Goal: Task Accomplishment & Management: Manage account settings

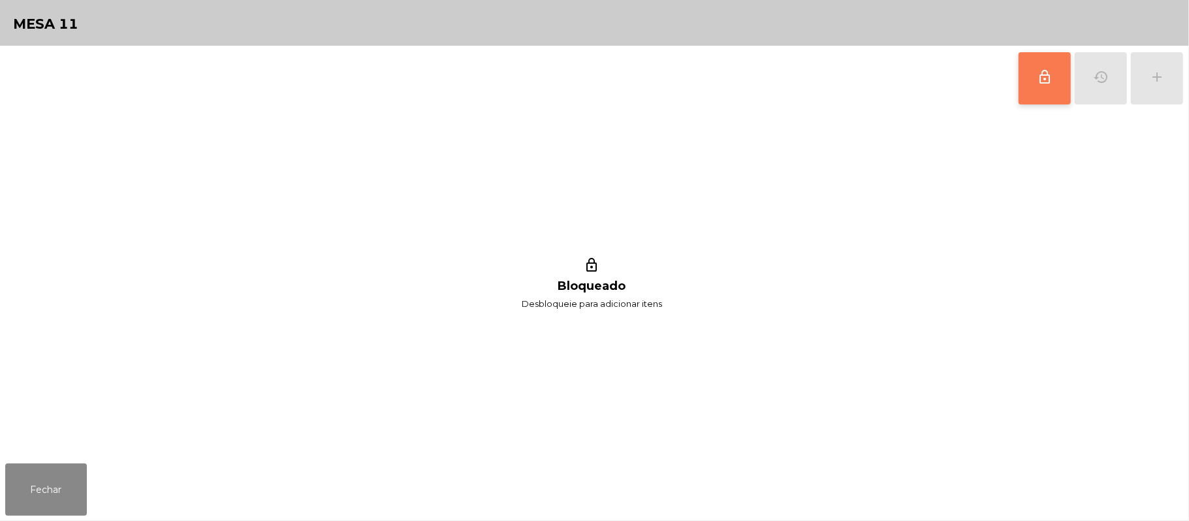
click at [1036, 84] on button "lock_outline" at bounding box center [1045, 78] width 52 height 52
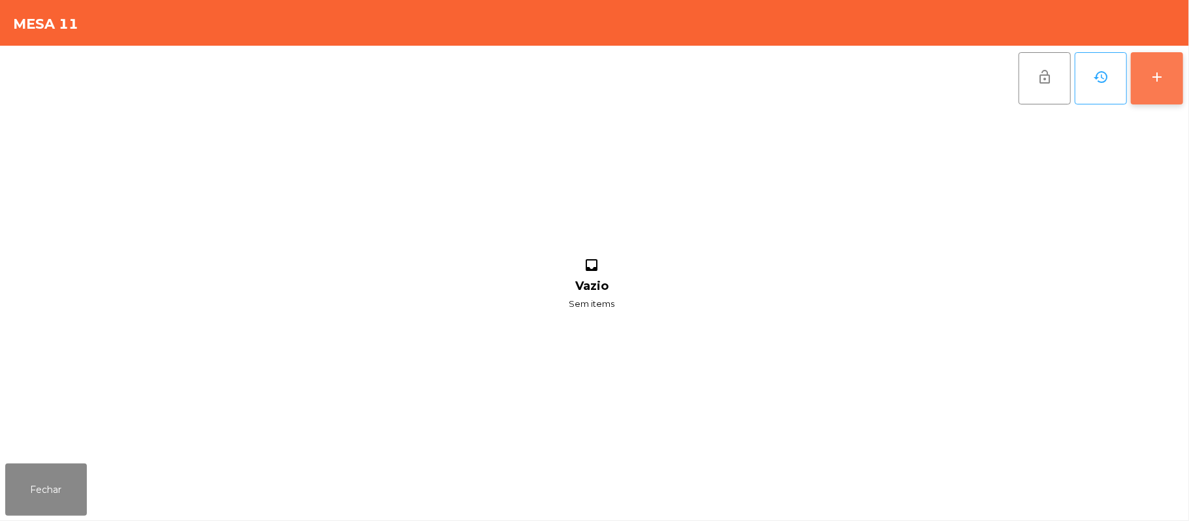
click at [1149, 87] on button "add" at bounding box center [1157, 78] width 52 height 52
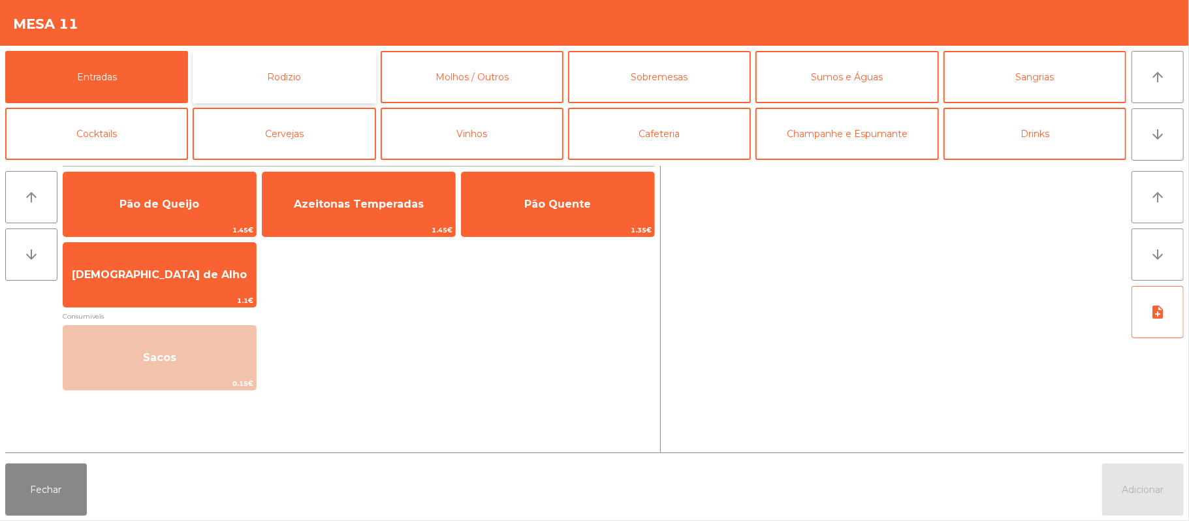
click at [283, 80] on button "Rodizio" at bounding box center [284, 77] width 183 height 52
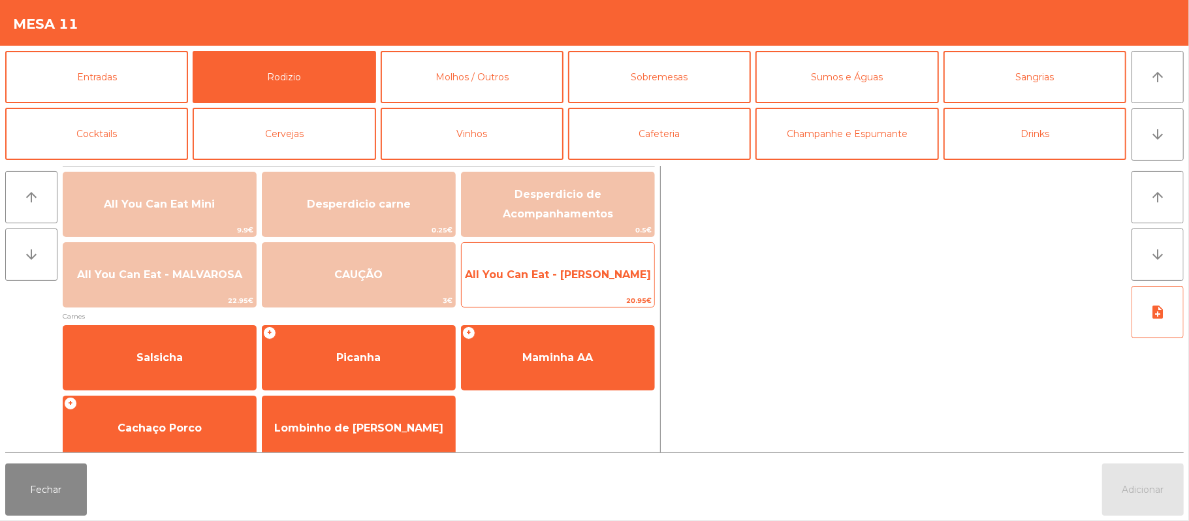
click at [565, 282] on span "All You Can Eat - [PERSON_NAME]" at bounding box center [558, 274] width 193 height 35
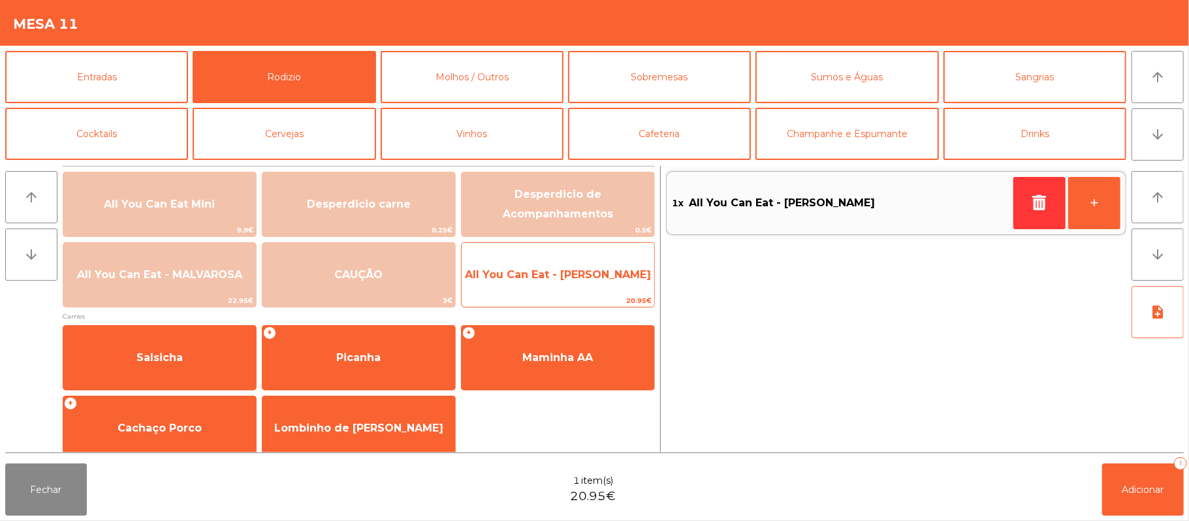
click at [562, 274] on span "All You Can Eat - [PERSON_NAME]" at bounding box center [558, 274] width 186 height 12
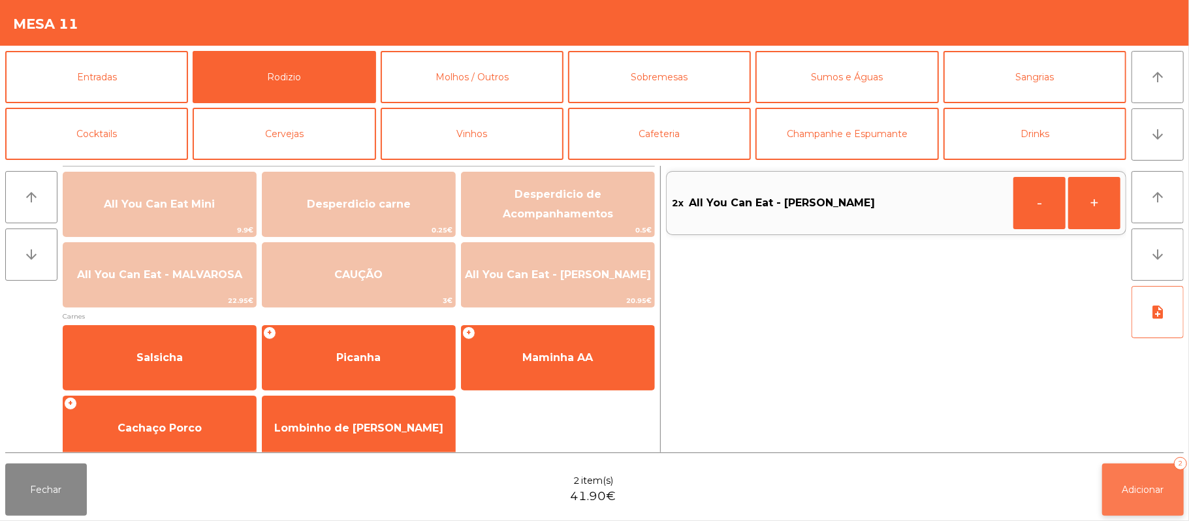
click at [1156, 476] on button "Adicionar 2" at bounding box center [1143, 490] width 82 height 52
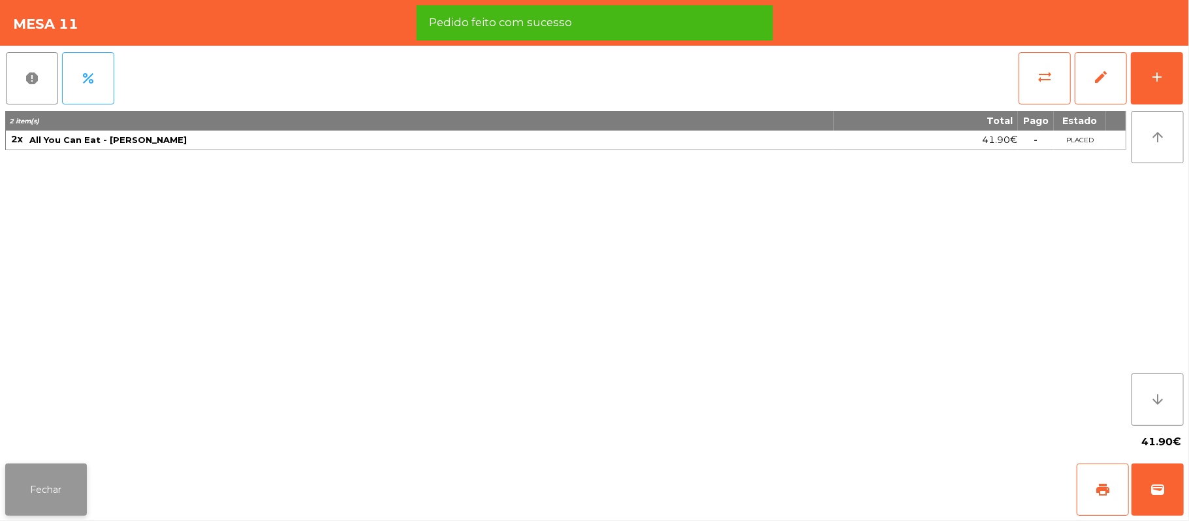
click at [47, 478] on button "Fechar" at bounding box center [46, 490] width 82 height 52
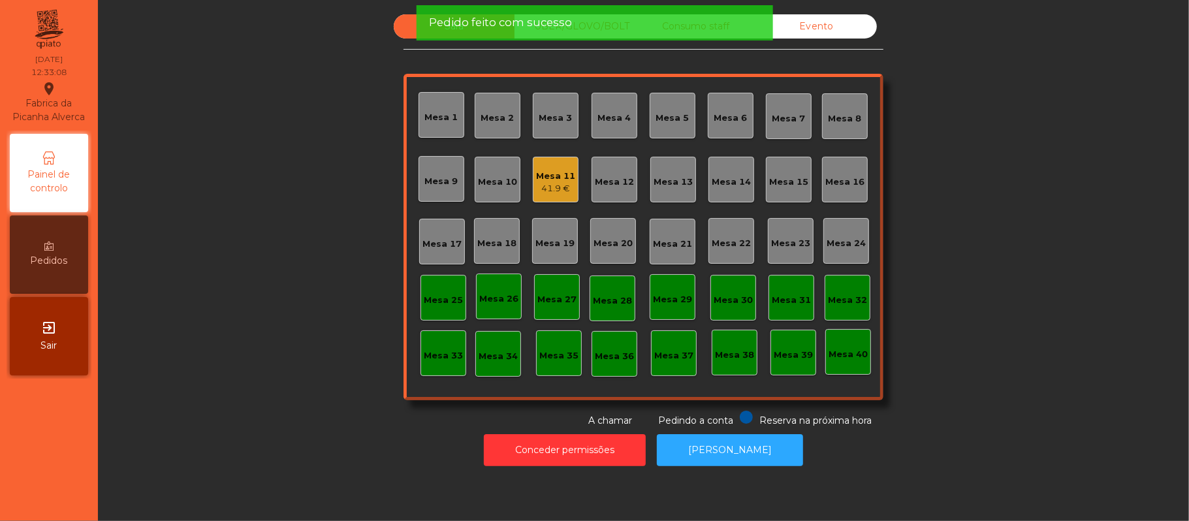
click at [266, 350] on div "Sala UBER/[GEOGRAPHIC_DATA]/BOLT Consumo staff Evento Mesa 1 Mesa 2 [GEOGRAPHIC…" at bounding box center [644, 220] width 1056 height 413
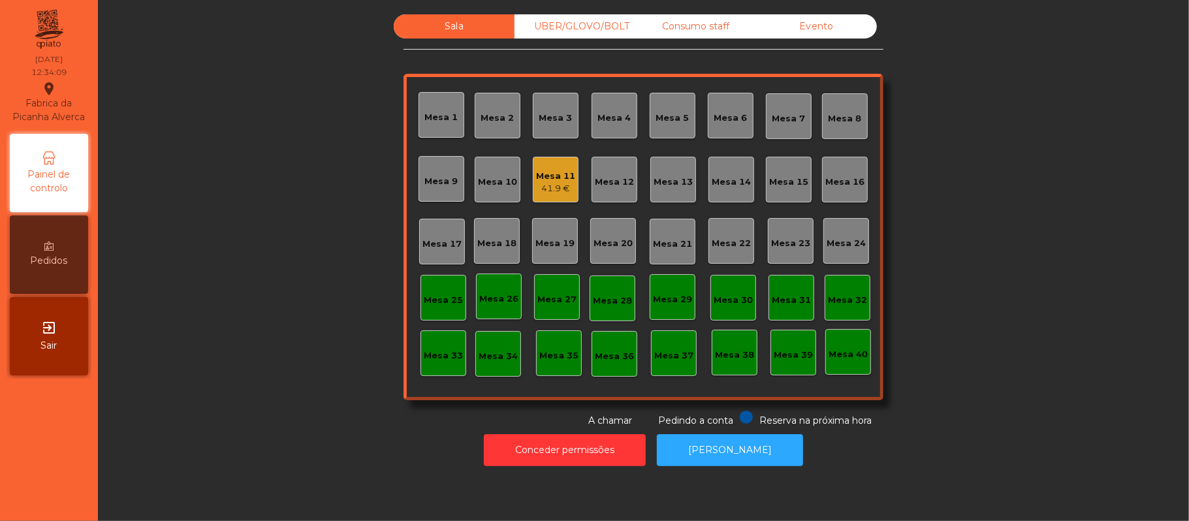
click at [570, 26] on div "UBER/GLOVO/BOLT" at bounding box center [574, 26] width 121 height 24
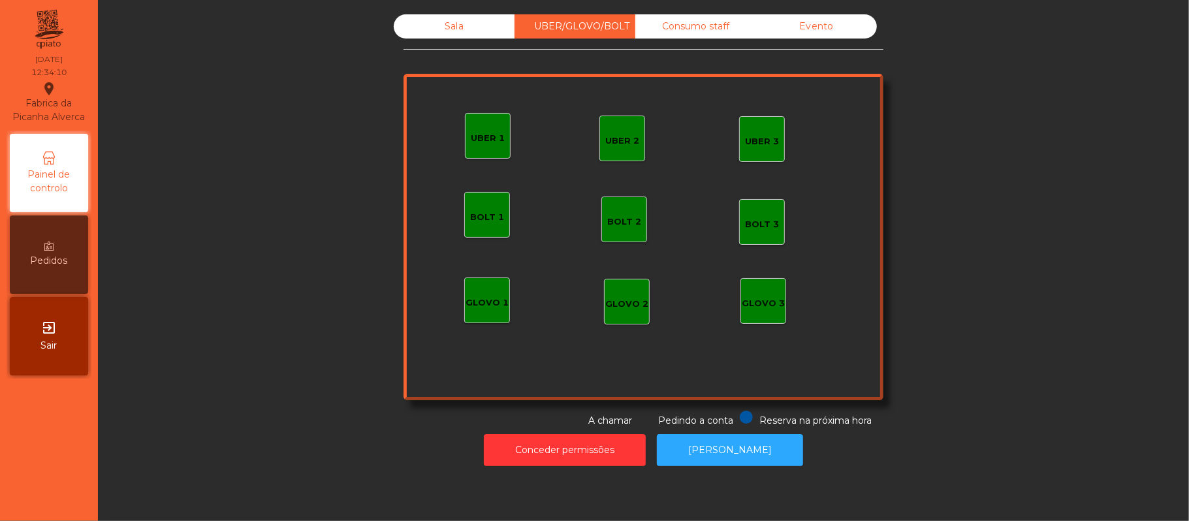
click at [479, 137] on div "UBER 1" at bounding box center [488, 138] width 34 height 13
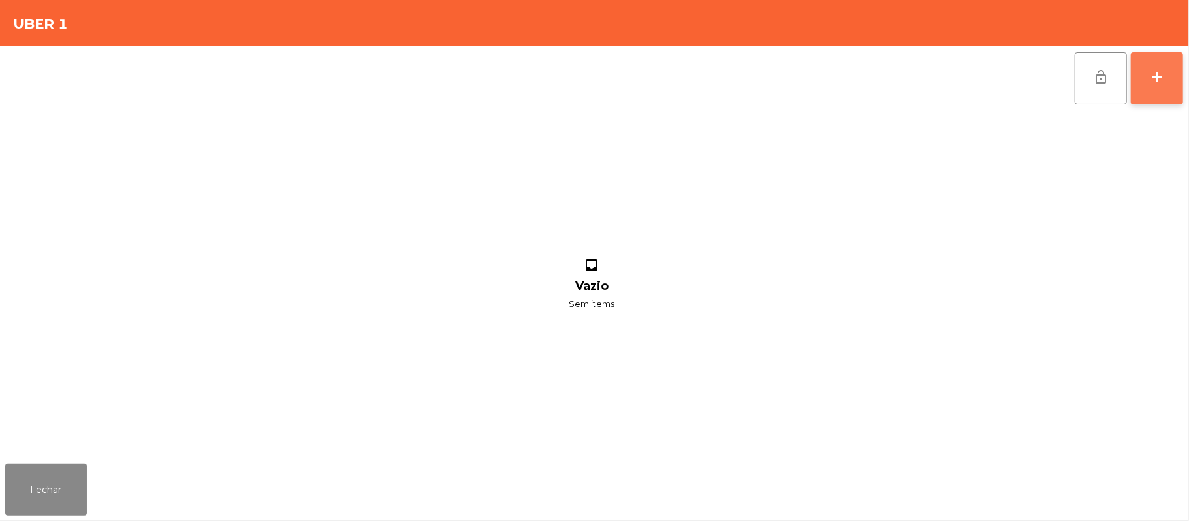
click at [1152, 84] on button "add" at bounding box center [1157, 78] width 52 height 52
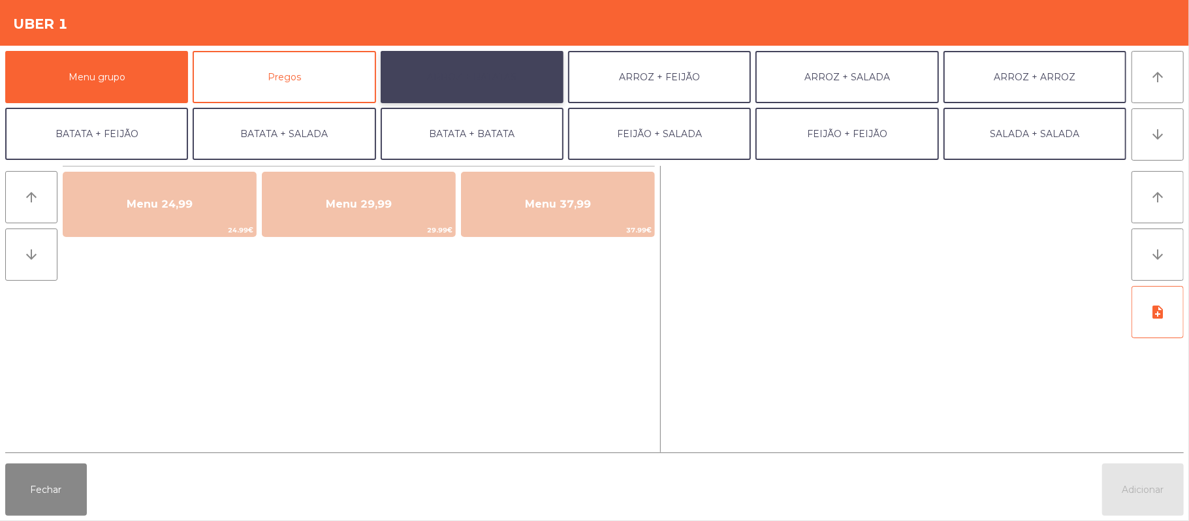
click at [499, 84] on button "ARROZ + BATATAS" at bounding box center [472, 77] width 183 height 52
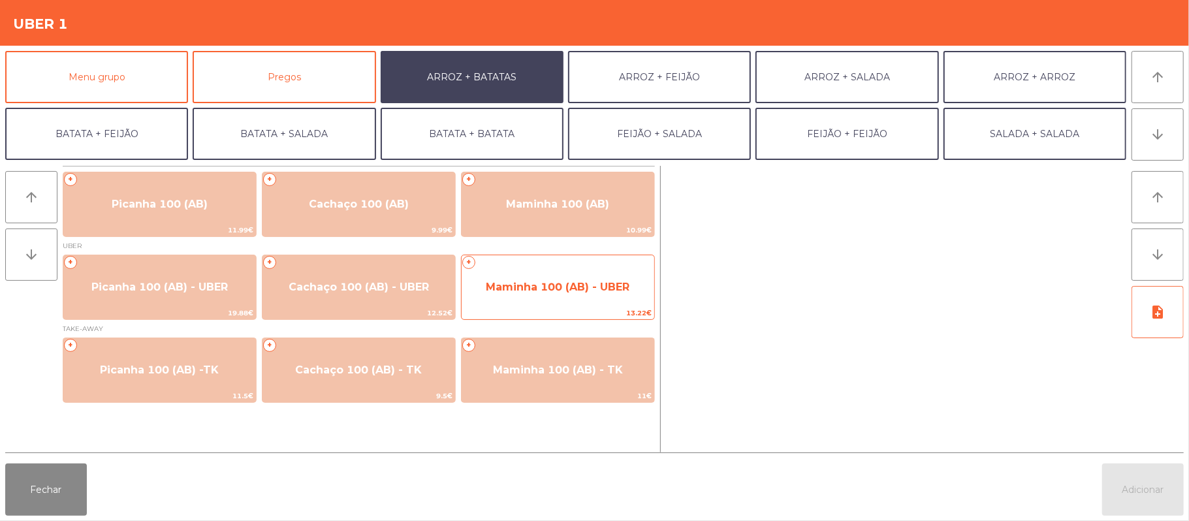
click at [555, 281] on span "Maminha 100 (AB) - UBER" at bounding box center [558, 287] width 144 height 12
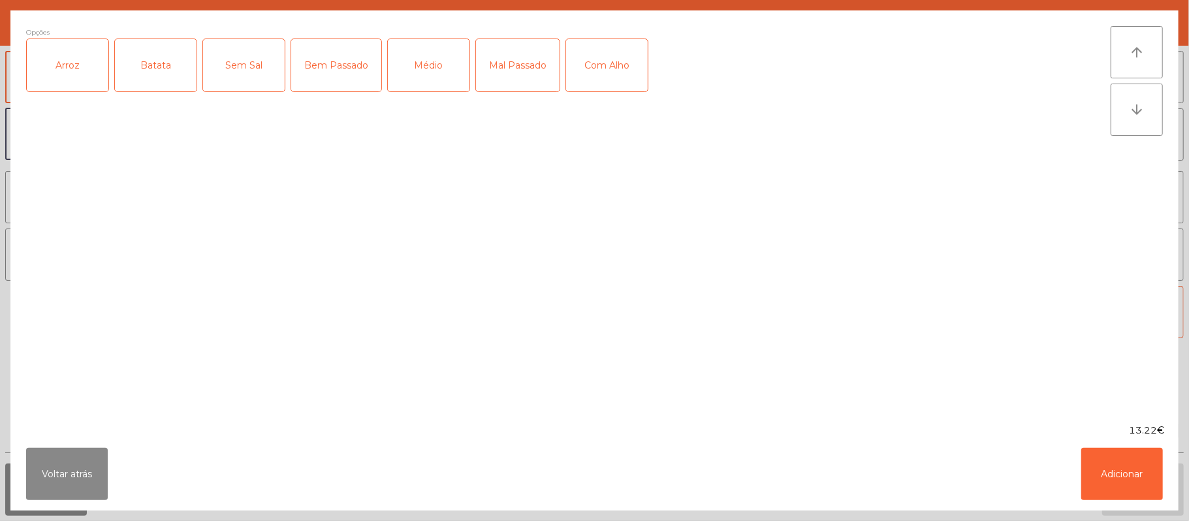
click at [81, 76] on div "Arroz" at bounding box center [68, 65] width 82 height 52
click at [150, 77] on div "Batata" at bounding box center [156, 65] width 82 height 52
click at [420, 82] on div "Médio" at bounding box center [429, 65] width 82 height 52
click at [612, 72] on div "Com Alho" at bounding box center [607, 65] width 82 height 52
click at [1115, 464] on button "Adicionar" at bounding box center [1122, 474] width 82 height 52
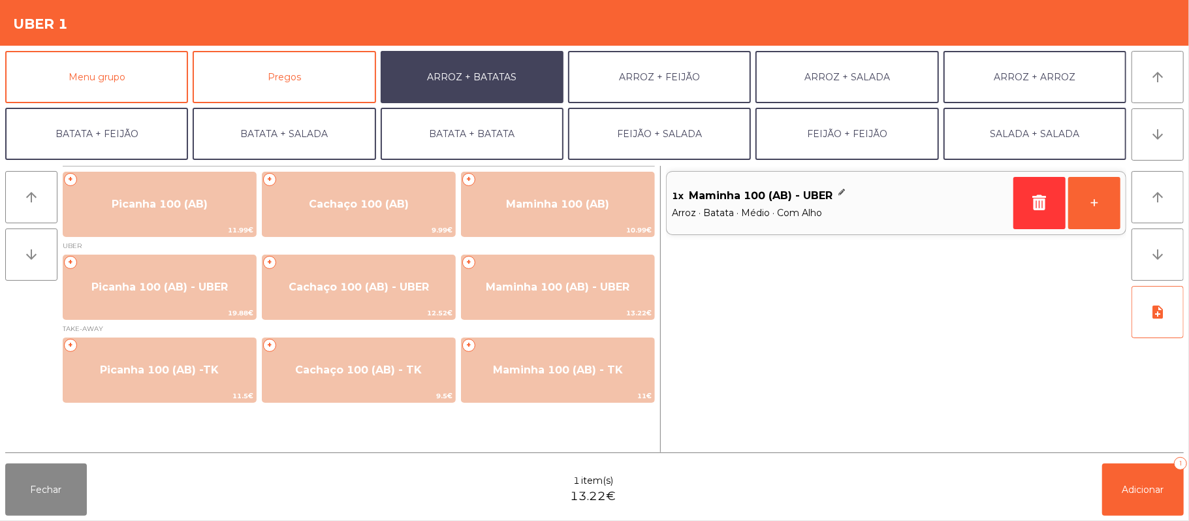
scroll to position [48, 0]
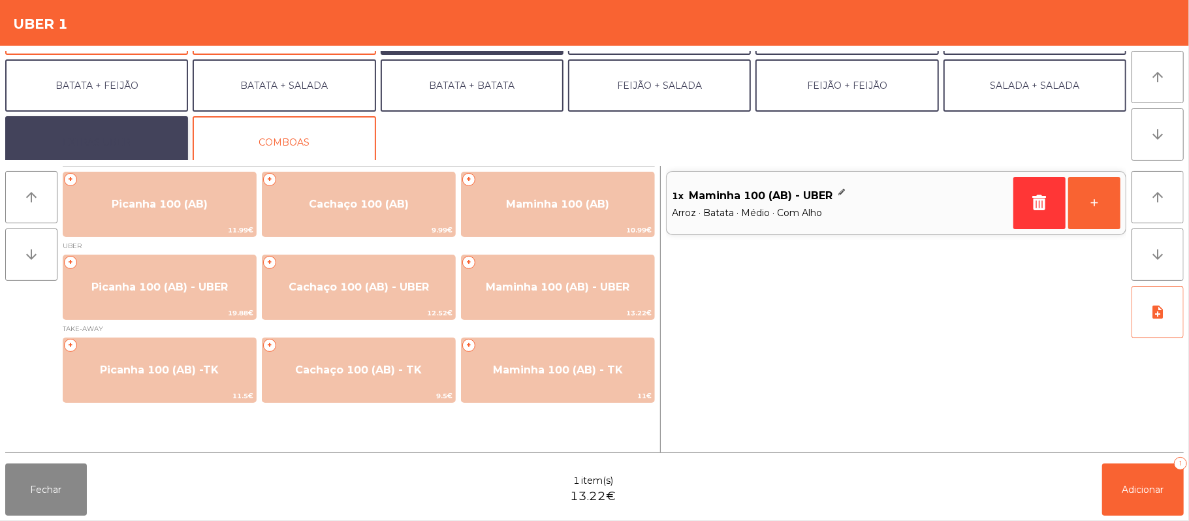
click at [126, 138] on button "EXTRAS UBER" at bounding box center [96, 142] width 183 height 52
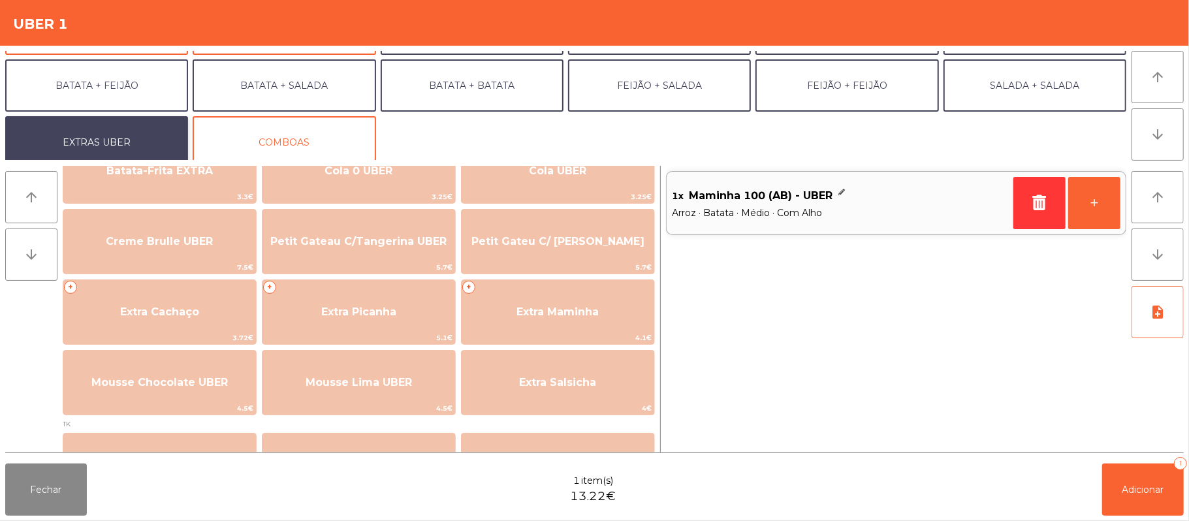
scroll to position [262, 0]
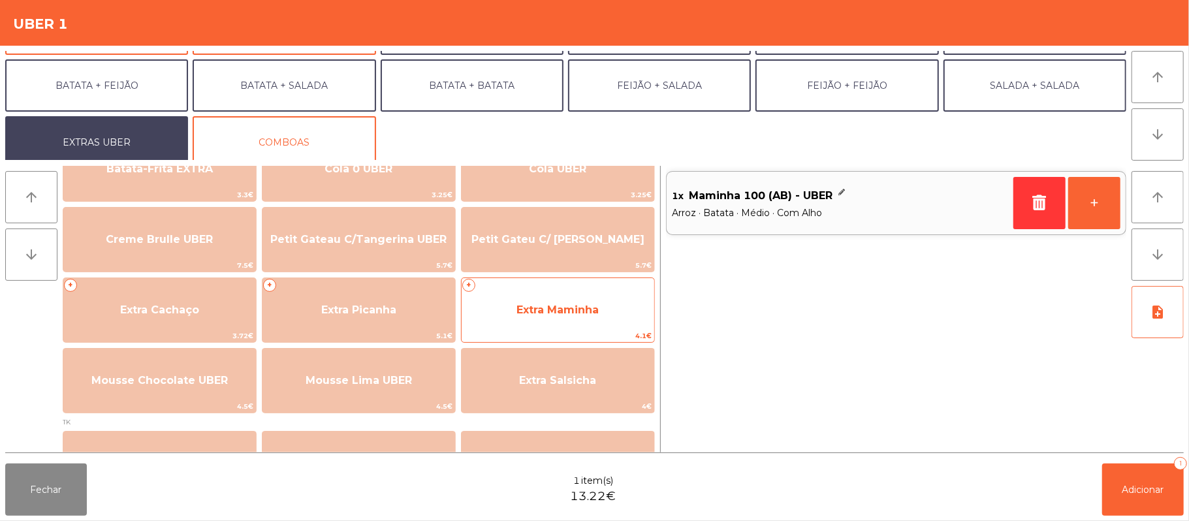
click at [565, 319] on span "Extra Maminha" at bounding box center [558, 310] width 193 height 35
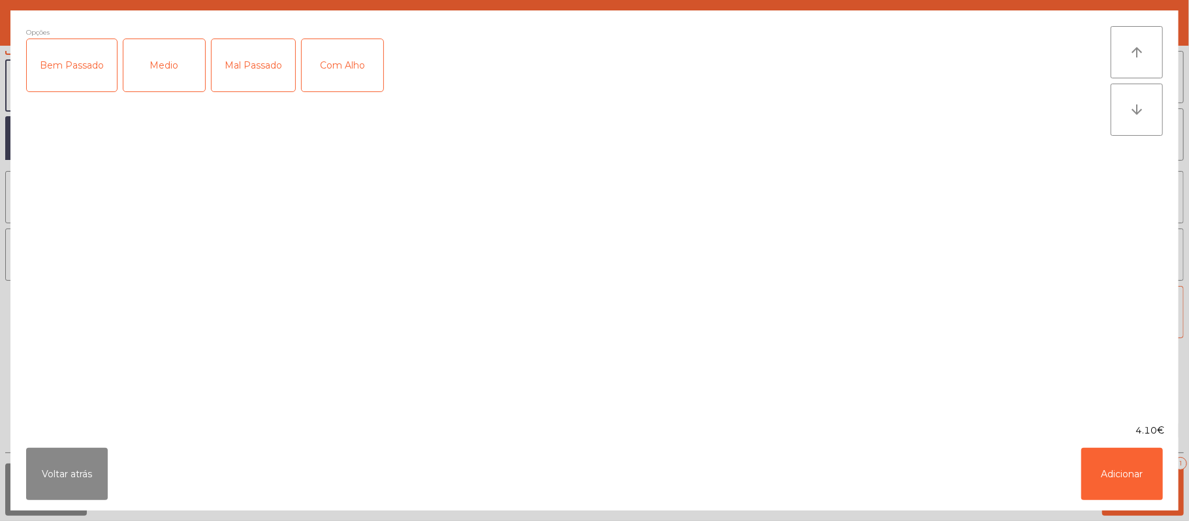
click at [158, 81] on div "Medio" at bounding box center [164, 65] width 82 height 52
click at [341, 64] on div "Com Alho" at bounding box center [343, 65] width 82 height 52
click at [1128, 489] on button "Adicionar" at bounding box center [1122, 474] width 82 height 52
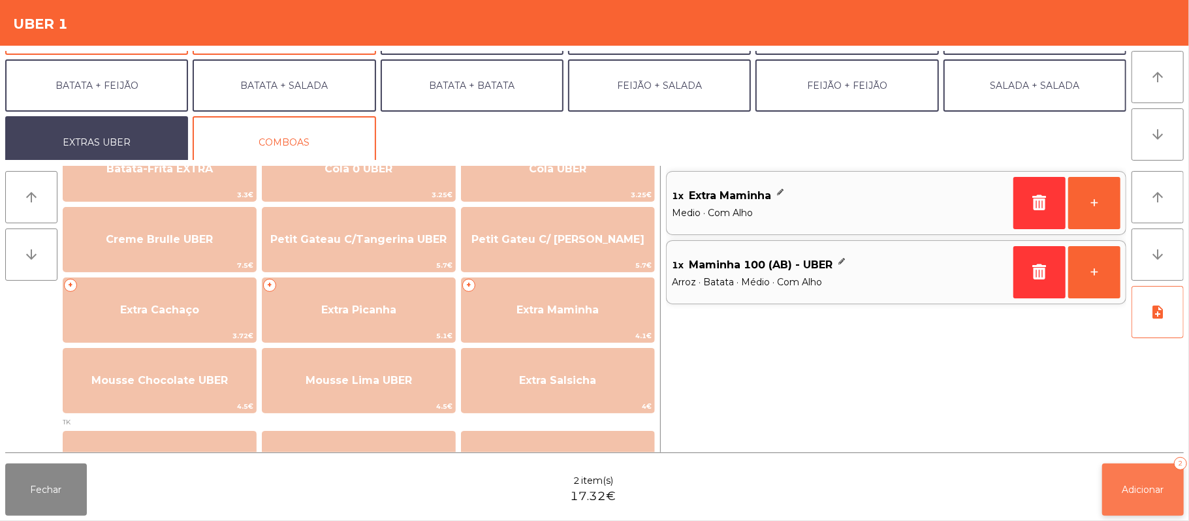
click at [1139, 492] on span "Adicionar" at bounding box center [1143, 490] width 42 height 12
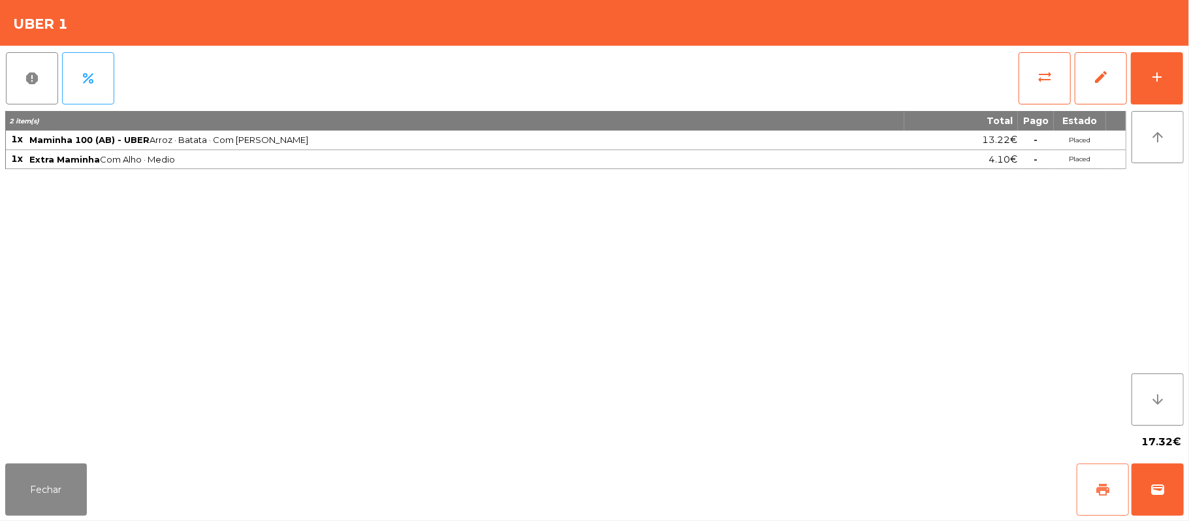
click at [1092, 487] on button "print" at bounding box center [1103, 490] width 52 height 52
click at [44, 515] on button "Fechar" at bounding box center [46, 490] width 82 height 52
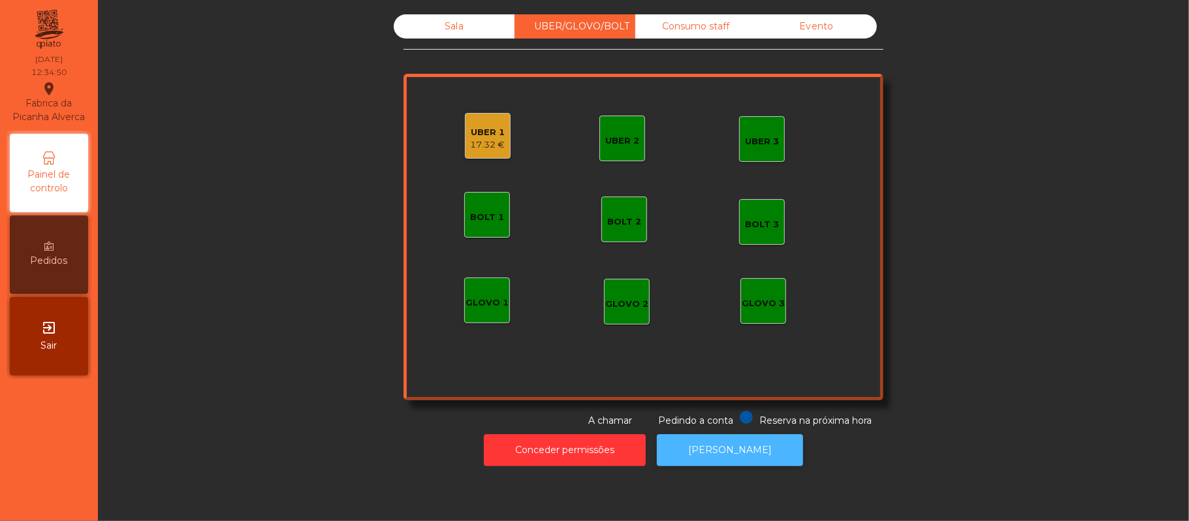
click at [744, 452] on button "[PERSON_NAME]" at bounding box center [730, 450] width 146 height 32
click at [481, 126] on div "UBER 1" at bounding box center [488, 132] width 35 height 13
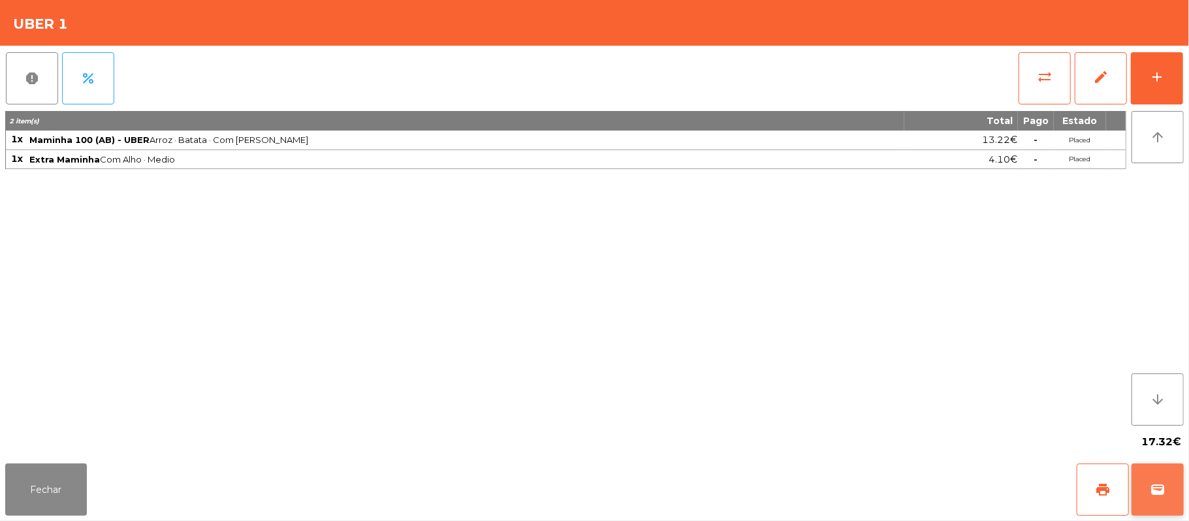
click at [1153, 495] on span "wallet" at bounding box center [1158, 490] width 16 height 16
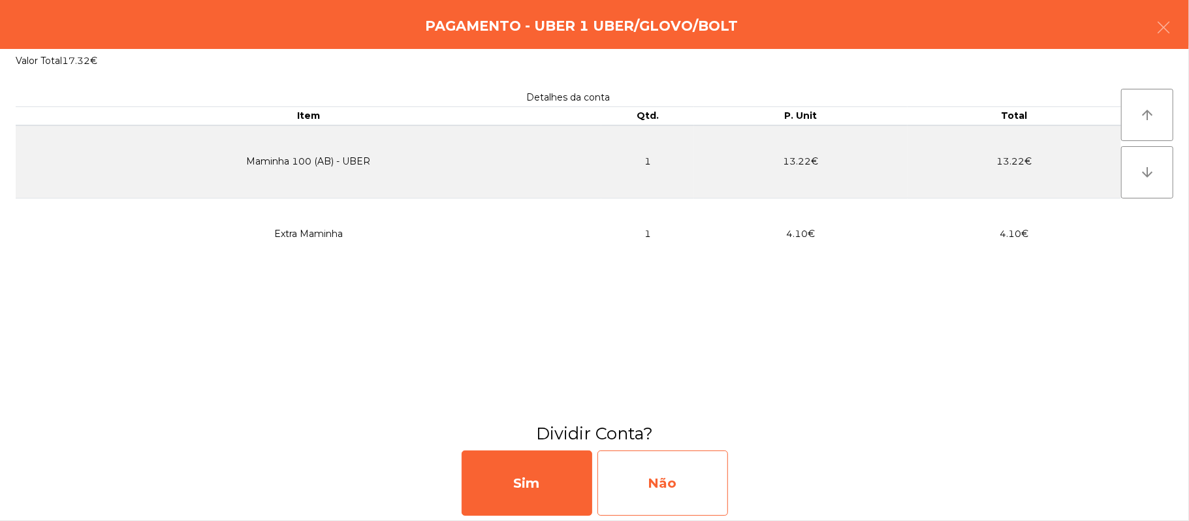
click at [632, 470] on div "Não" at bounding box center [662, 483] width 131 height 65
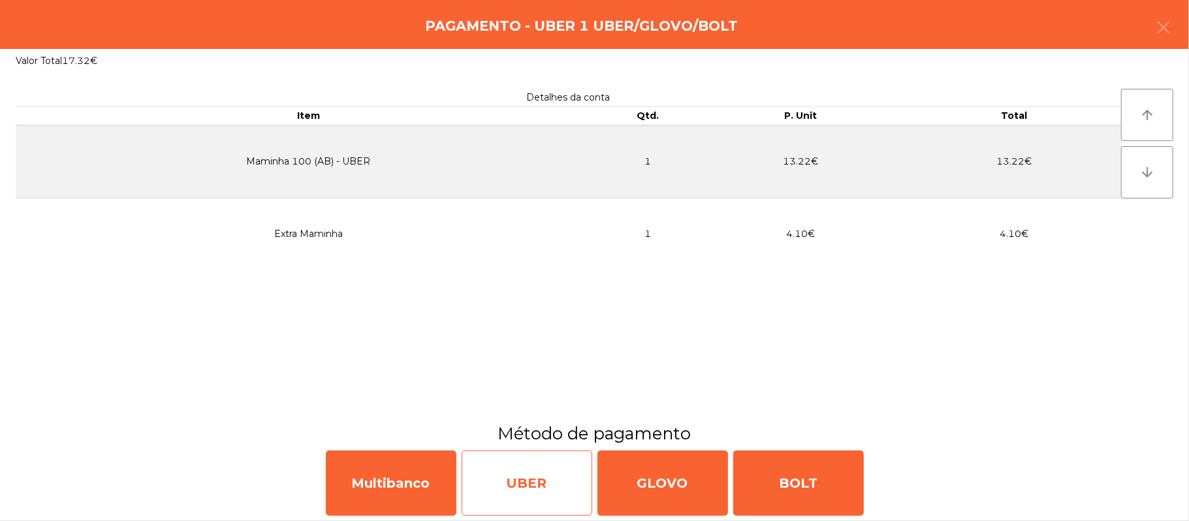
click at [505, 497] on div "UBER" at bounding box center [527, 483] width 131 height 65
select select "**"
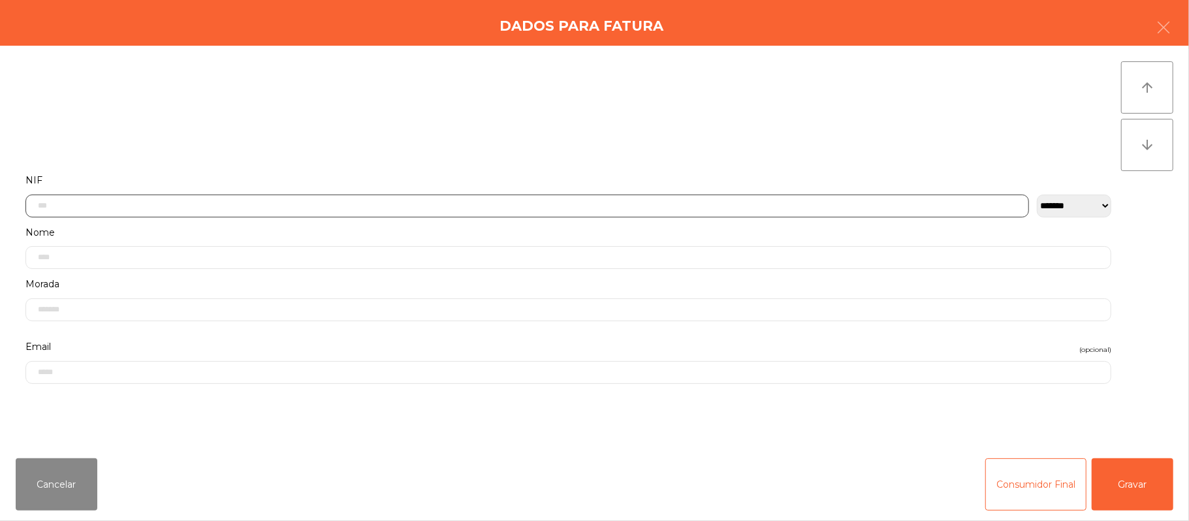
click at [757, 209] on input "text" at bounding box center [527, 206] width 1004 height 23
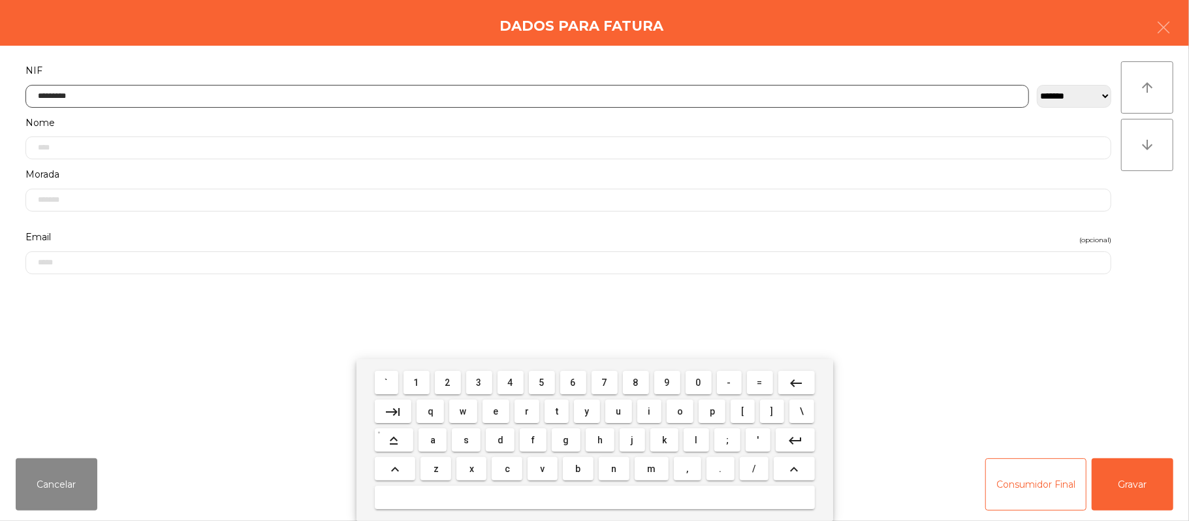
type input "*********"
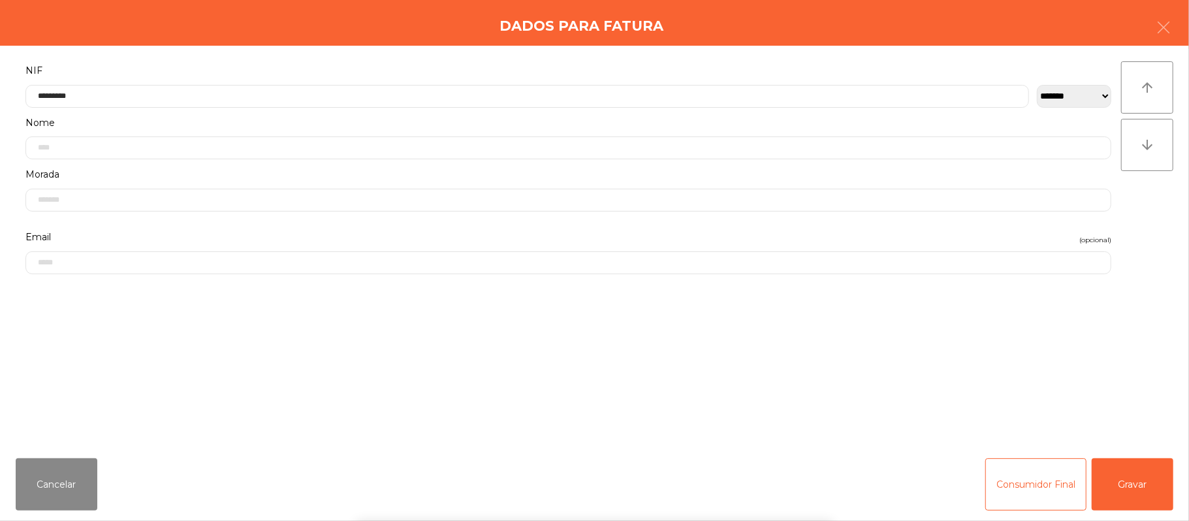
click at [1132, 484] on div "` 1 2 3 4 5 6 7 8 9 0 - = keyboard_backspace keyboard_tab q w e r t y u i o p […" at bounding box center [594, 440] width 1189 height 162
click at [1141, 488] on button "Gravar" at bounding box center [1133, 484] width 82 height 52
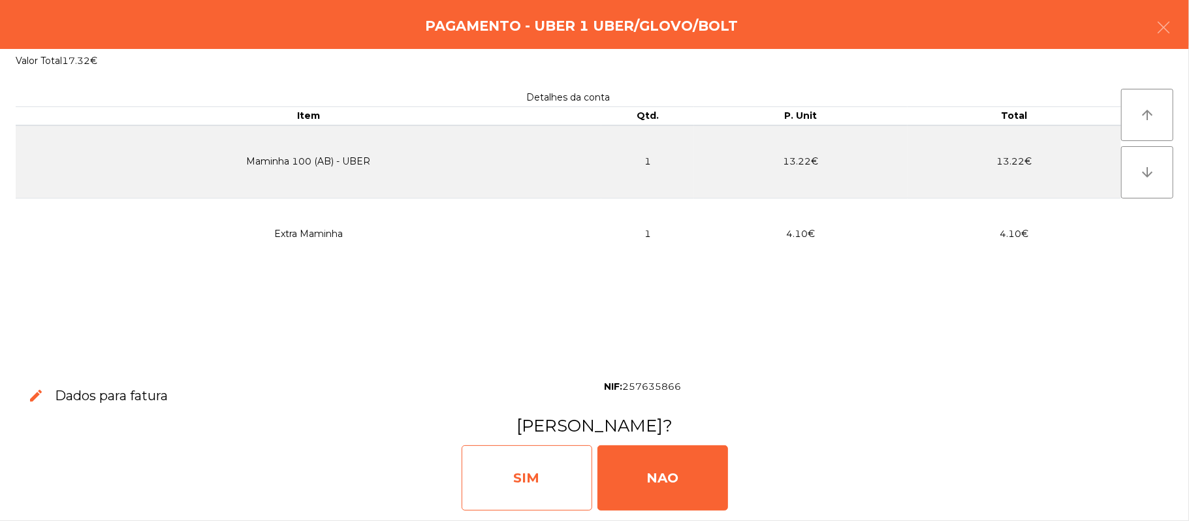
click at [538, 479] on div "SIM" at bounding box center [527, 477] width 131 height 65
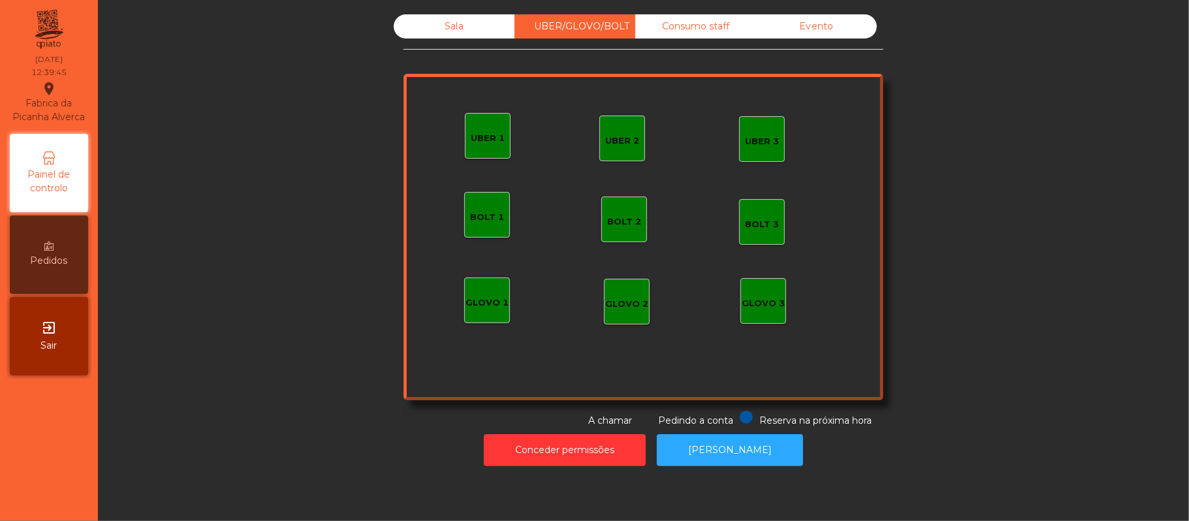
click at [439, 35] on div "Sala" at bounding box center [454, 26] width 121 height 24
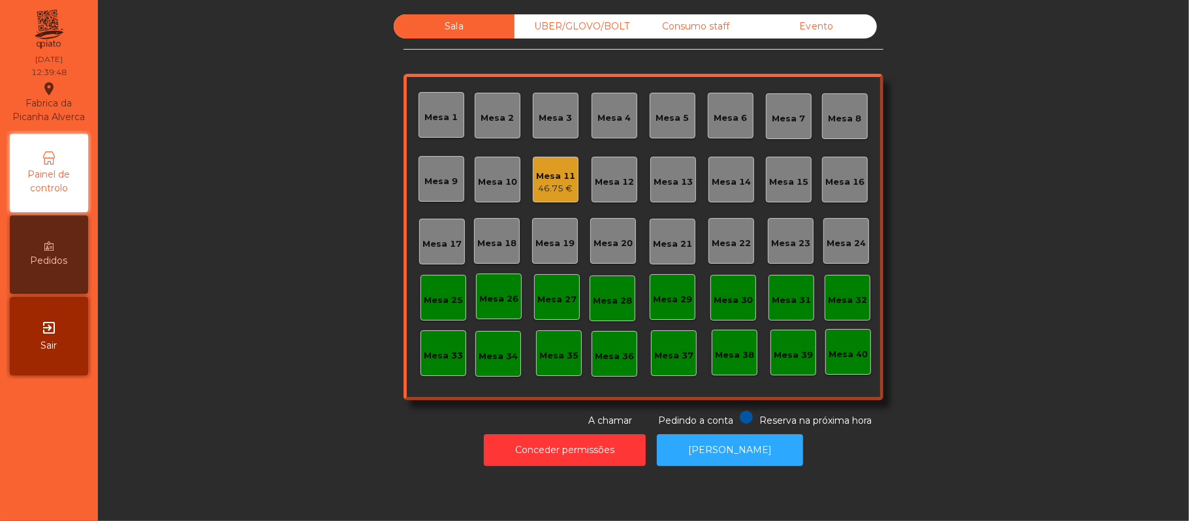
click at [542, 191] on div "46.75 €" at bounding box center [555, 188] width 39 height 13
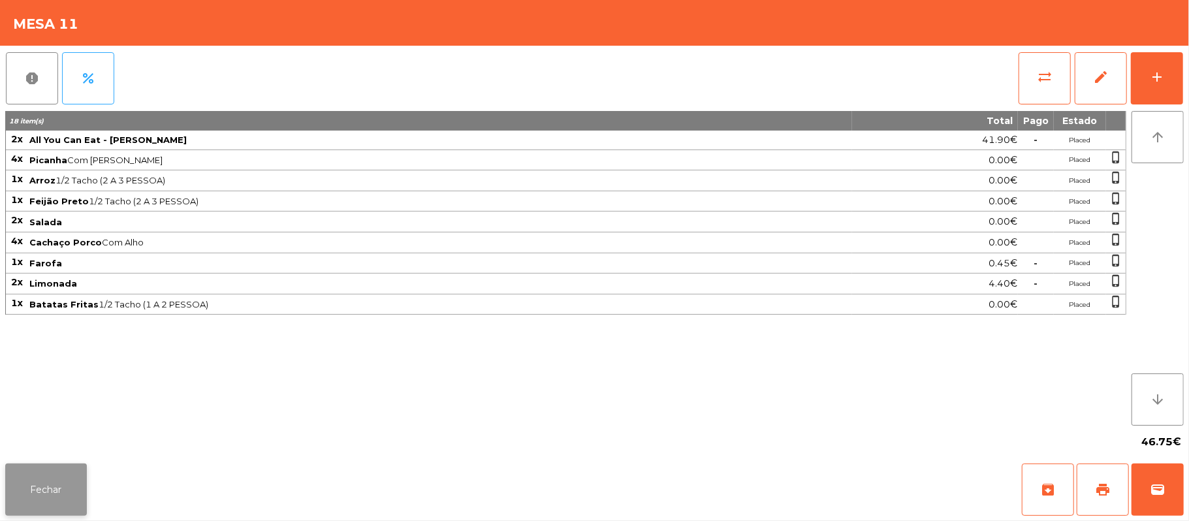
click at [34, 492] on button "Fechar" at bounding box center [46, 490] width 82 height 52
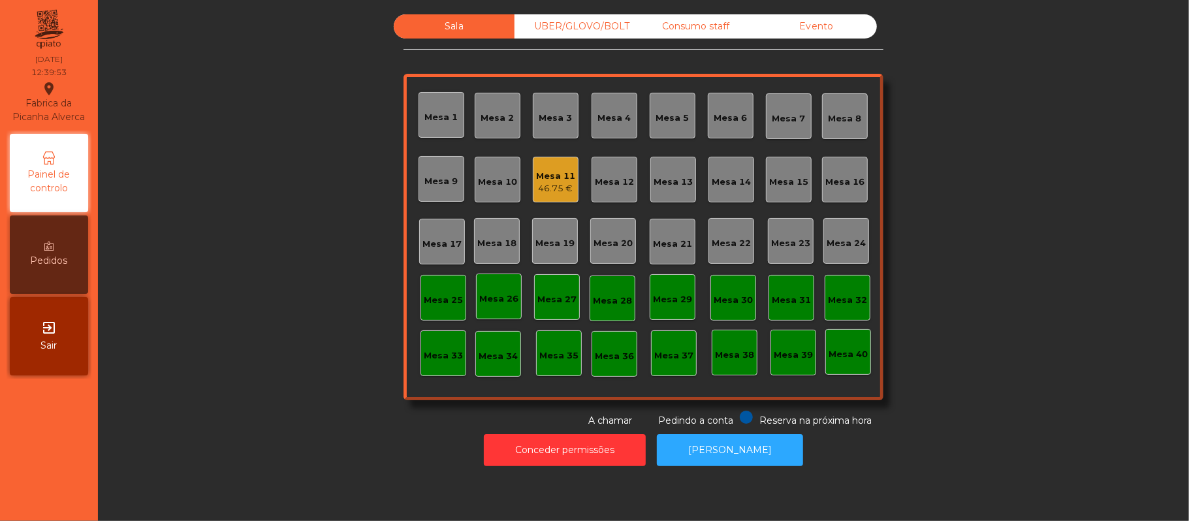
click at [242, 401] on div "Sala UBER/GLOVO/BOLT Consumo staff Evento [GEOGRAPHIC_DATA] 2 [GEOGRAPHIC_DATA]…" at bounding box center [644, 220] width 1056 height 413
click at [855, 172] on div "Mesa 16" at bounding box center [844, 179] width 39 height 18
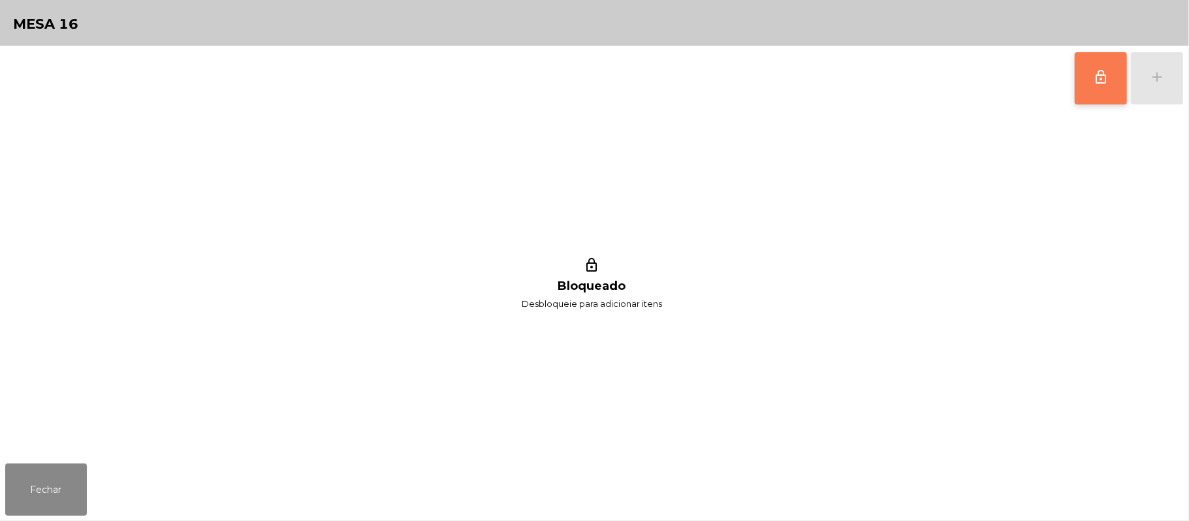
click at [1094, 85] on button "lock_outline" at bounding box center [1101, 78] width 52 height 52
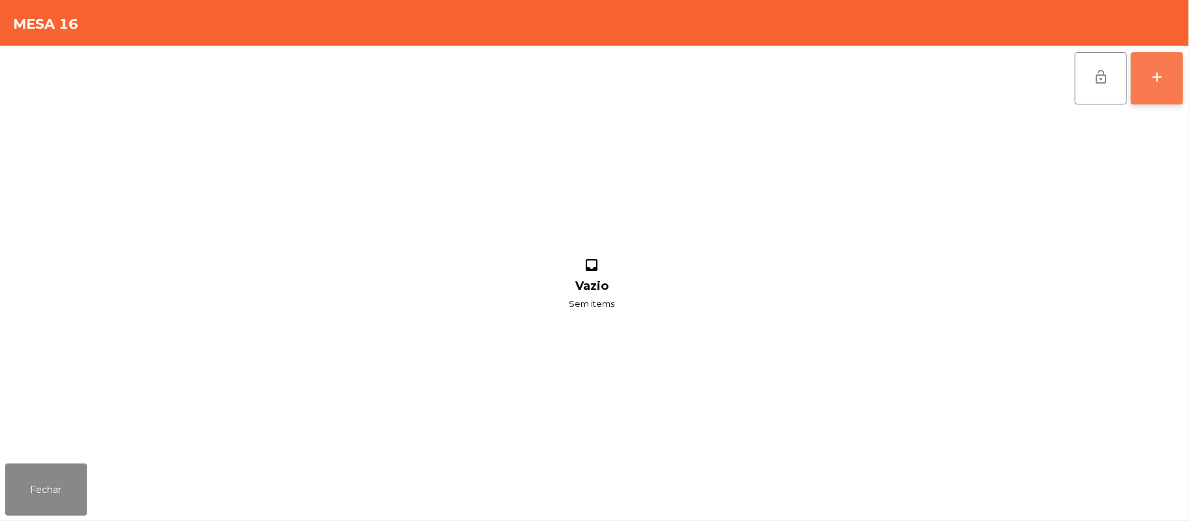
click at [1158, 78] on div "add" at bounding box center [1157, 77] width 16 height 16
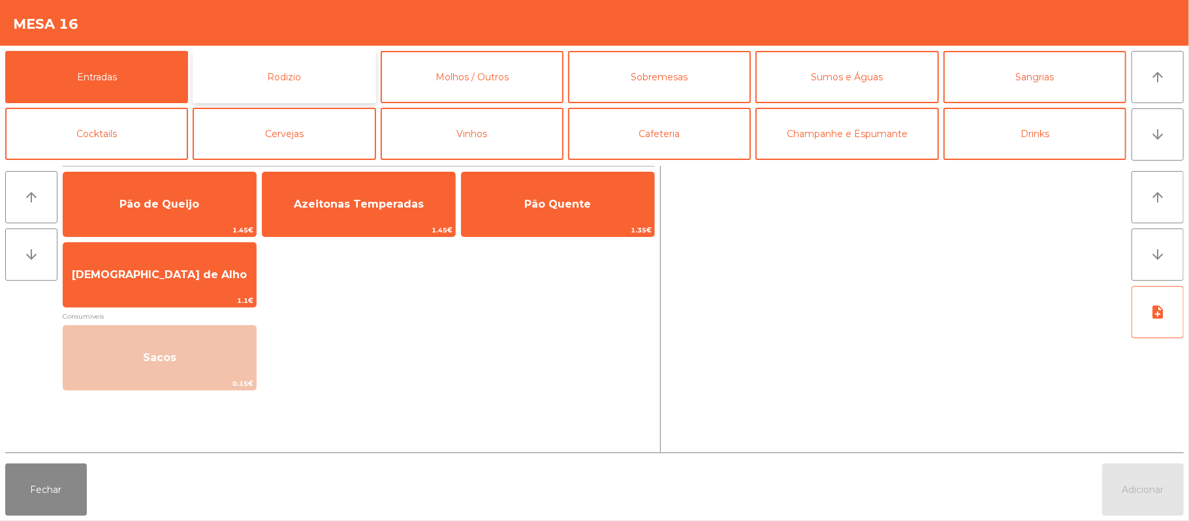
click at [334, 69] on button "Rodizio" at bounding box center [284, 77] width 183 height 52
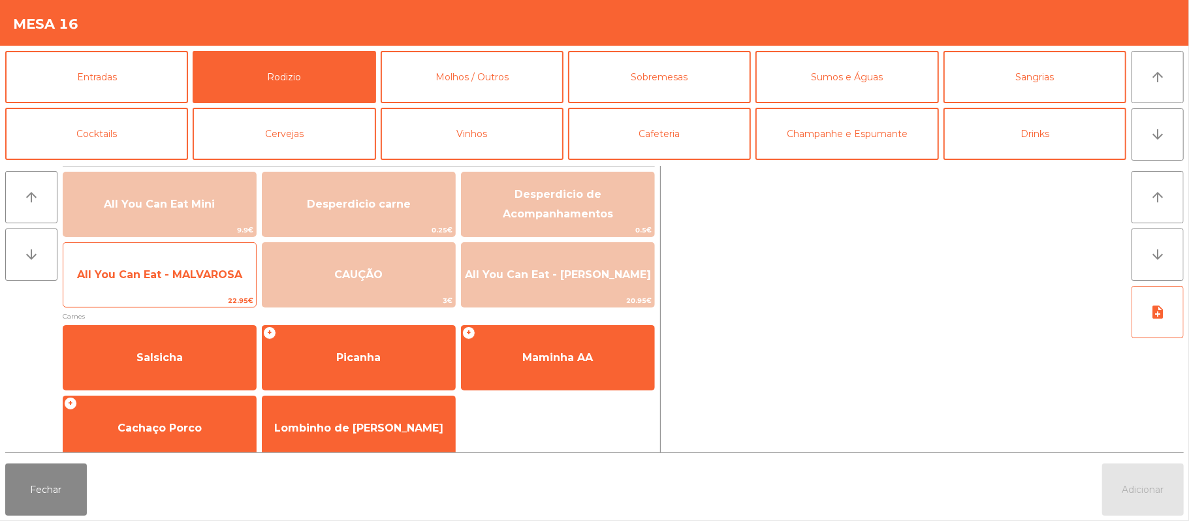
click at [178, 285] on span "All You Can Eat - MALVAROSA" at bounding box center [159, 274] width 193 height 35
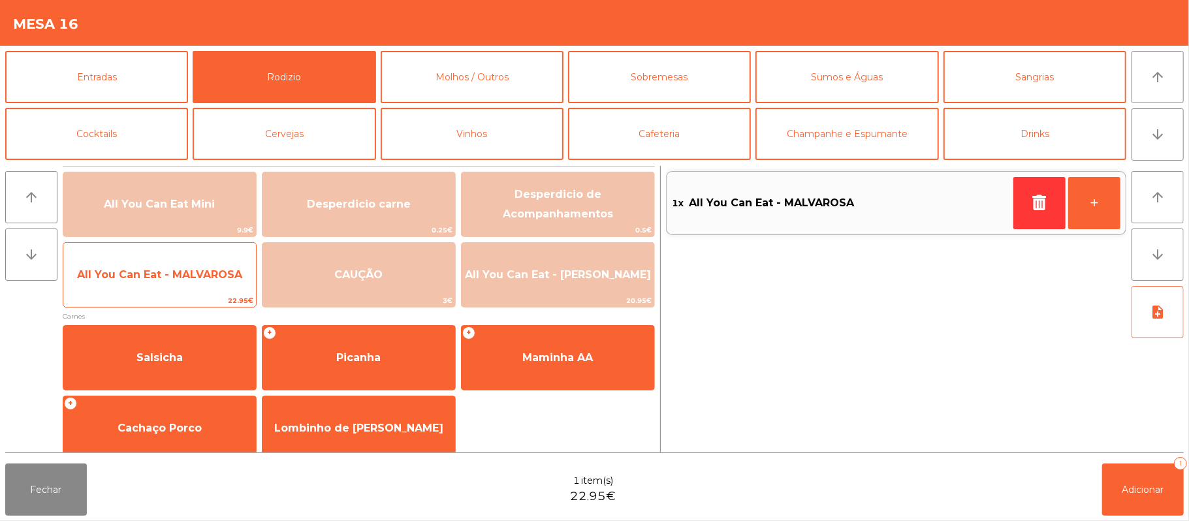
click at [183, 286] on span "All You Can Eat - MALVAROSA" at bounding box center [159, 274] width 193 height 35
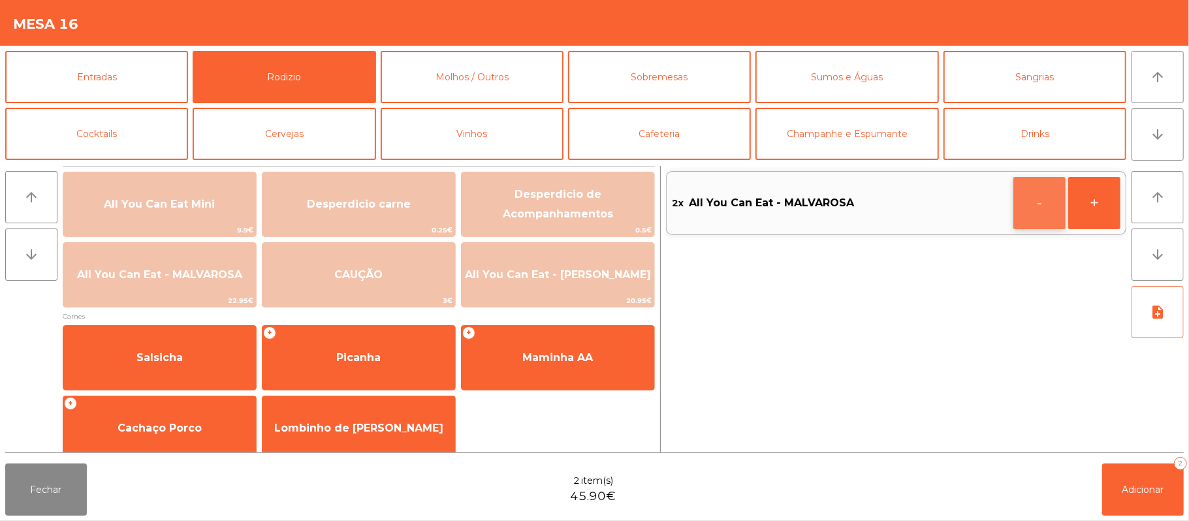
click at [1032, 204] on button "-" at bounding box center [1039, 203] width 52 height 52
click at [1034, 196] on icon "button" at bounding box center [1040, 203] width 20 height 16
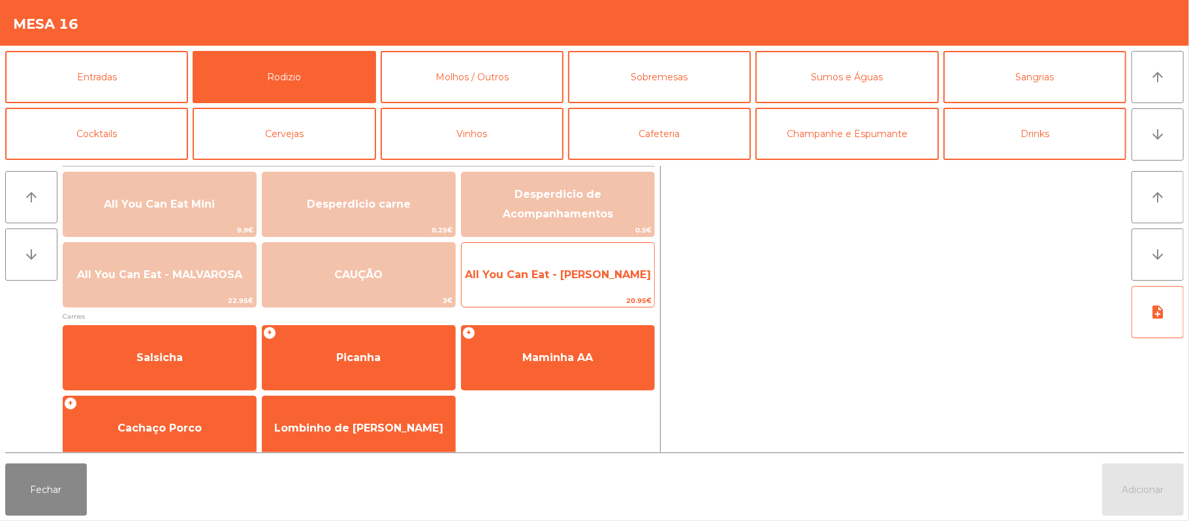
click at [585, 279] on span "All You Can Eat - [PERSON_NAME]" at bounding box center [558, 274] width 186 height 12
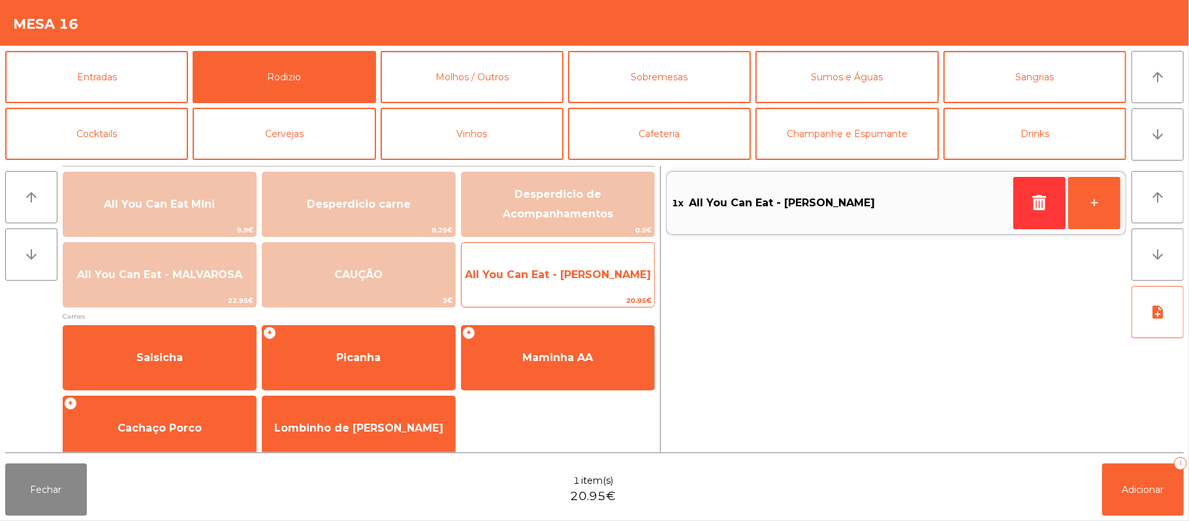
click at [570, 270] on span "All You Can Eat - [PERSON_NAME]" at bounding box center [558, 274] width 186 height 12
click at [573, 277] on span "All You Can Eat - [PERSON_NAME]" at bounding box center [558, 274] width 186 height 12
click at [593, 277] on span "All You Can Eat - [PERSON_NAME]" at bounding box center [558, 274] width 186 height 12
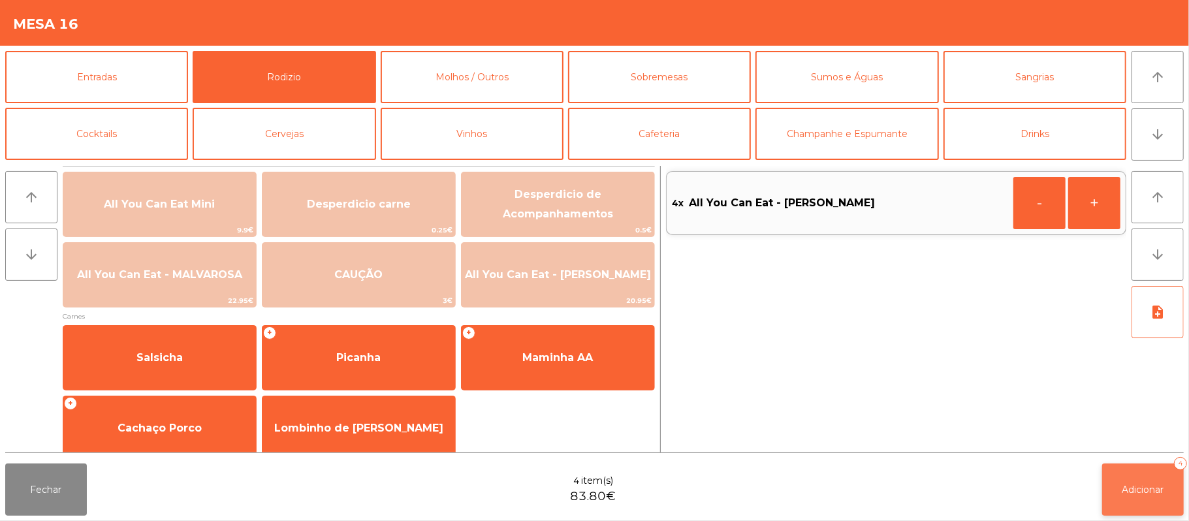
click at [1128, 481] on button "Adicionar 4" at bounding box center [1143, 490] width 82 height 52
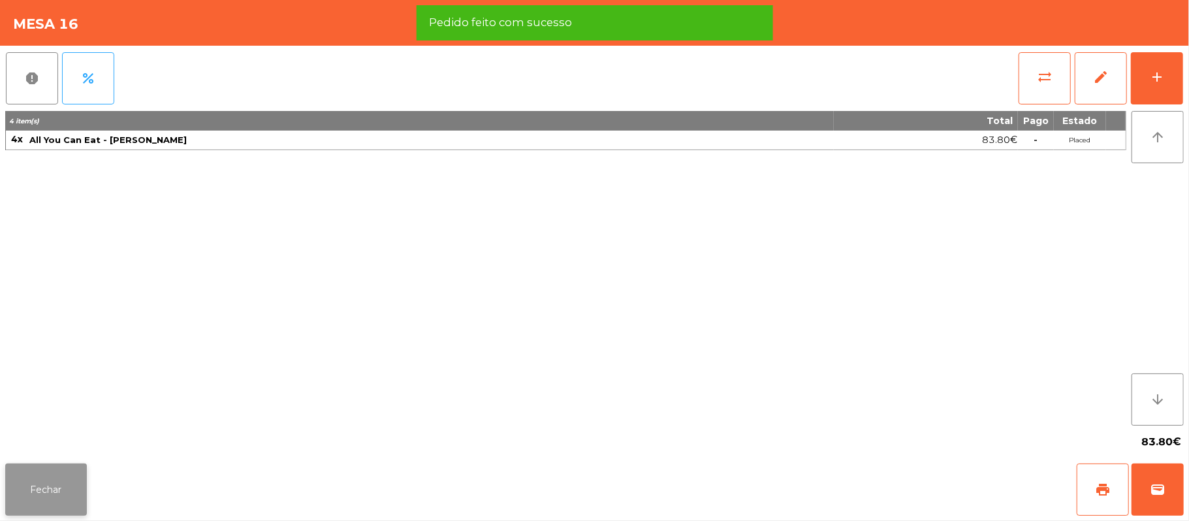
click at [59, 491] on button "Fechar" at bounding box center [46, 490] width 82 height 52
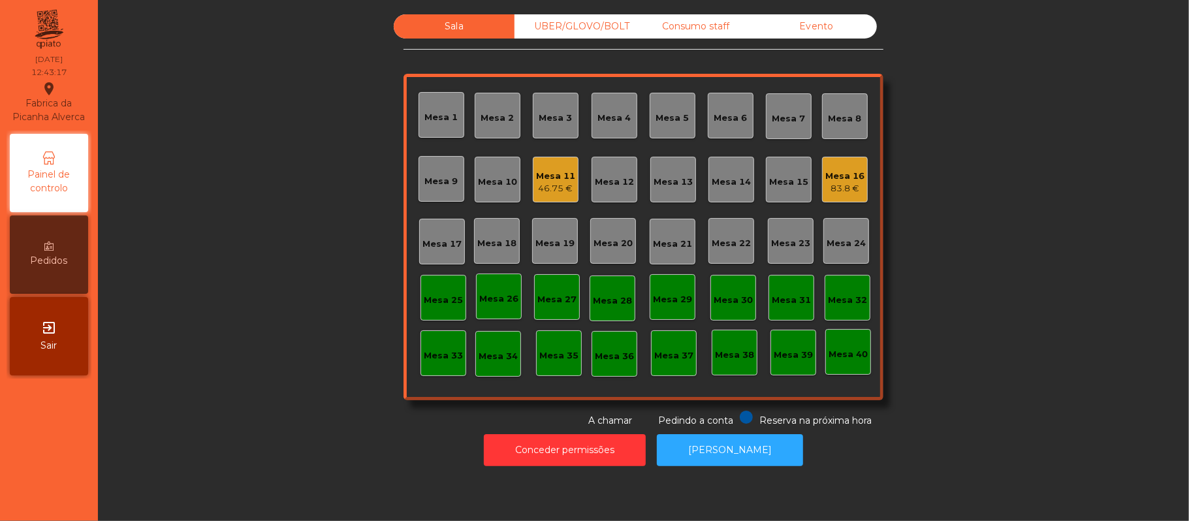
click at [849, 193] on div "83.8 €" at bounding box center [844, 188] width 39 height 13
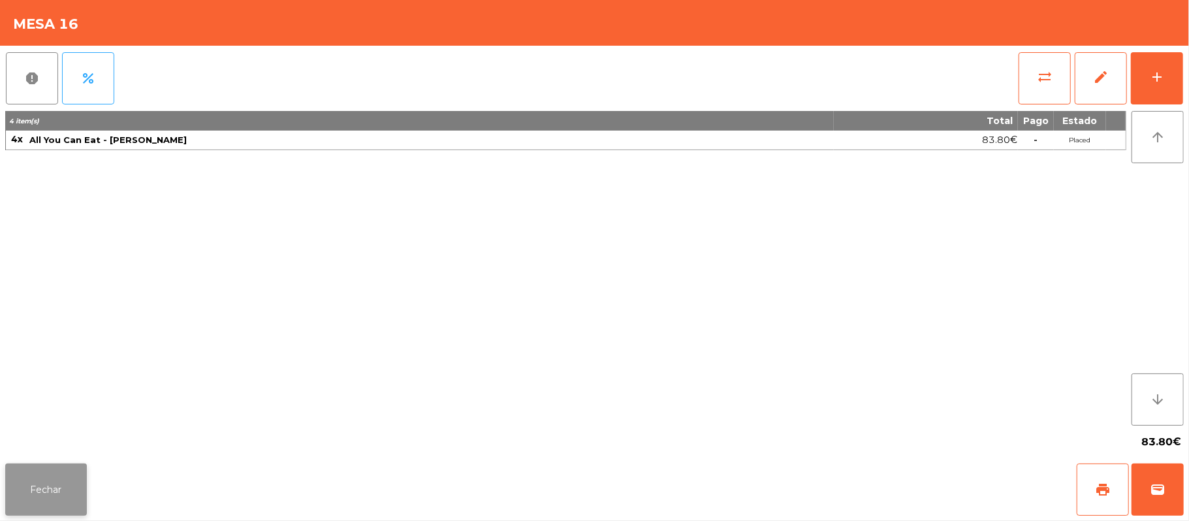
click at [50, 474] on button "Fechar" at bounding box center [46, 490] width 82 height 52
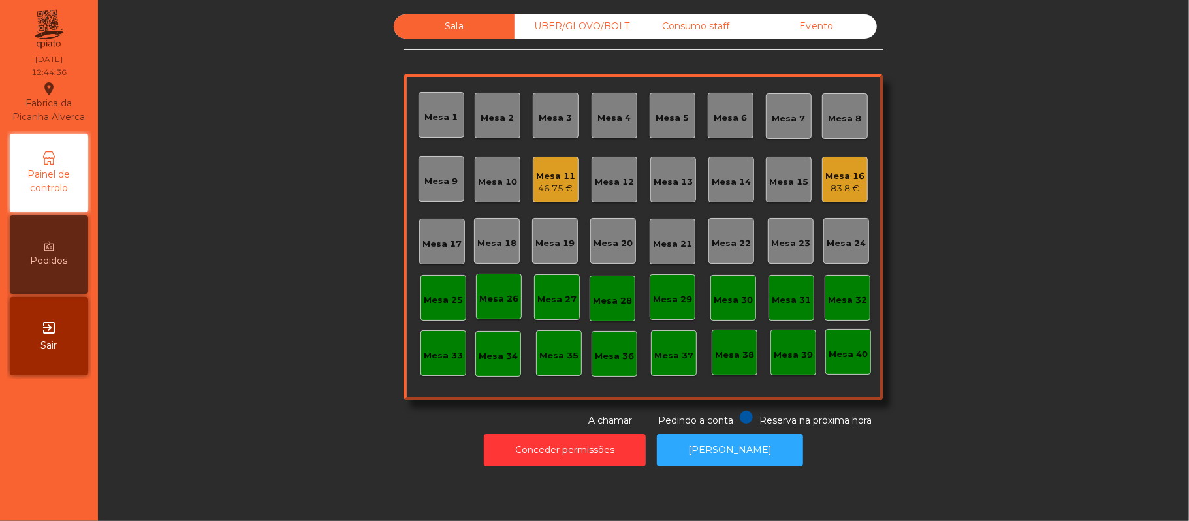
click at [731, 26] on div "Consumo staff" at bounding box center [695, 26] width 121 height 24
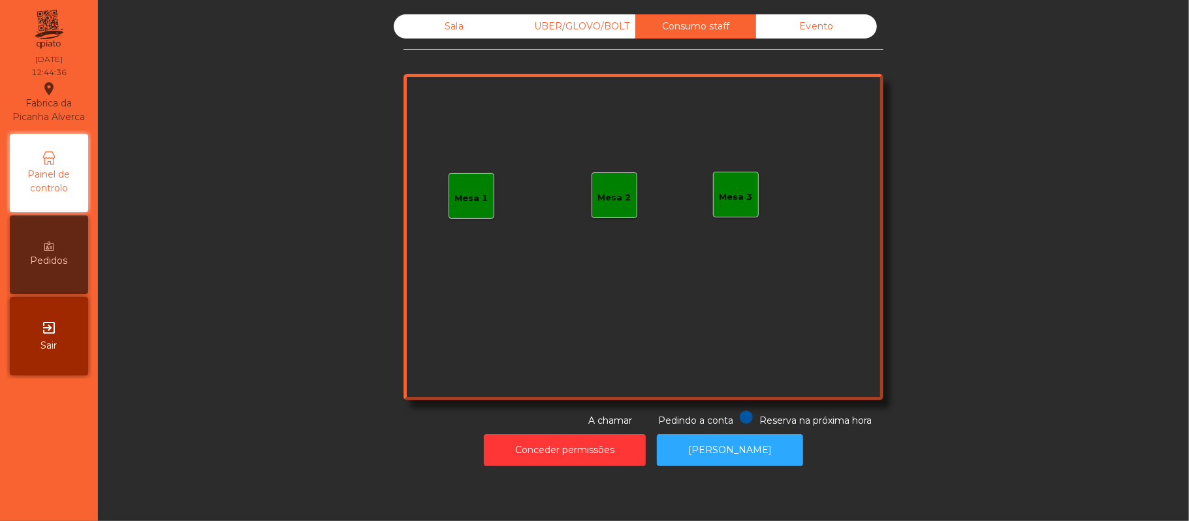
click at [481, 197] on div "Mesa 1" at bounding box center [472, 196] width 46 height 46
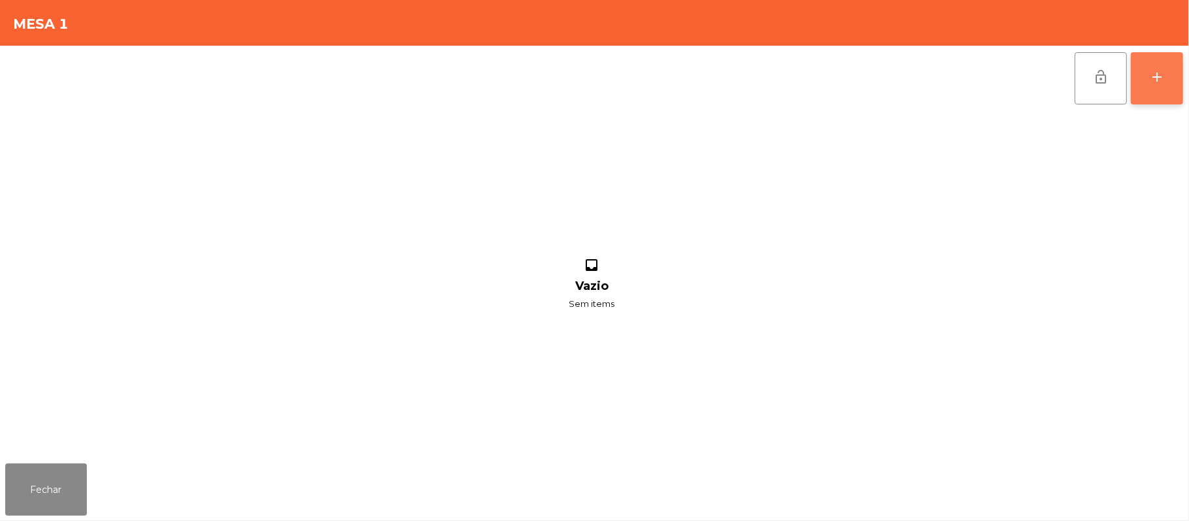
click at [1182, 101] on button "add" at bounding box center [1157, 78] width 52 height 52
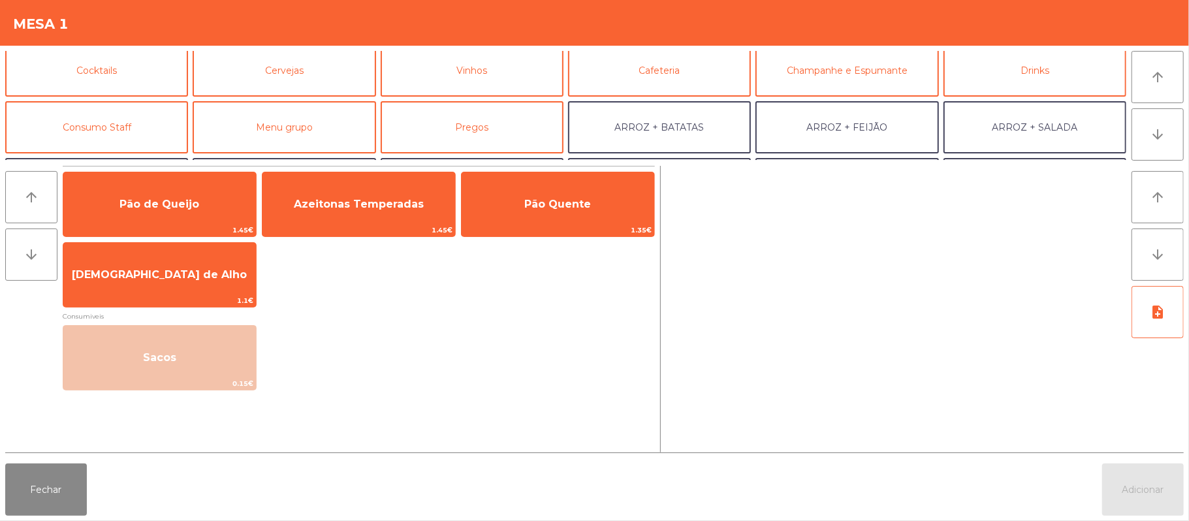
scroll to position [77, 0]
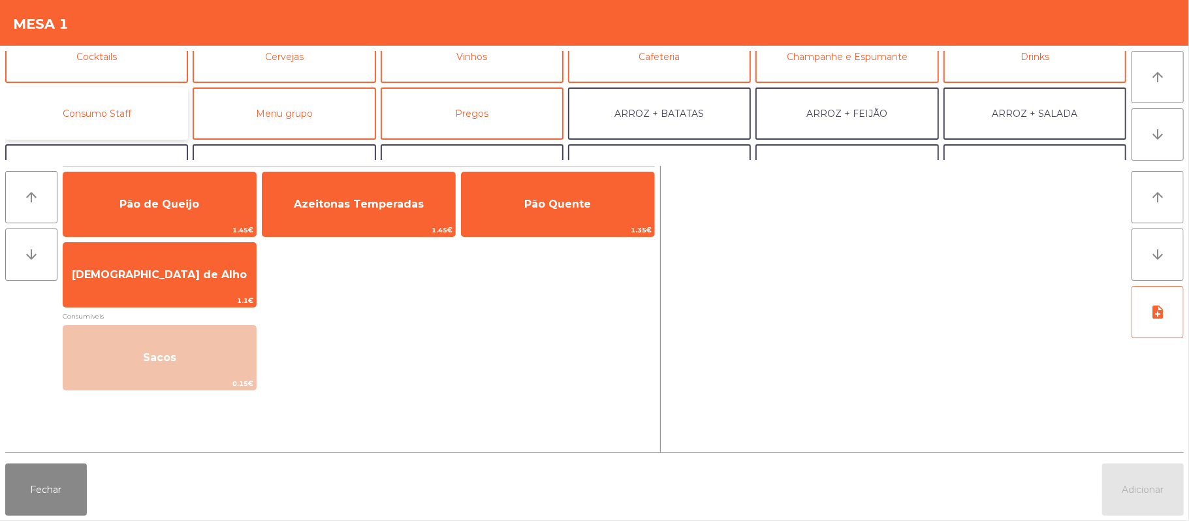
click at [131, 110] on button "Consumo Staff" at bounding box center [96, 113] width 183 height 52
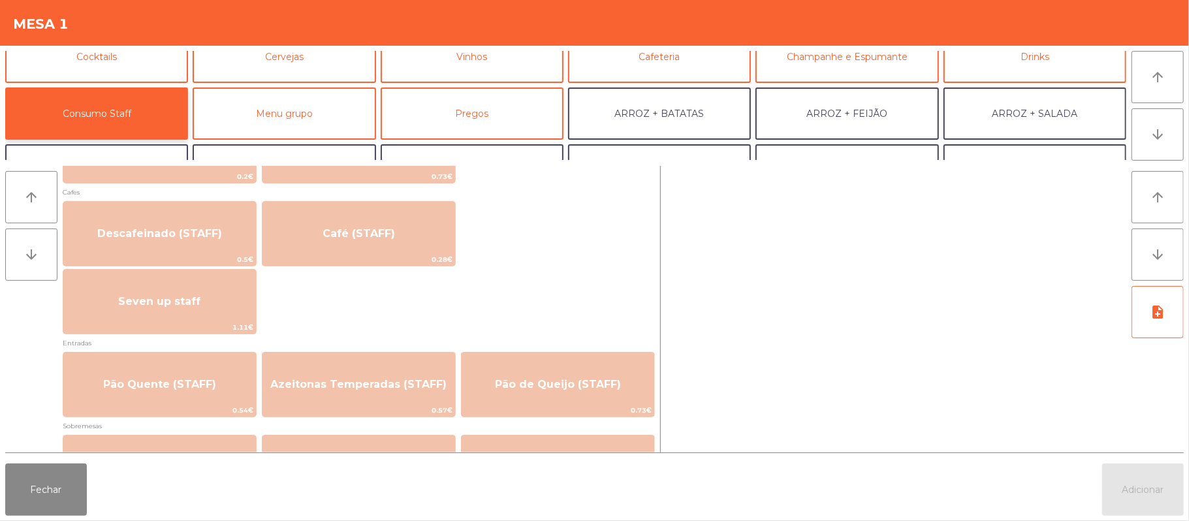
scroll to position [742, 0]
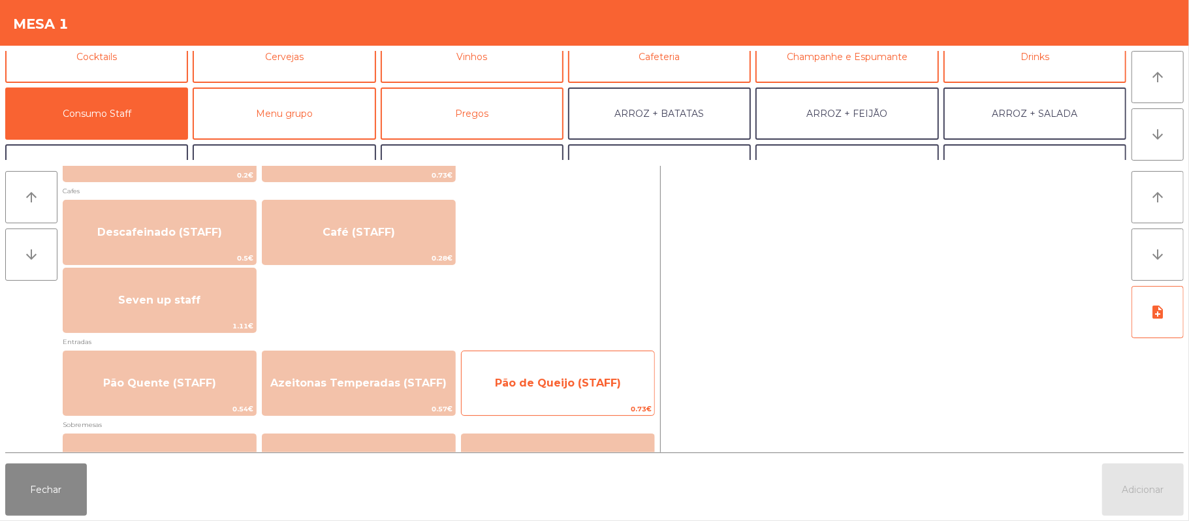
click at [511, 400] on span "Pão de Queijo (STAFF)" at bounding box center [558, 383] width 193 height 35
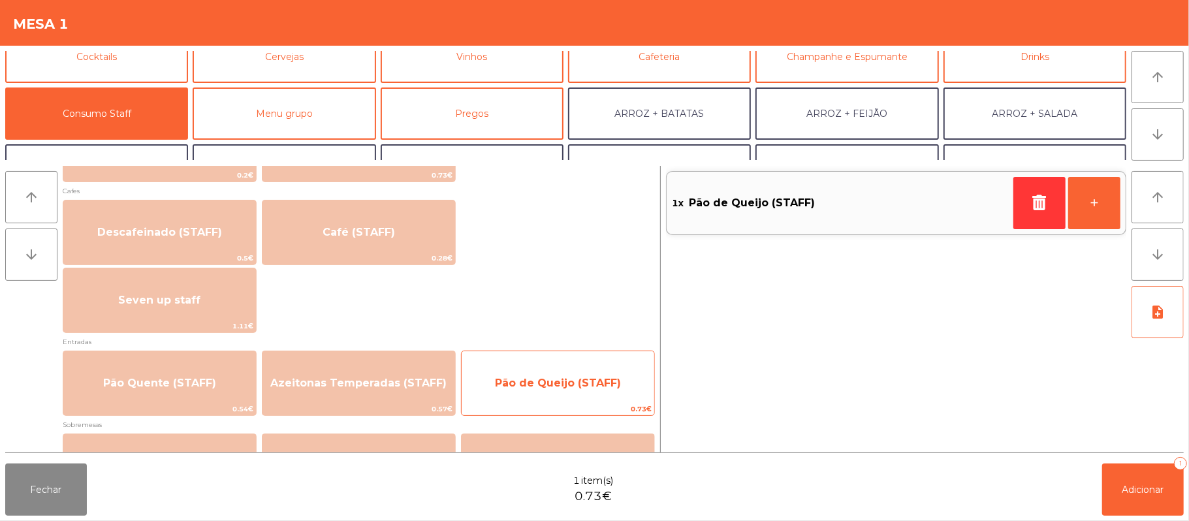
click at [525, 385] on span "Pão de Queijo (STAFF)" at bounding box center [558, 383] width 126 height 12
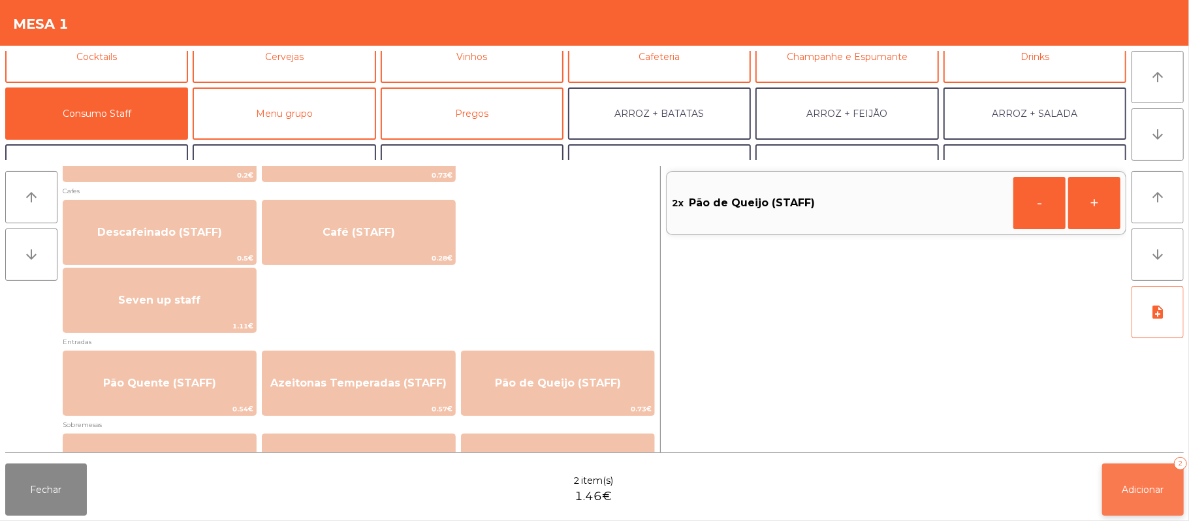
click at [1133, 482] on button "Adicionar 2" at bounding box center [1143, 490] width 82 height 52
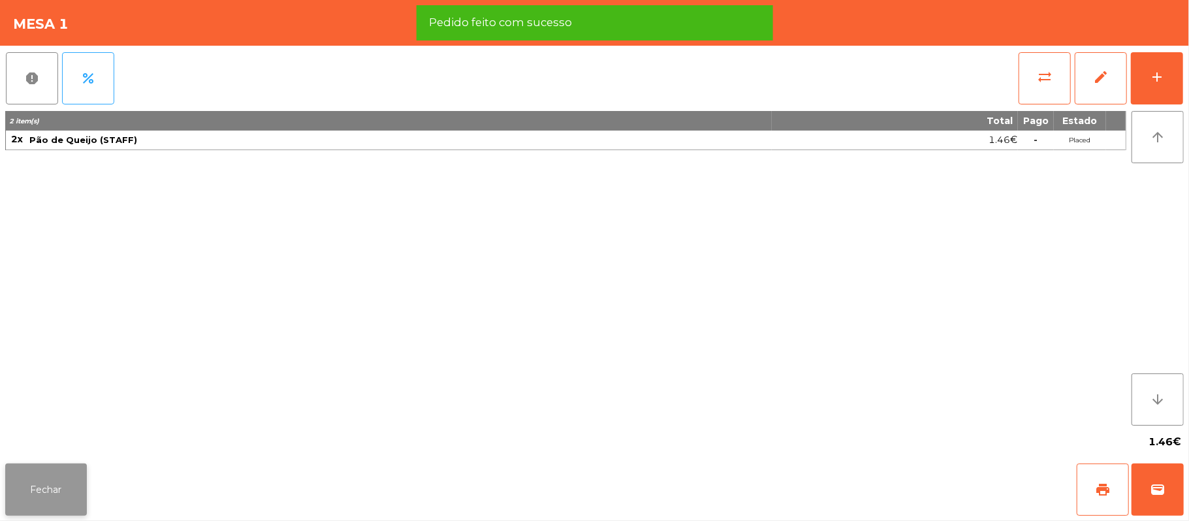
click at [73, 490] on button "Fechar" at bounding box center [46, 490] width 82 height 52
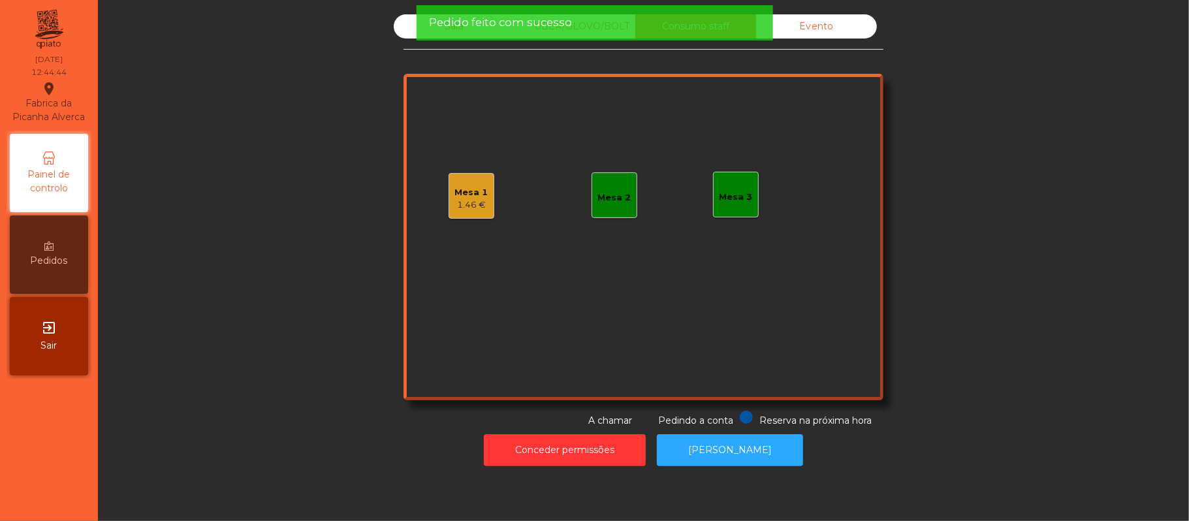
click at [400, 38] on div "Sala" at bounding box center [454, 26] width 121 height 24
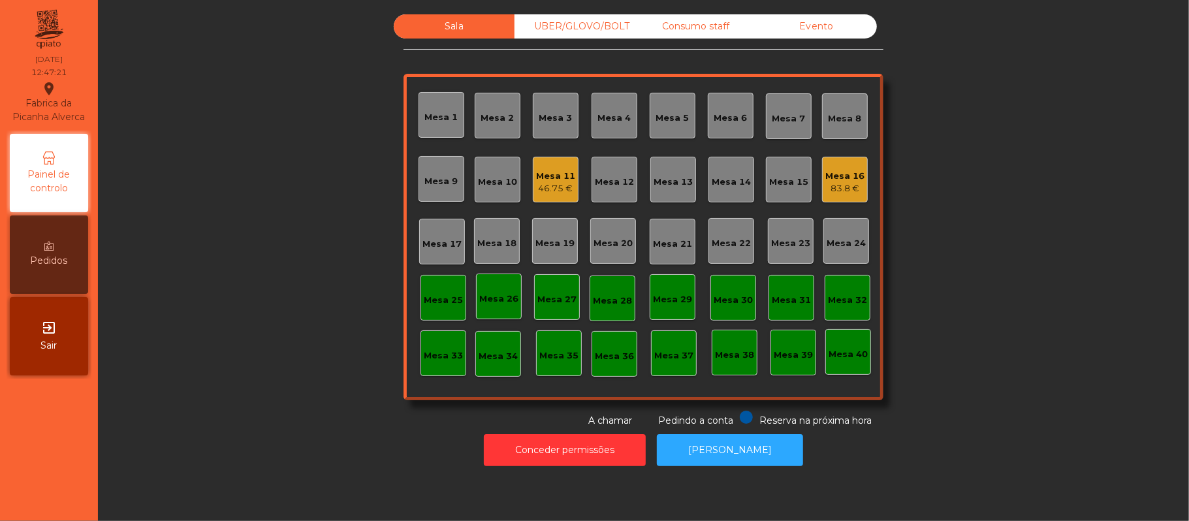
click at [828, 182] on div "83.8 €" at bounding box center [844, 188] width 39 height 13
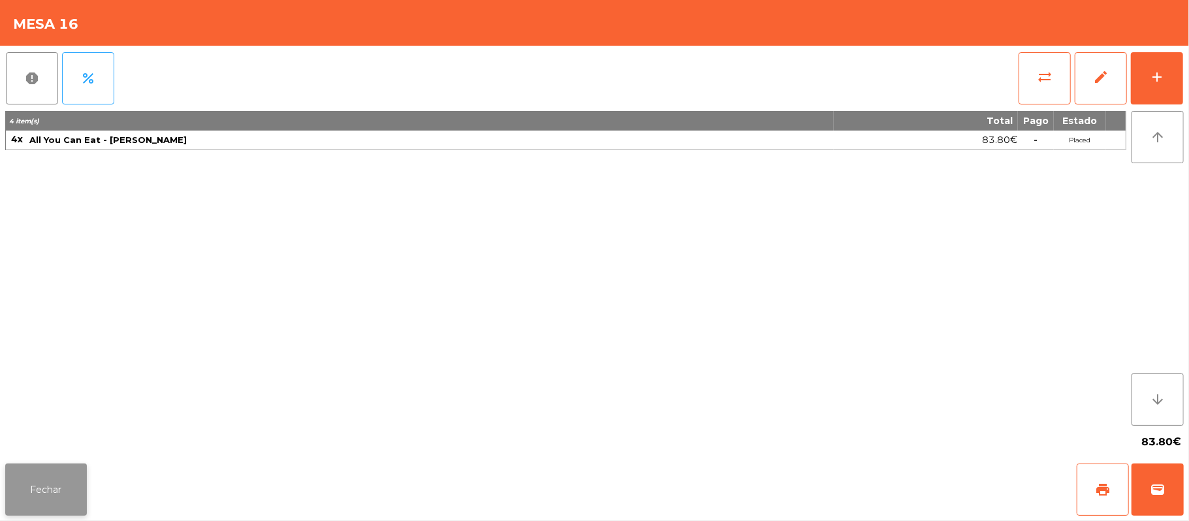
click at [71, 499] on button "Fechar" at bounding box center [46, 490] width 82 height 52
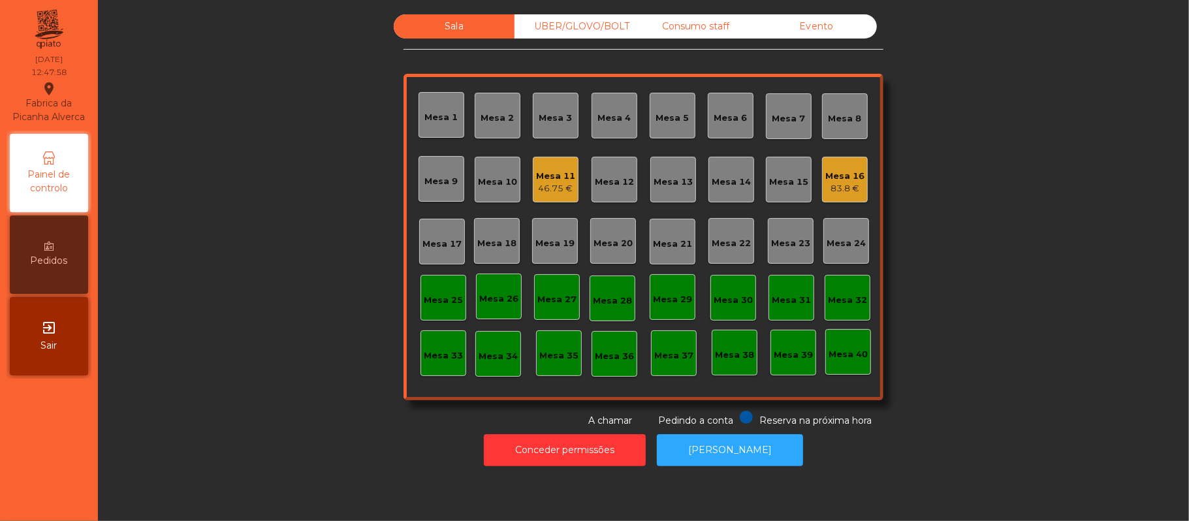
click at [837, 176] on div "Mesa 16" at bounding box center [844, 176] width 39 height 13
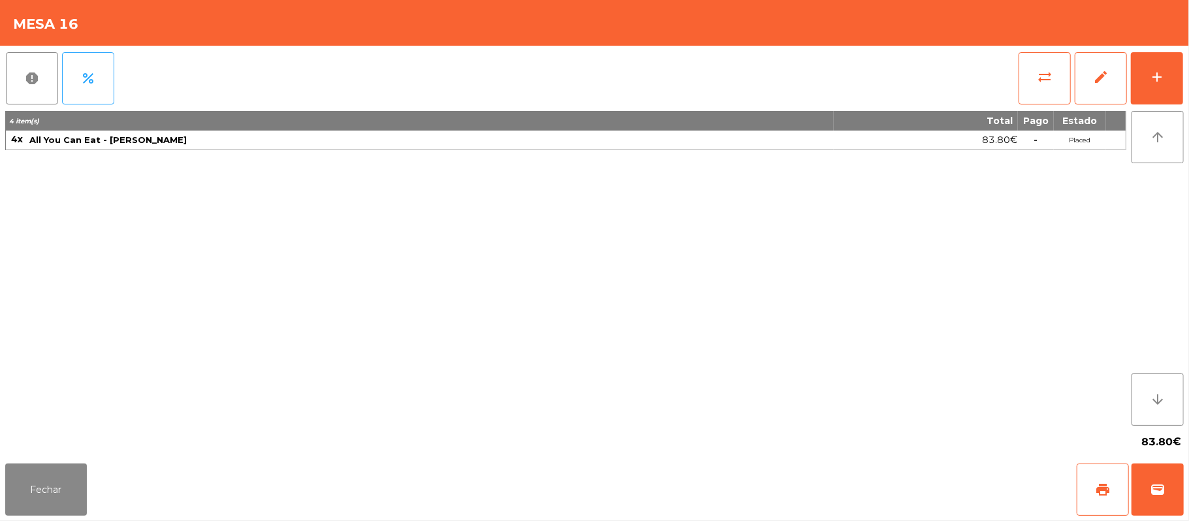
click at [766, 295] on div "4 item(s) Total Pago Estado 4x All You Can Eat - Malva Almoço 83.80€ - Placed" at bounding box center [565, 268] width 1121 height 315
click at [46, 499] on button "Fechar" at bounding box center [46, 490] width 82 height 52
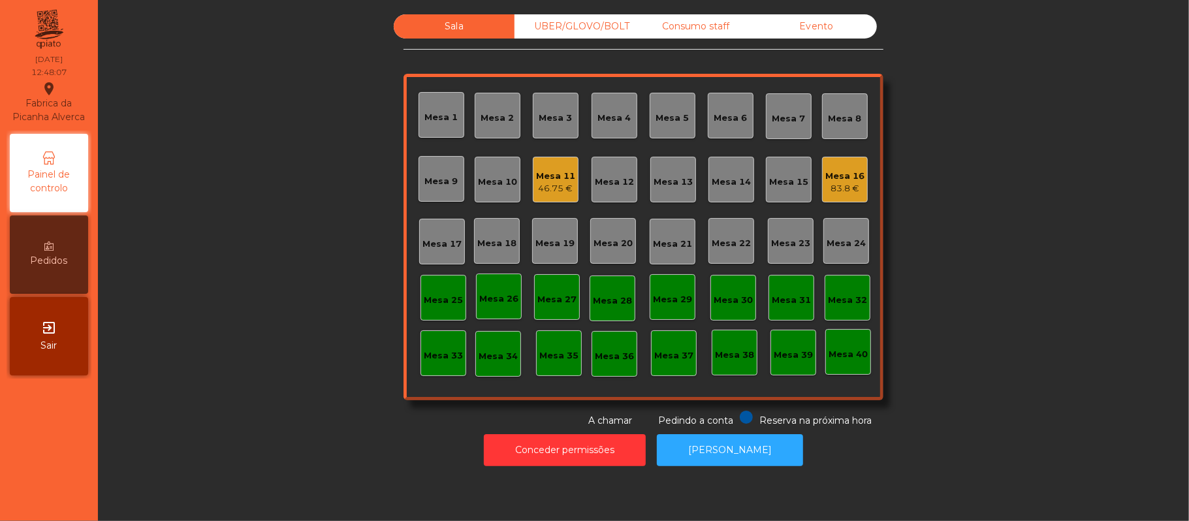
click at [709, 29] on div "Consumo staff" at bounding box center [695, 26] width 121 height 24
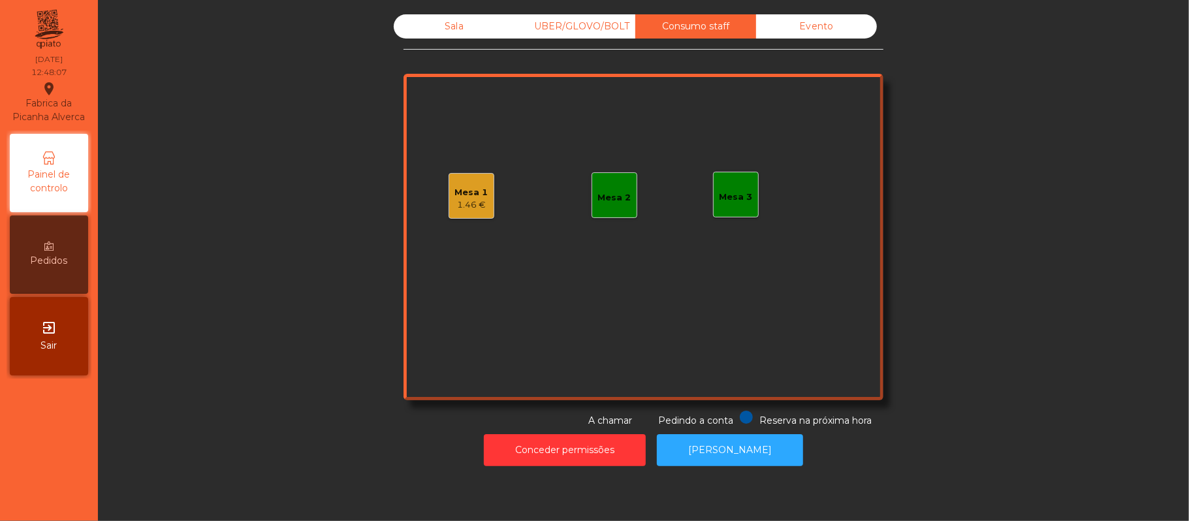
click at [450, 174] on div "Mesa 1 1.46 €" at bounding box center [472, 196] width 46 height 46
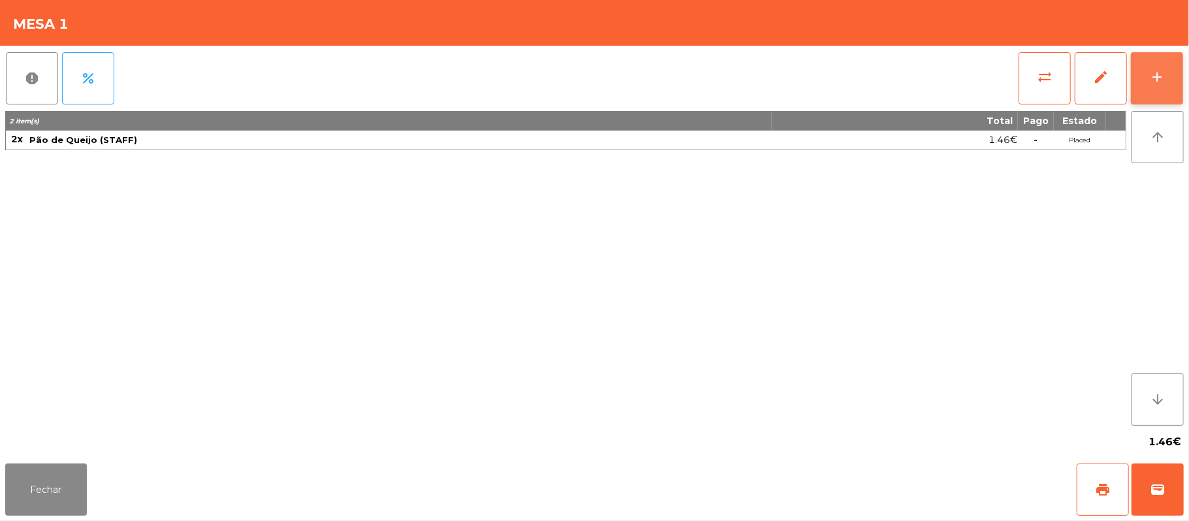
click at [1148, 89] on button "add" at bounding box center [1157, 78] width 52 height 52
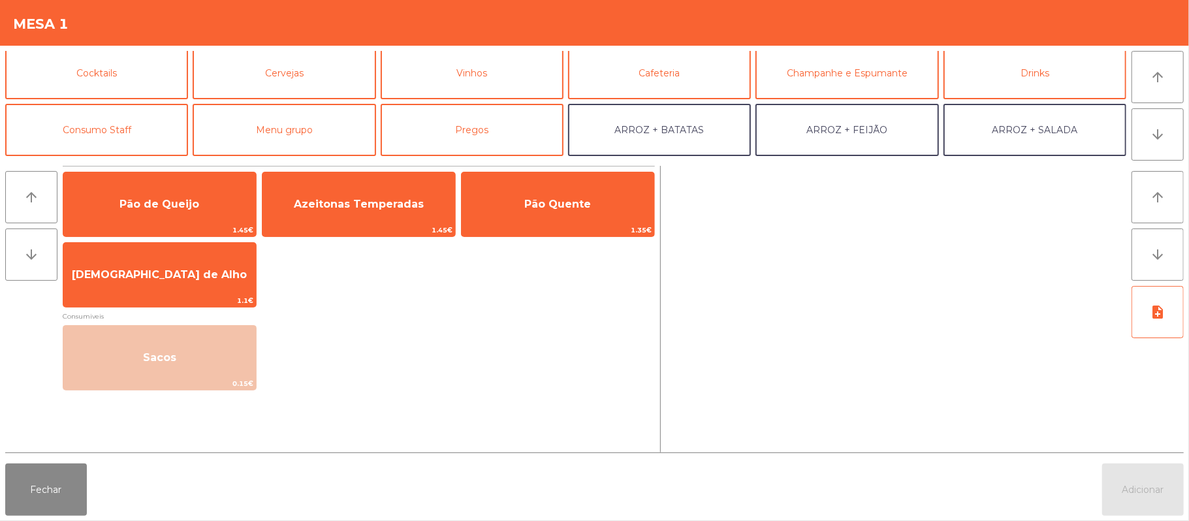
scroll to position [93, 0]
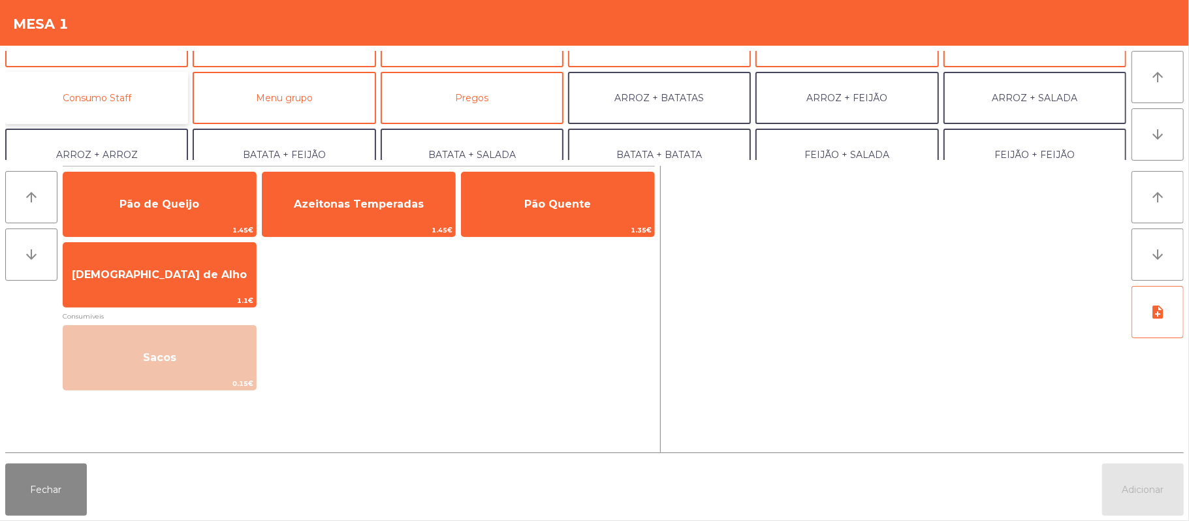
click at [129, 90] on button "Consumo Staff" at bounding box center [96, 98] width 183 height 52
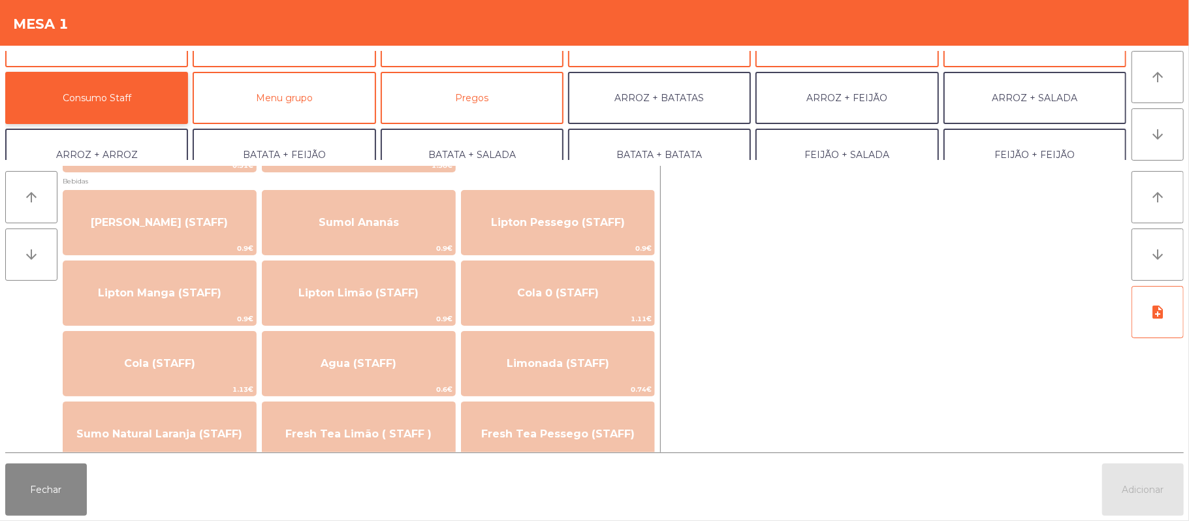
scroll to position [160, 0]
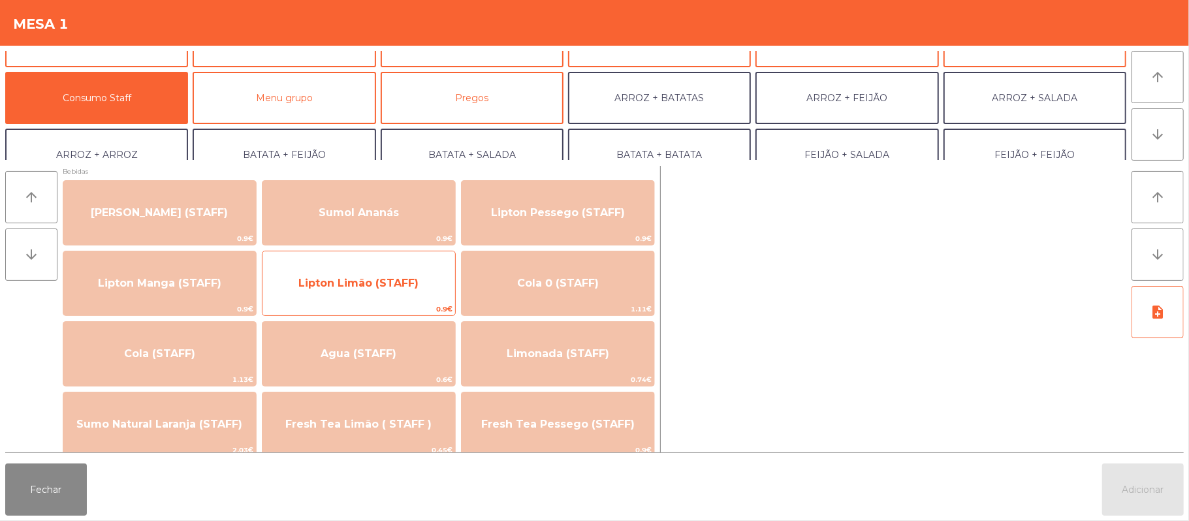
click at [369, 296] on span "Lipton Limão (STAFF)" at bounding box center [358, 283] width 193 height 35
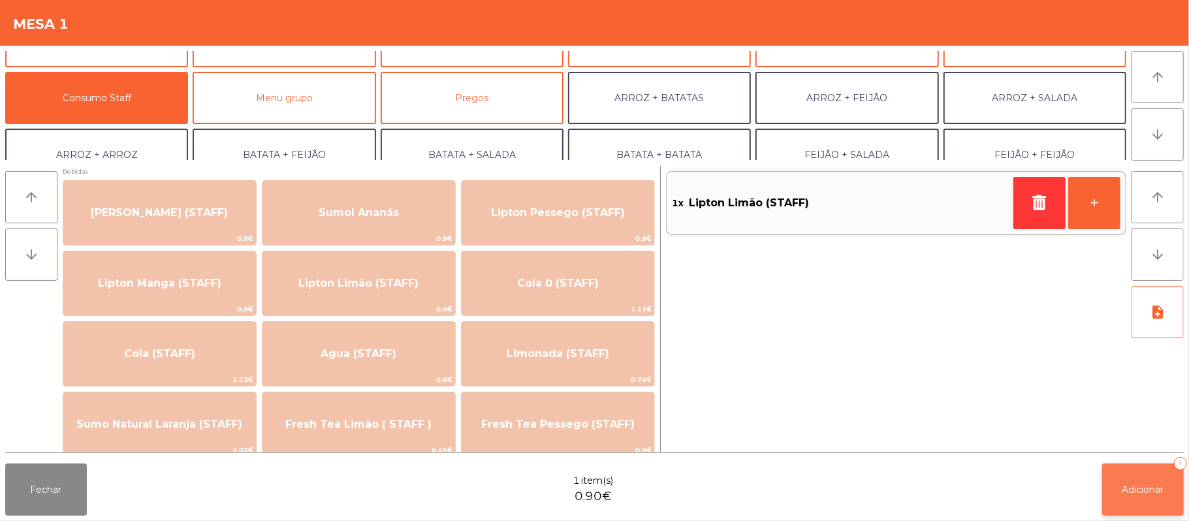
click at [1131, 474] on button "Adicionar 1" at bounding box center [1143, 490] width 82 height 52
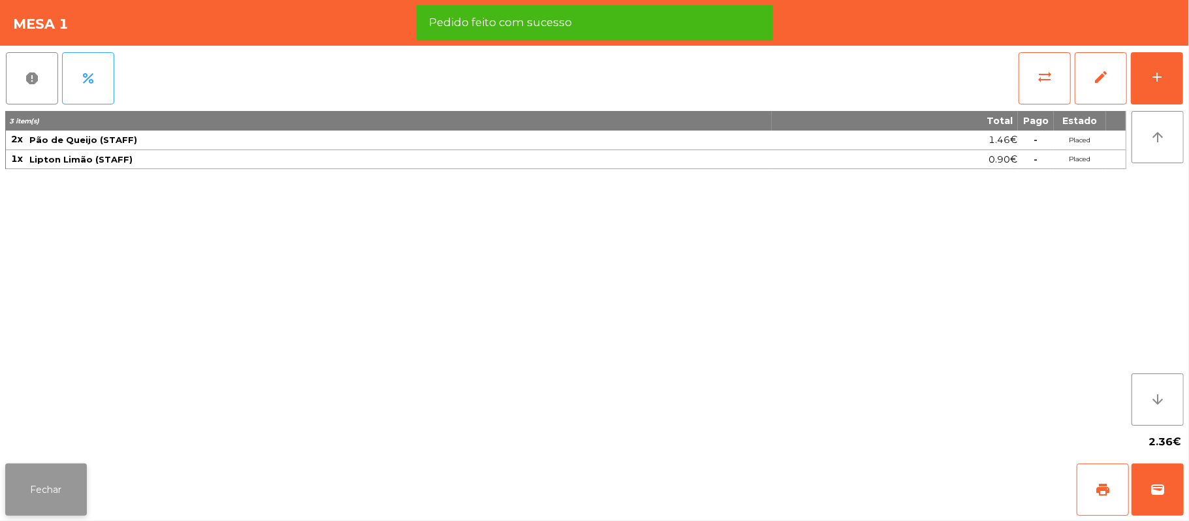
click at [48, 492] on button "Fechar" at bounding box center [46, 490] width 82 height 52
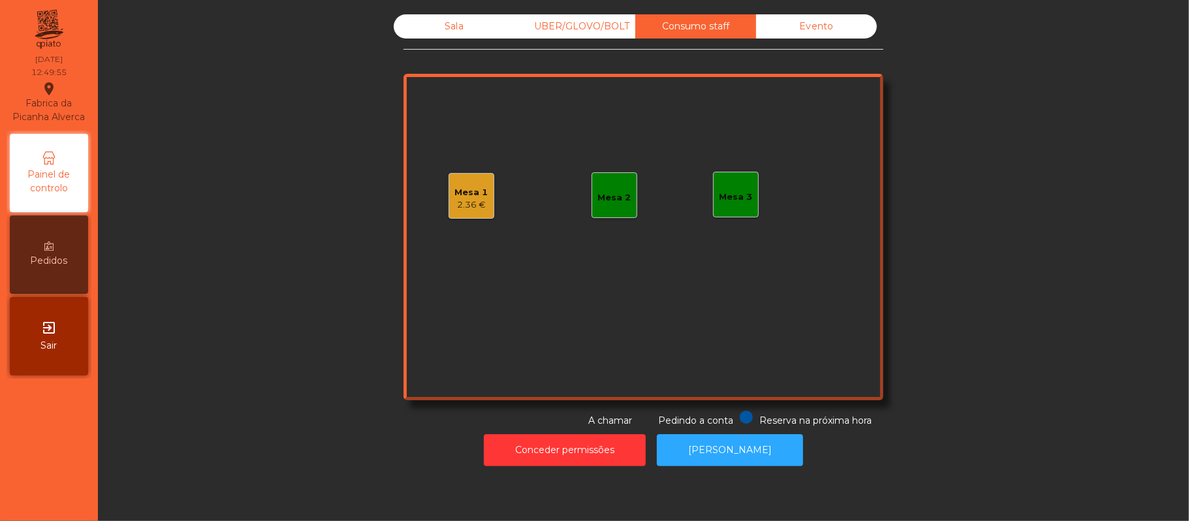
click at [422, 33] on div "Sala" at bounding box center [454, 26] width 121 height 24
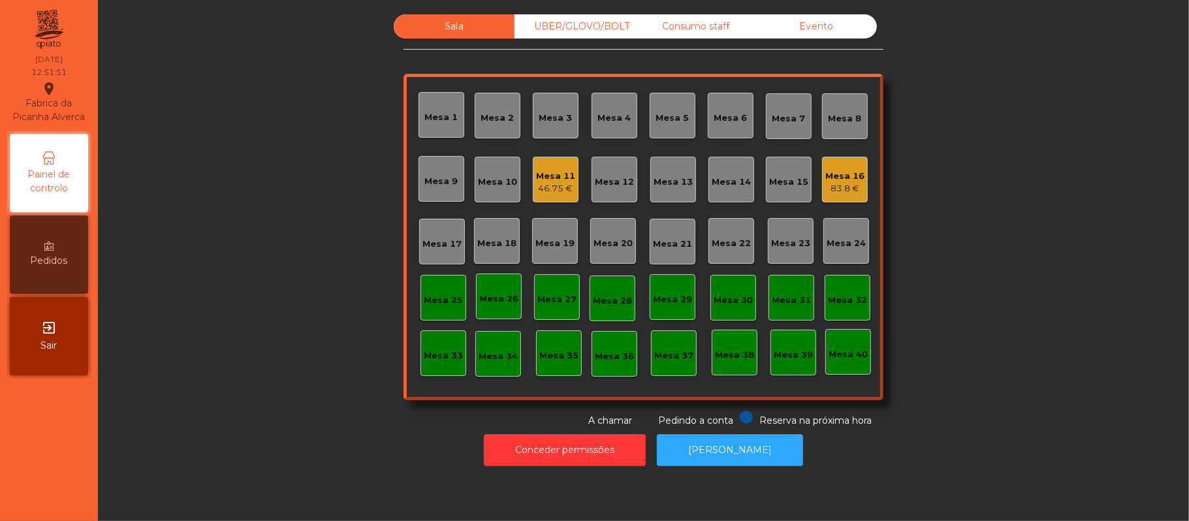
click at [793, 353] on div "Mesa 39" at bounding box center [793, 355] width 39 height 13
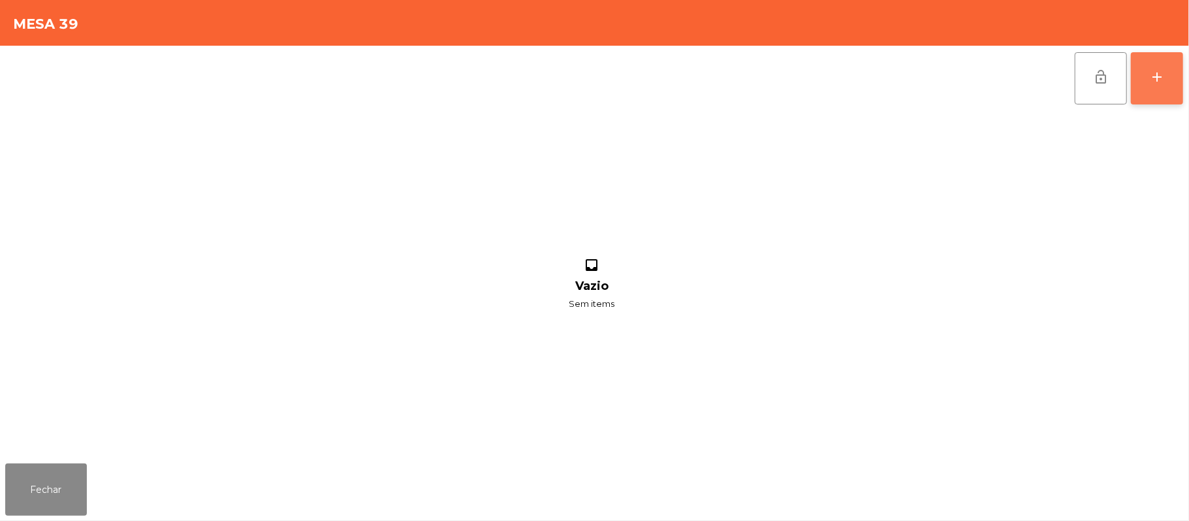
click at [1175, 94] on button "add" at bounding box center [1157, 78] width 52 height 52
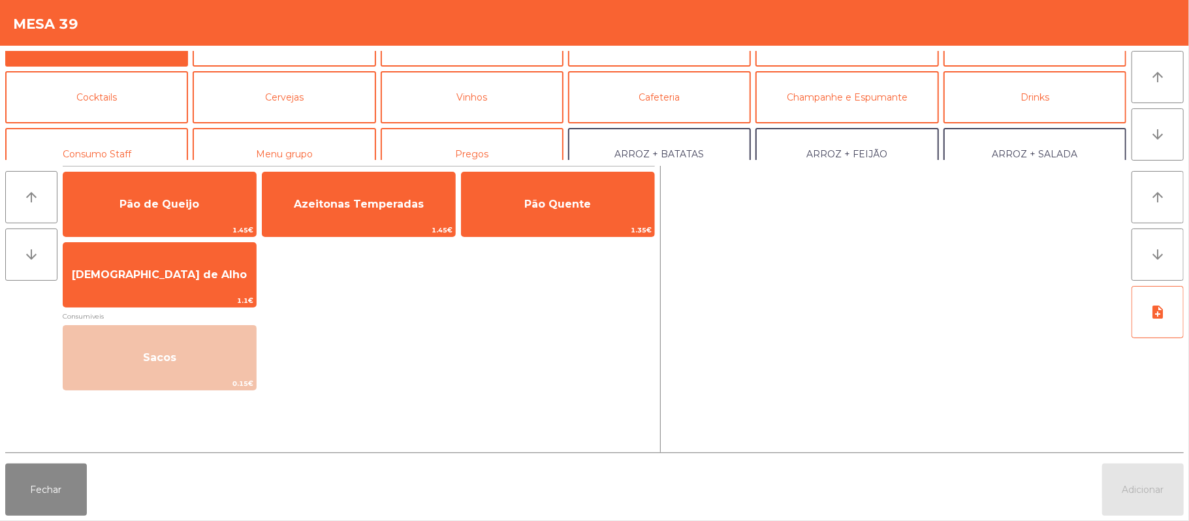
scroll to position [76, 0]
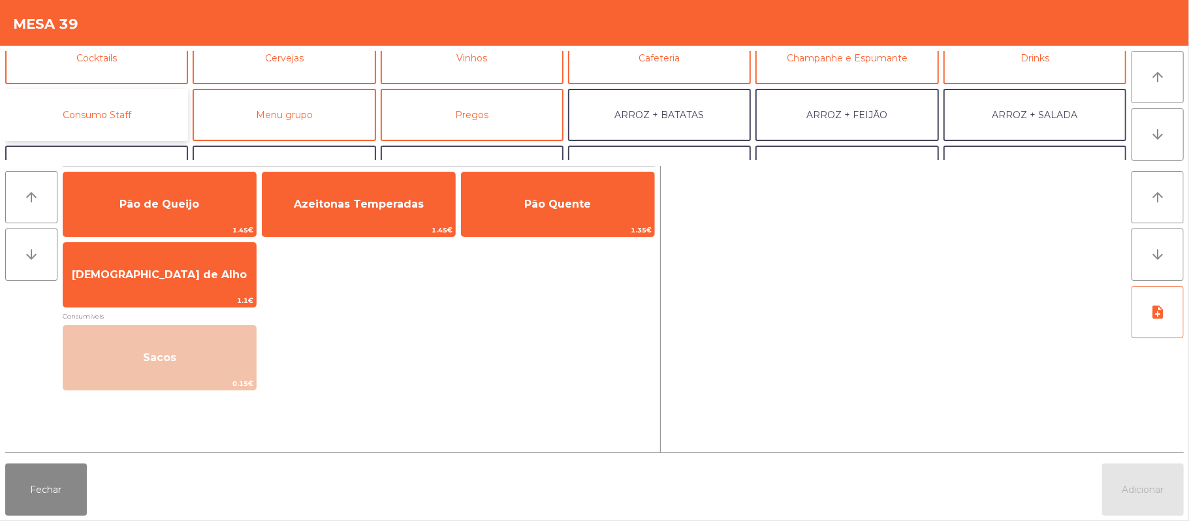
click at [131, 118] on button "Consumo Staff" at bounding box center [96, 115] width 183 height 52
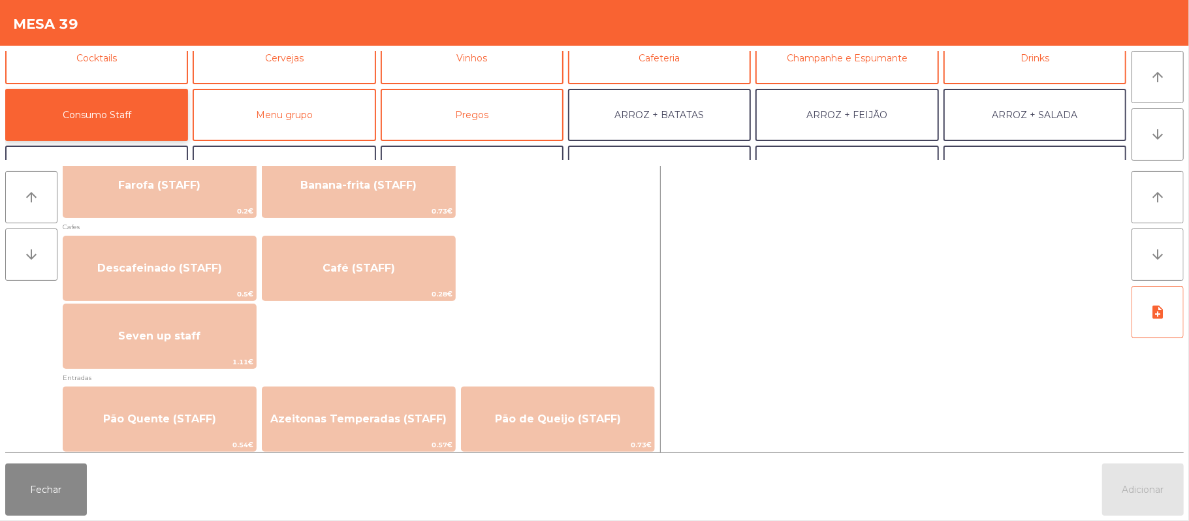
scroll to position [705, 0]
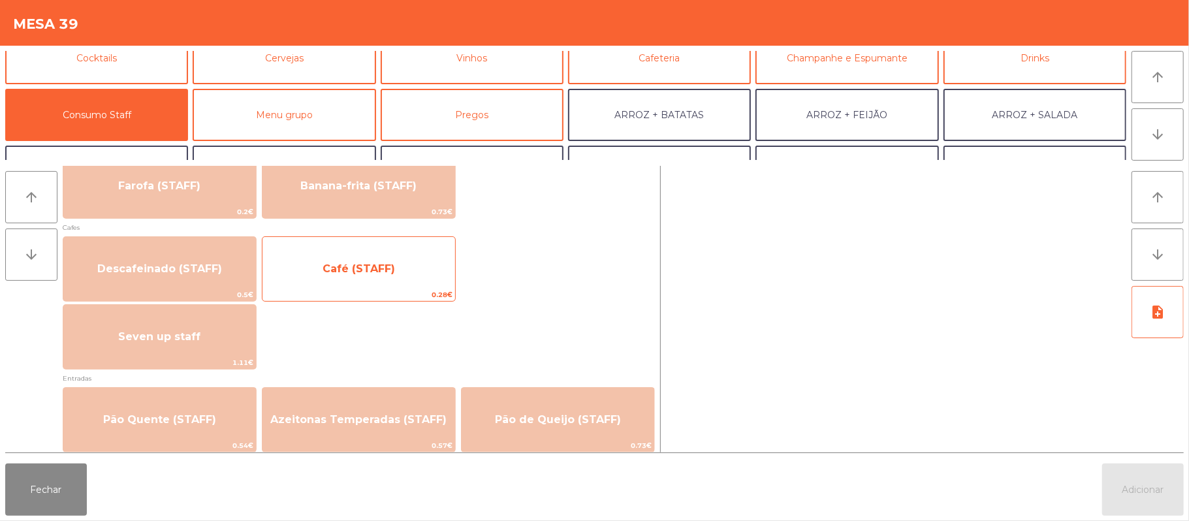
click at [371, 281] on span "Café (STAFF)" at bounding box center [358, 268] width 193 height 35
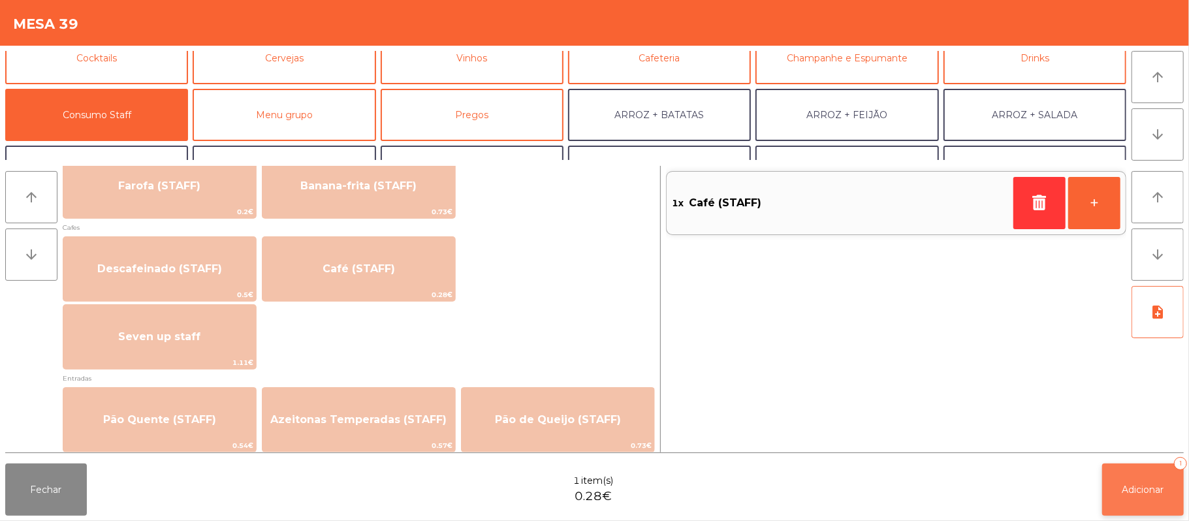
click at [1136, 486] on span "Adicionar" at bounding box center [1143, 490] width 42 height 12
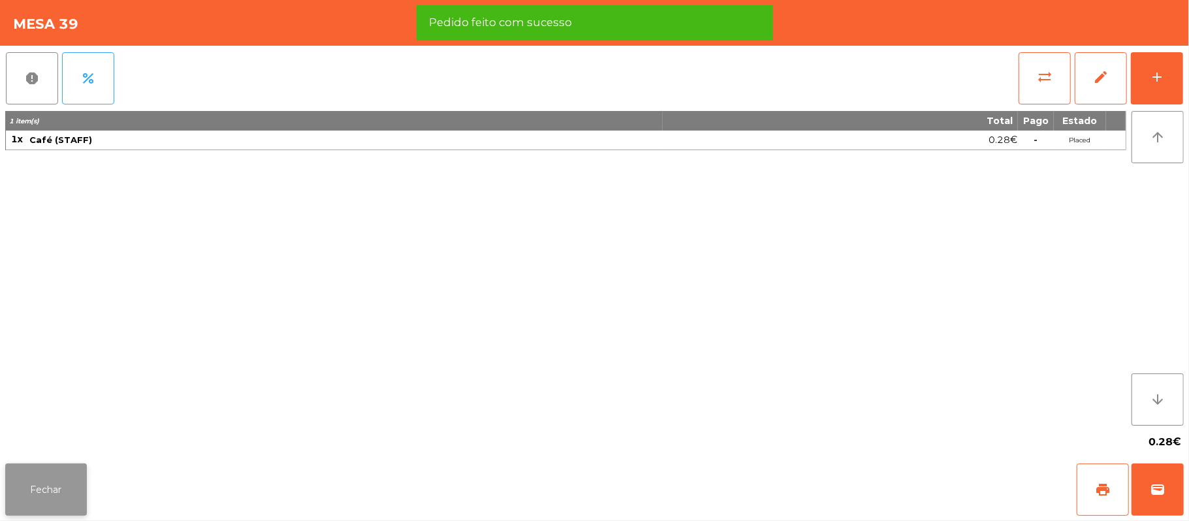
click at [42, 507] on button "Fechar" at bounding box center [46, 490] width 82 height 52
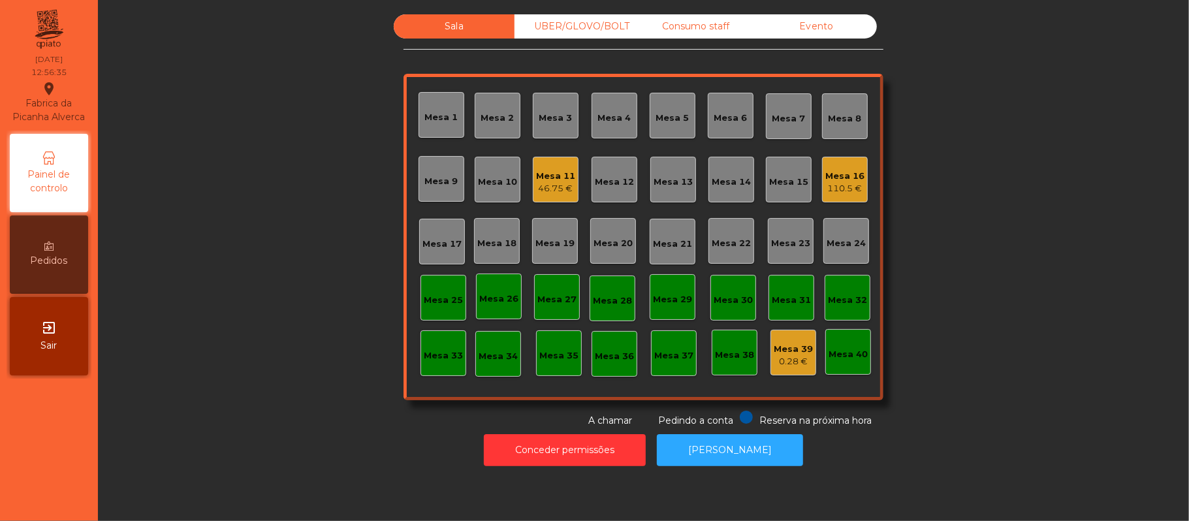
click at [623, 247] on div "Mesa 20" at bounding box center [612, 243] width 39 height 13
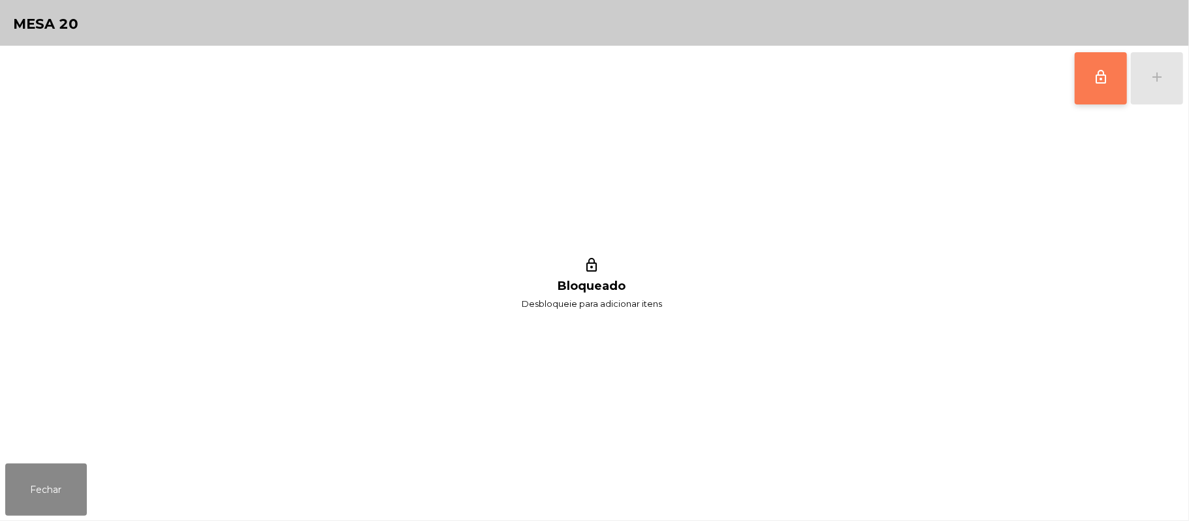
click at [1103, 76] on span "lock_outline" at bounding box center [1101, 77] width 16 height 16
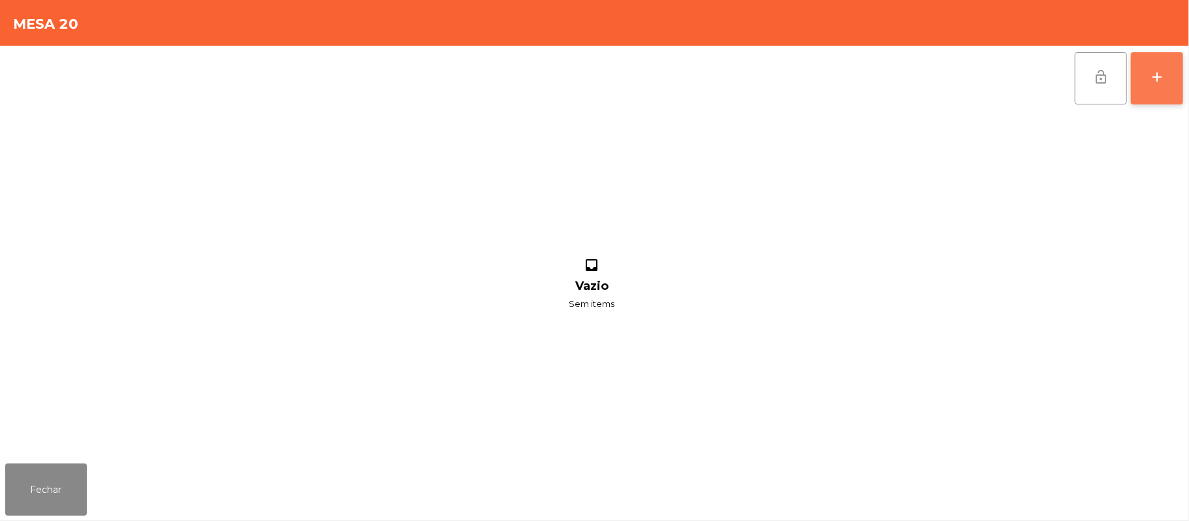
click at [1157, 61] on button "add" at bounding box center [1157, 78] width 52 height 52
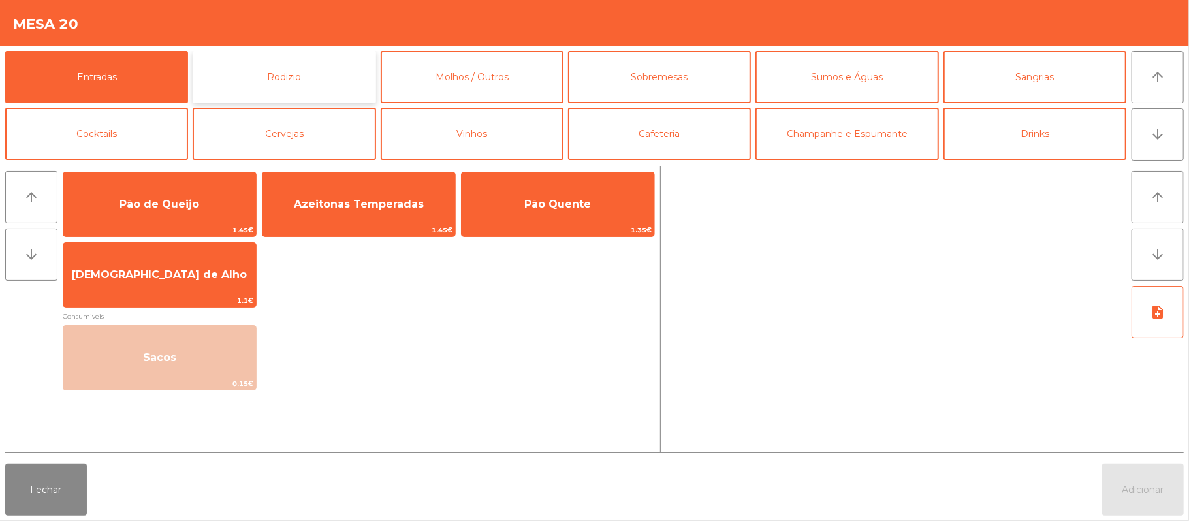
click at [293, 77] on button "Rodizio" at bounding box center [284, 77] width 183 height 52
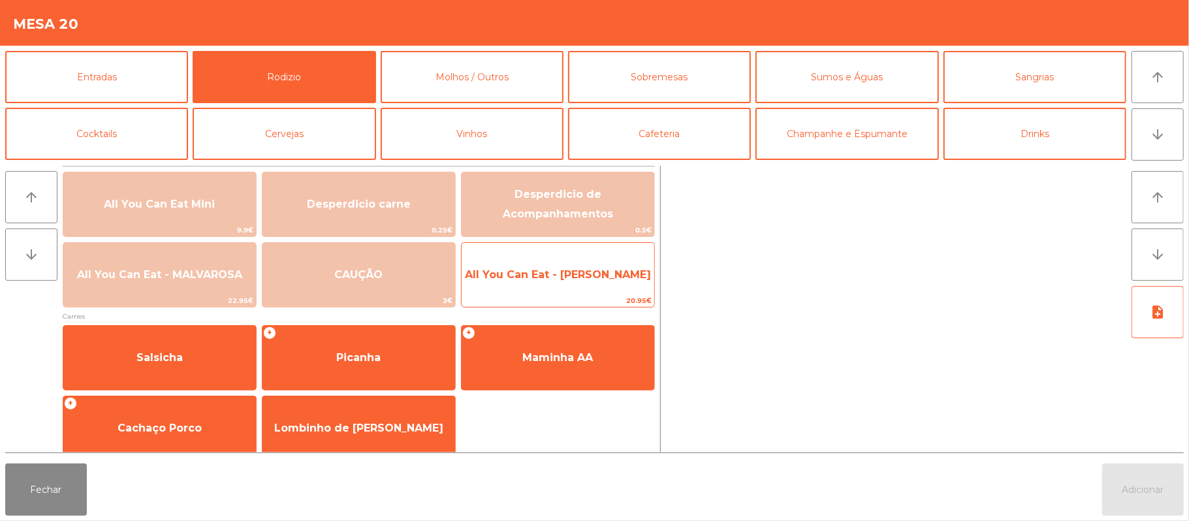
click at [560, 278] on span "All You Can Eat - [PERSON_NAME]" at bounding box center [558, 274] width 186 height 12
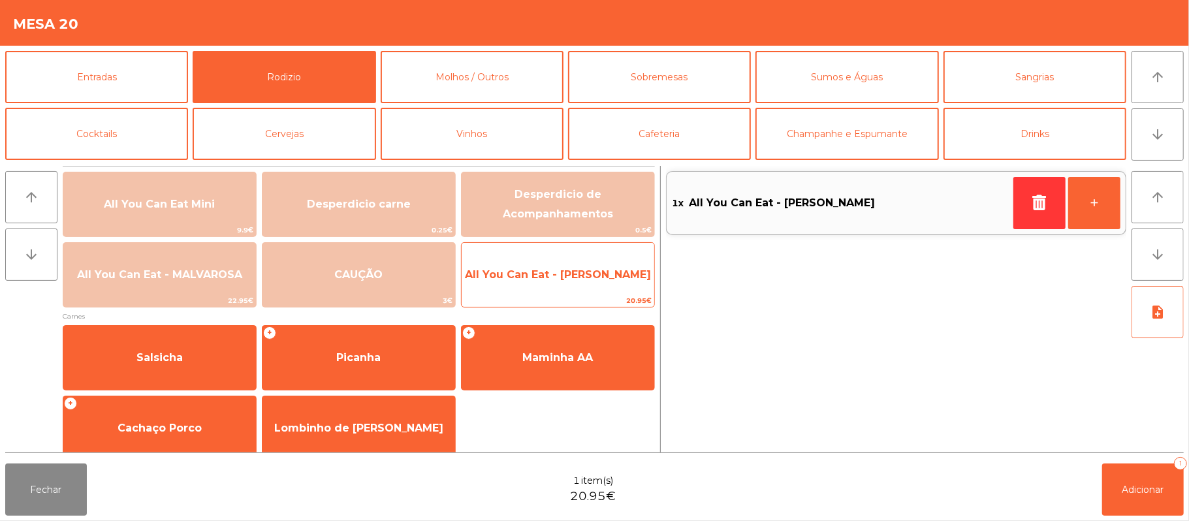
click at [559, 285] on span "All You Can Eat - [PERSON_NAME]" at bounding box center [558, 274] width 193 height 35
click at [567, 288] on span "All You Can Eat - [PERSON_NAME]" at bounding box center [558, 274] width 193 height 35
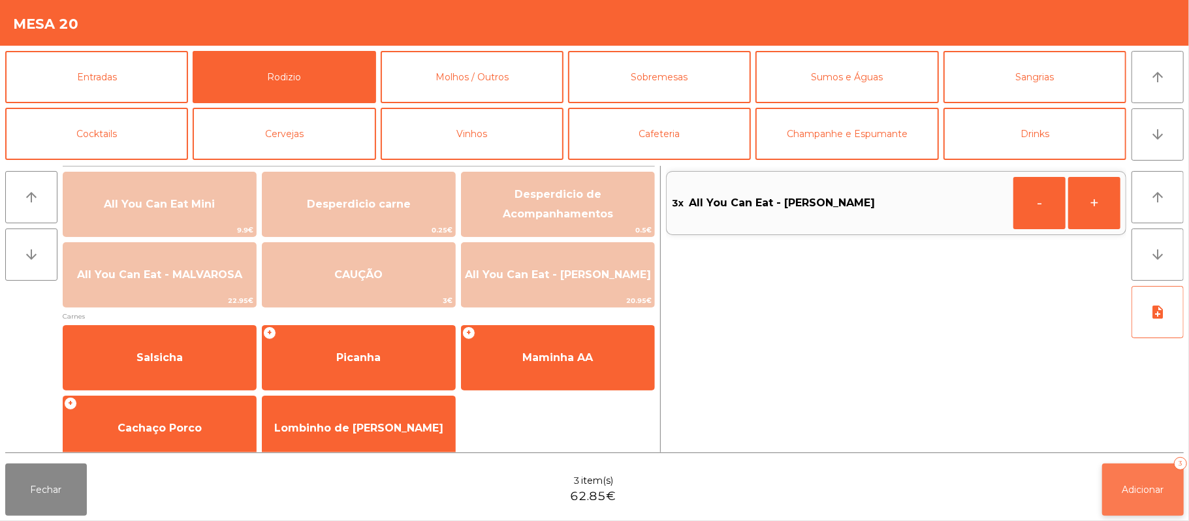
click at [1132, 497] on button "Adicionar 3" at bounding box center [1143, 490] width 82 height 52
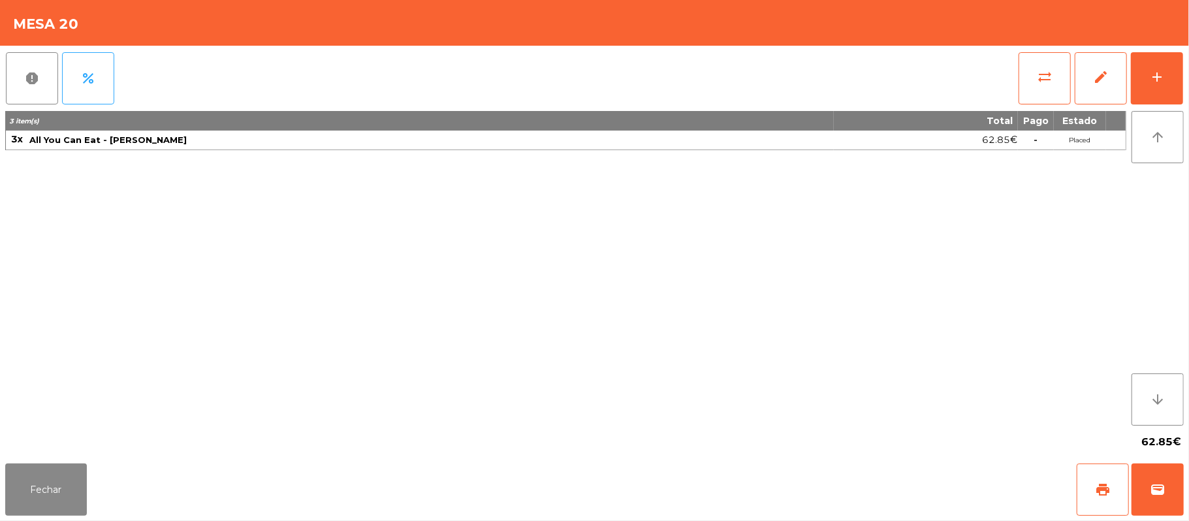
click at [3, 435] on div "report percent sync_alt edit add 3 item(s) Total Pago Estado 3x All You Can Eat…" at bounding box center [594, 252] width 1189 height 413
click at [68, 498] on button "Fechar" at bounding box center [46, 490] width 82 height 52
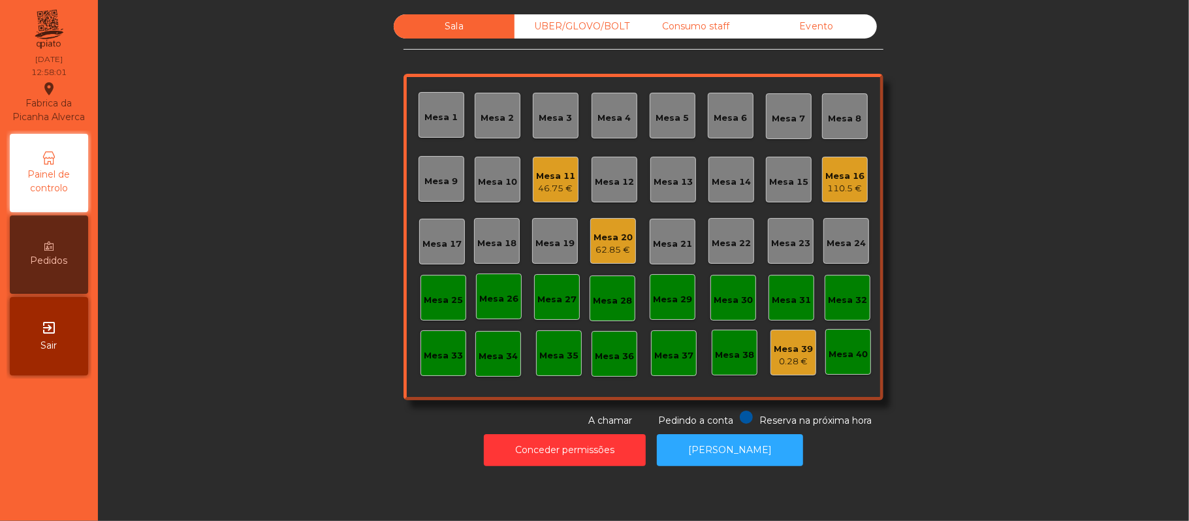
click at [712, 244] on div "Mesa 22" at bounding box center [731, 243] width 39 height 13
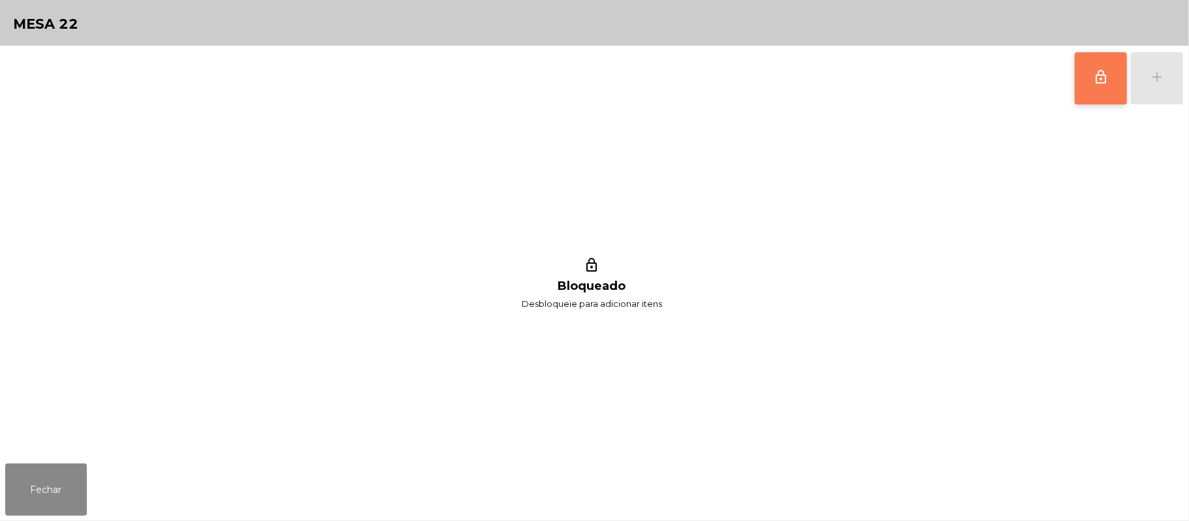
click at [1105, 89] on button "lock_outline" at bounding box center [1101, 78] width 52 height 52
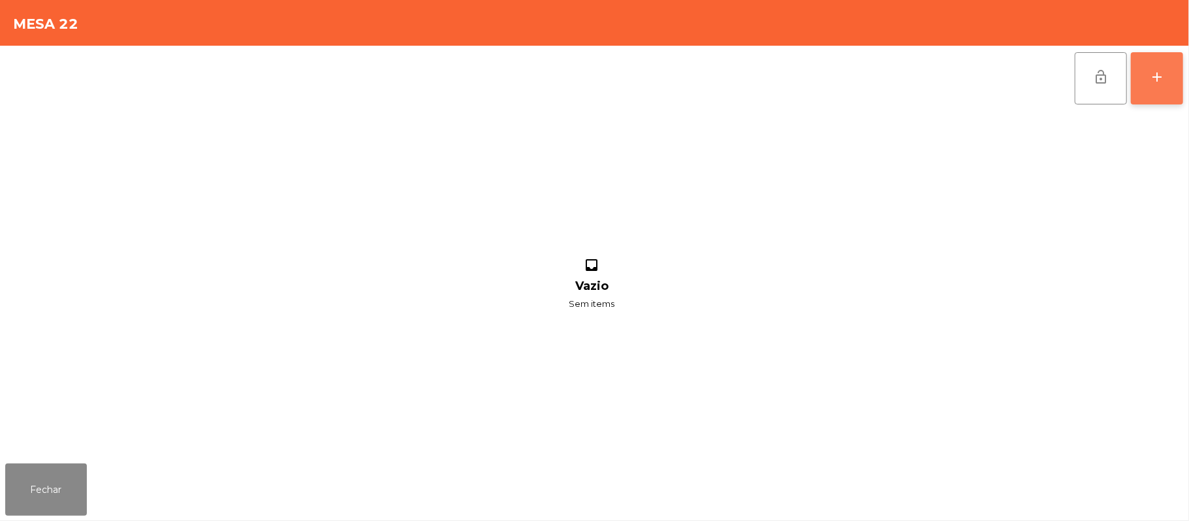
click at [1179, 89] on button "add" at bounding box center [1157, 78] width 52 height 52
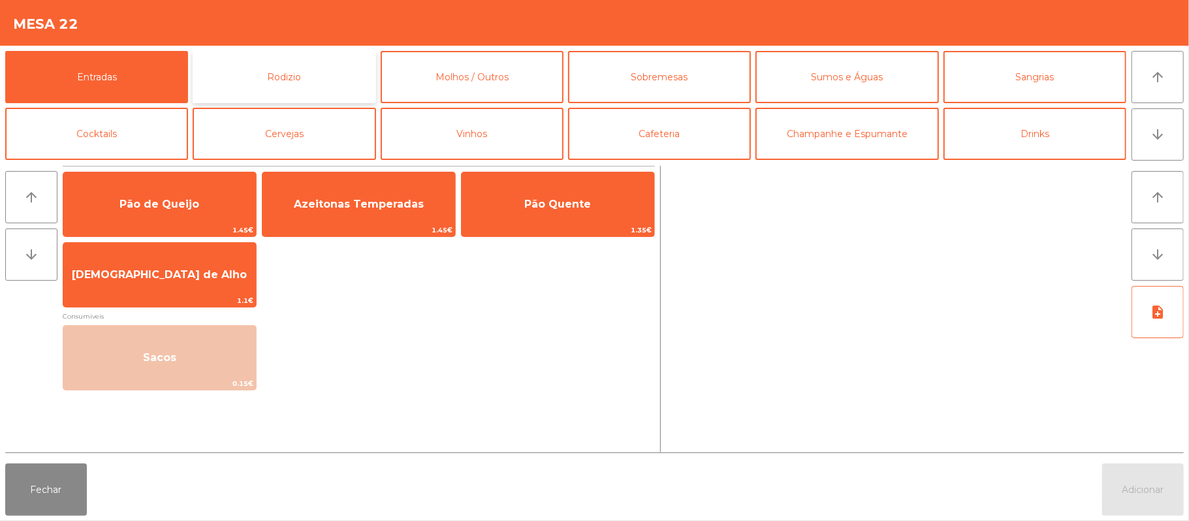
click at [320, 59] on button "Rodizio" at bounding box center [284, 77] width 183 height 52
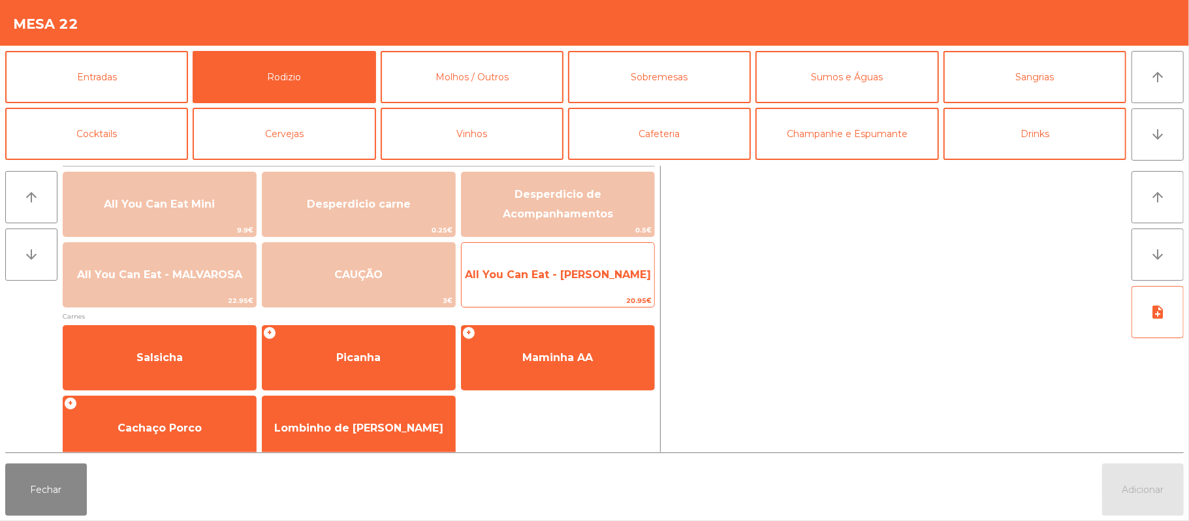
click at [547, 283] on span "All You Can Eat - [PERSON_NAME]" at bounding box center [558, 274] width 193 height 35
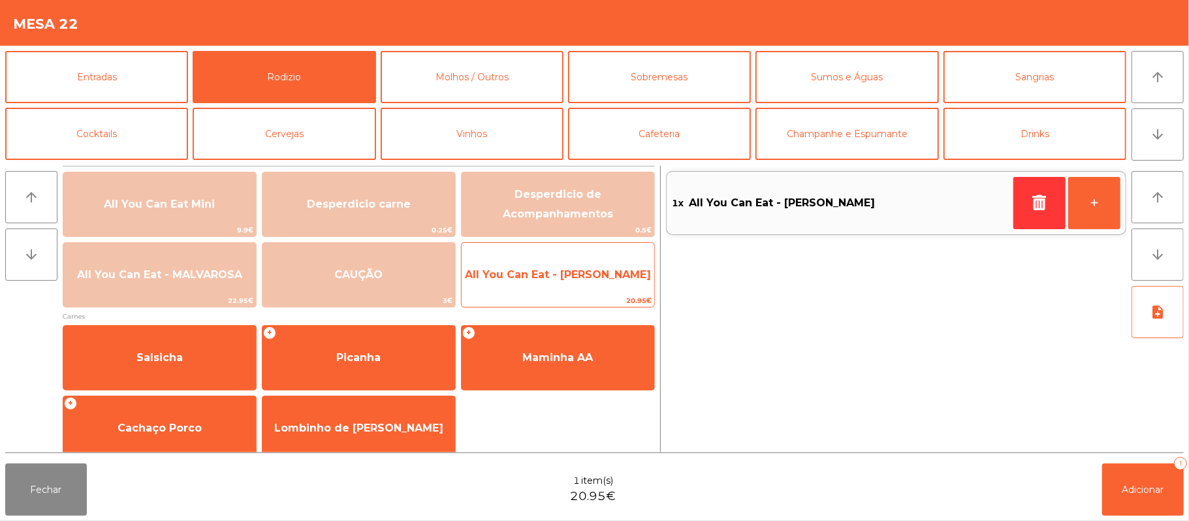
click at [568, 274] on span "All You Can Eat - [PERSON_NAME]" at bounding box center [558, 274] width 186 height 12
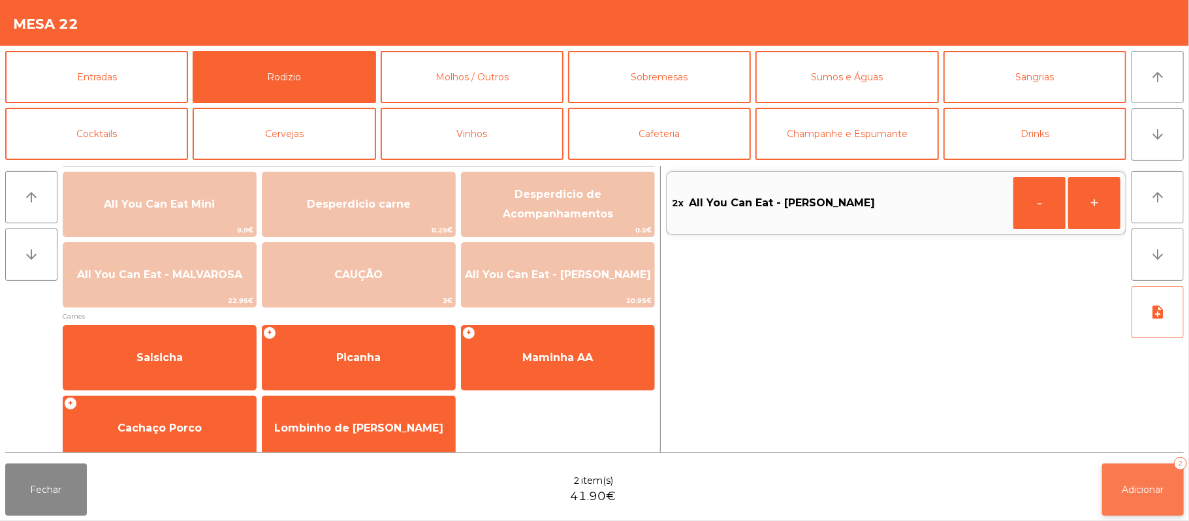
click at [1145, 492] on span "Adicionar" at bounding box center [1143, 490] width 42 height 12
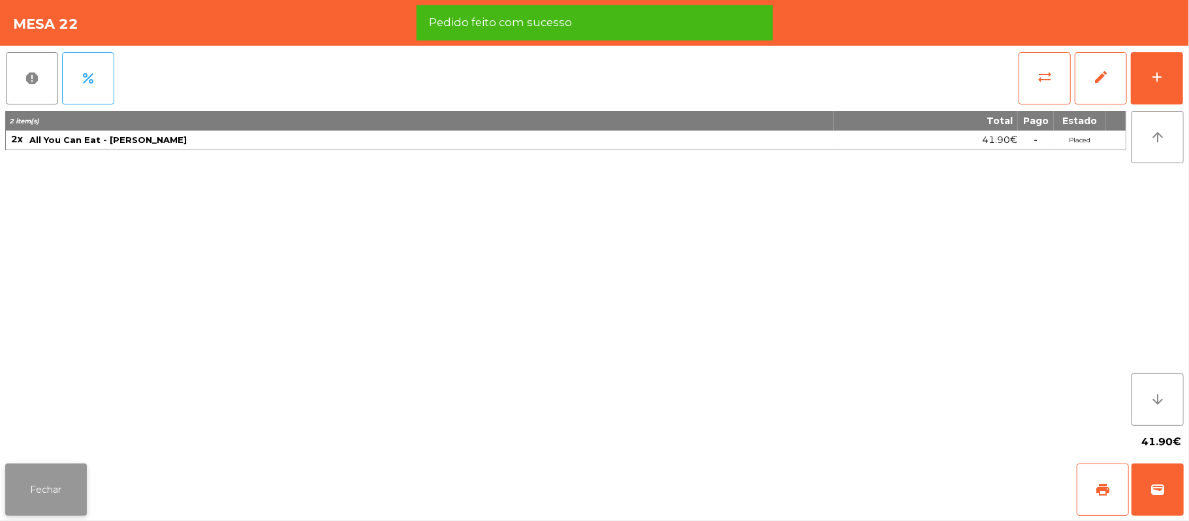
click at [52, 482] on button "Fechar" at bounding box center [46, 490] width 82 height 52
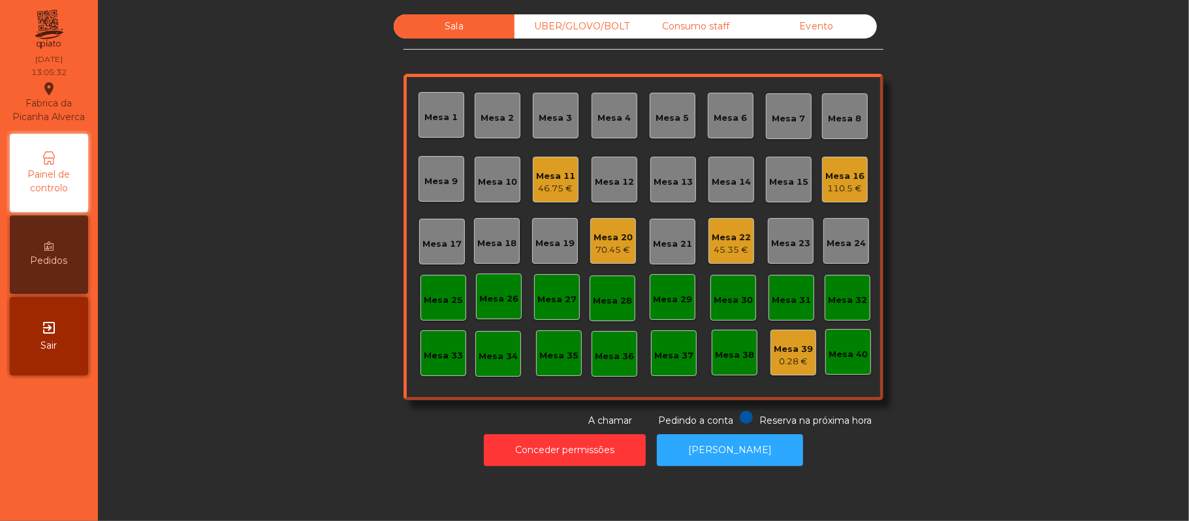
click at [541, 193] on div "46.75 €" at bounding box center [555, 188] width 39 height 13
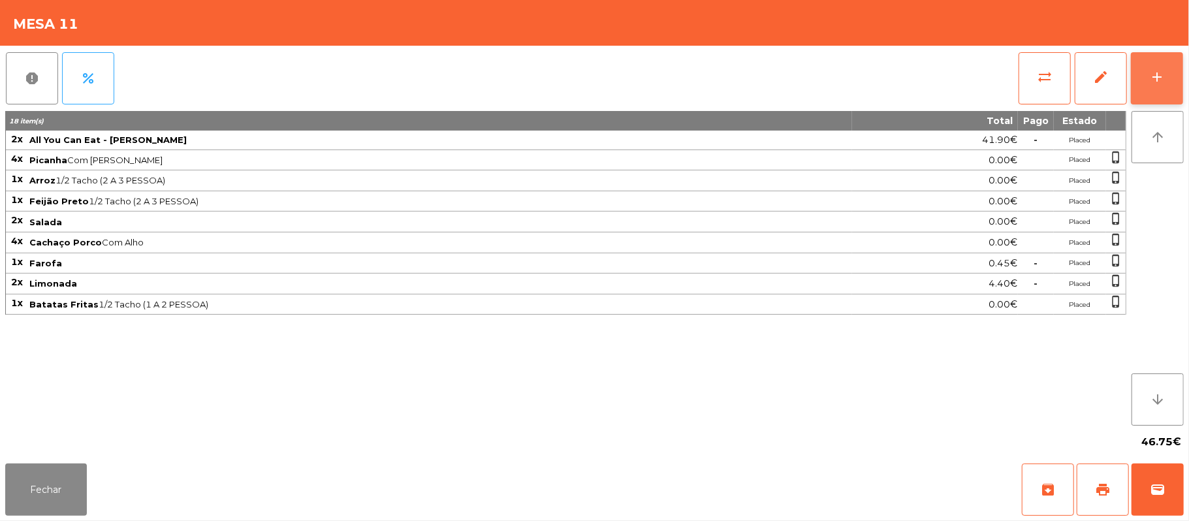
click at [1152, 84] on button "add" at bounding box center [1157, 78] width 52 height 52
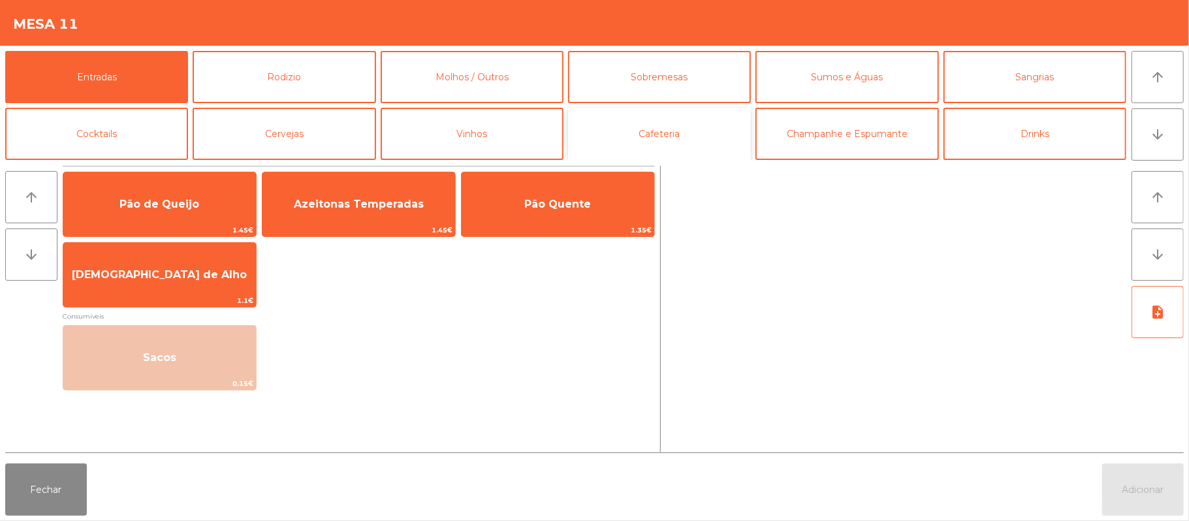
click at [682, 134] on button "Cafeteria" at bounding box center [659, 134] width 183 height 52
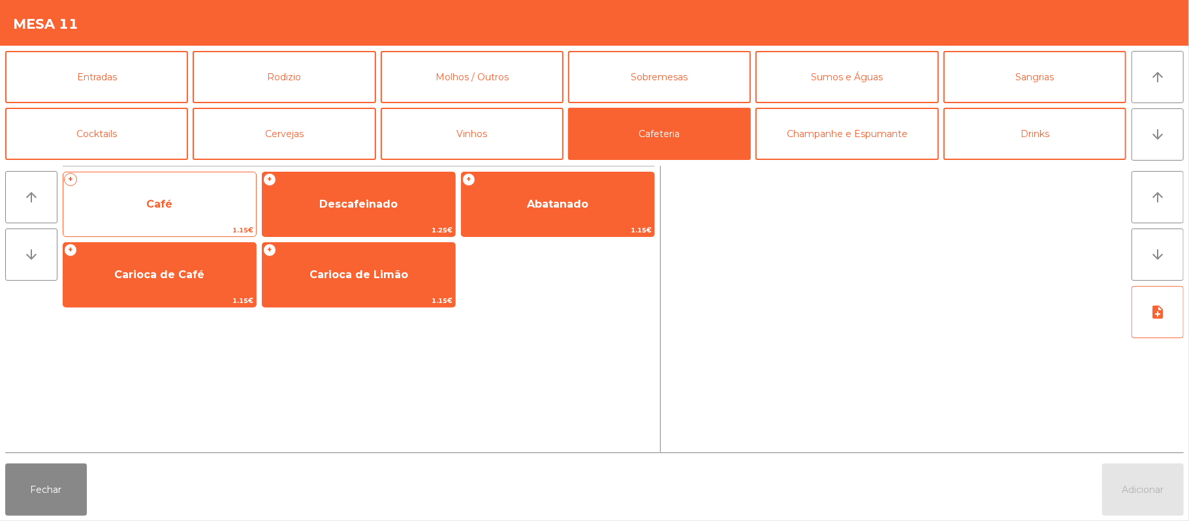
click at [157, 199] on span "Café" at bounding box center [159, 204] width 26 height 12
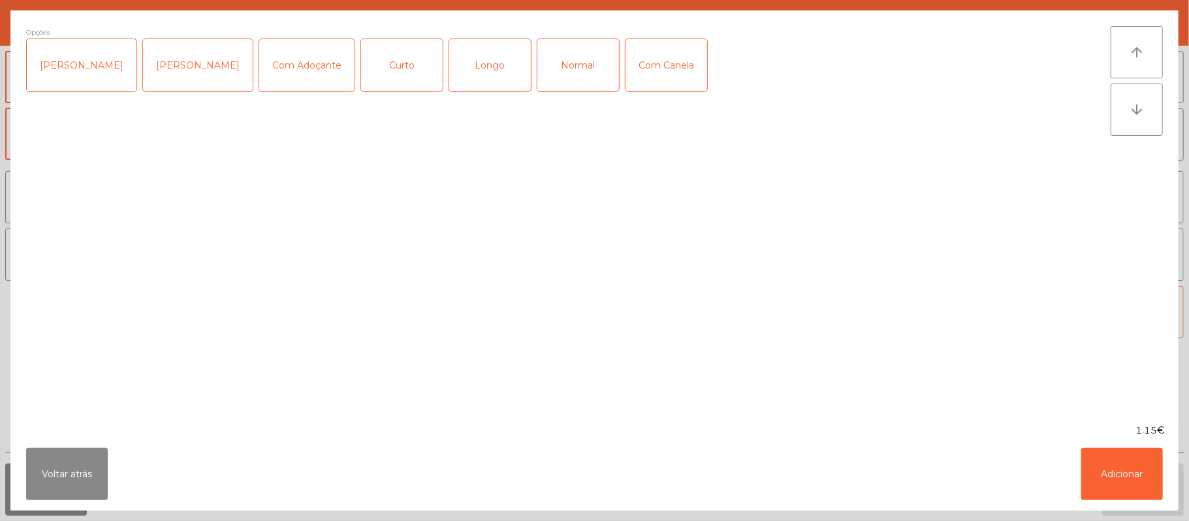
click at [562, 69] on div "Normal" at bounding box center [578, 65] width 82 height 52
click at [1116, 470] on button "Adicionar" at bounding box center [1122, 474] width 82 height 52
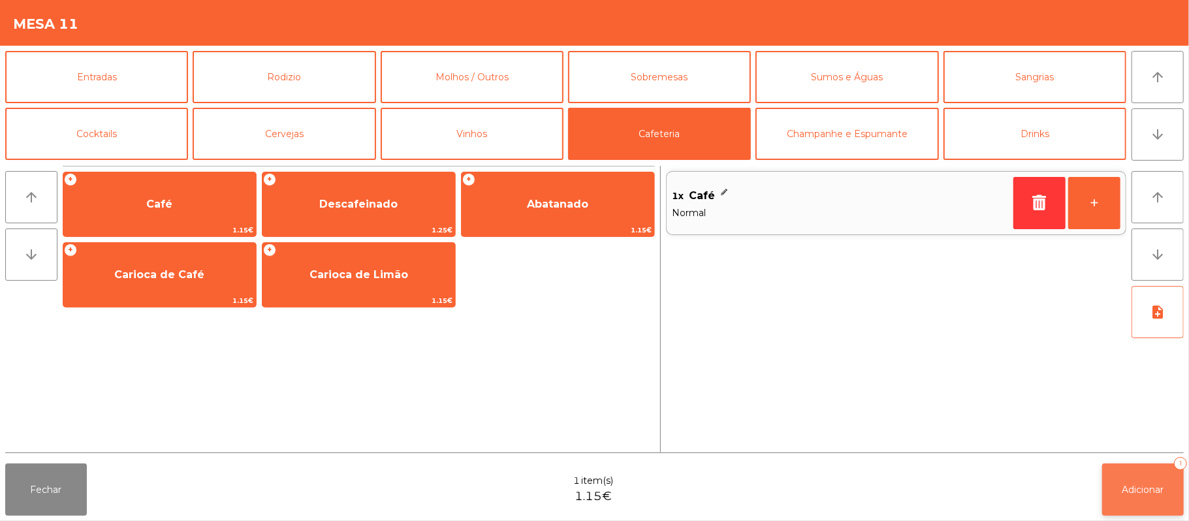
click at [1144, 482] on button "Adicionar 1" at bounding box center [1143, 490] width 82 height 52
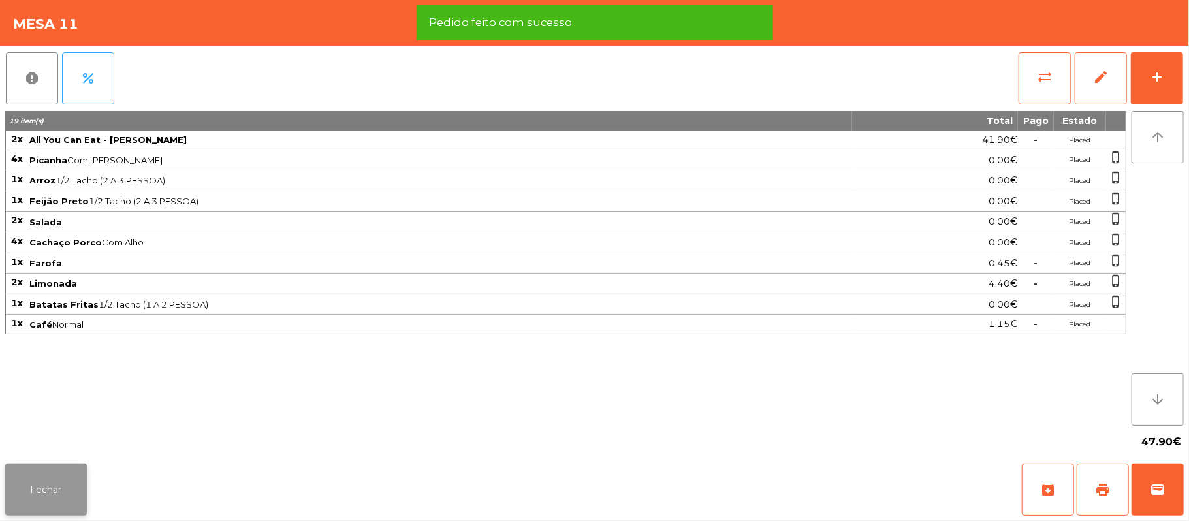
click at [37, 474] on button "Fechar" at bounding box center [46, 490] width 82 height 52
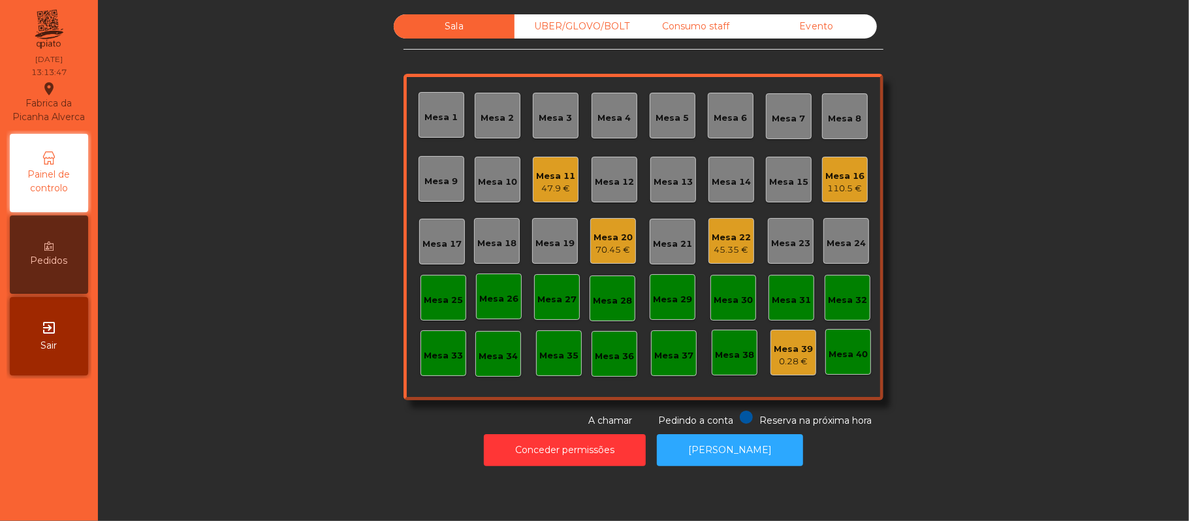
click at [535, 197] on div "Mesa 11 47.9 €" at bounding box center [556, 180] width 46 height 46
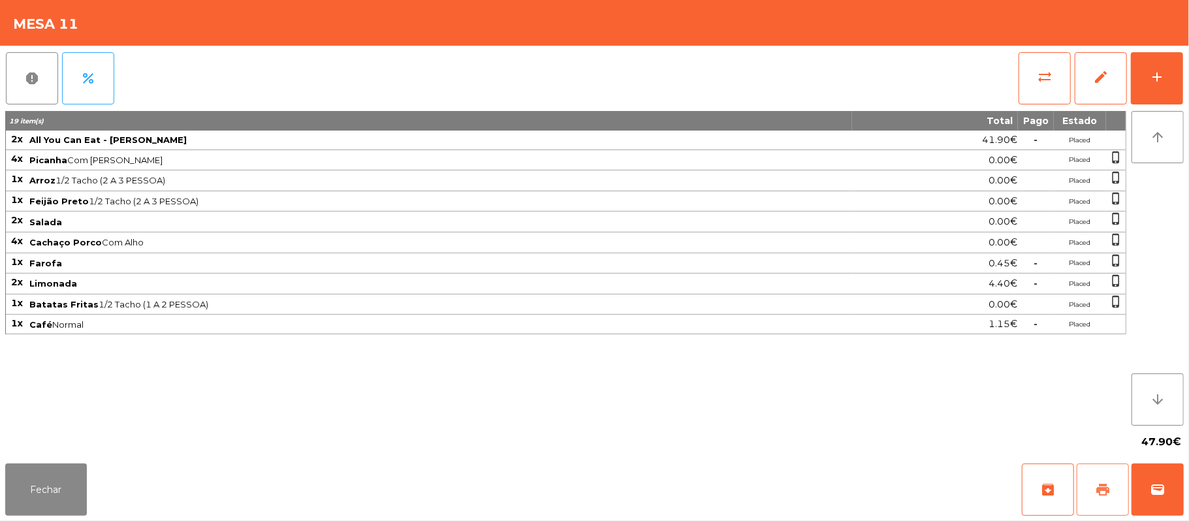
click at [1092, 486] on button "print" at bounding box center [1103, 490] width 52 height 52
click at [1179, 504] on button "wallet" at bounding box center [1158, 490] width 52 height 52
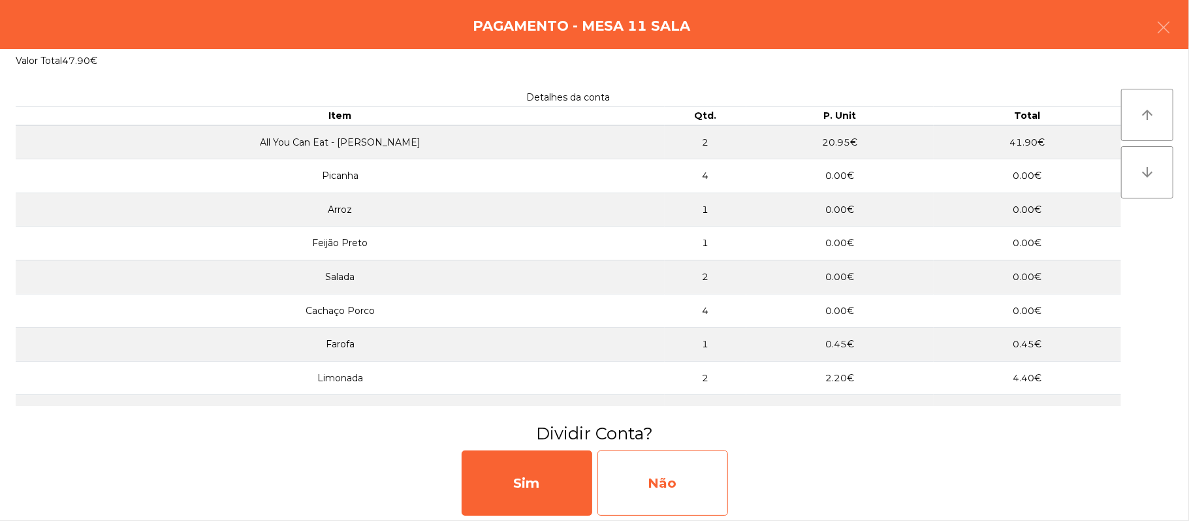
click at [682, 478] on div "Não" at bounding box center [662, 483] width 131 height 65
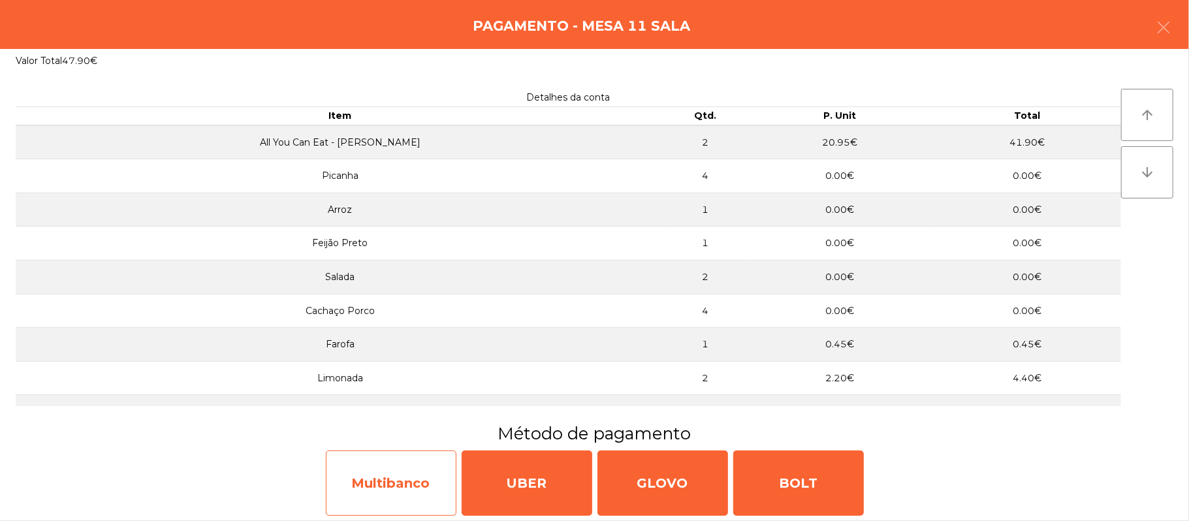
click at [375, 488] on div "Multibanco" at bounding box center [391, 483] width 131 height 65
select select "**"
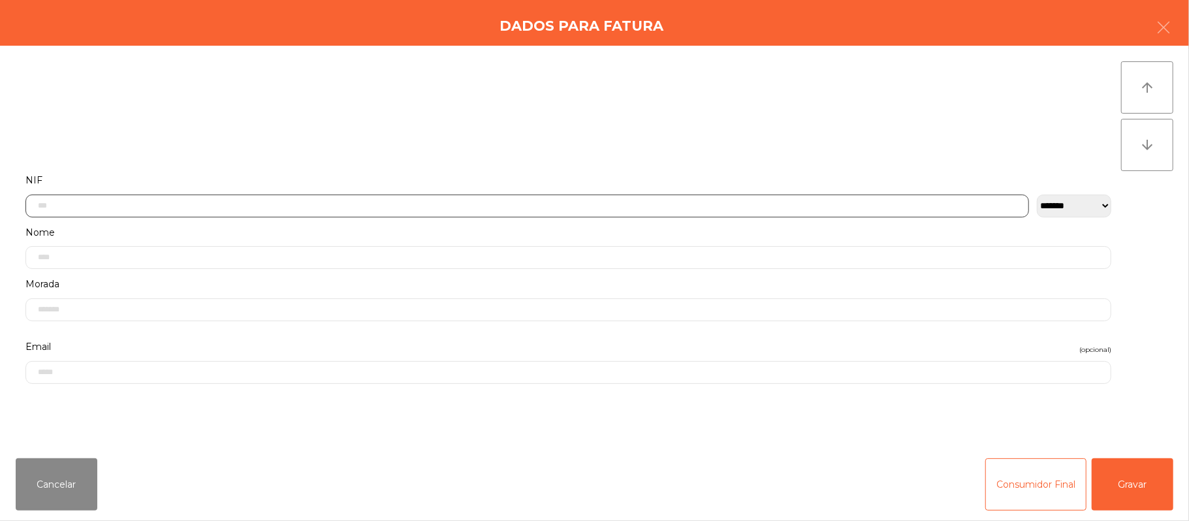
click at [862, 205] on input "text" at bounding box center [527, 206] width 1004 height 23
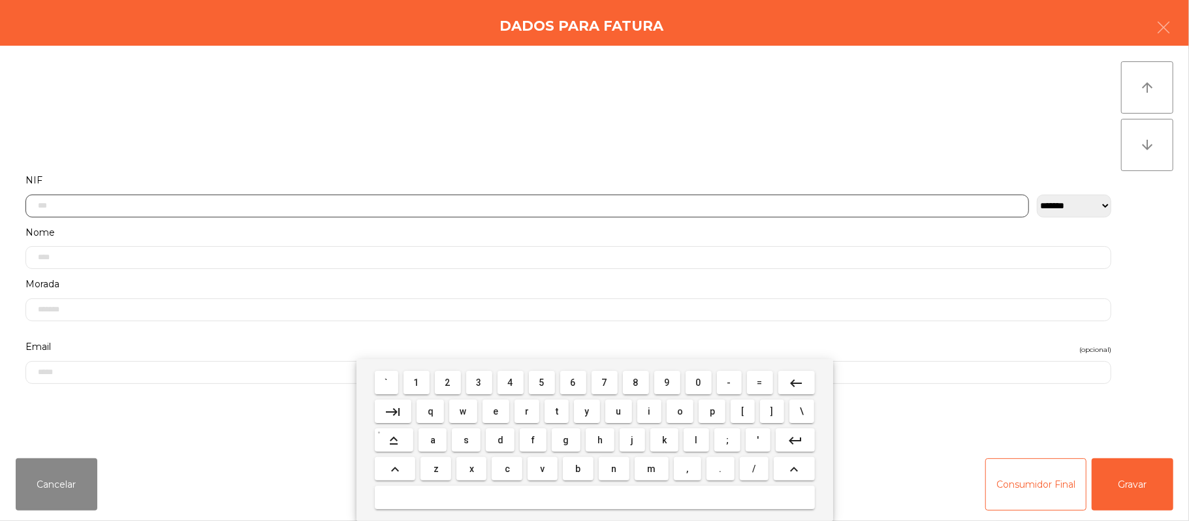
scroll to position [110, 0]
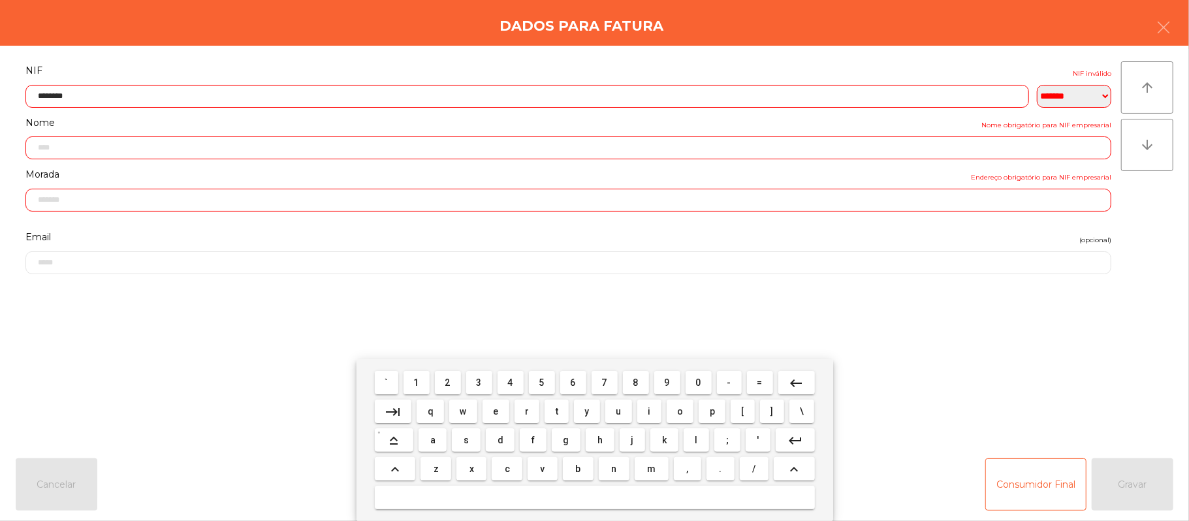
type input "*********"
type input "**********"
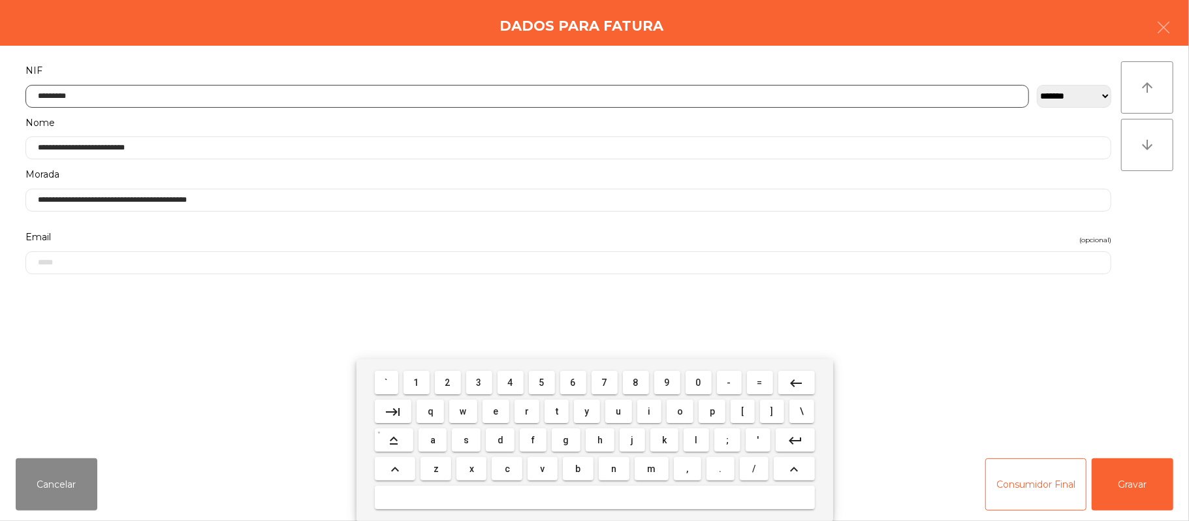
type input "*********"
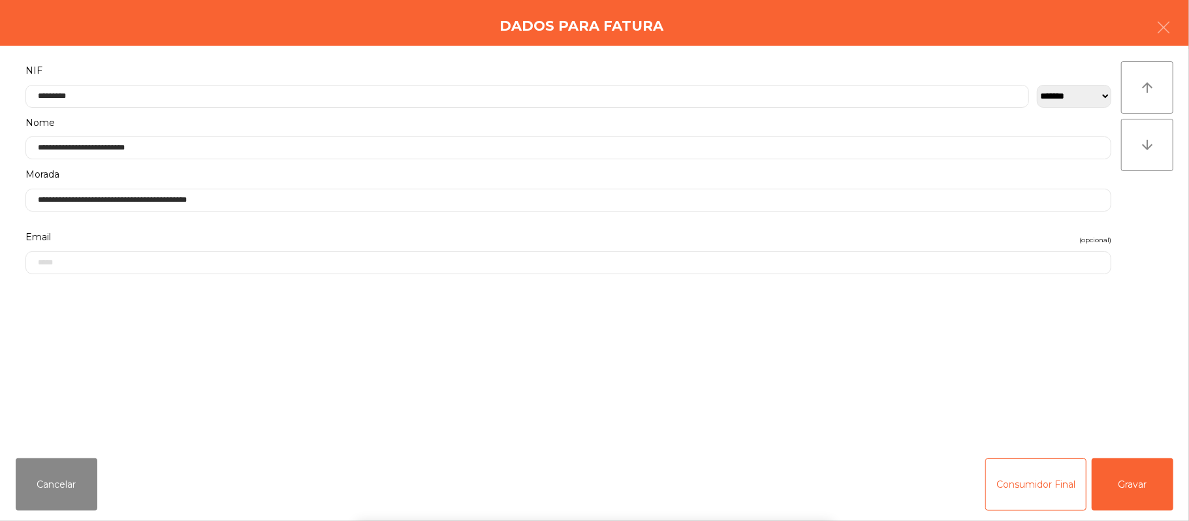
click at [1124, 494] on div "` 1 2 3 4 5 6 7 8 9 0 - = keyboard_backspace keyboard_tab q w e r t y u i o p […" at bounding box center [594, 440] width 1189 height 162
click at [1131, 487] on button "Gravar" at bounding box center [1133, 484] width 82 height 52
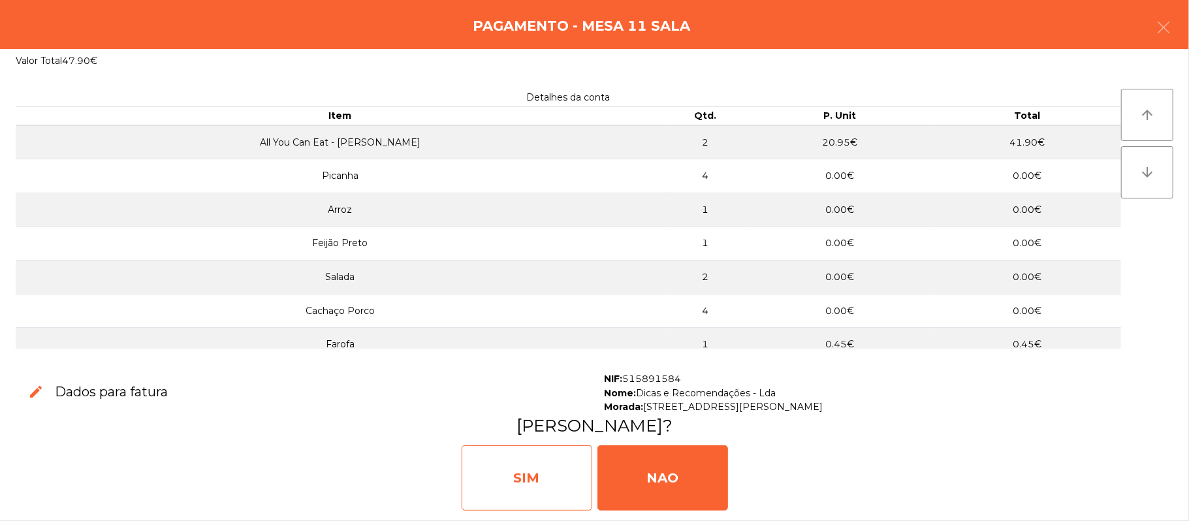
click at [531, 488] on div "SIM" at bounding box center [527, 477] width 131 height 65
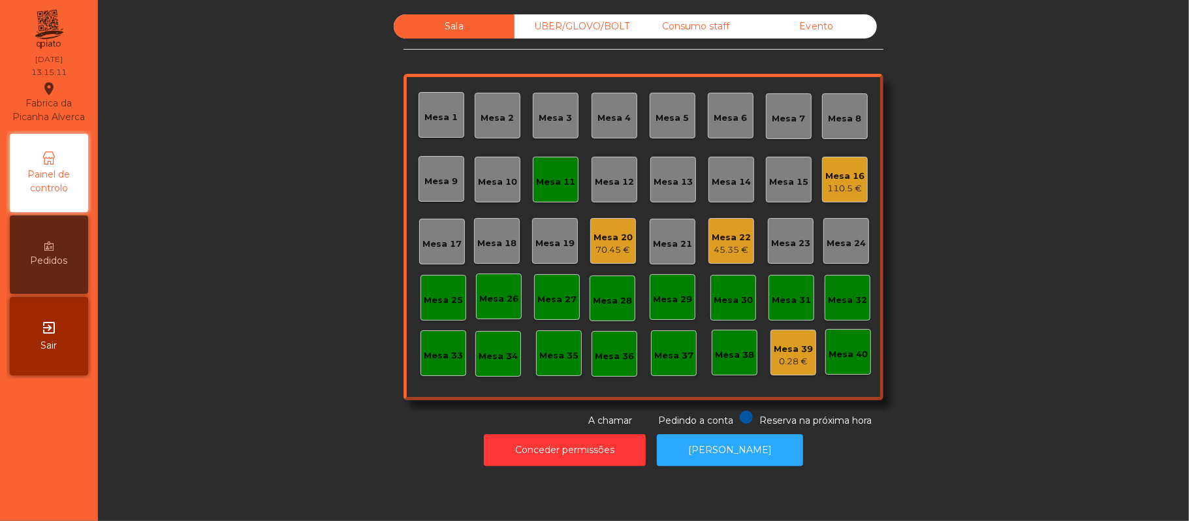
click at [546, 170] on div "Mesa 11" at bounding box center [555, 179] width 39 height 18
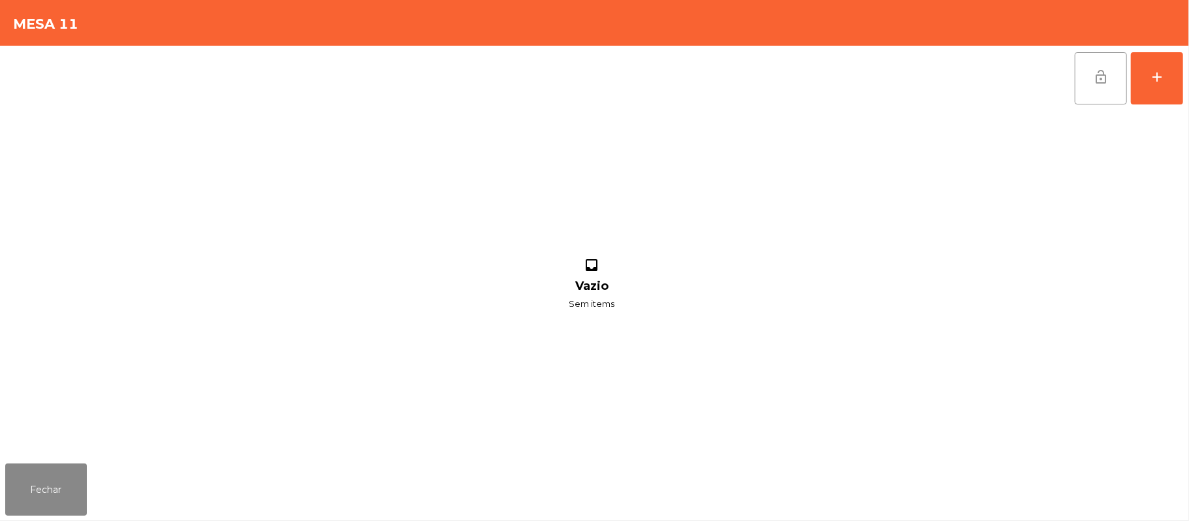
click at [1098, 91] on button "lock_open" at bounding box center [1101, 78] width 52 height 52
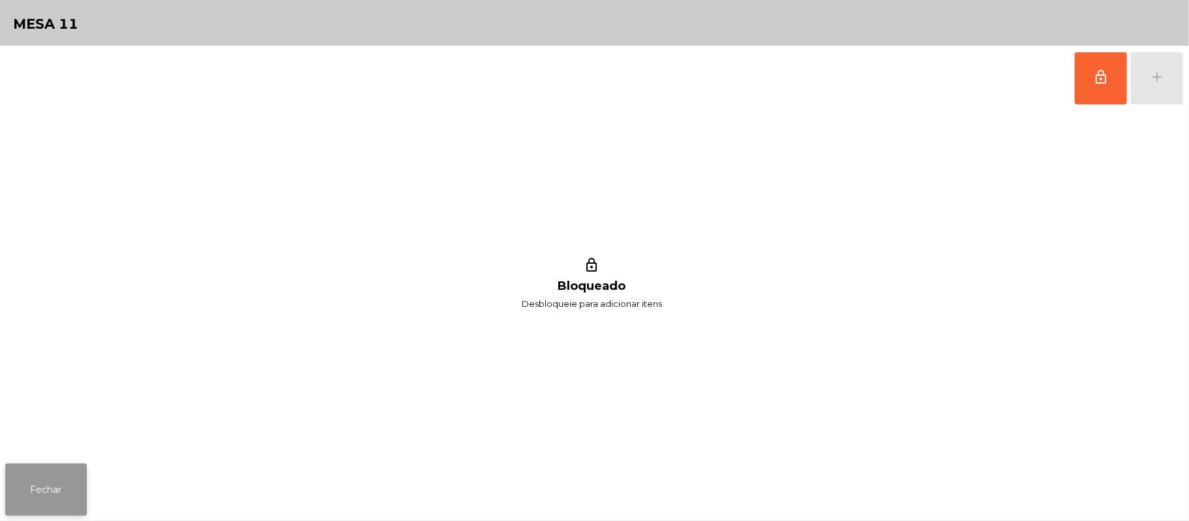
click at [68, 487] on button "Fechar" at bounding box center [46, 490] width 82 height 52
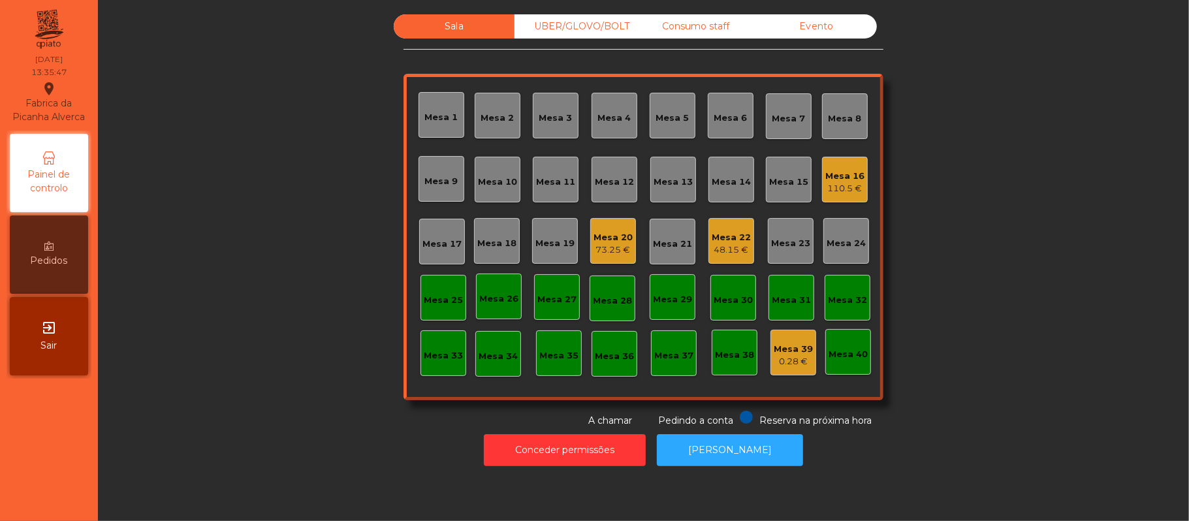
click at [261, 334] on div "Sala UBER/[GEOGRAPHIC_DATA]/BOLT Consumo staff Evento Mesa 1 Mesa 2 [GEOGRAPHIC…" at bounding box center [644, 220] width 1056 height 413
click at [844, 183] on div "110.5 €" at bounding box center [844, 188] width 39 height 13
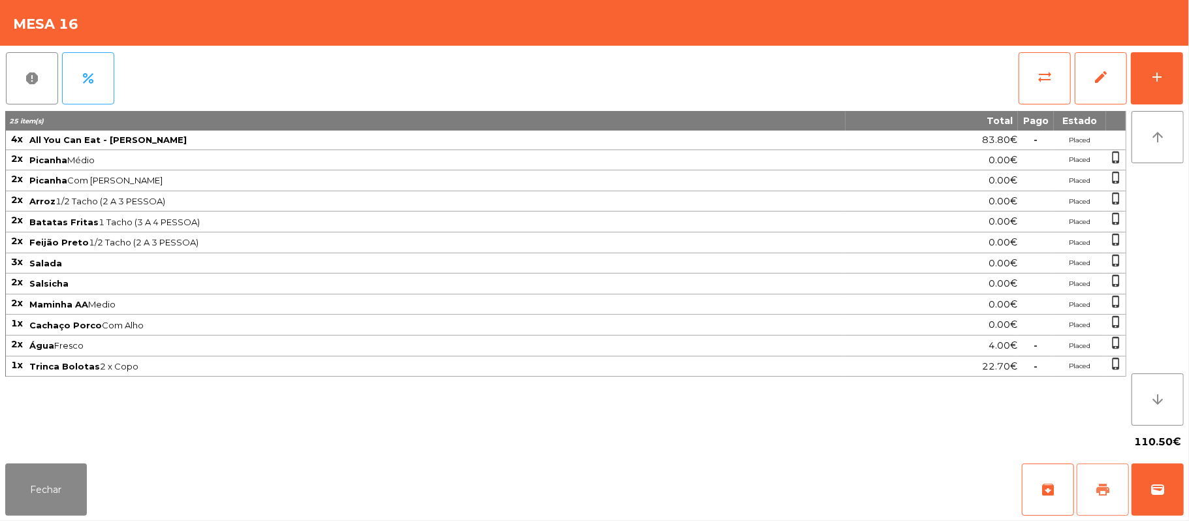
click at [1105, 483] on span "print" at bounding box center [1103, 490] width 16 height 16
click at [1175, 489] on button "wallet" at bounding box center [1158, 490] width 52 height 52
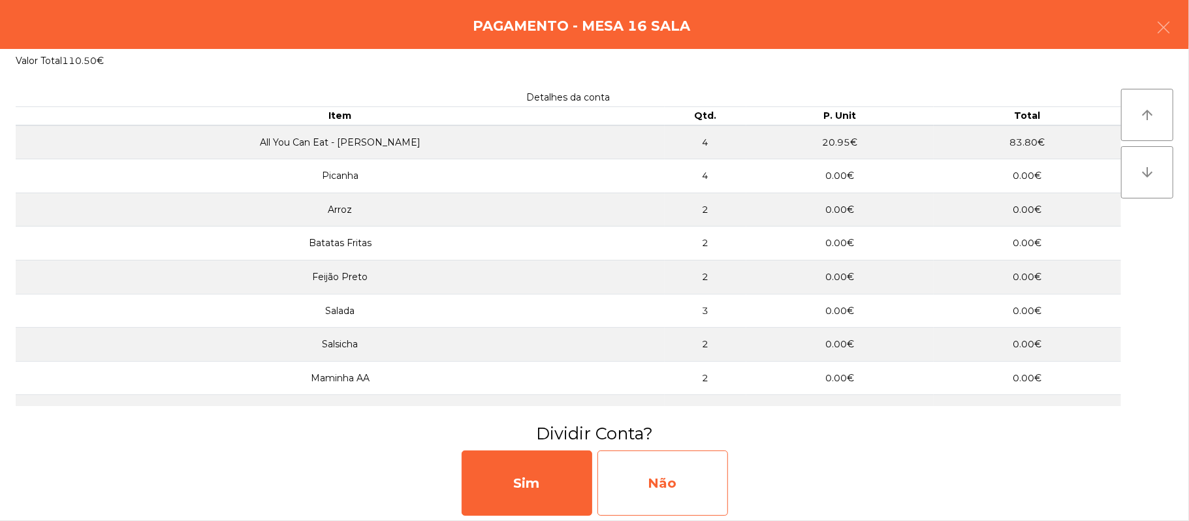
click at [674, 488] on div "Não" at bounding box center [662, 483] width 131 height 65
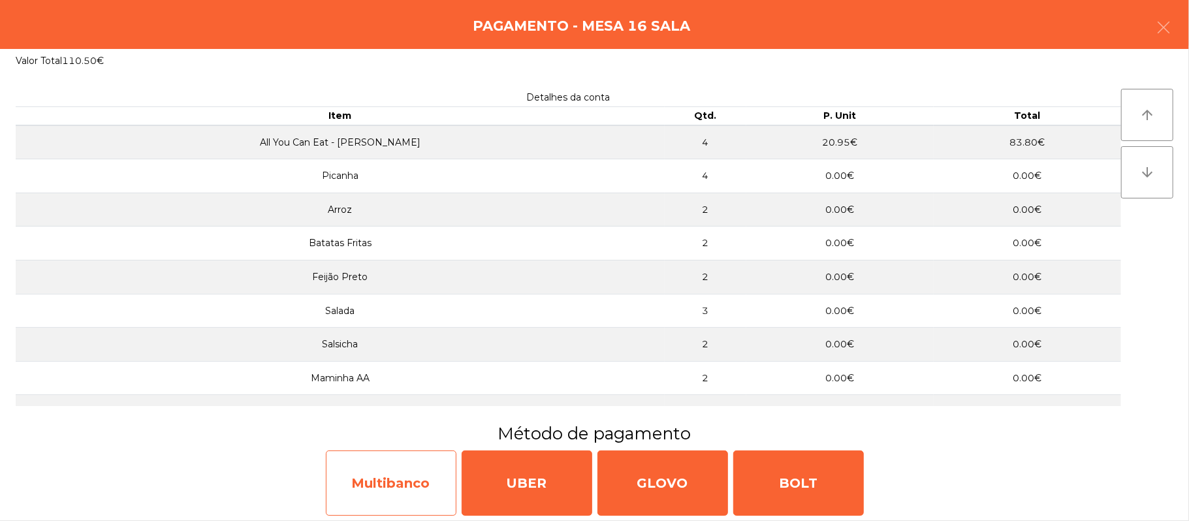
click at [372, 482] on div "Multibanco" at bounding box center [391, 483] width 131 height 65
select select "**"
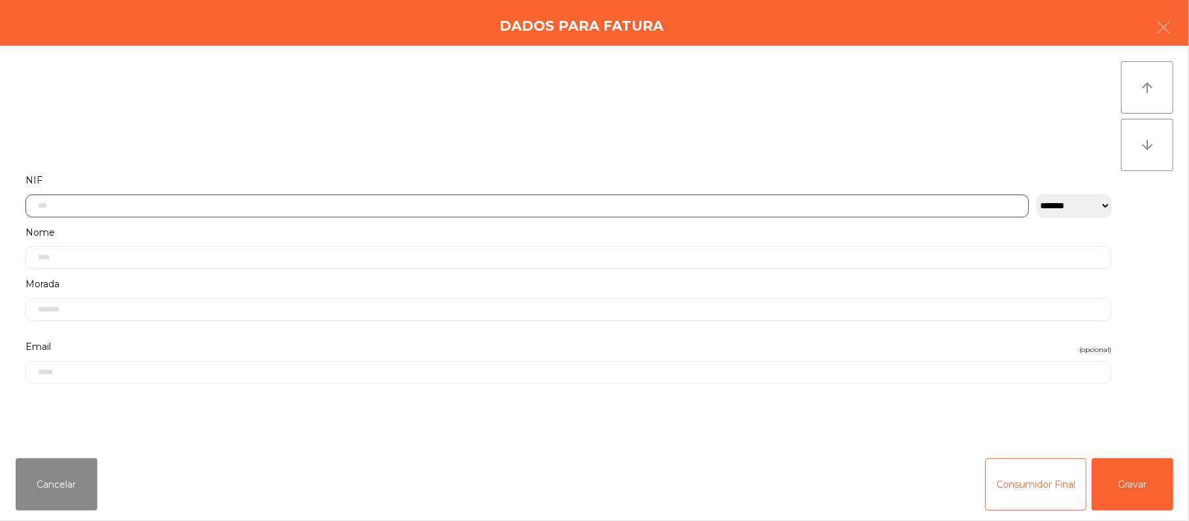
click at [320, 206] on input "text" at bounding box center [527, 206] width 1004 height 23
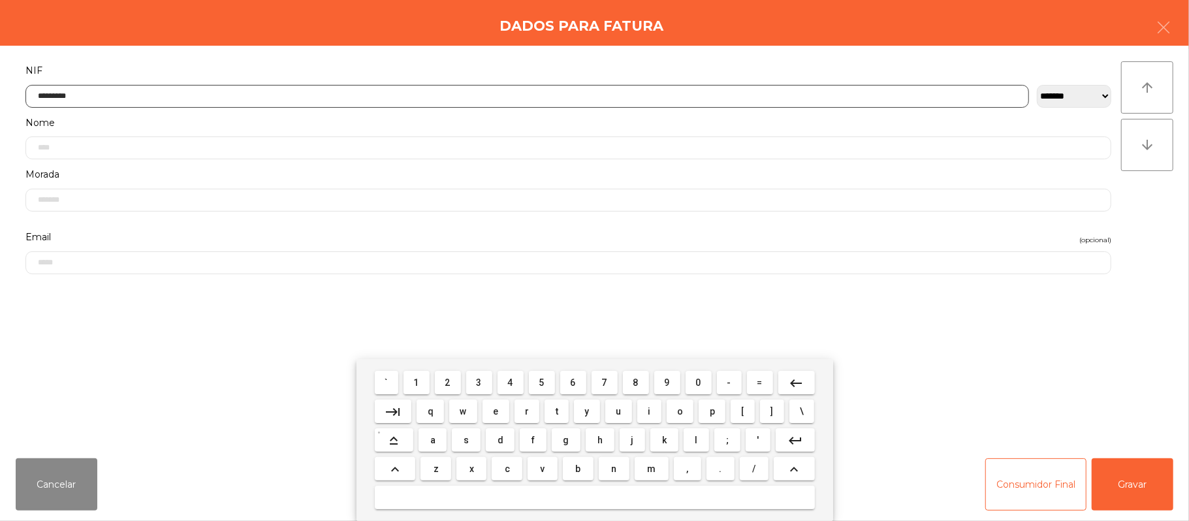
type input "*********"
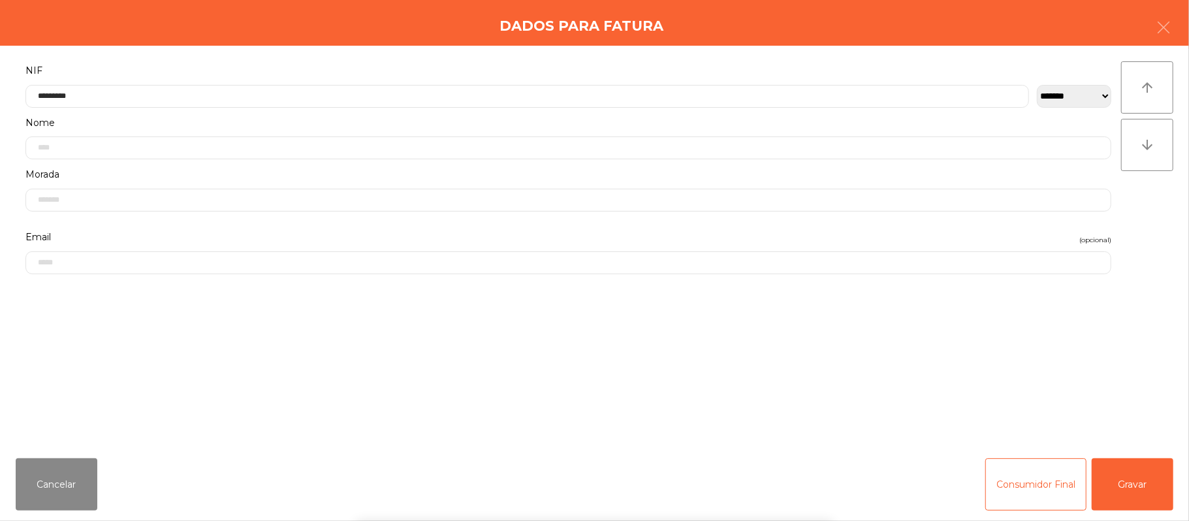
click at [1141, 481] on div "` 1 2 3 4 5 6 7 8 9 0 - = keyboard_backspace keyboard_tab q w e r t y u i o p […" at bounding box center [594, 440] width 1189 height 162
click at [1143, 474] on button "Gravar" at bounding box center [1133, 484] width 82 height 52
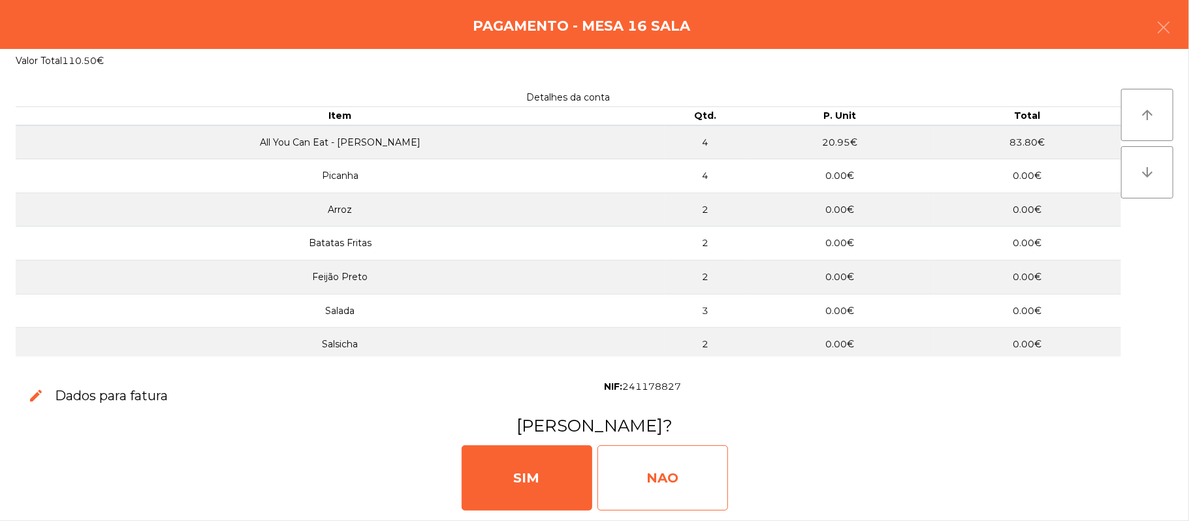
click at [686, 477] on div "NAO" at bounding box center [662, 477] width 131 height 65
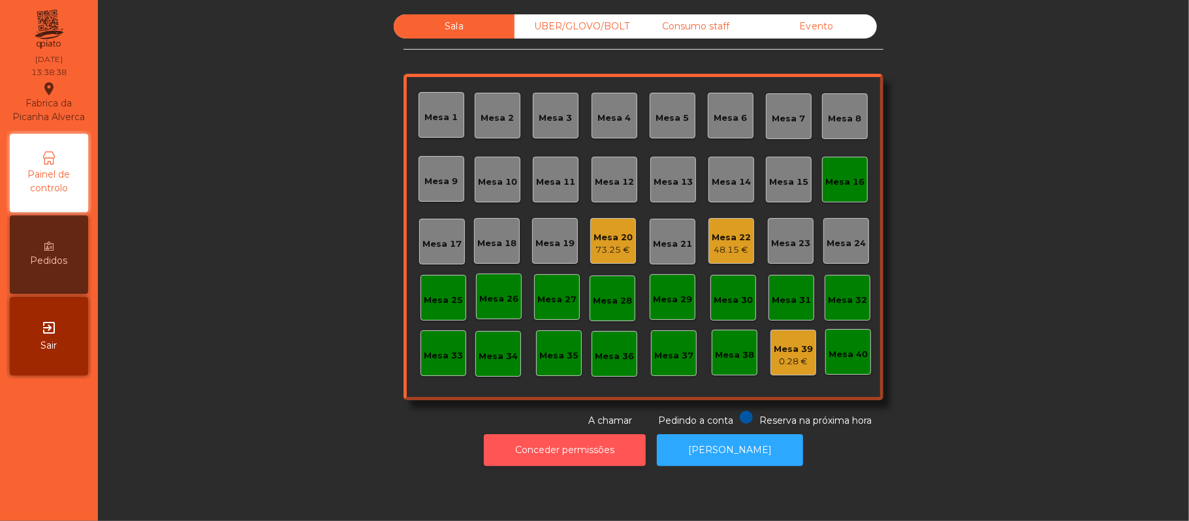
click at [547, 450] on button "Conceder permissões" at bounding box center [565, 450] width 162 height 32
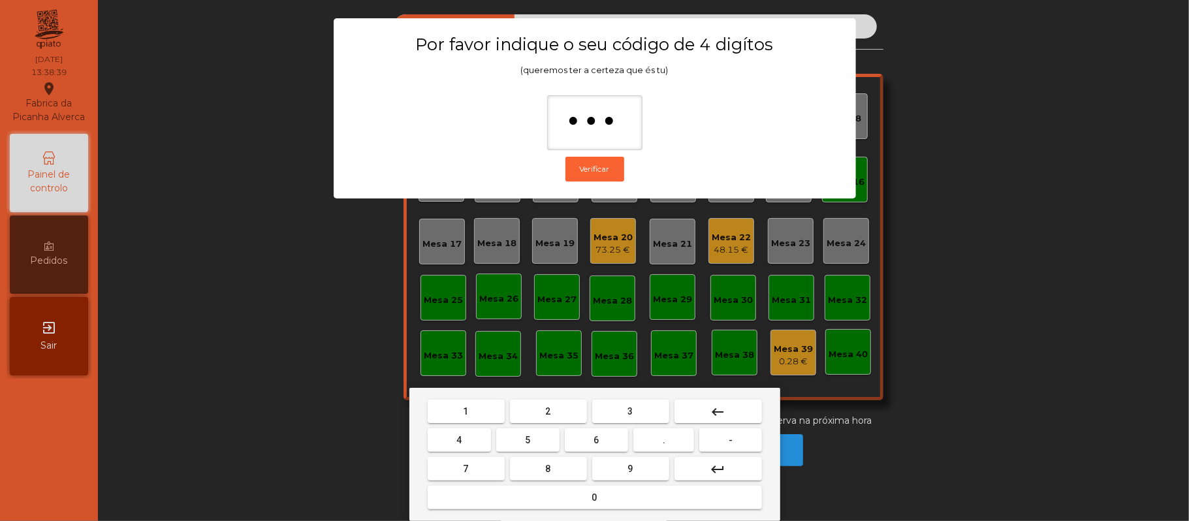
type input "****"
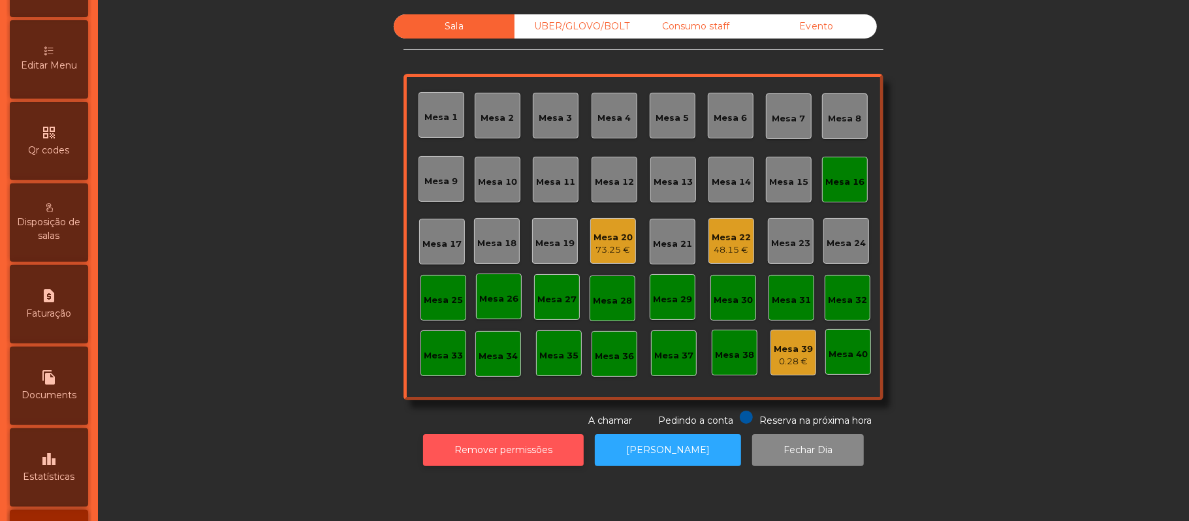
scroll to position [367, 0]
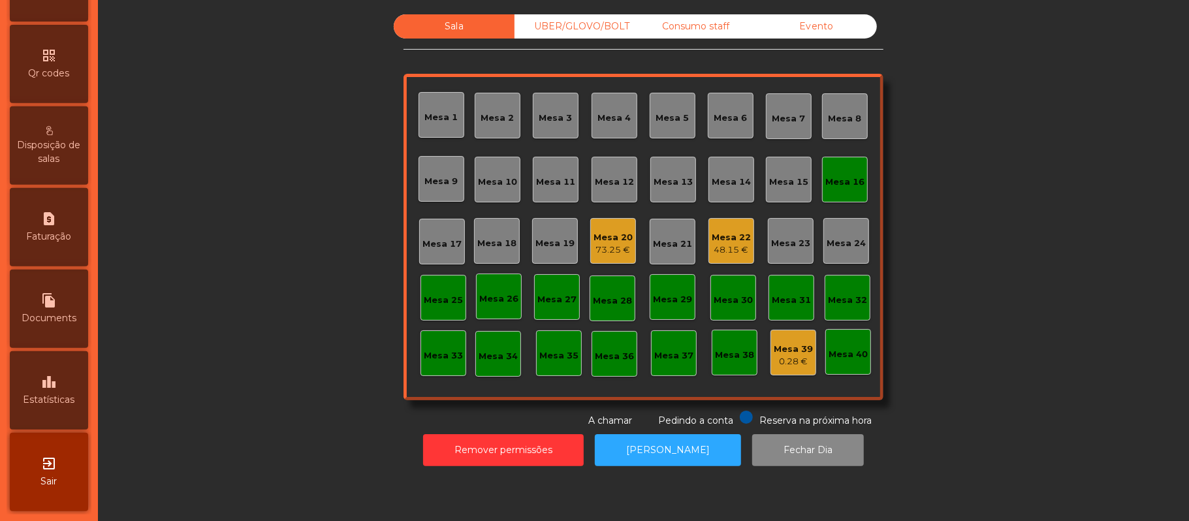
click at [59, 236] on span "Faturação" at bounding box center [49, 237] width 45 height 14
select select "*"
select select "****"
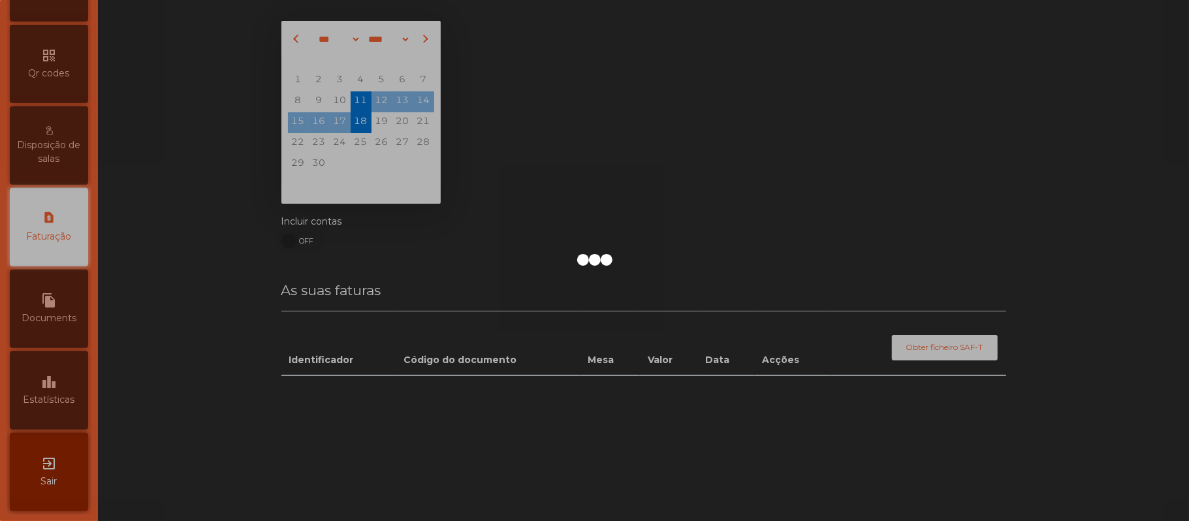
scroll to position [334, 0]
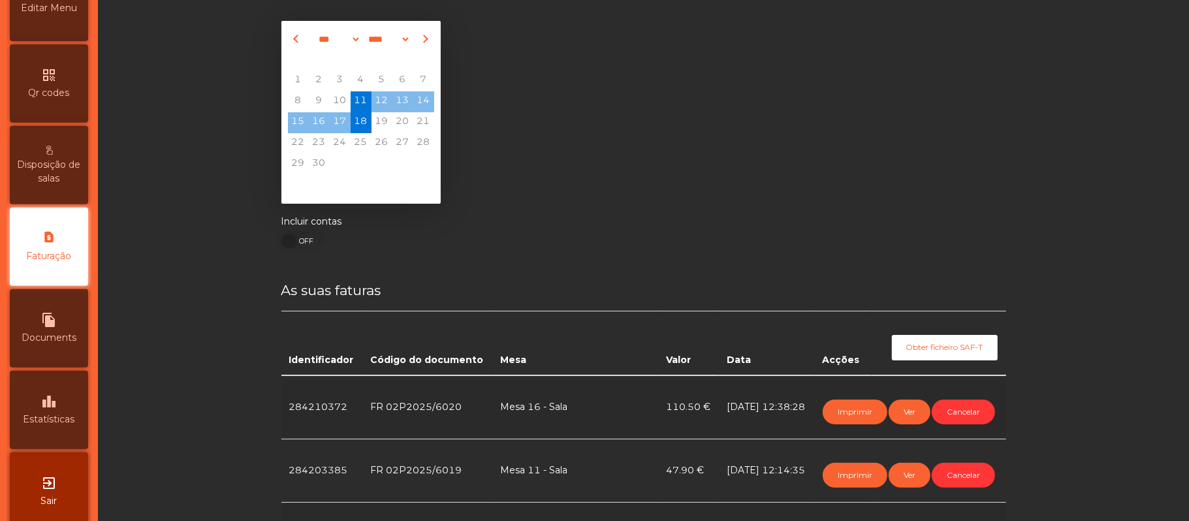
click at [69, 340] on div "file_copy Documents" at bounding box center [49, 328] width 78 height 78
select select "*"
select select "****"
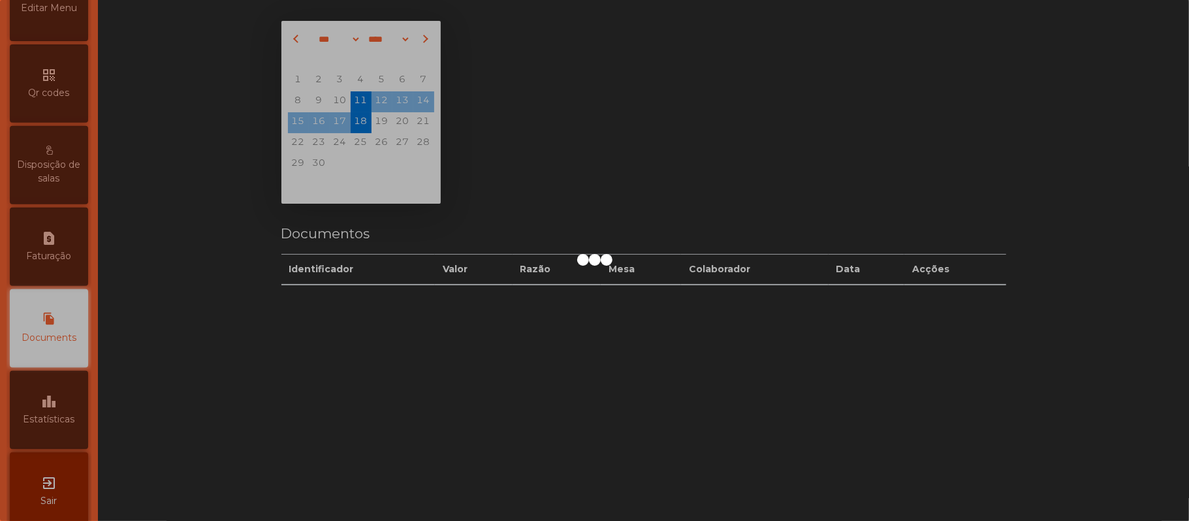
scroll to position [367, 0]
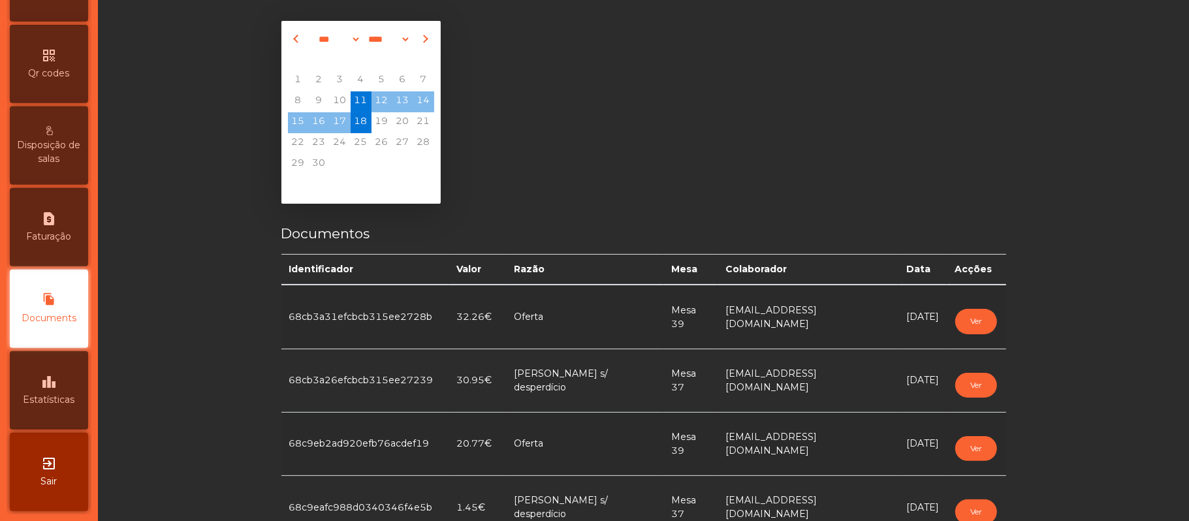
click at [44, 225] on div "request_page Faturação" at bounding box center [49, 227] width 78 height 78
select select "*"
select select "****"
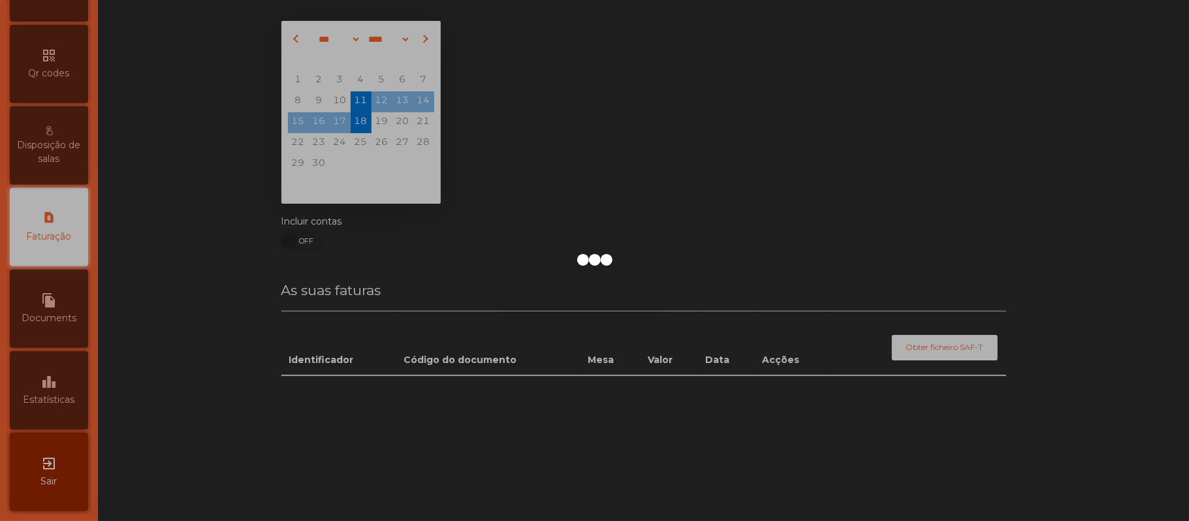
scroll to position [334, 0]
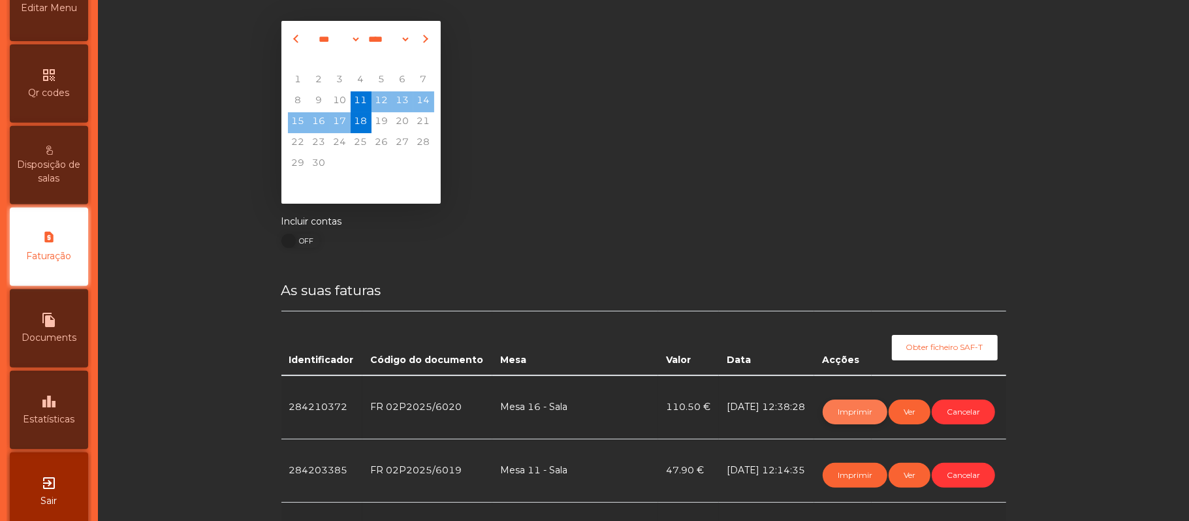
click at [838, 411] on button "Imprimir" at bounding box center [855, 412] width 65 height 25
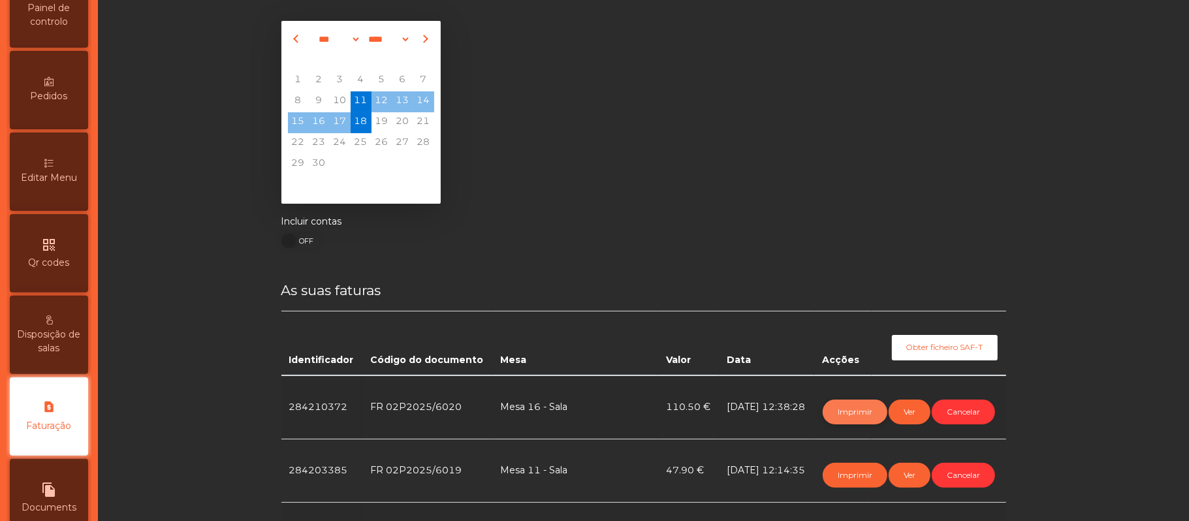
scroll to position [0, 0]
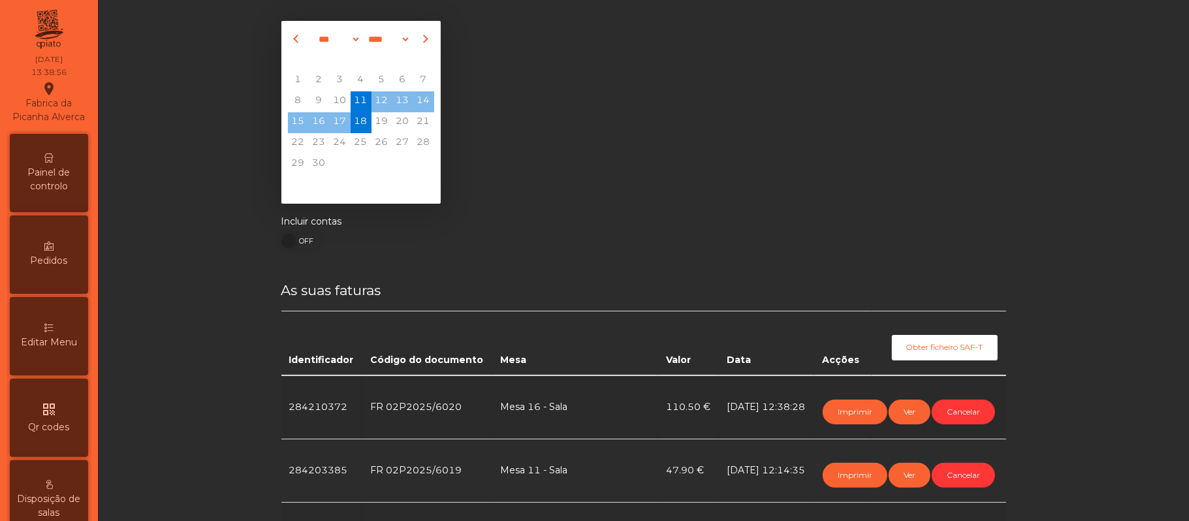
click at [67, 191] on span "Painel de controlo" at bounding box center [49, 179] width 72 height 27
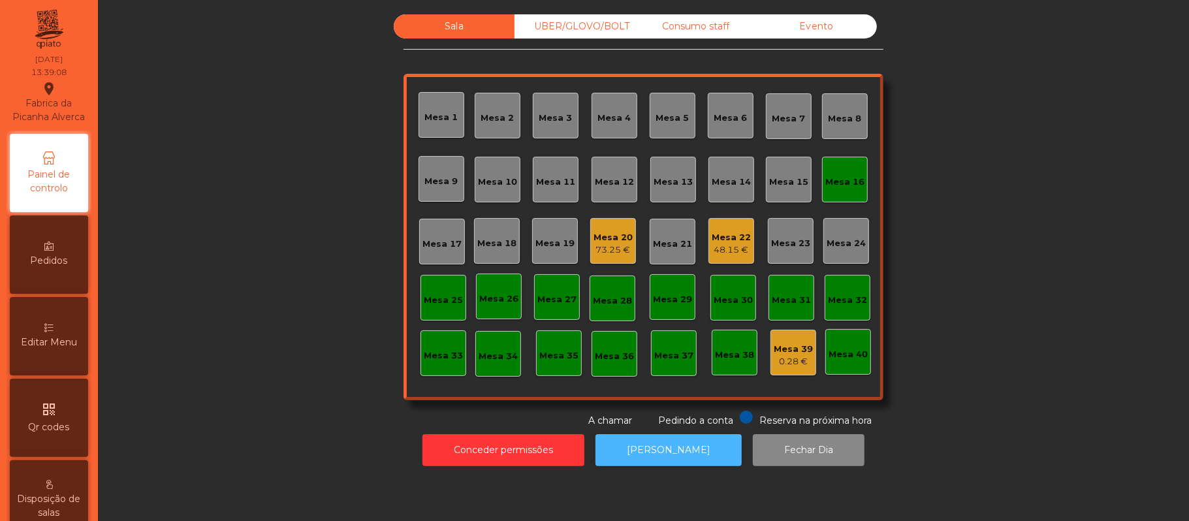
click at [656, 447] on button "[PERSON_NAME]" at bounding box center [668, 450] width 146 height 32
click at [849, 176] on div "Mesa 16" at bounding box center [844, 182] width 39 height 13
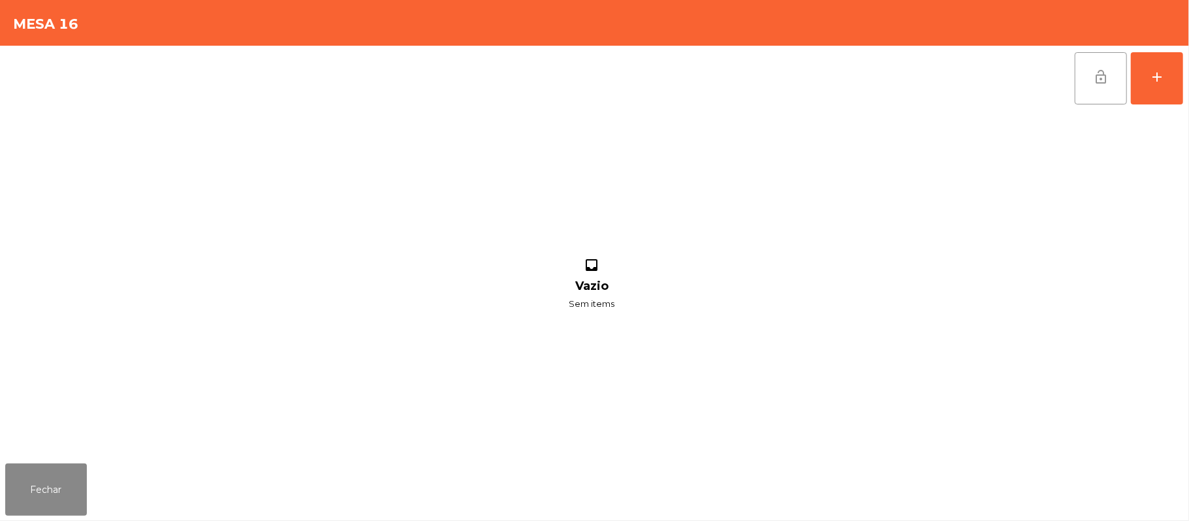
click at [1100, 103] on button "lock_open" at bounding box center [1101, 78] width 52 height 52
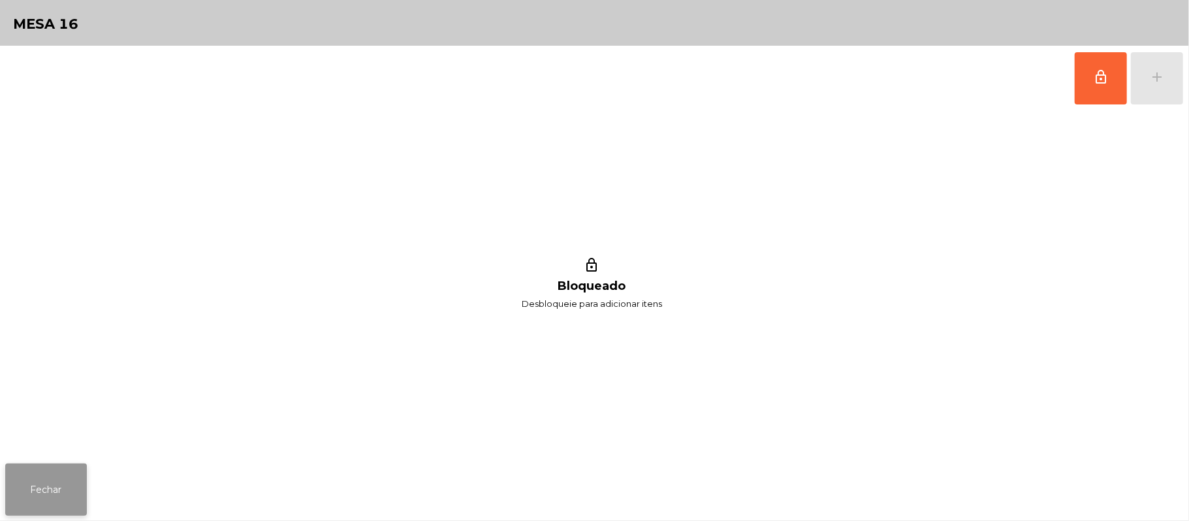
click at [50, 487] on button "Fechar" at bounding box center [46, 490] width 82 height 52
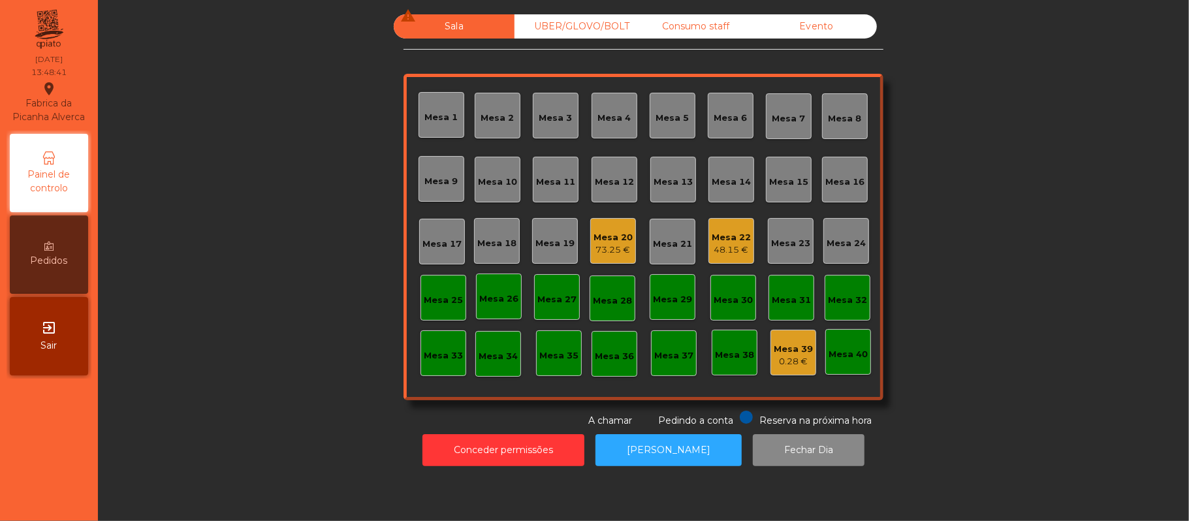
click at [595, 251] on div "73.25 €" at bounding box center [612, 250] width 39 height 13
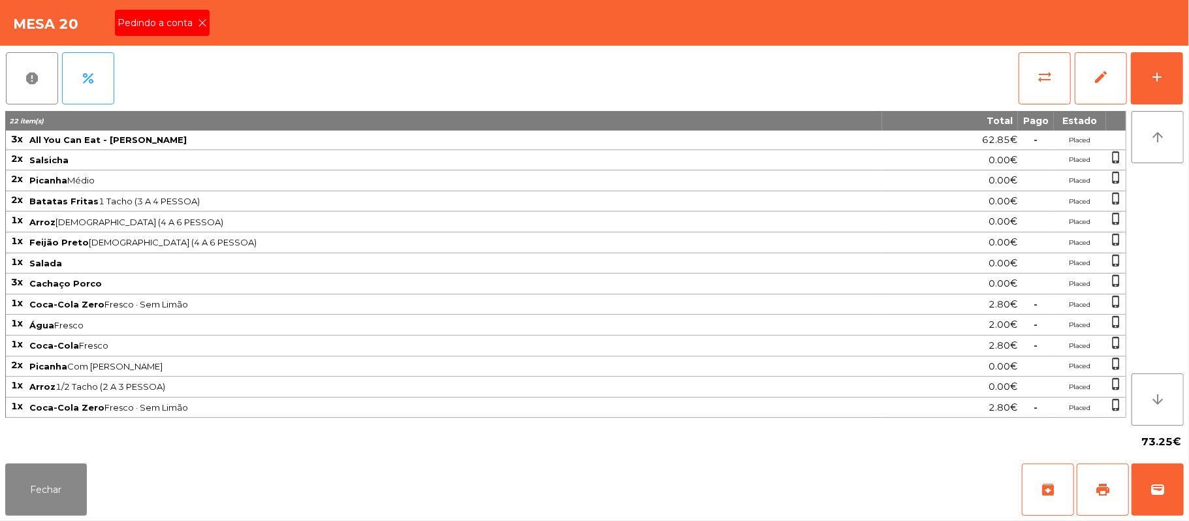
click at [201, 22] on icon at bounding box center [202, 22] width 9 height 9
click at [204, 486] on div "Fechar archive print wallet" at bounding box center [594, 489] width 1189 height 63
click at [1118, 512] on button "print" at bounding box center [1103, 490] width 52 height 52
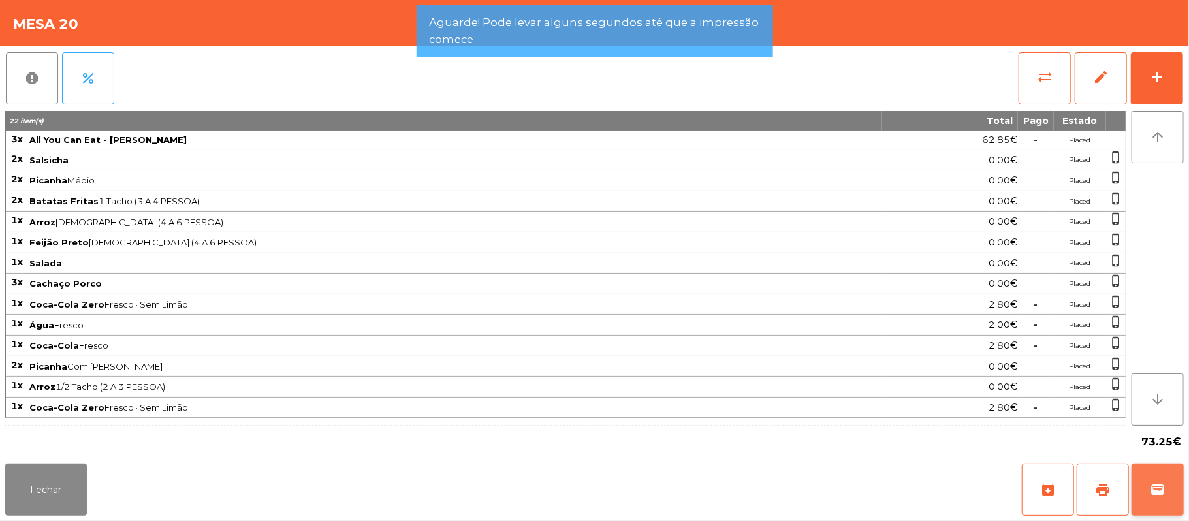
click at [1150, 507] on button "wallet" at bounding box center [1158, 490] width 52 height 52
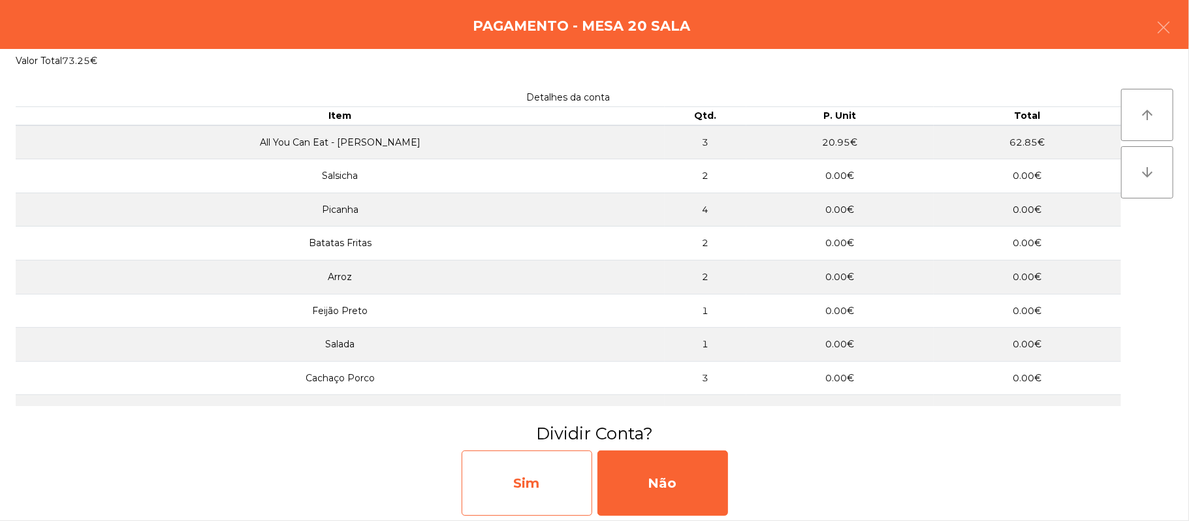
click at [554, 484] on div "Sim" at bounding box center [527, 483] width 131 height 65
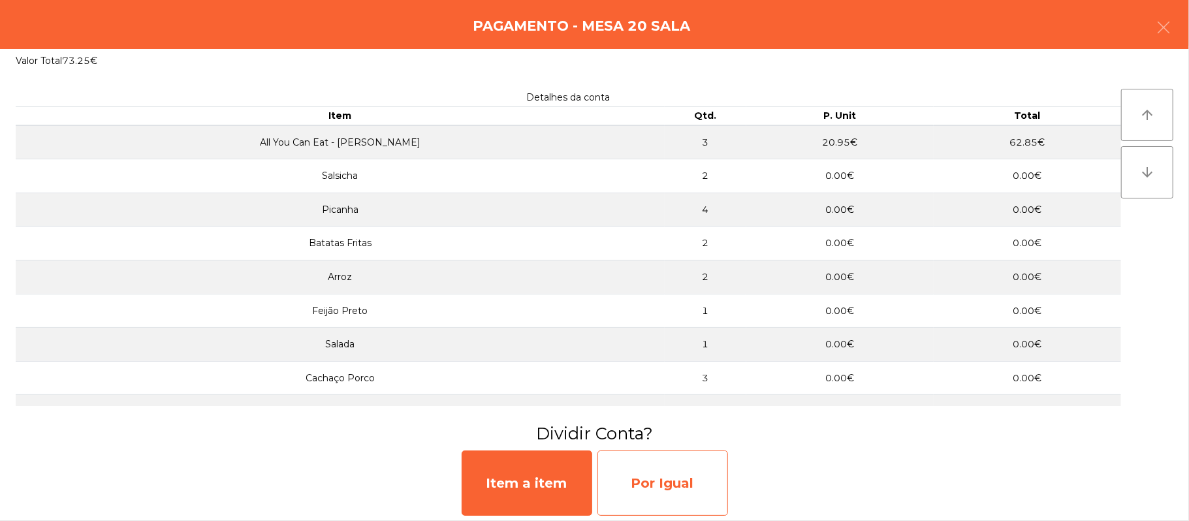
click at [656, 488] on div "Por Igual" at bounding box center [662, 483] width 131 height 65
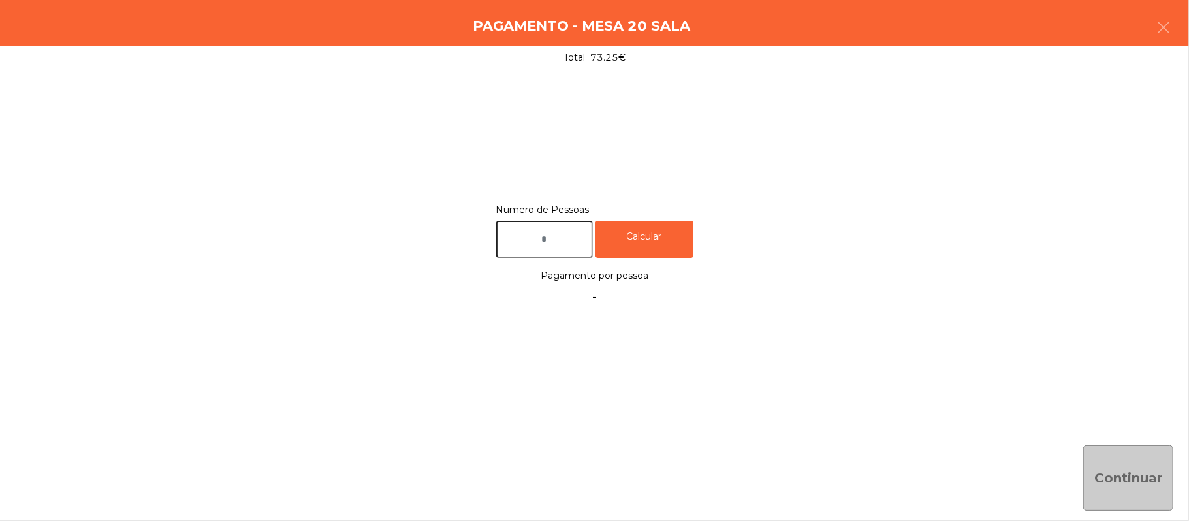
click at [546, 233] on input "text" at bounding box center [544, 239] width 97 height 37
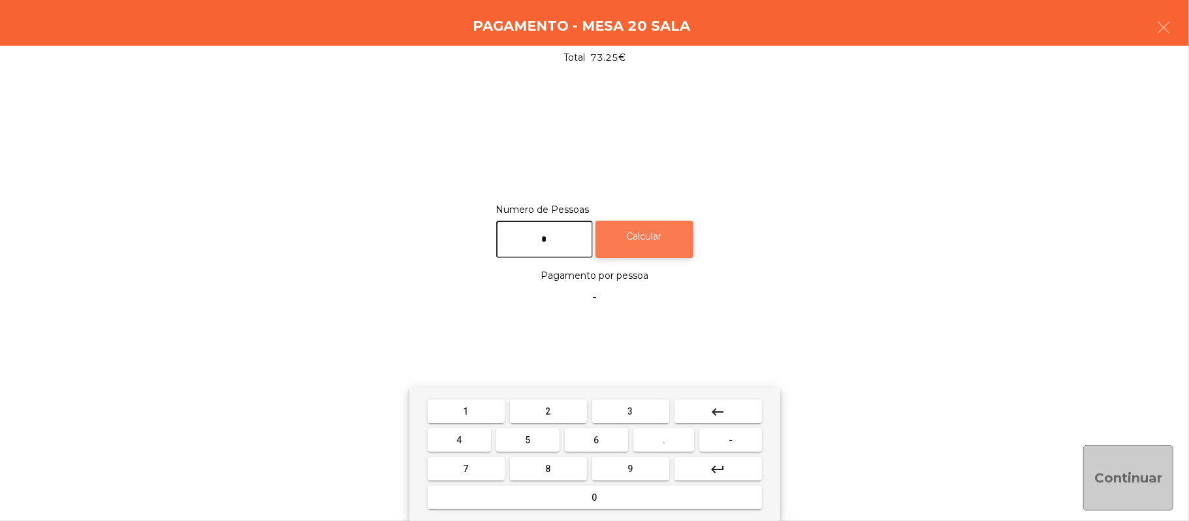
type input "*"
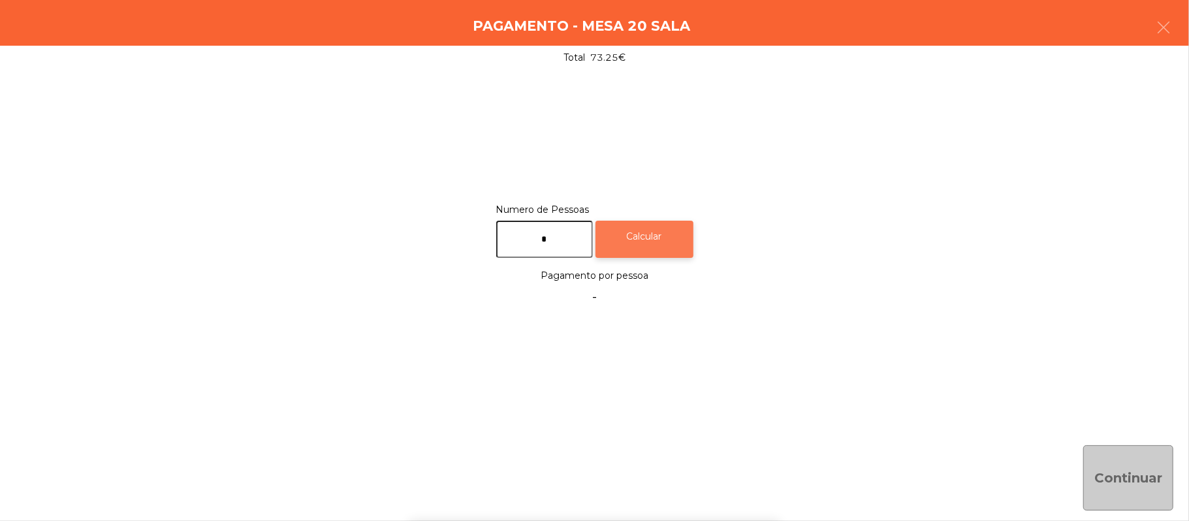
click at [649, 235] on div "Calcular" at bounding box center [644, 239] width 98 height 37
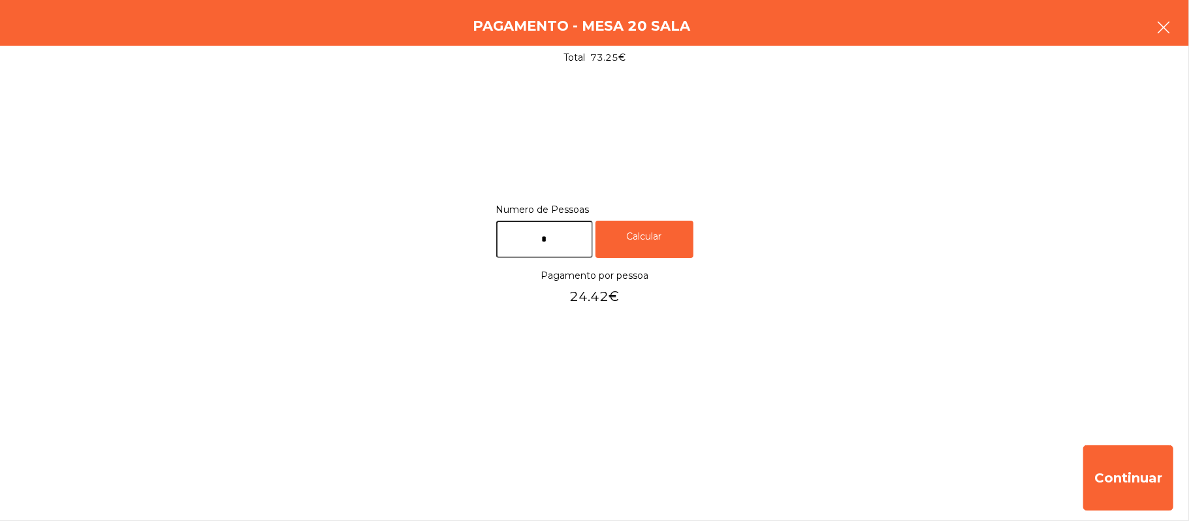
click at [1157, 47] on button "button" at bounding box center [1163, 28] width 37 height 39
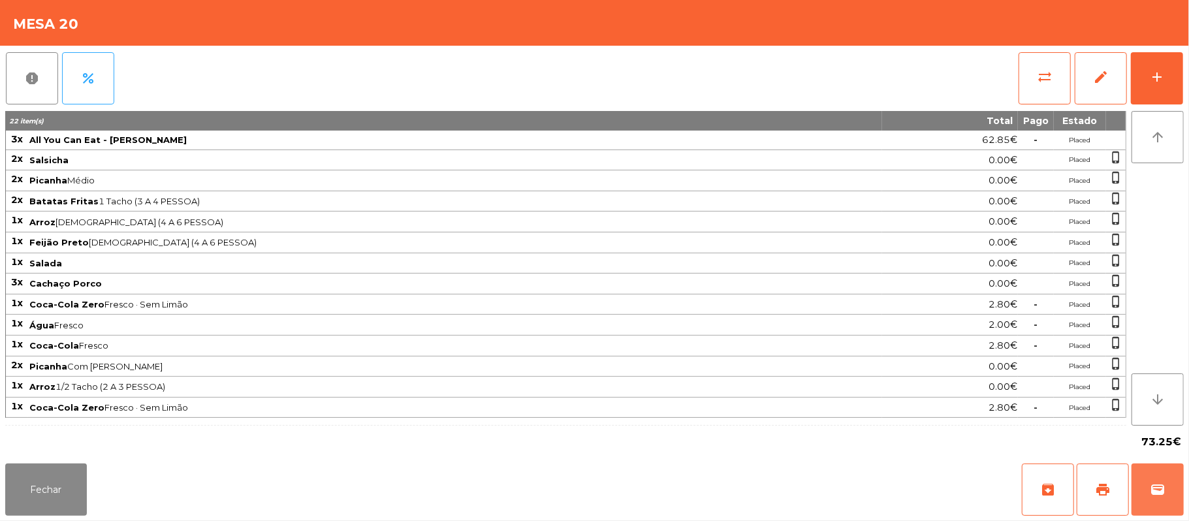
scroll to position [1, 0]
click at [32, 511] on button "Fechar" at bounding box center [46, 490] width 82 height 52
click at [42, 501] on nav "Fabrica da Picanha Alverca location_on [DATE] 13:49:39 Painel de controlo Pedid…" at bounding box center [49, 260] width 98 height 521
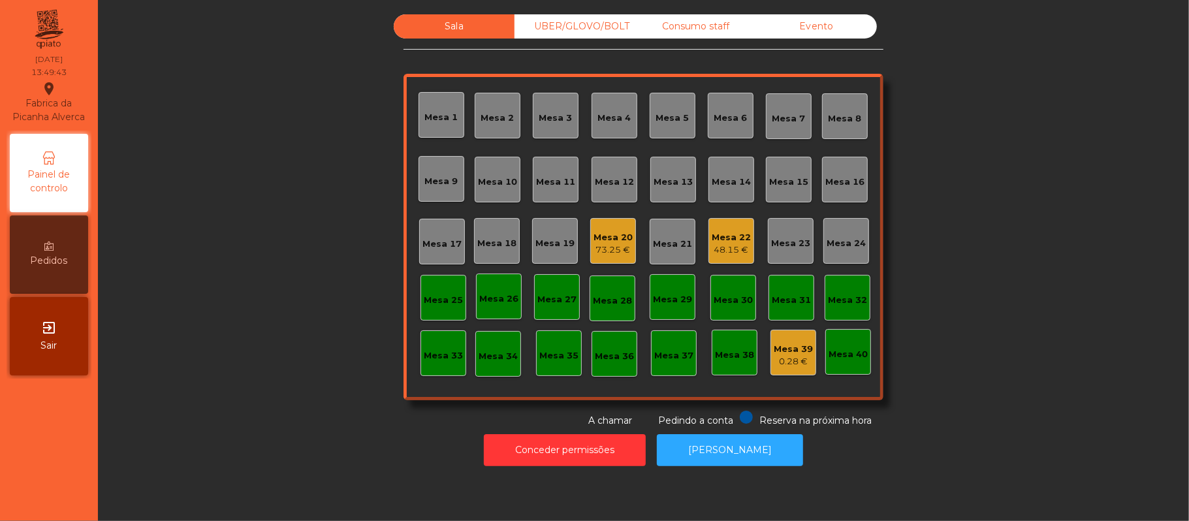
click at [599, 253] on div "73.25 €" at bounding box center [612, 250] width 39 height 13
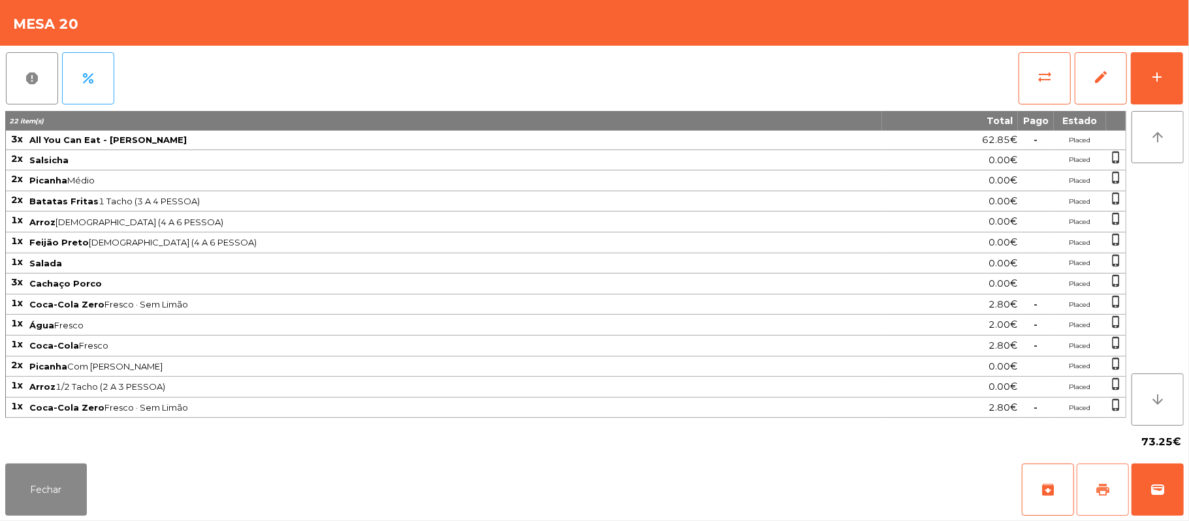
click at [1106, 494] on span "print" at bounding box center [1103, 490] width 16 height 16
click at [67, 483] on button "Fechar" at bounding box center [46, 490] width 82 height 52
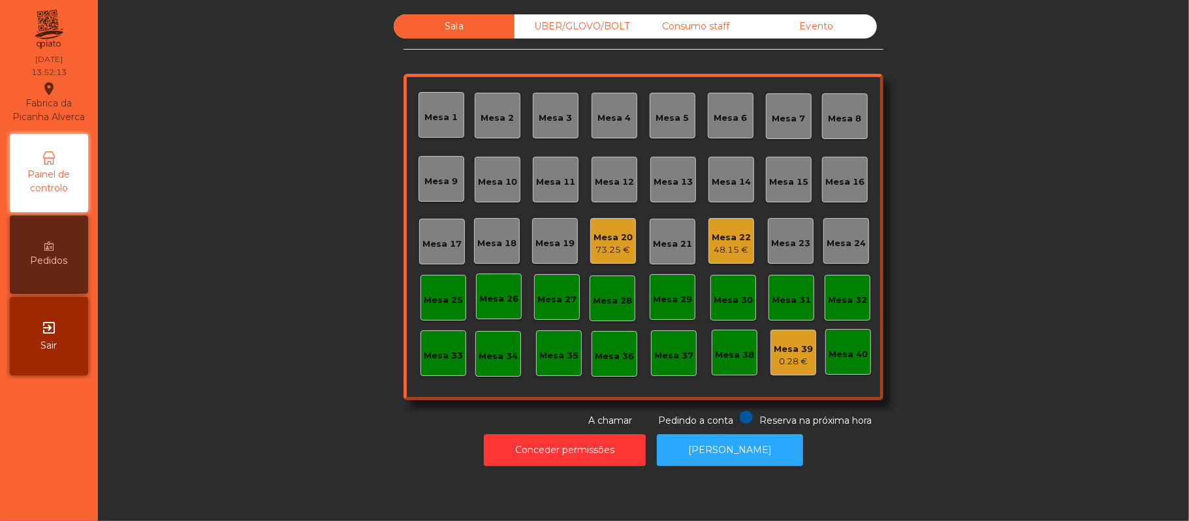
click at [612, 238] on div "Mesa 20" at bounding box center [612, 237] width 39 height 13
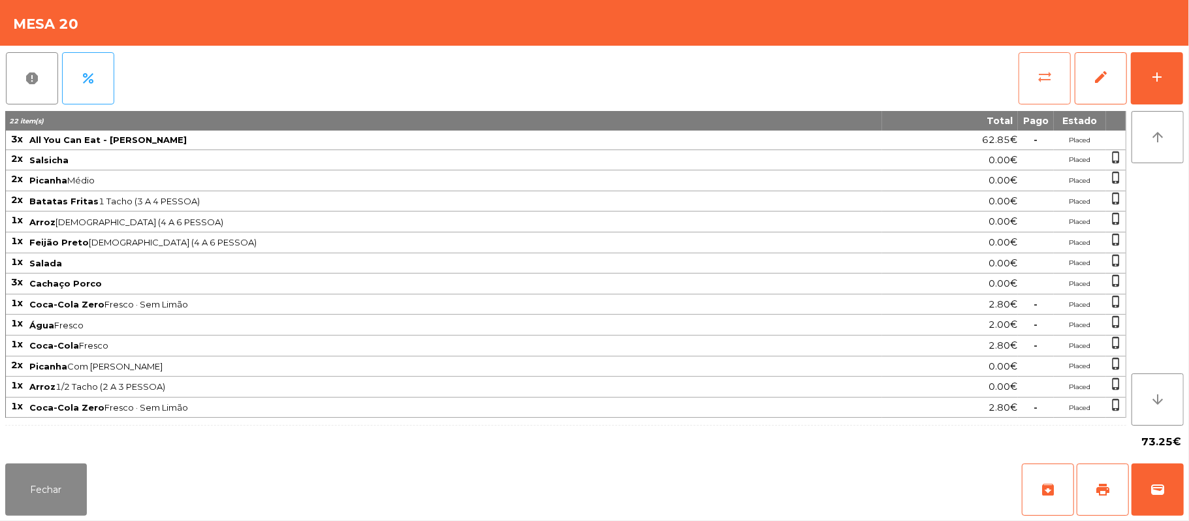
click at [1038, 84] on button "sync_alt" at bounding box center [1045, 78] width 52 height 52
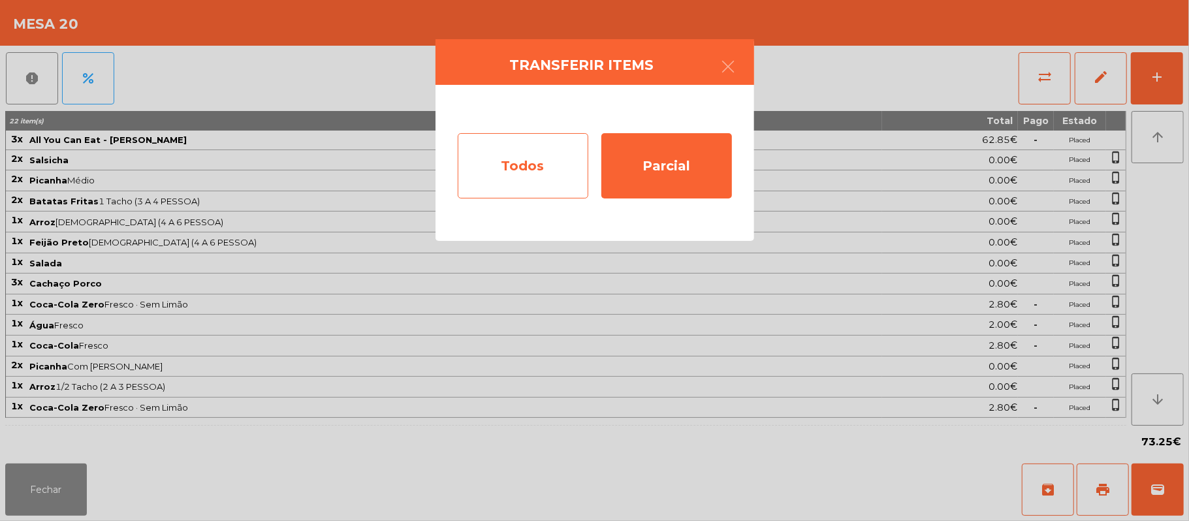
click at [484, 150] on div "Todos" at bounding box center [523, 165] width 131 height 65
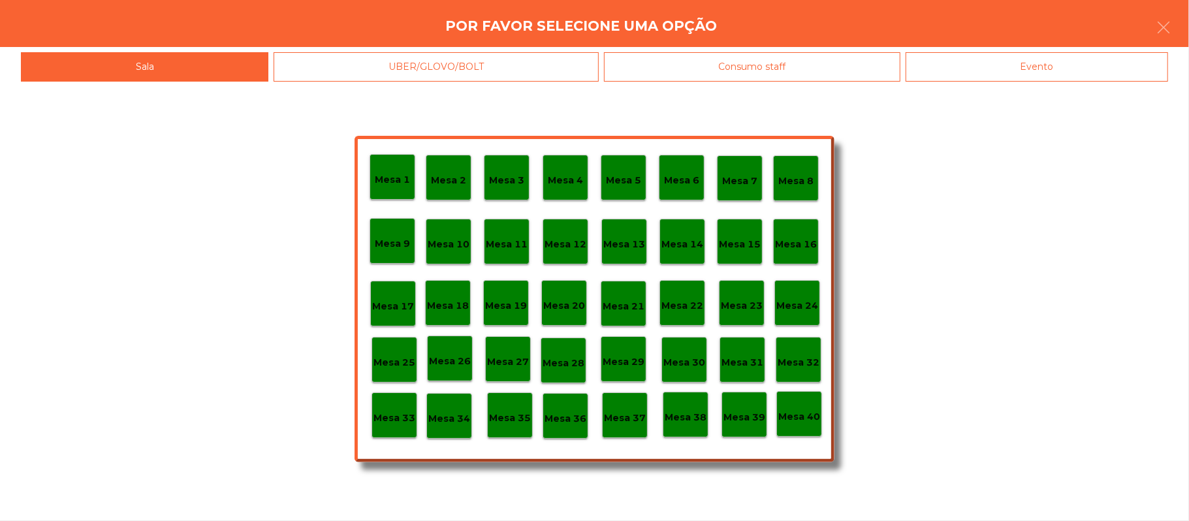
click at [1039, 67] on div "Evento" at bounding box center [1037, 66] width 262 height 29
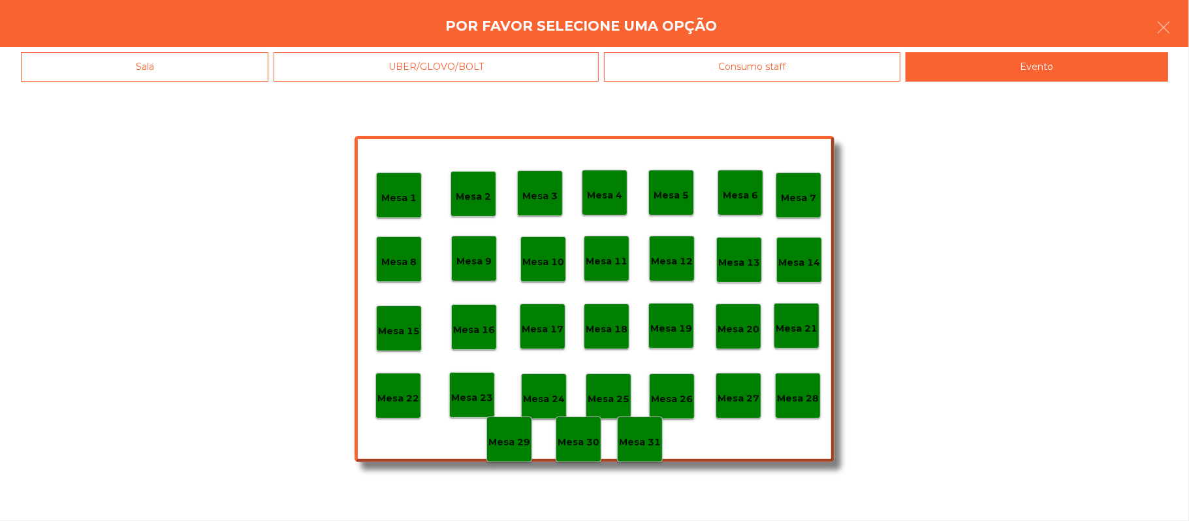
click at [797, 392] on p "Mesa 28" at bounding box center [798, 398] width 42 height 15
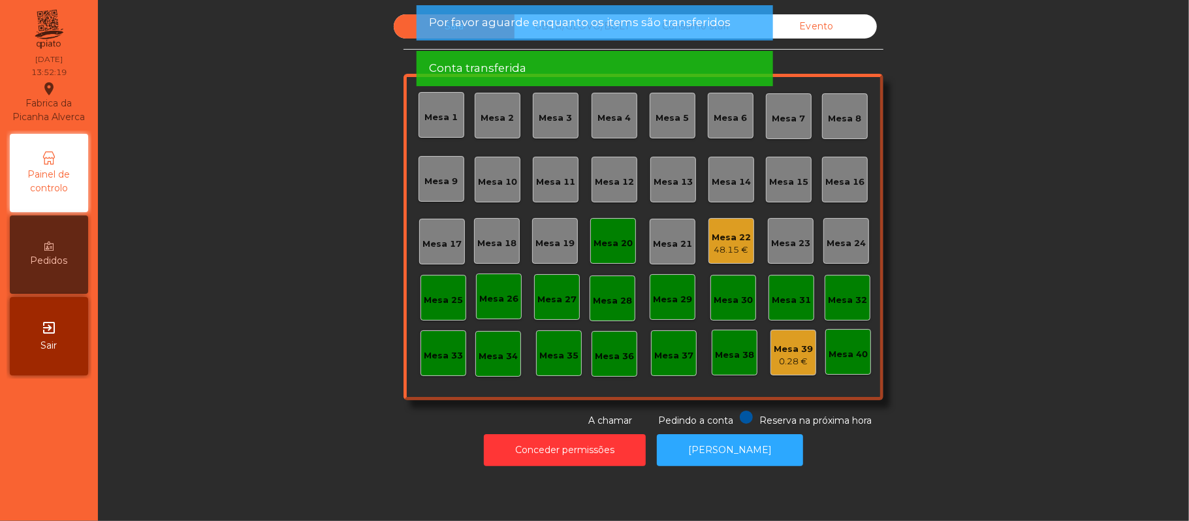
click at [616, 242] on div "Mesa 20" at bounding box center [612, 243] width 39 height 13
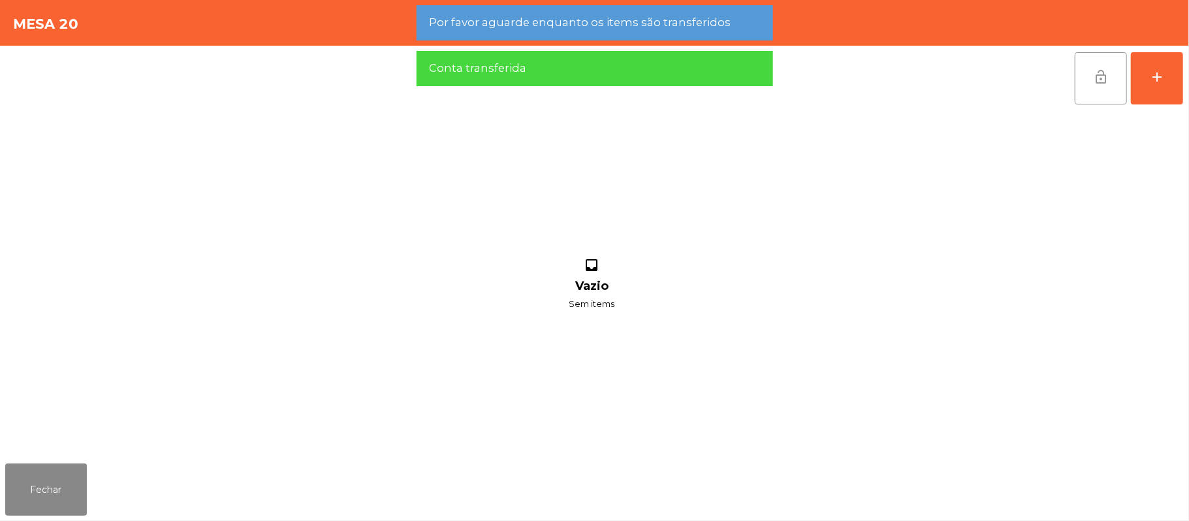
click at [1088, 84] on button "lock_open" at bounding box center [1101, 78] width 52 height 52
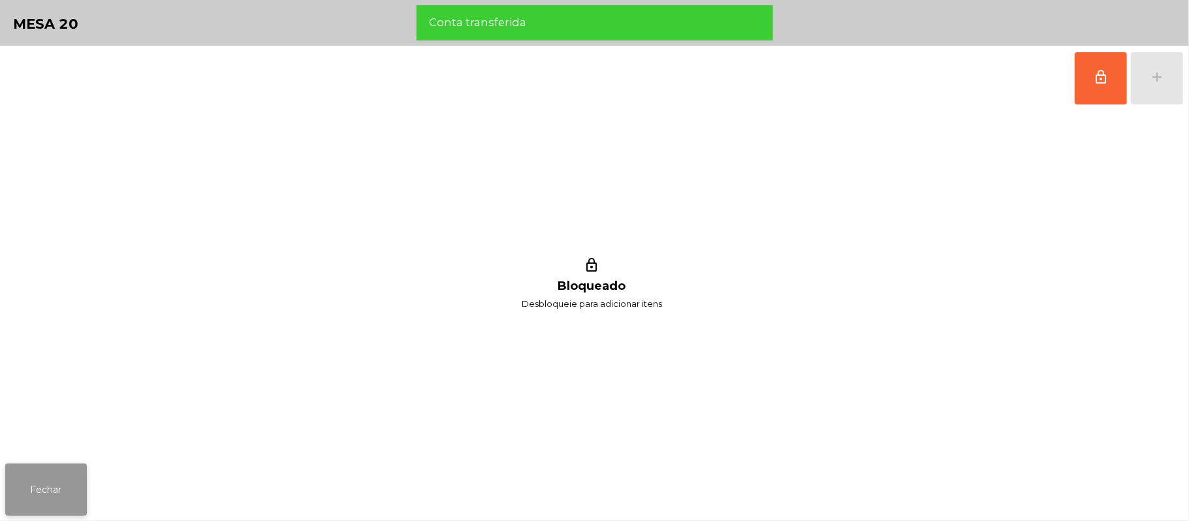
click at [71, 490] on button "Fechar" at bounding box center [46, 490] width 82 height 52
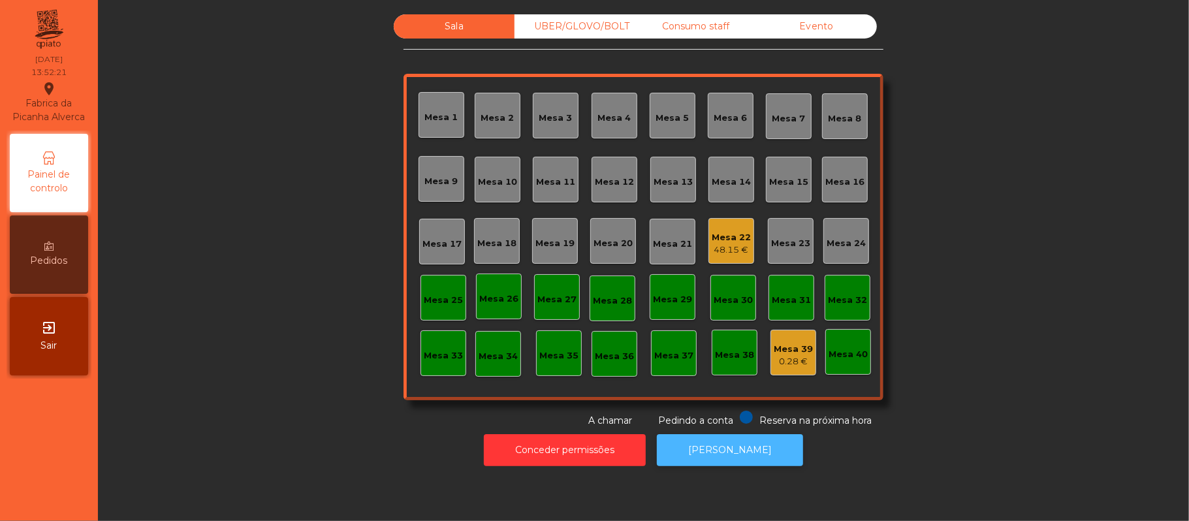
click at [743, 452] on button "[PERSON_NAME]" at bounding box center [730, 450] width 146 height 32
click at [706, 22] on div "Consumo staff" at bounding box center [695, 26] width 121 height 24
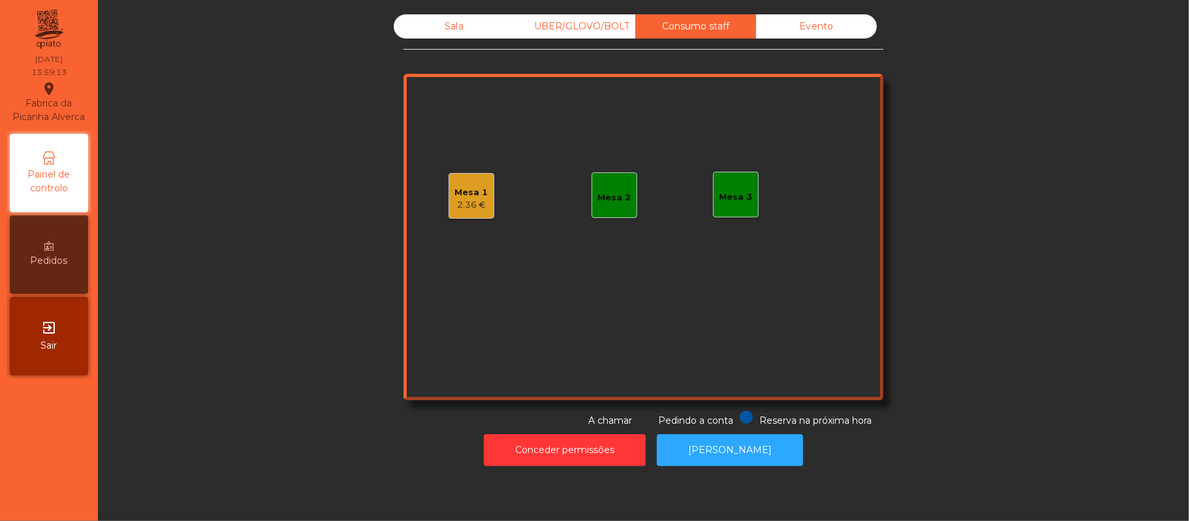
click at [455, 201] on div "2.36 €" at bounding box center [471, 204] width 33 height 13
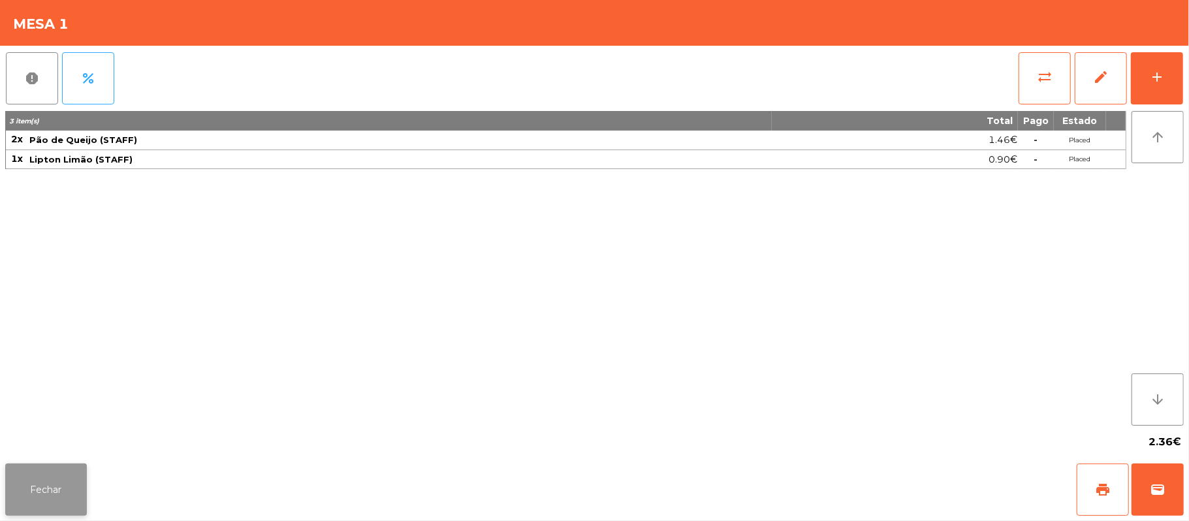
click at [52, 476] on button "Fechar" at bounding box center [46, 490] width 82 height 52
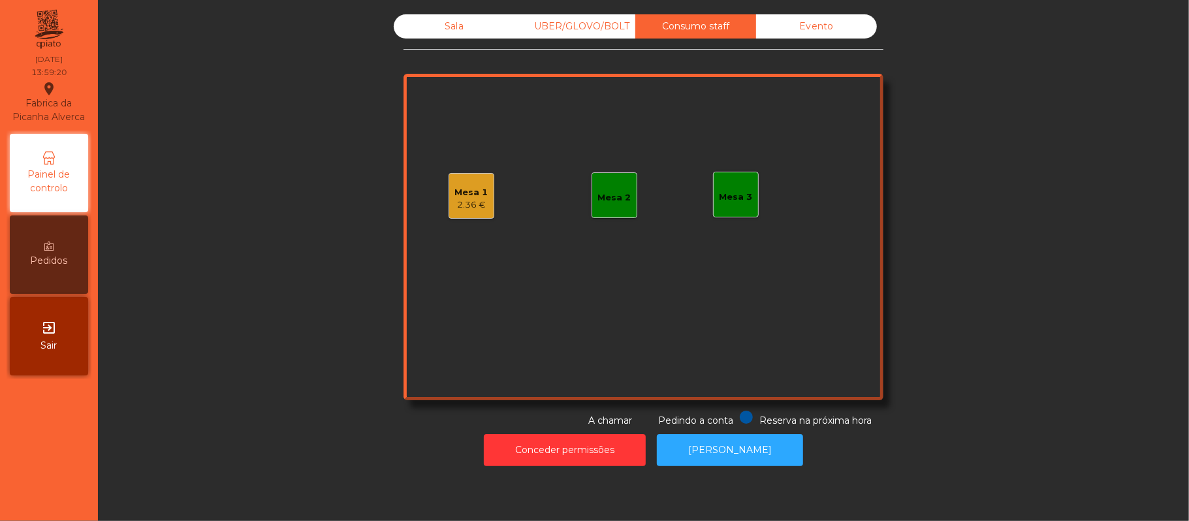
click at [439, 30] on div "Sala" at bounding box center [454, 26] width 121 height 24
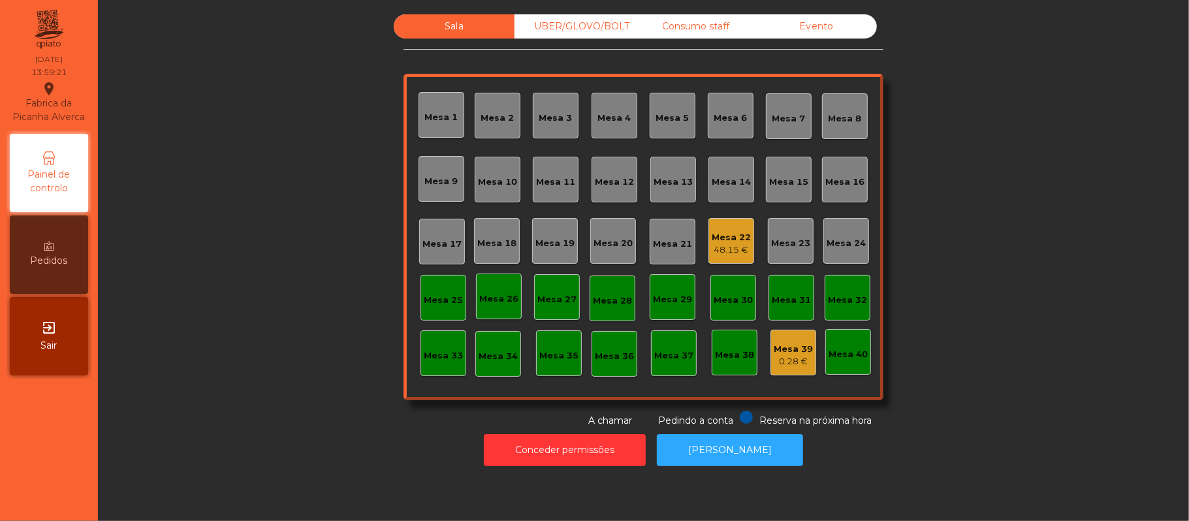
click at [706, 30] on div "Consumo staff" at bounding box center [695, 26] width 121 height 24
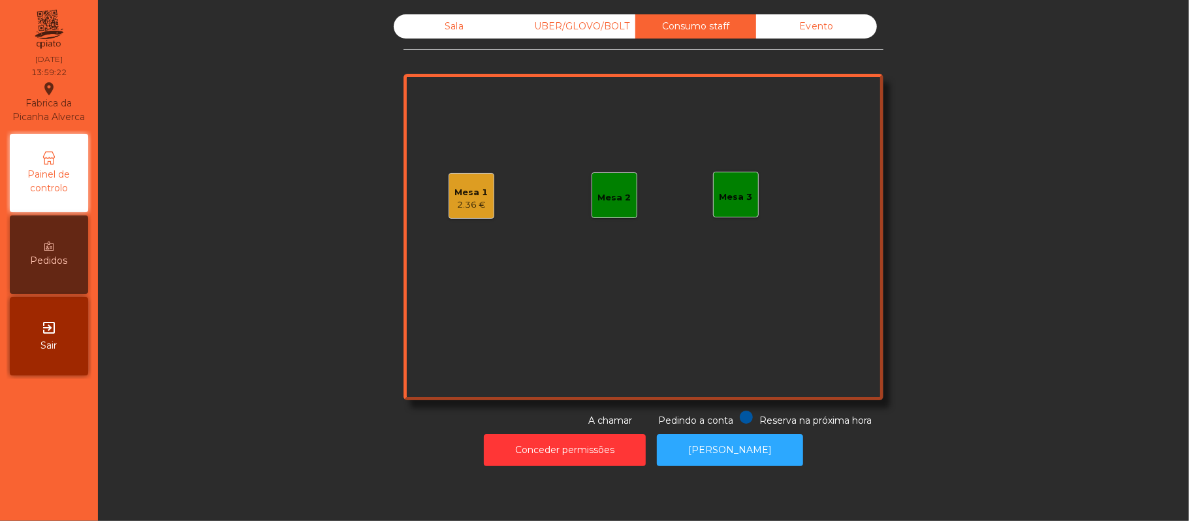
click at [452, 33] on div "Sala" at bounding box center [454, 26] width 121 height 24
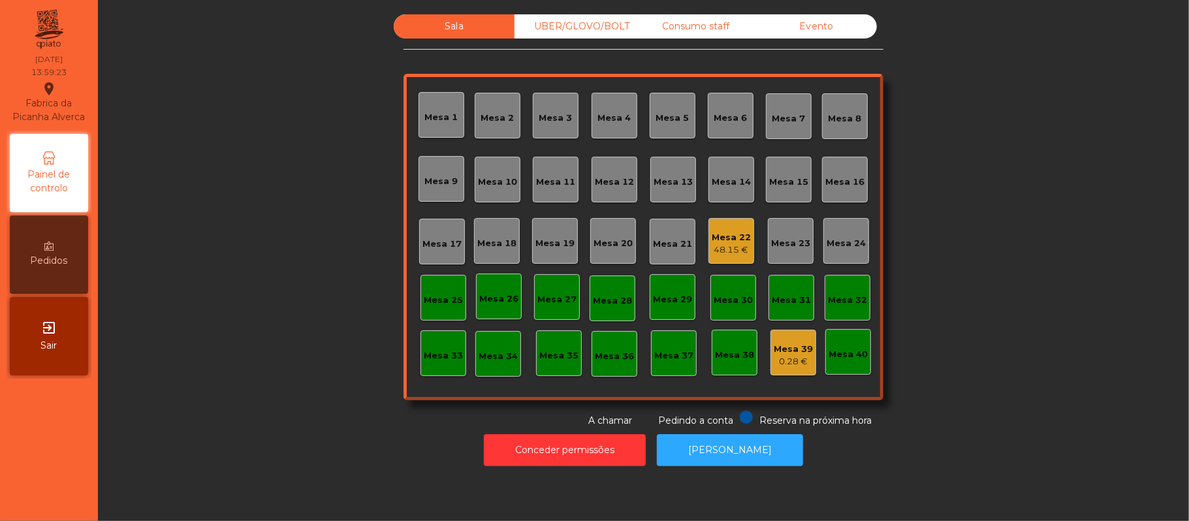
click at [217, 416] on div "Sala UBER/GLOVO/BOLT Consumo staff Evento [GEOGRAPHIC_DATA] 2 [GEOGRAPHIC_DATA]…" at bounding box center [644, 220] width 1056 height 413
click at [714, 231] on div "Mesa 22" at bounding box center [731, 237] width 39 height 13
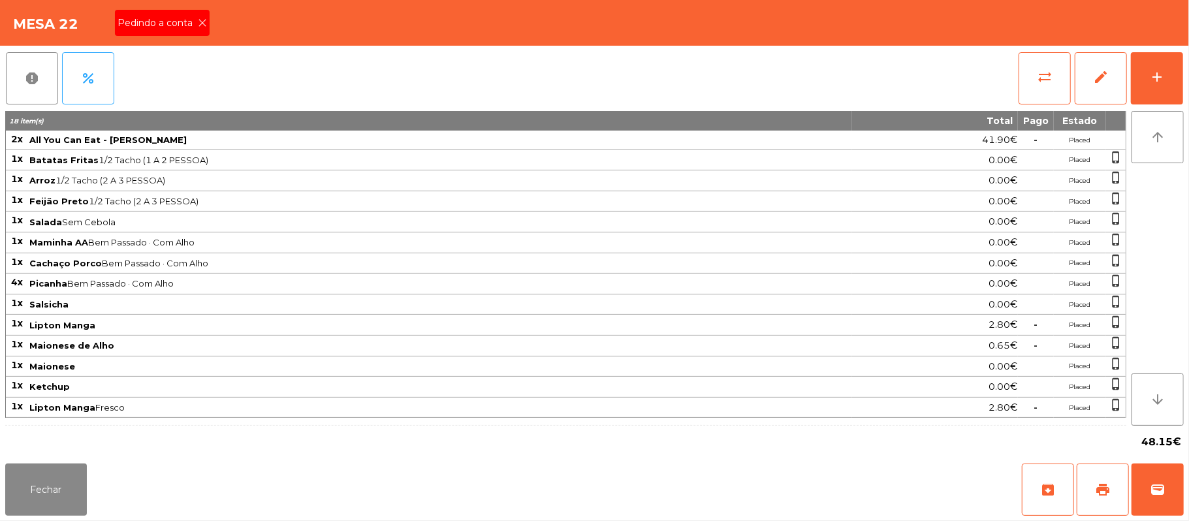
click at [201, 22] on icon at bounding box center [202, 22] width 9 height 9
click at [46, 469] on button "Fechar" at bounding box center [46, 490] width 82 height 52
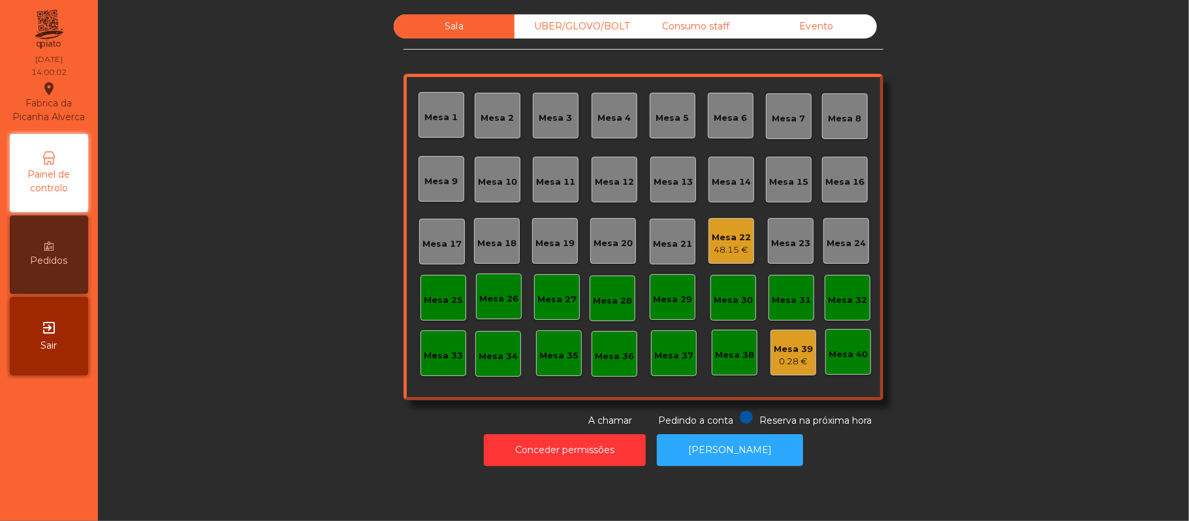
click at [225, 371] on div "Sala UBER/GLOVO/BOLT Consumo staff Evento [GEOGRAPHIC_DATA] 2 [GEOGRAPHIC_DATA]…" at bounding box center [644, 220] width 1056 height 413
click at [722, 242] on div "Mesa 22" at bounding box center [731, 237] width 39 height 13
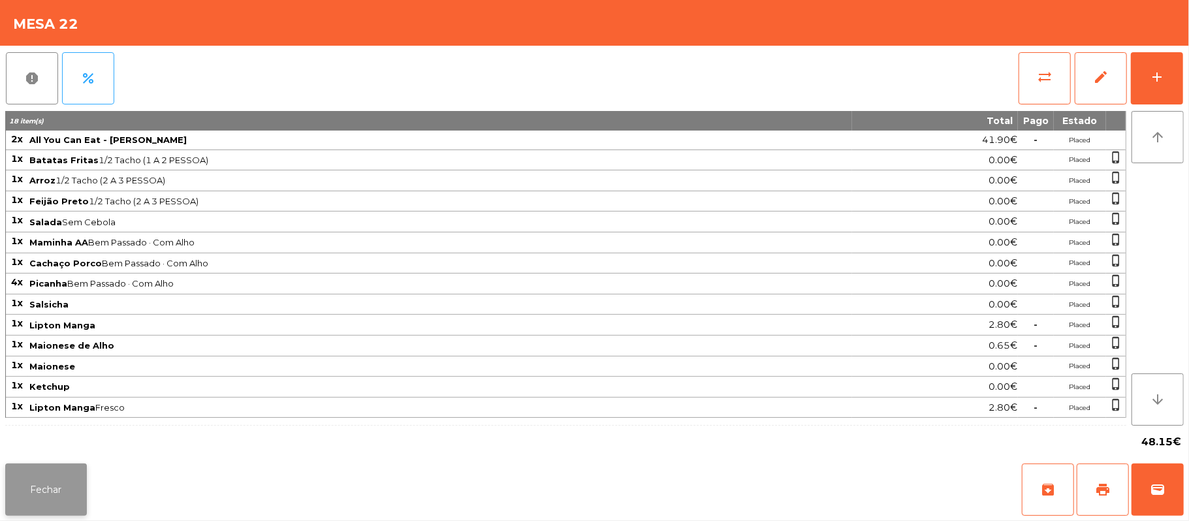
click at [38, 508] on button "Fechar" at bounding box center [46, 490] width 82 height 52
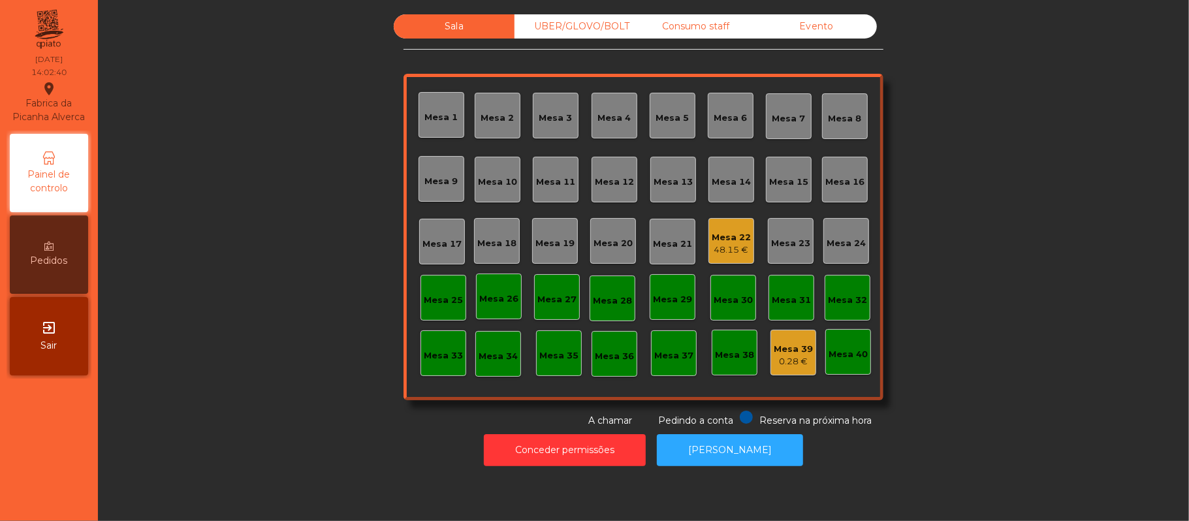
click at [213, 437] on div "Conceder permissões Abrir [PERSON_NAME]" at bounding box center [644, 450] width 1056 height 45
click at [712, 236] on div "Mesa 22" at bounding box center [731, 237] width 39 height 13
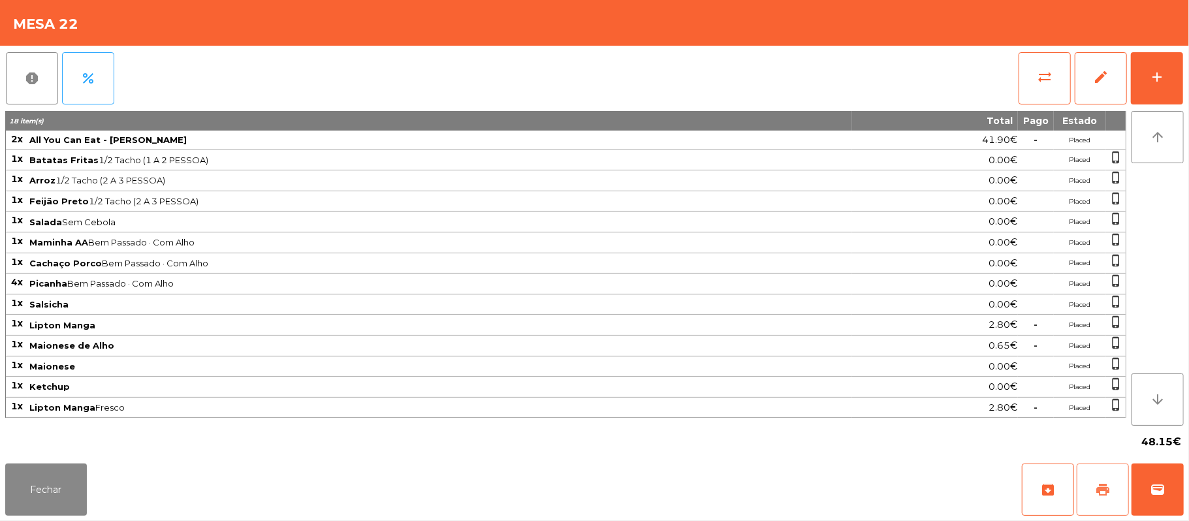
click at [1092, 497] on button "print" at bounding box center [1103, 490] width 52 height 52
click at [1176, 511] on button "wallet" at bounding box center [1158, 490] width 52 height 52
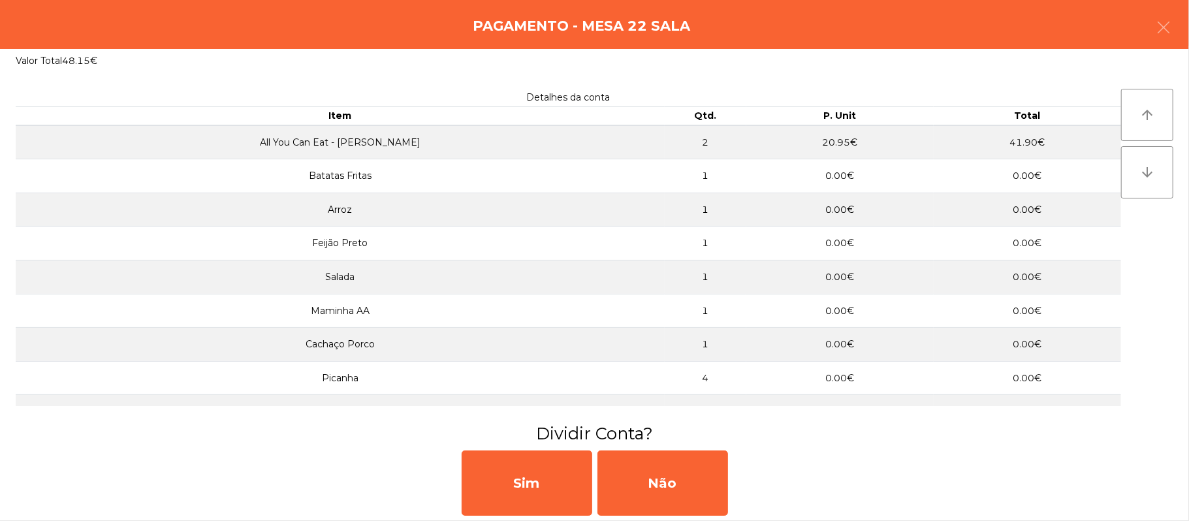
click at [1144, 484] on div "Sim Não" at bounding box center [594, 483] width 1189 height 76
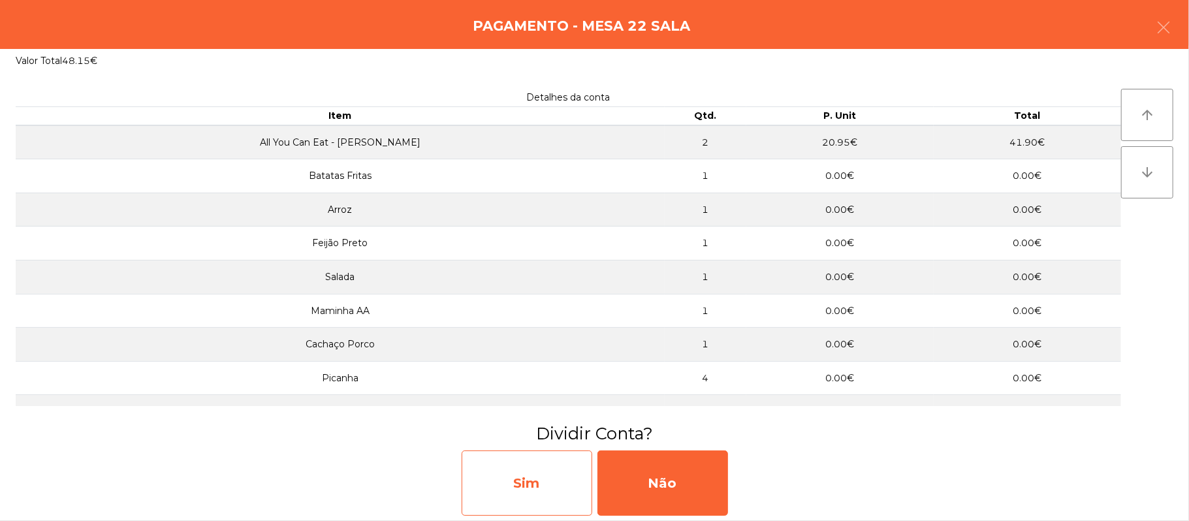
click at [544, 494] on div "Sim" at bounding box center [527, 483] width 131 height 65
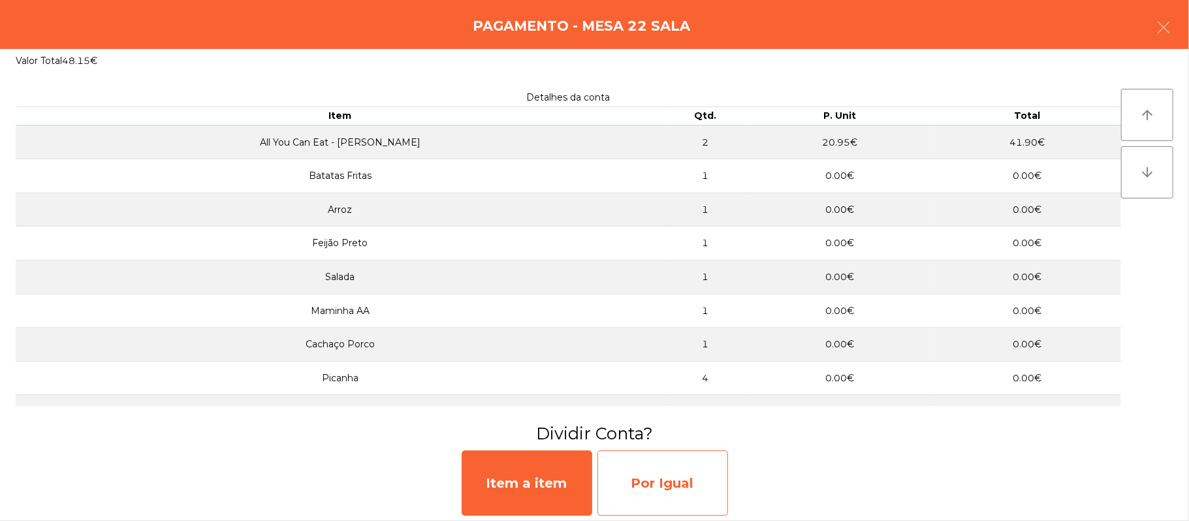
click at [680, 473] on div "Por Igual" at bounding box center [662, 483] width 131 height 65
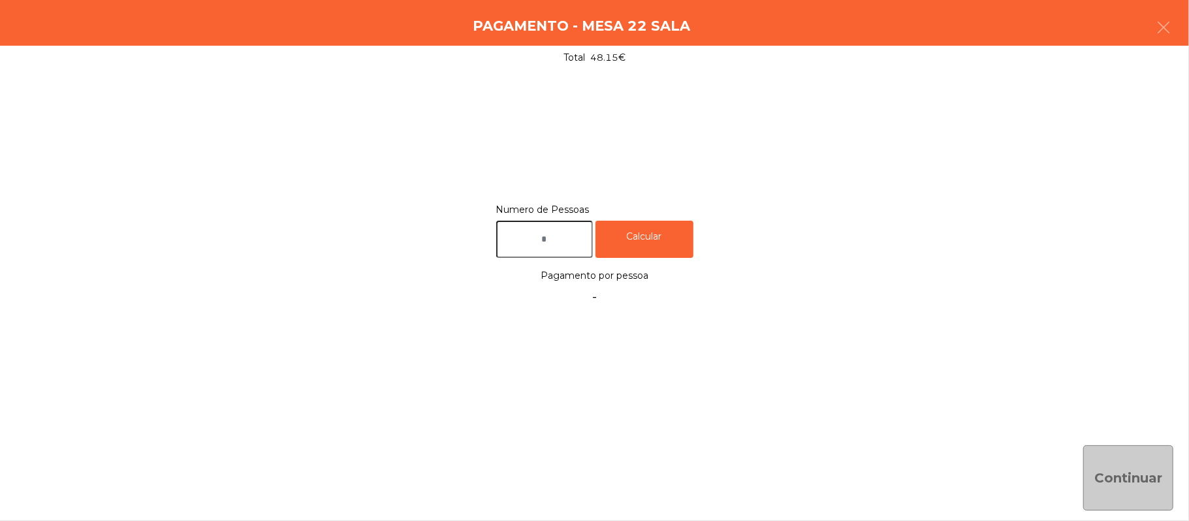
click at [575, 239] on input "text" at bounding box center [544, 239] width 97 height 37
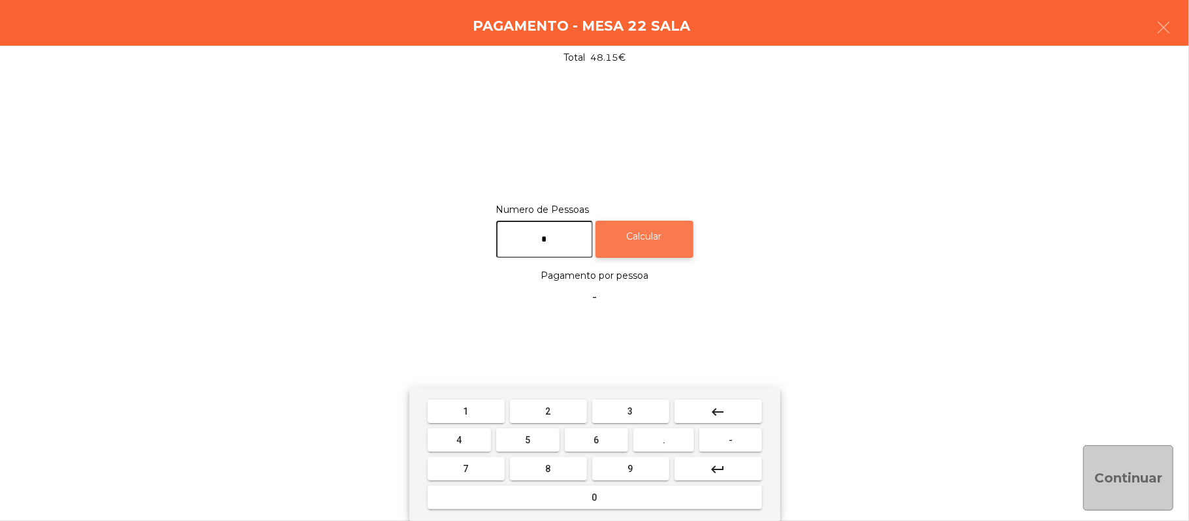
type input "*"
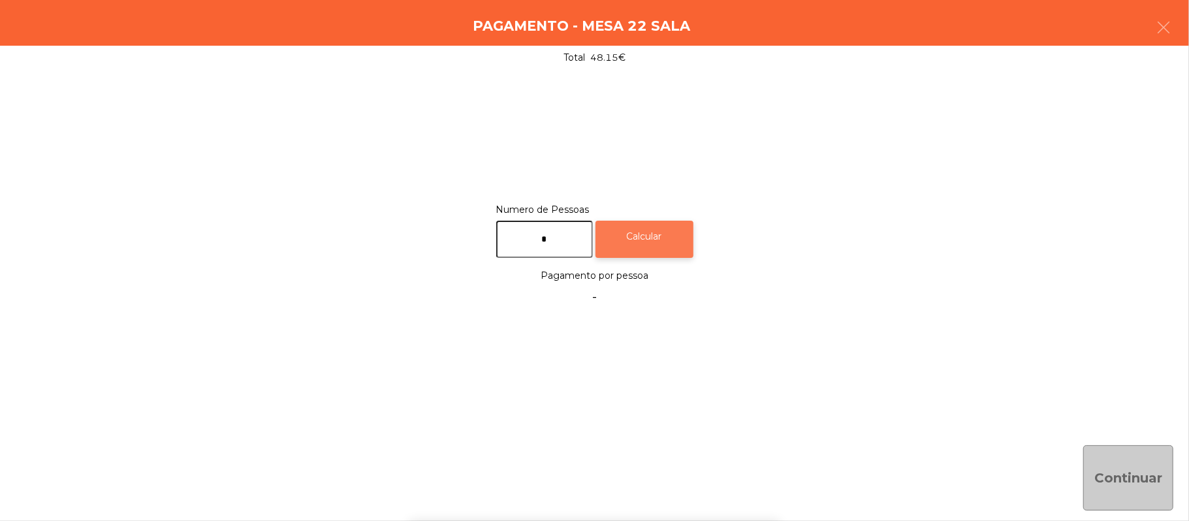
click at [654, 251] on div "Calcular" at bounding box center [644, 239] width 98 height 37
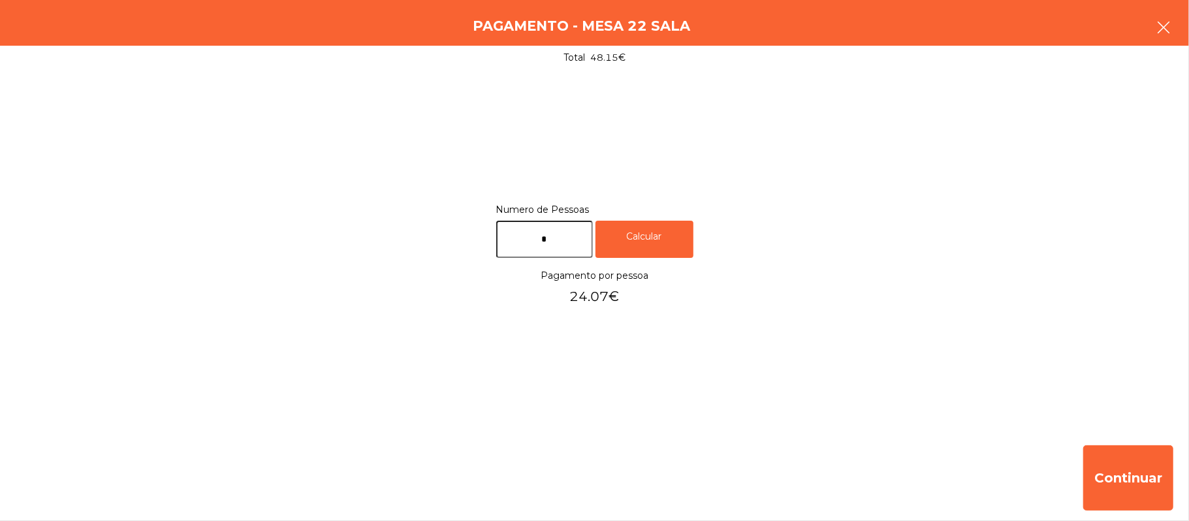
click at [1179, 27] on button "button" at bounding box center [1163, 28] width 37 height 39
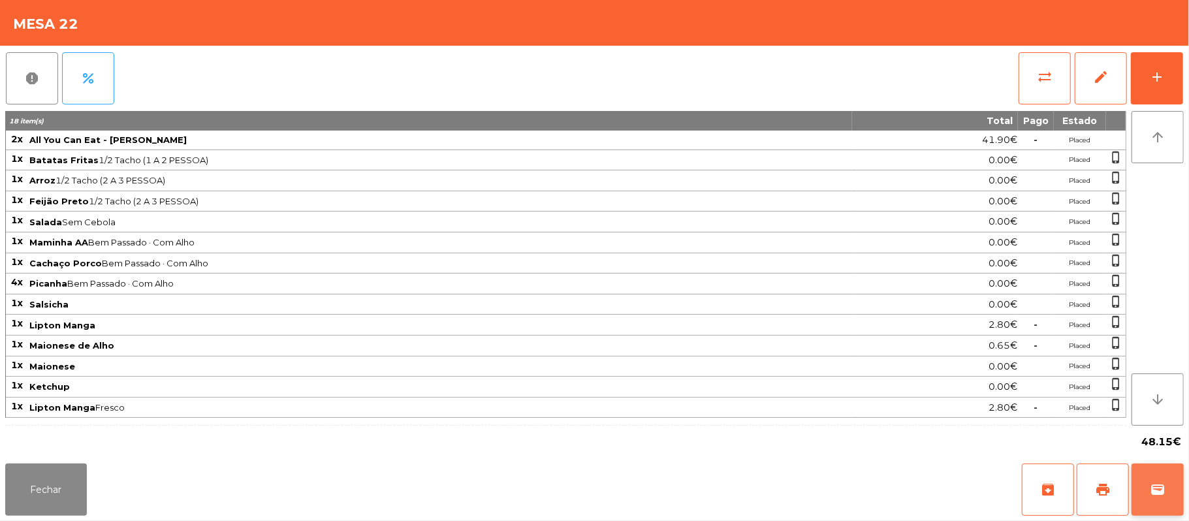
click at [1158, 497] on span "wallet" at bounding box center [1158, 490] width 16 height 16
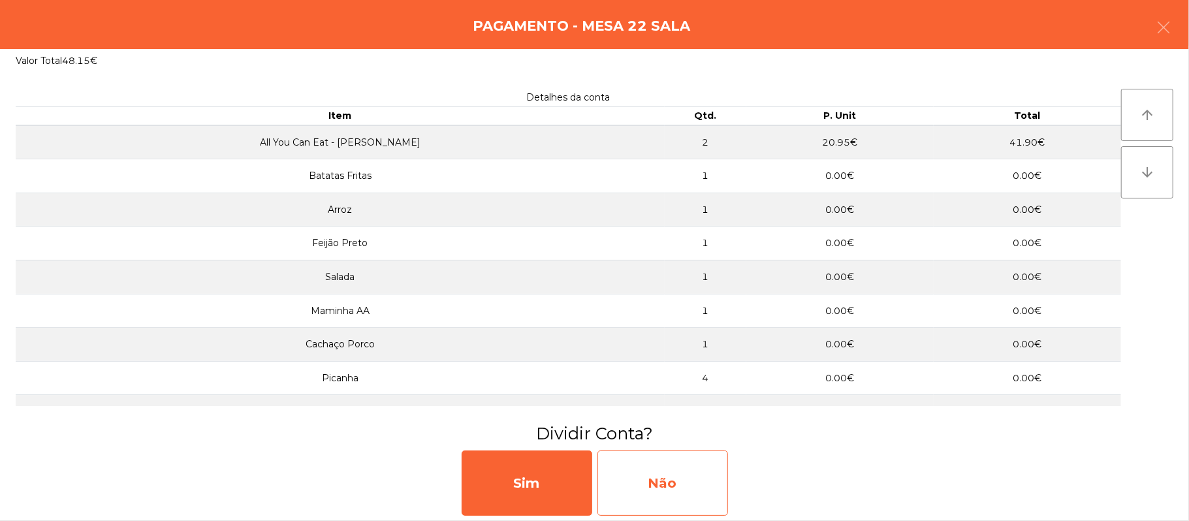
click at [680, 477] on div "Não" at bounding box center [662, 483] width 131 height 65
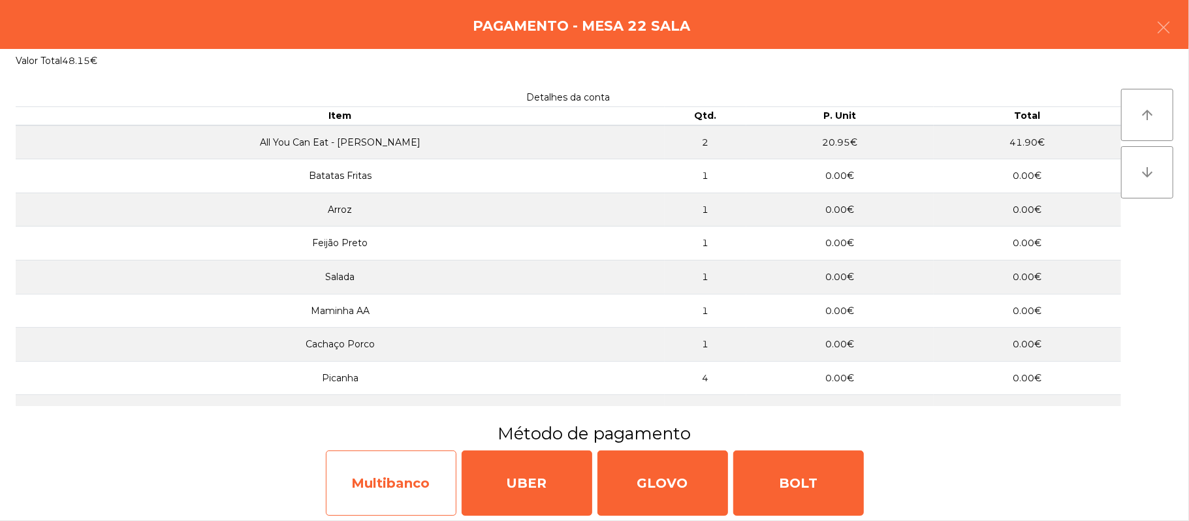
click at [392, 482] on div "Multibanco" at bounding box center [391, 483] width 131 height 65
select select "**"
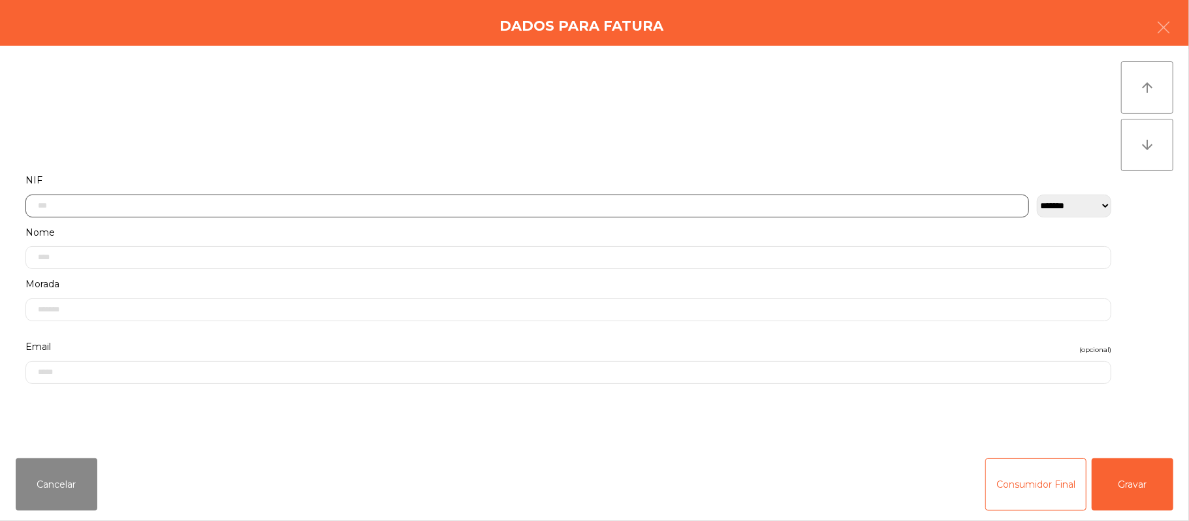
click at [442, 206] on input "text" at bounding box center [527, 206] width 1004 height 23
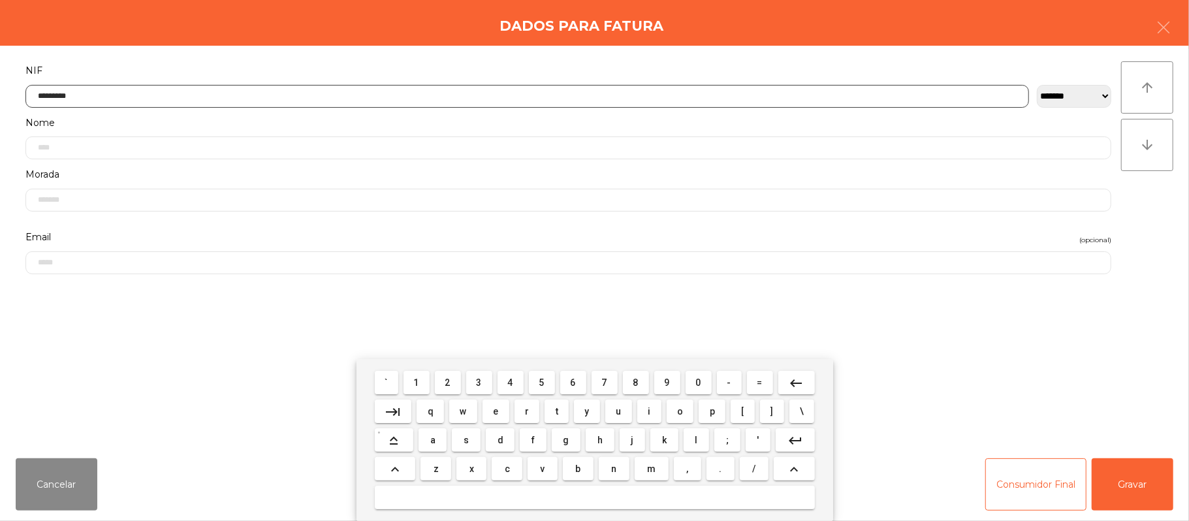
type input "*********"
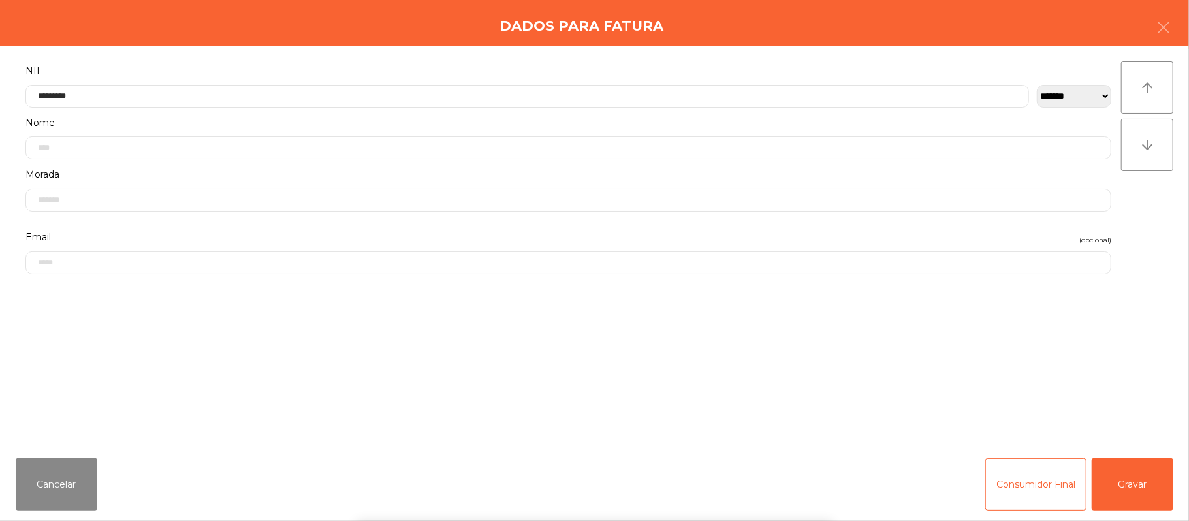
click at [1149, 491] on div "` 1 2 3 4 5 6 7 8 9 0 - = keyboard_backspace keyboard_tab q w e r t y u i o p […" at bounding box center [594, 440] width 1189 height 162
click at [1152, 483] on button "Gravar" at bounding box center [1133, 484] width 82 height 52
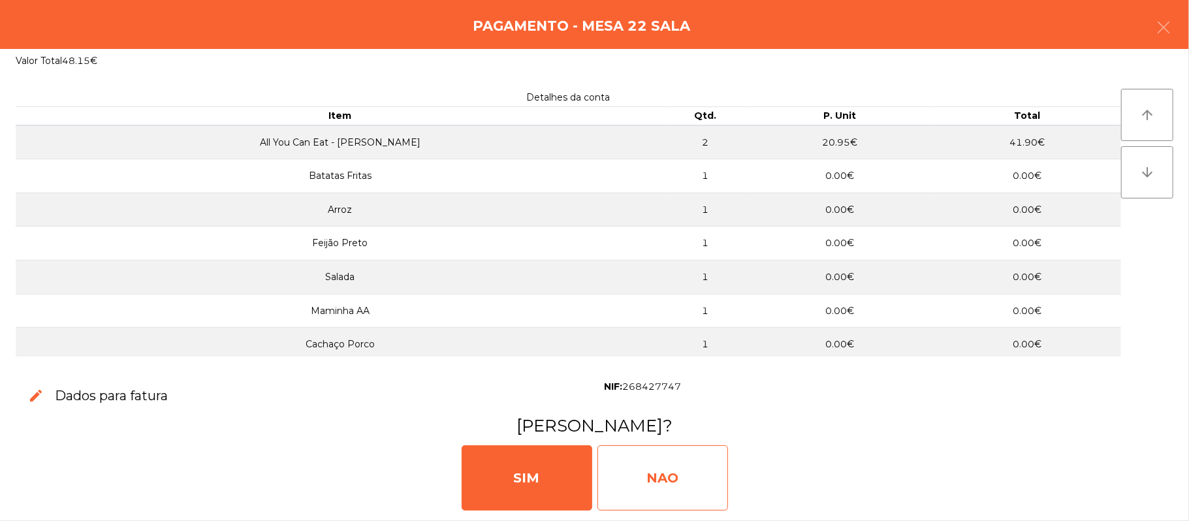
click at [676, 489] on div "NAO" at bounding box center [662, 477] width 131 height 65
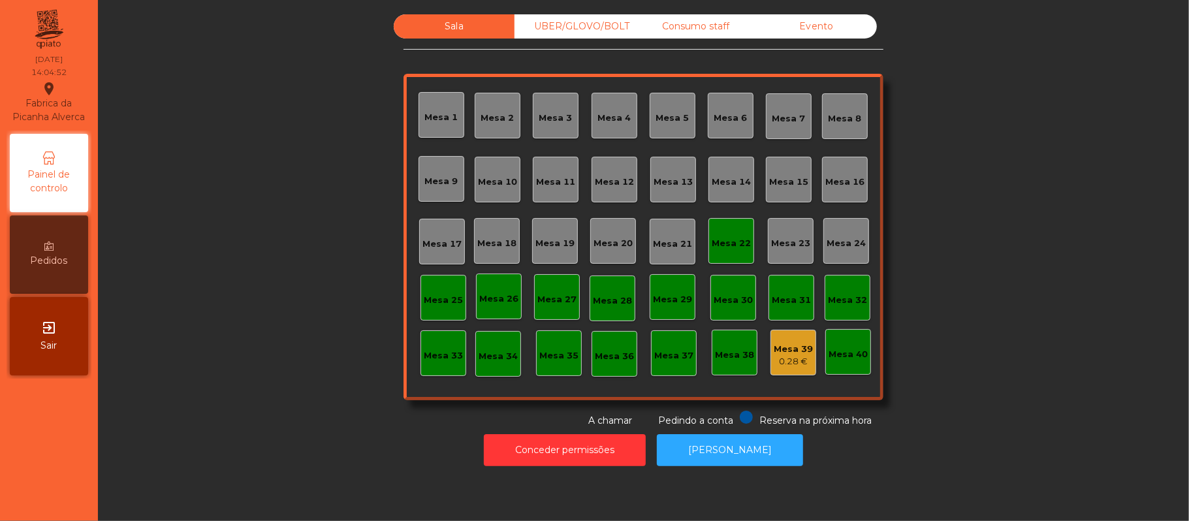
click at [718, 256] on div "Mesa 22" at bounding box center [731, 241] width 46 height 46
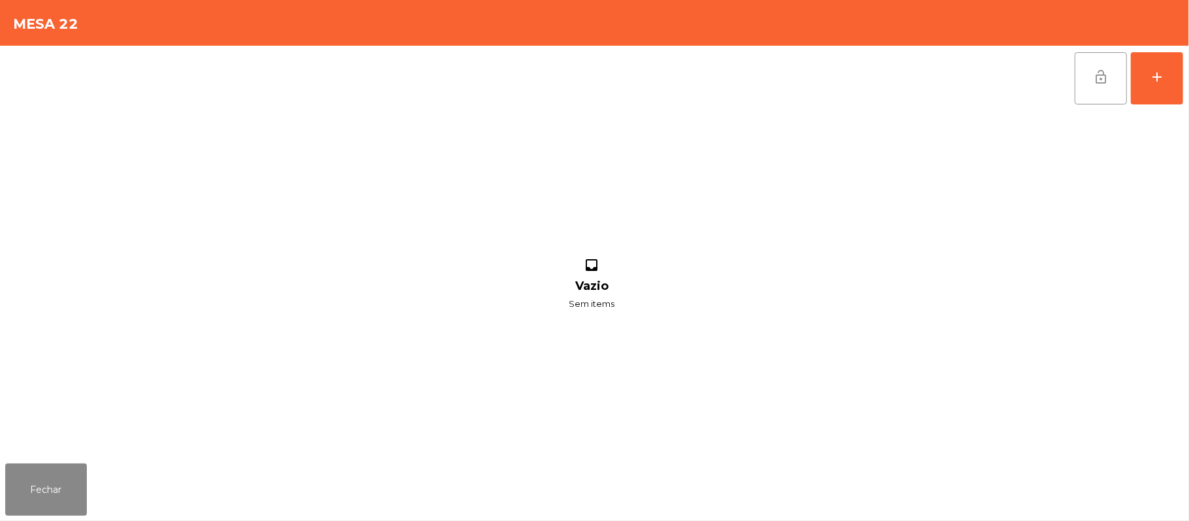
click at [1081, 69] on button "lock_open" at bounding box center [1101, 78] width 52 height 52
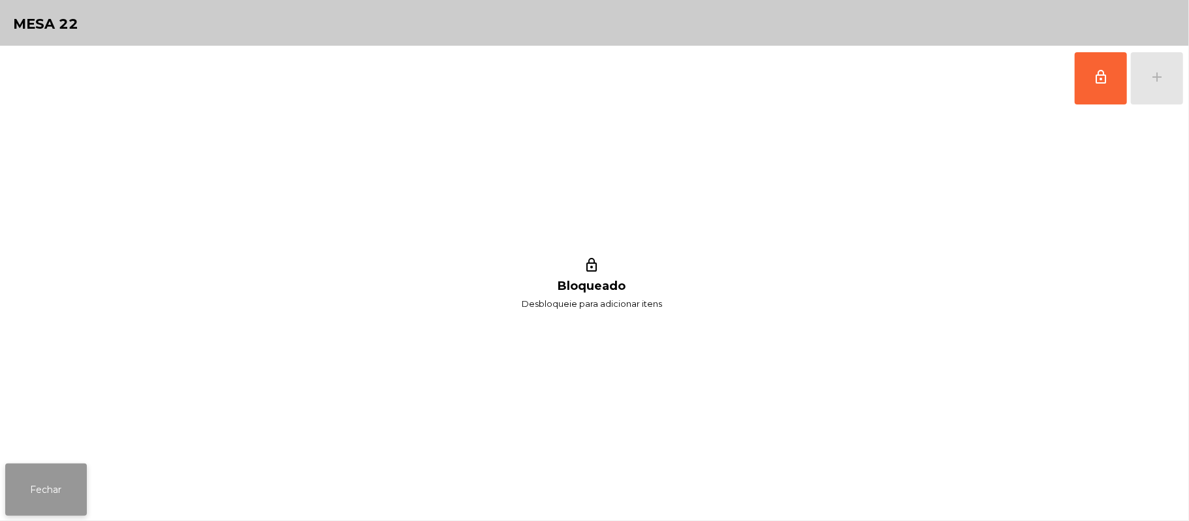
click at [42, 479] on button "Fechar" at bounding box center [46, 490] width 82 height 52
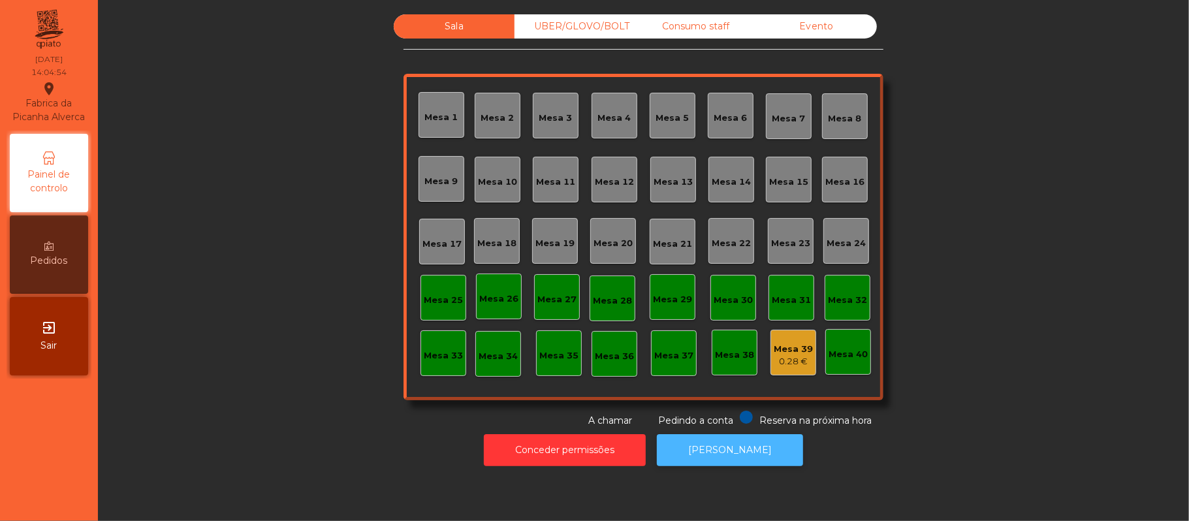
click at [753, 454] on button "[PERSON_NAME]" at bounding box center [730, 450] width 146 height 32
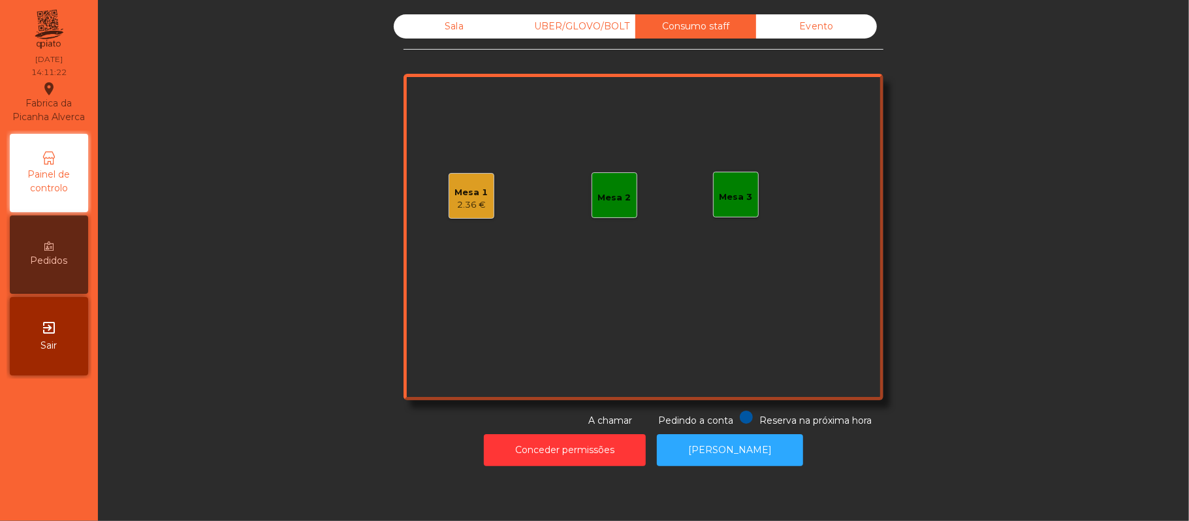
click at [470, 195] on div "Mesa 1" at bounding box center [471, 192] width 33 height 13
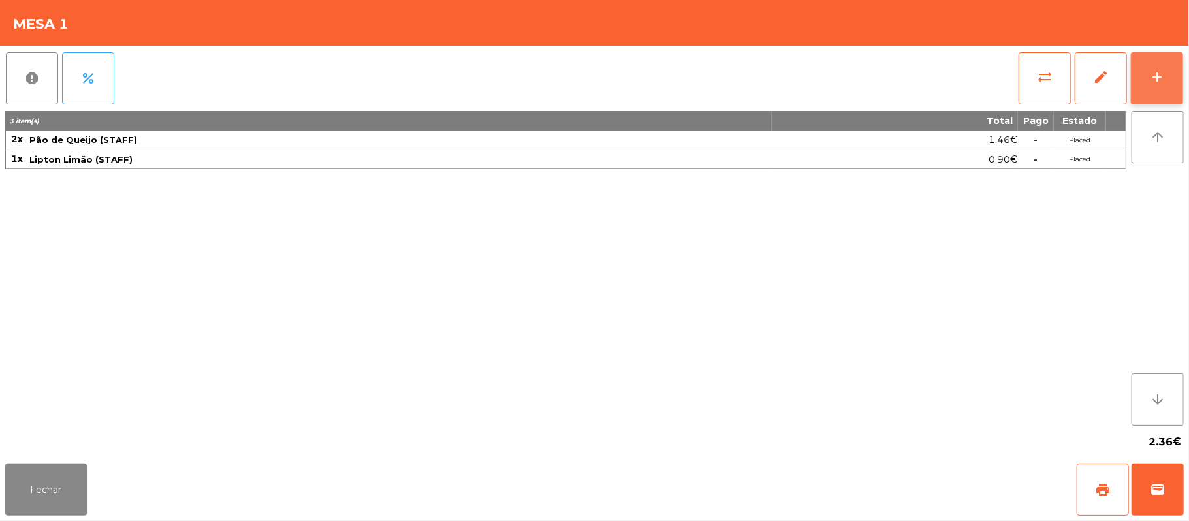
click at [1147, 78] on button "add" at bounding box center [1157, 78] width 52 height 52
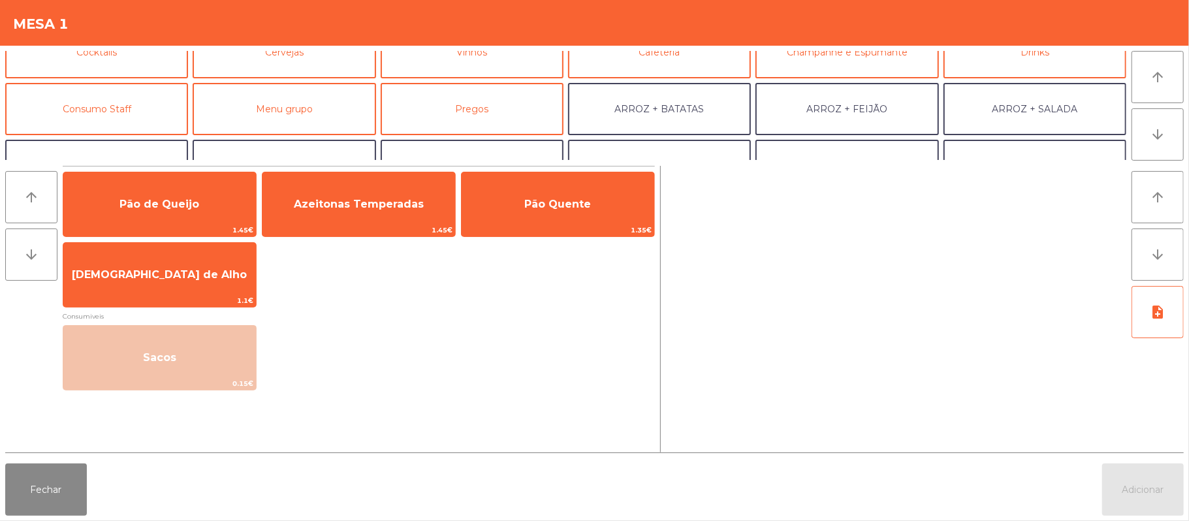
scroll to position [84, 0]
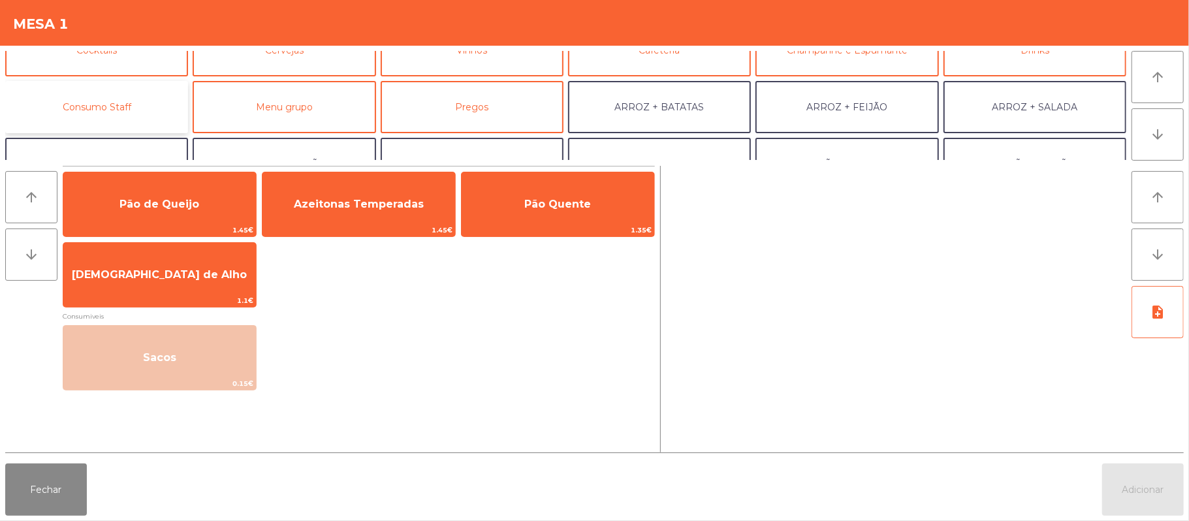
click at [146, 118] on button "Consumo Staff" at bounding box center [96, 107] width 183 height 52
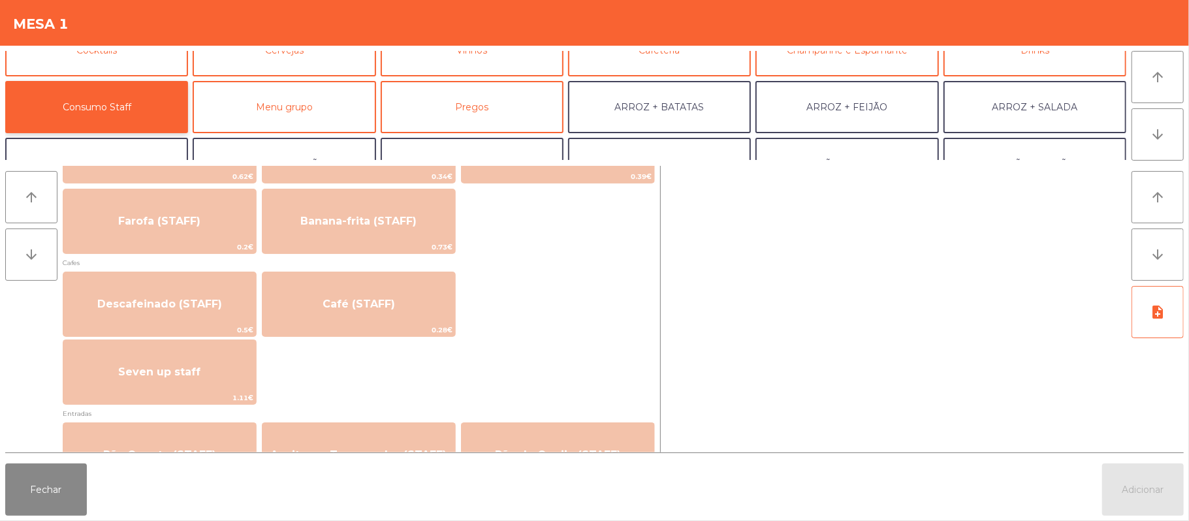
scroll to position [675, 0]
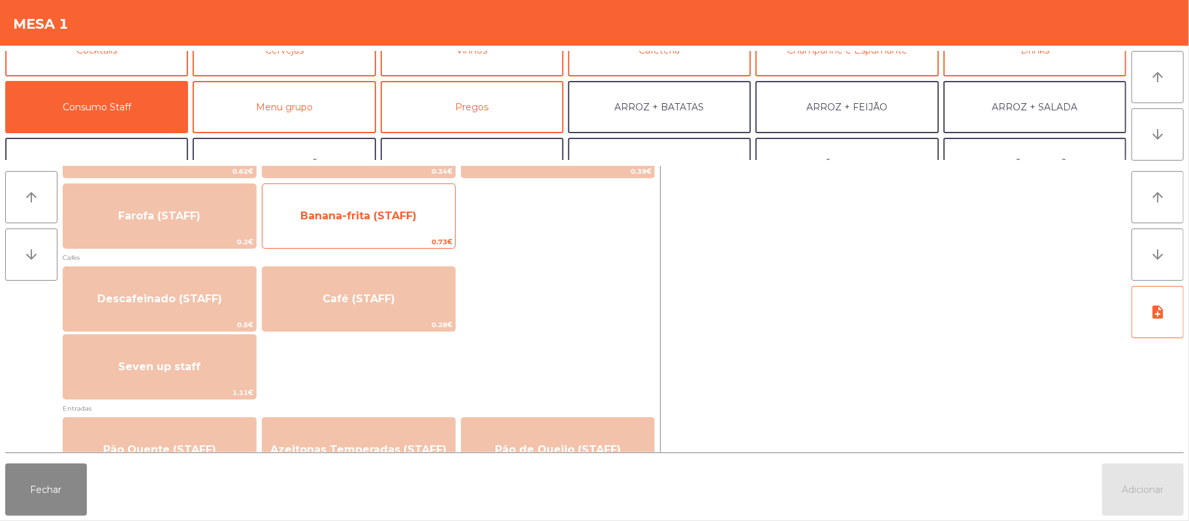
click at [387, 200] on span "Banana-frita (STAFF)" at bounding box center [358, 215] width 193 height 35
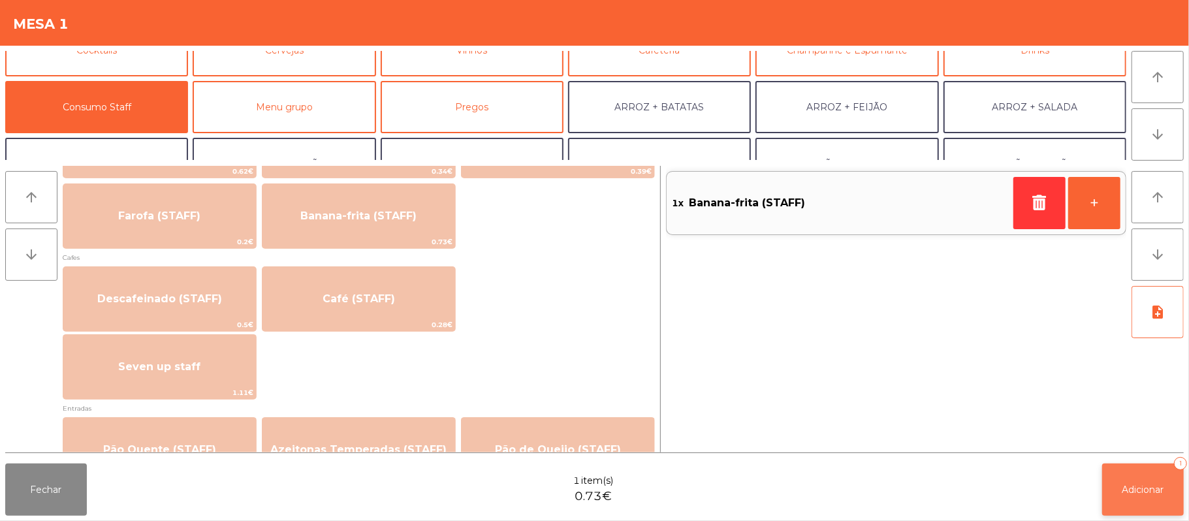
click at [1126, 473] on button "Adicionar 1" at bounding box center [1143, 490] width 82 height 52
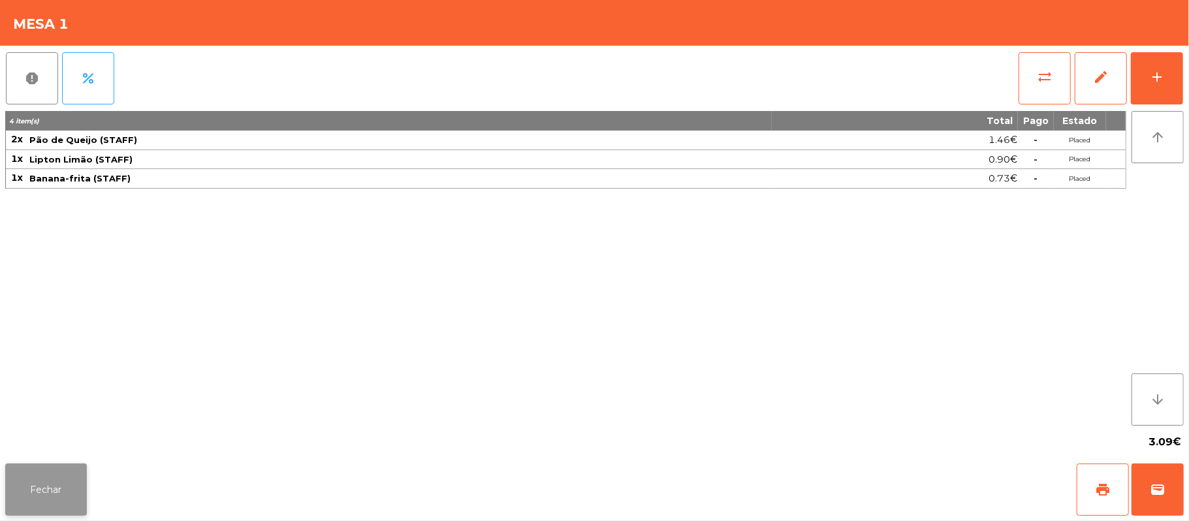
click at [44, 487] on button "Fechar" at bounding box center [46, 490] width 82 height 52
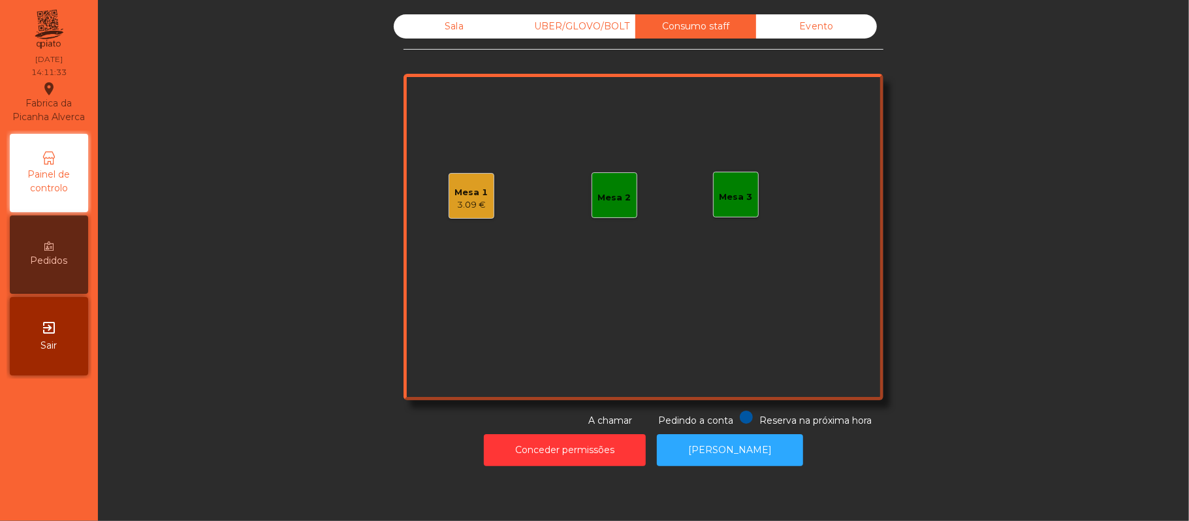
click at [455, 34] on div "Sala" at bounding box center [454, 26] width 121 height 24
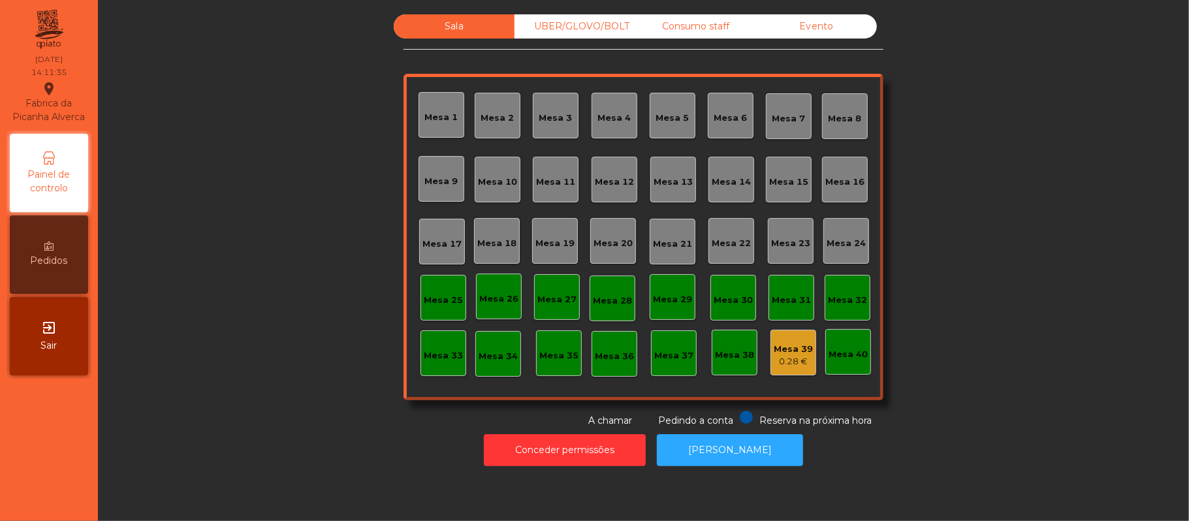
click at [334, 447] on div "Conceder permissões Abrir [PERSON_NAME]" at bounding box center [644, 450] width 1056 height 45
click at [724, 32] on div "Consumo staff" at bounding box center [695, 26] width 121 height 24
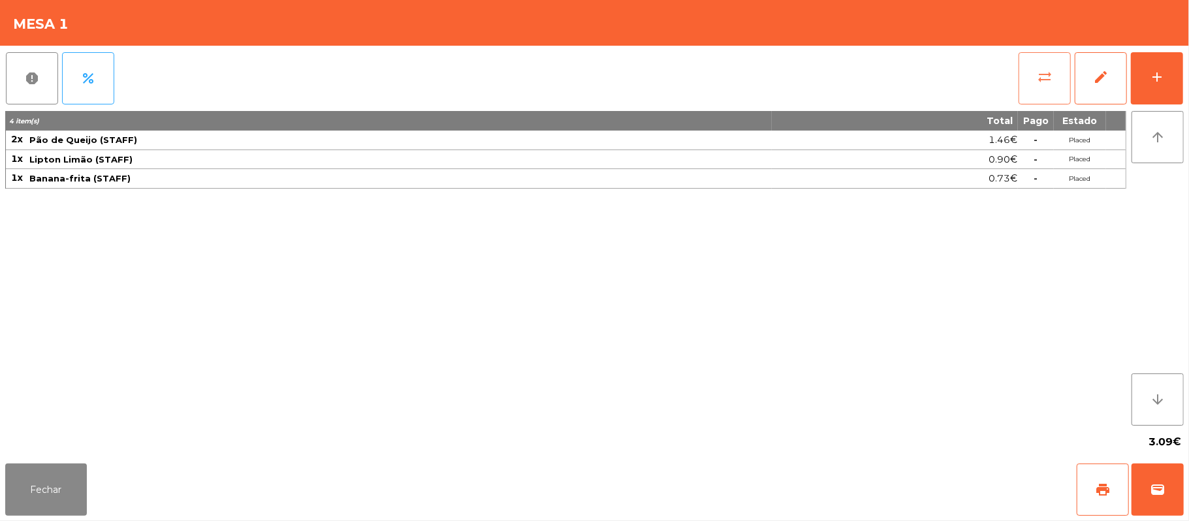
click at [1054, 84] on button "sync_alt" at bounding box center [1045, 78] width 52 height 52
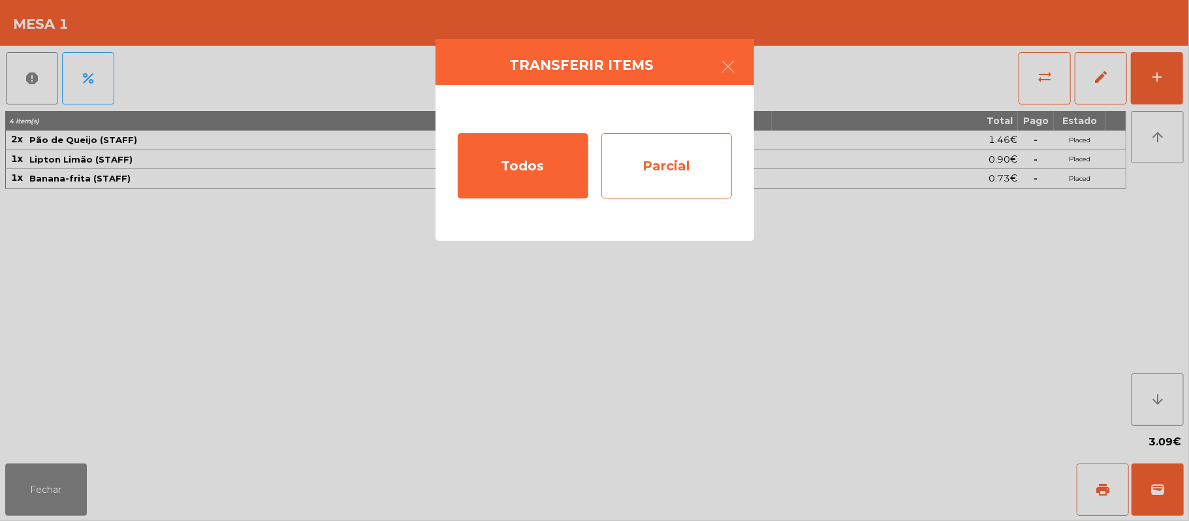
click at [680, 161] on div "Parcial" at bounding box center [666, 165] width 131 height 65
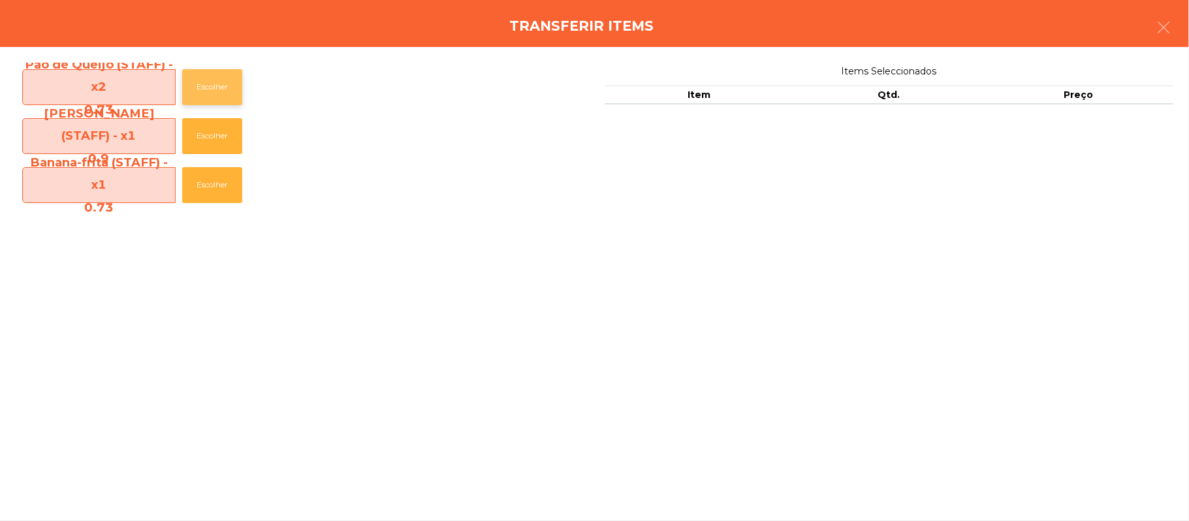
click at [230, 84] on button "Escolher" at bounding box center [212, 87] width 60 height 36
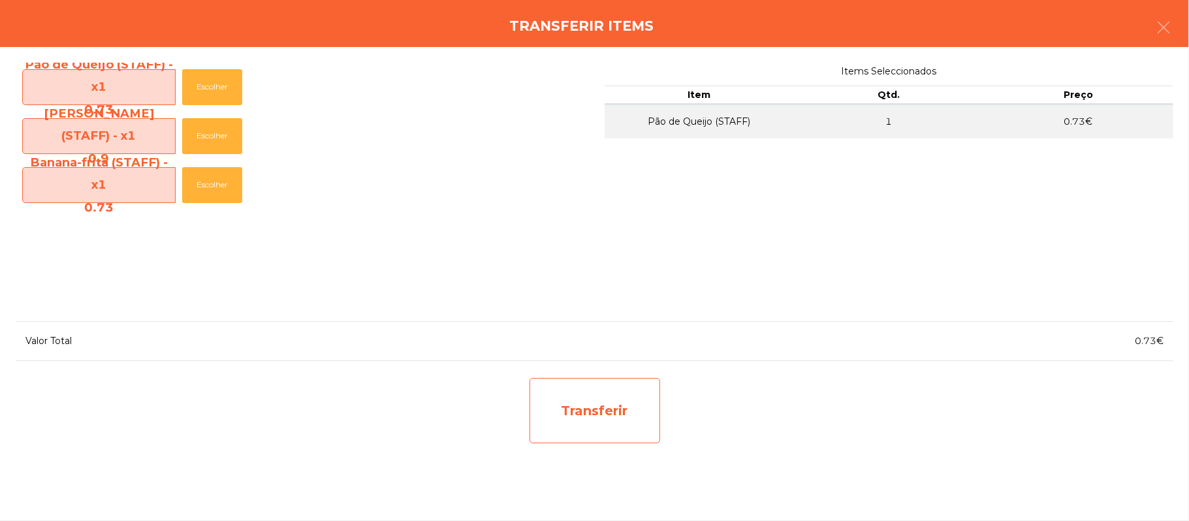
click at [602, 398] on div "Transferir" at bounding box center [595, 410] width 131 height 65
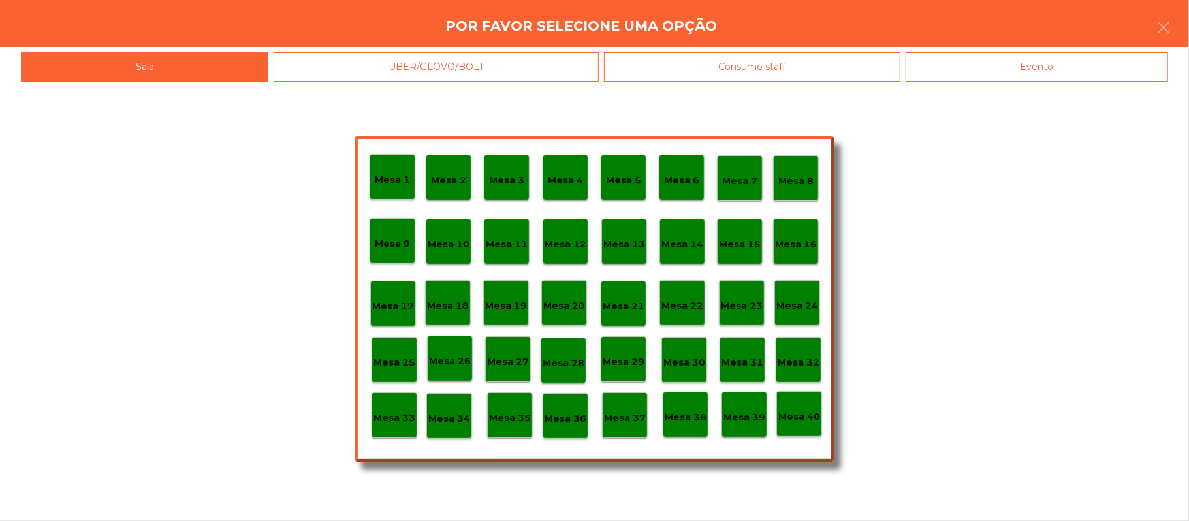
click at [740, 413] on p "Mesa 39" at bounding box center [744, 417] width 42 height 15
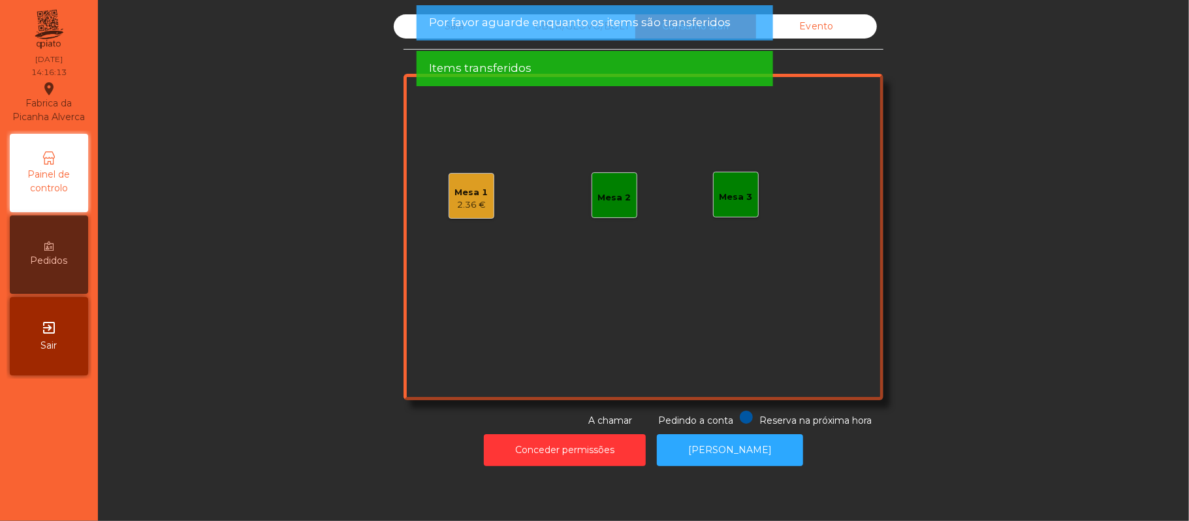
click at [394, 27] on div "Sala" at bounding box center [454, 26] width 121 height 24
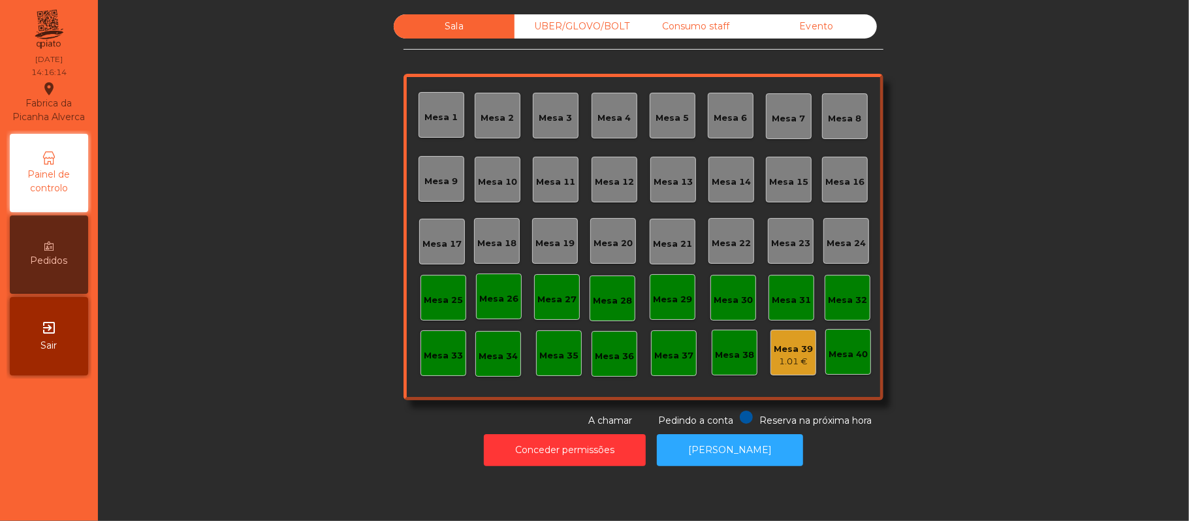
click at [776, 361] on div "1.01 €" at bounding box center [793, 361] width 39 height 13
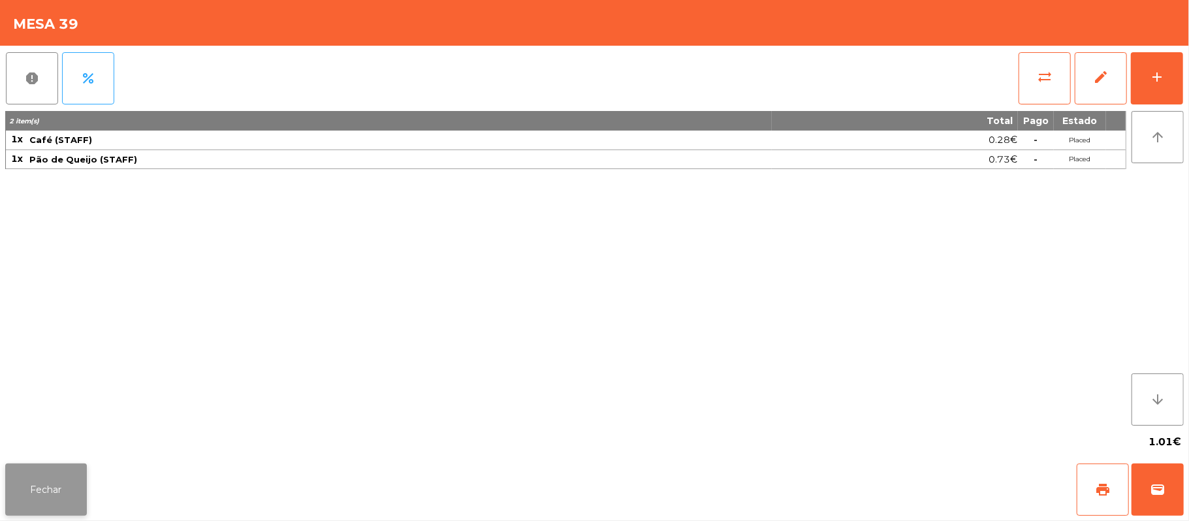
click at [63, 482] on button "Fechar" at bounding box center [46, 490] width 82 height 52
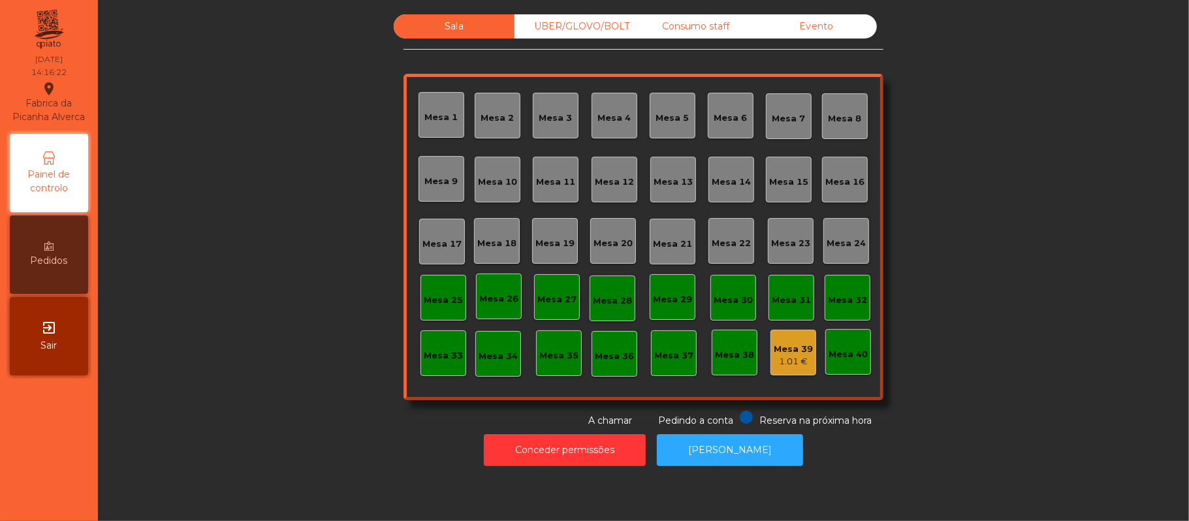
click at [794, 351] on div "Mesa 39" at bounding box center [793, 349] width 39 height 13
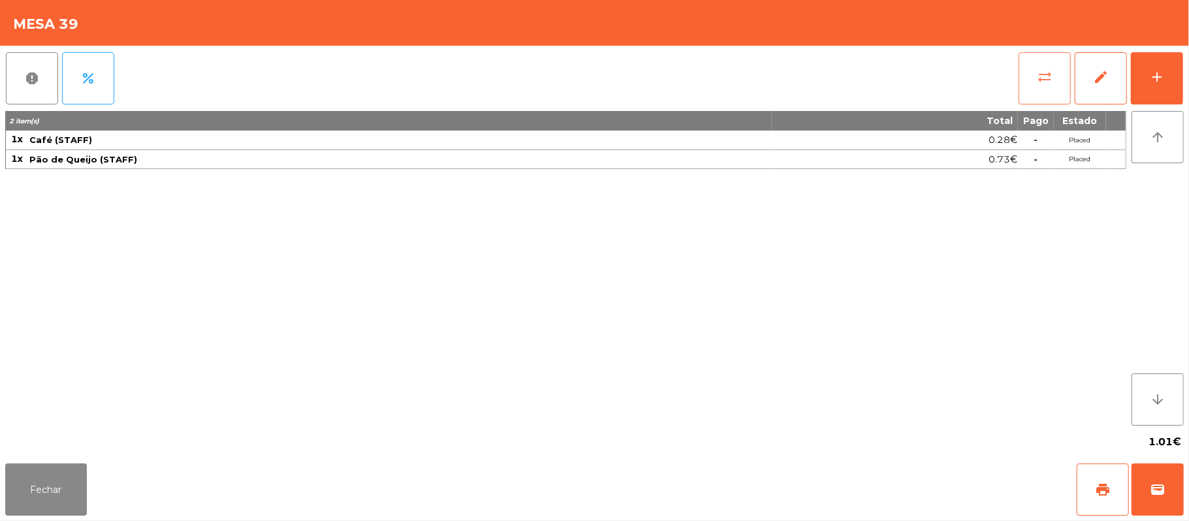
click at [1027, 82] on button "sync_alt" at bounding box center [1045, 78] width 52 height 52
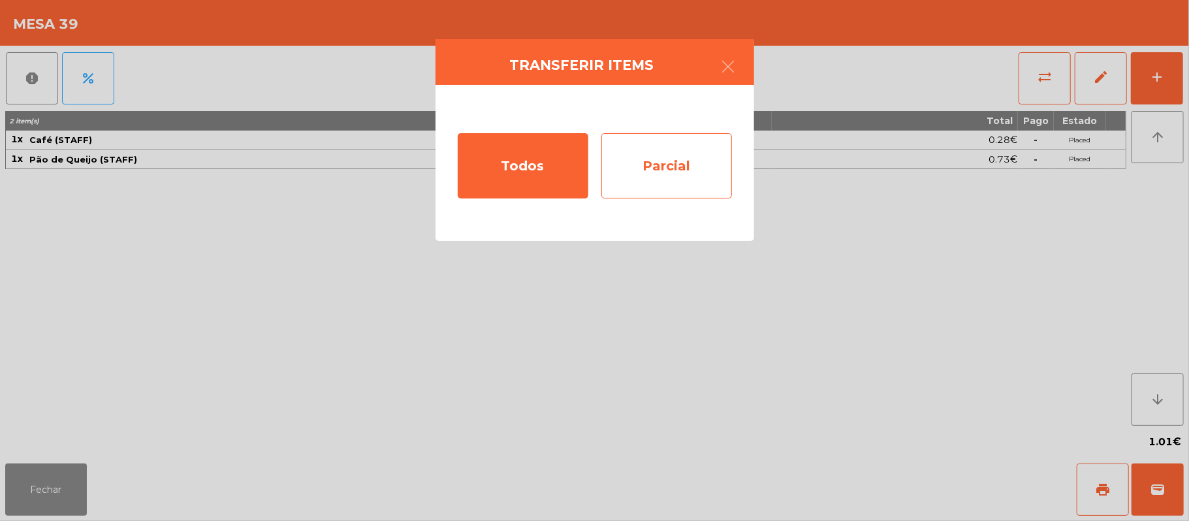
click at [633, 176] on div "Parcial" at bounding box center [666, 165] width 131 height 65
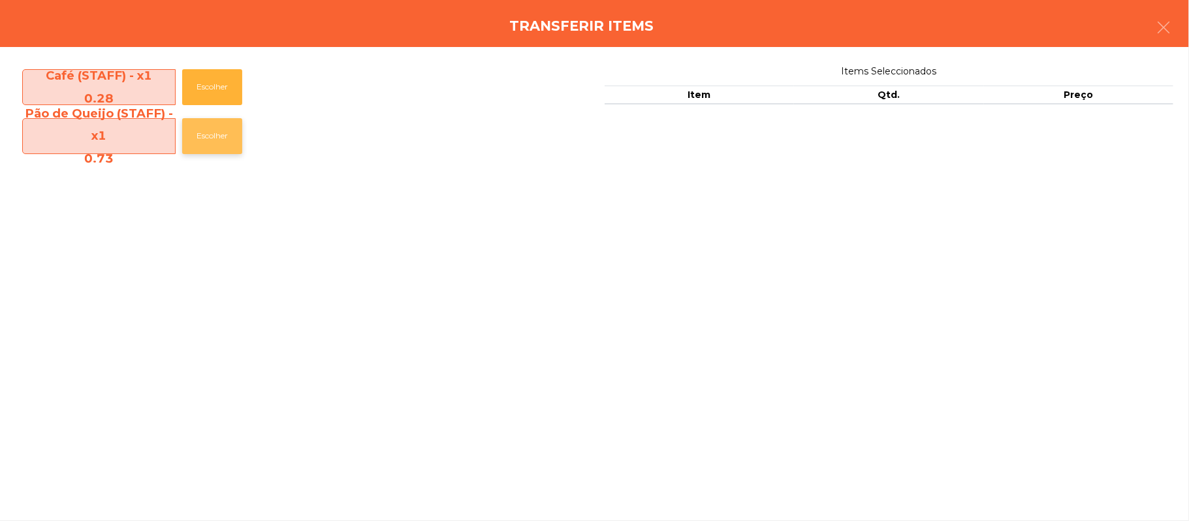
click at [210, 136] on button "Escolher" at bounding box center [212, 136] width 60 height 36
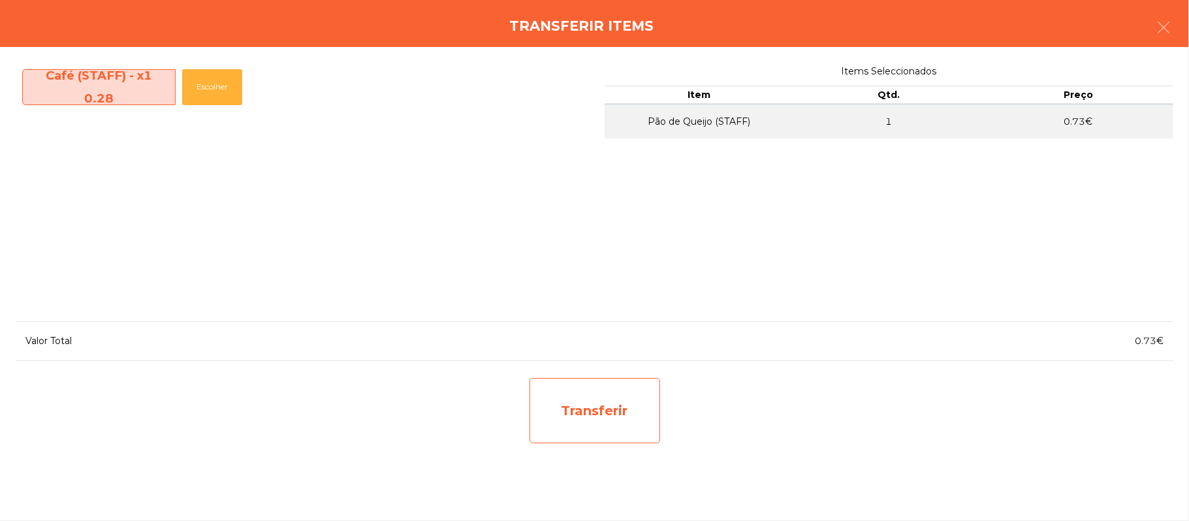
click at [594, 406] on div "Transferir" at bounding box center [595, 410] width 131 height 65
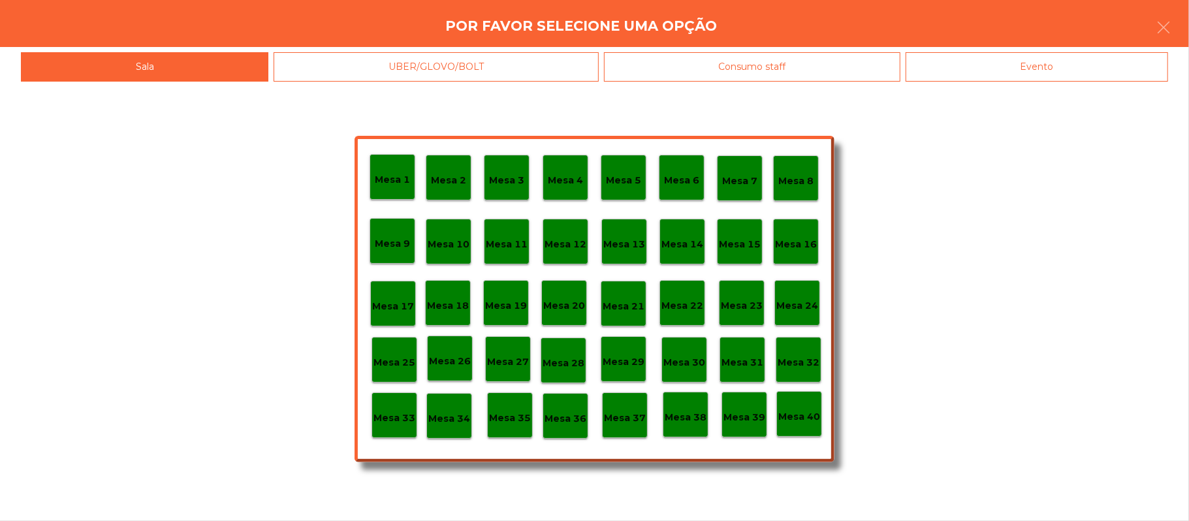
click at [692, 419] on p "Mesa 38" at bounding box center [686, 417] width 42 height 15
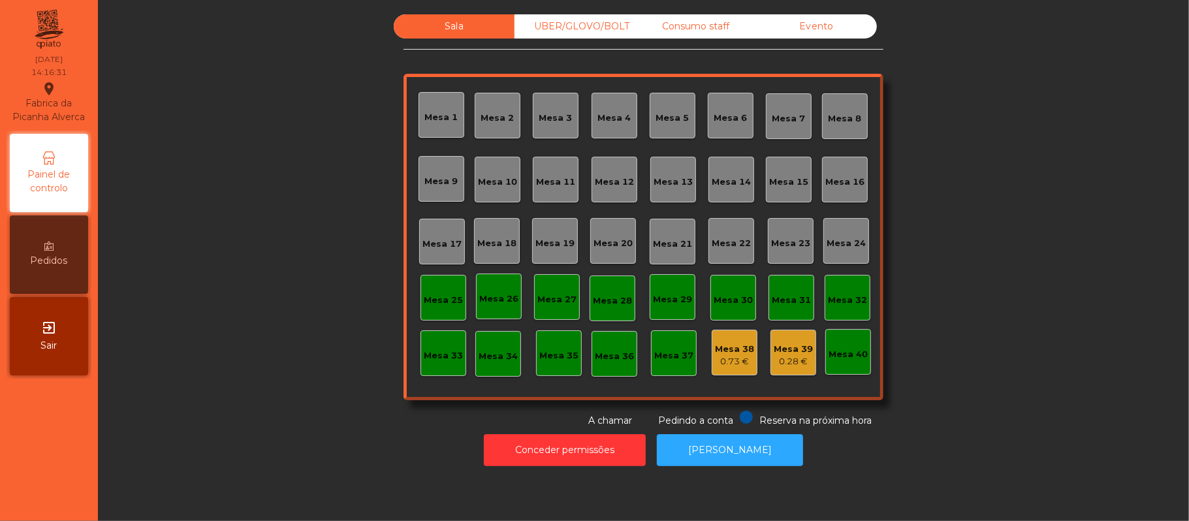
click at [708, 22] on div "Consumo staff" at bounding box center [695, 26] width 121 height 24
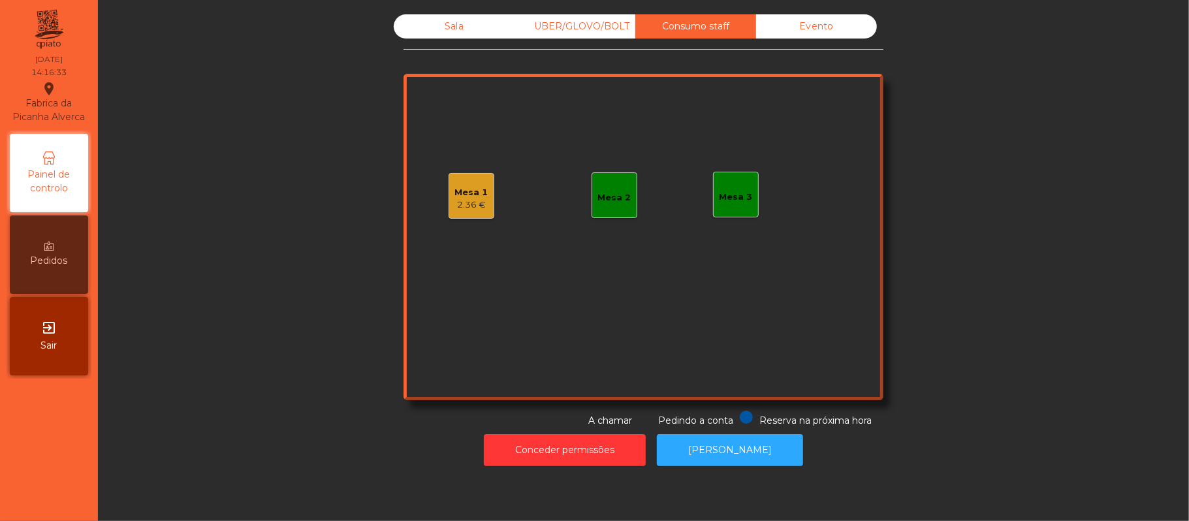
click at [483, 197] on div "Mesa 1 2.36 €" at bounding box center [472, 196] width 46 height 46
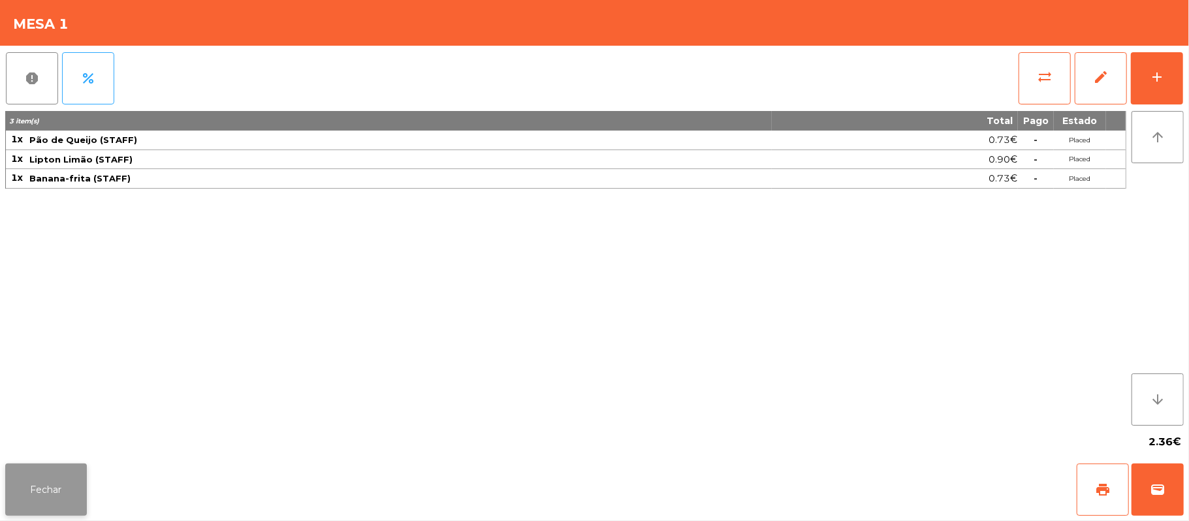
click at [63, 486] on button "Fechar" at bounding box center [46, 490] width 82 height 52
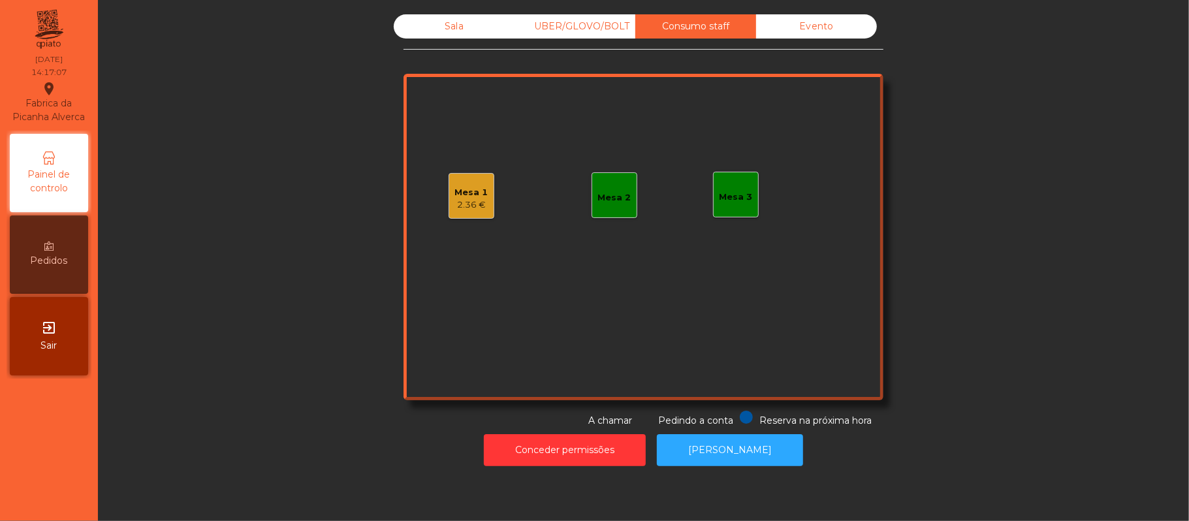
click at [476, 194] on div "Mesa 1" at bounding box center [471, 192] width 33 height 13
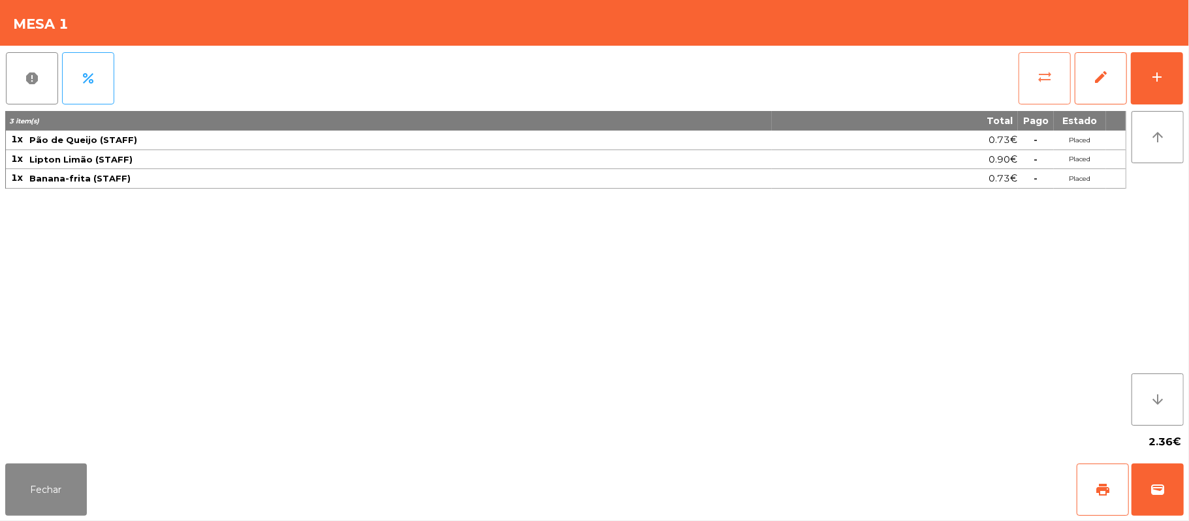
click at [1052, 89] on button "sync_alt" at bounding box center [1045, 78] width 52 height 52
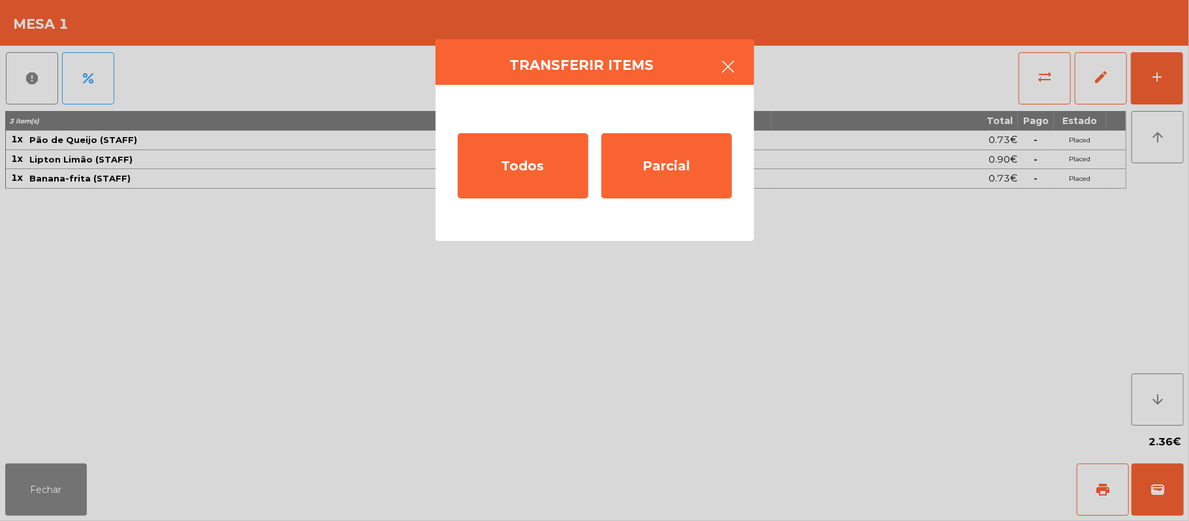
click at [723, 74] on icon "button" at bounding box center [729, 67] width 16 height 16
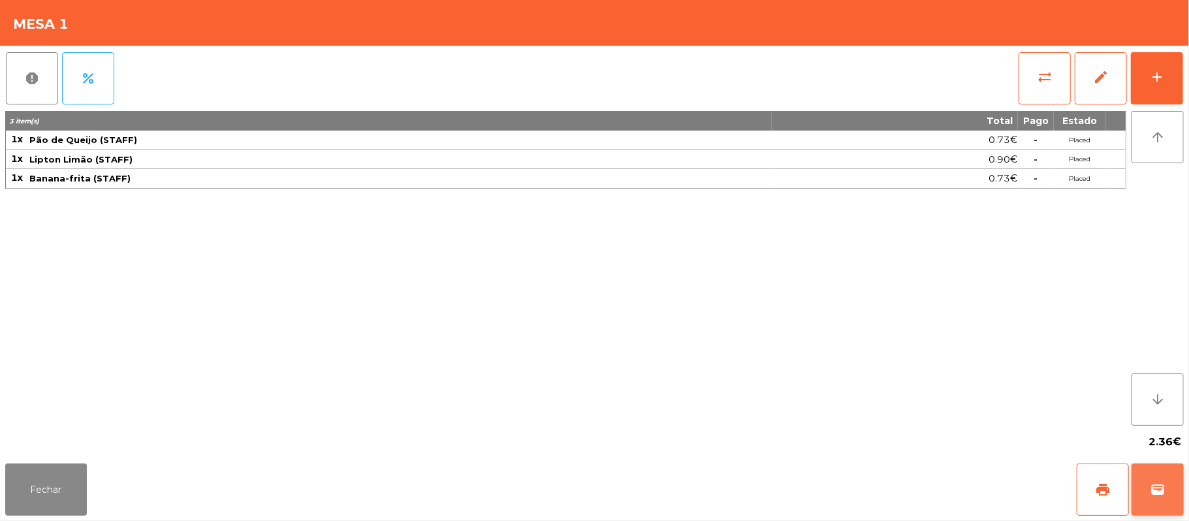
click at [1156, 486] on span "wallet" at bounding box center [1158, 490] width 16 height 16
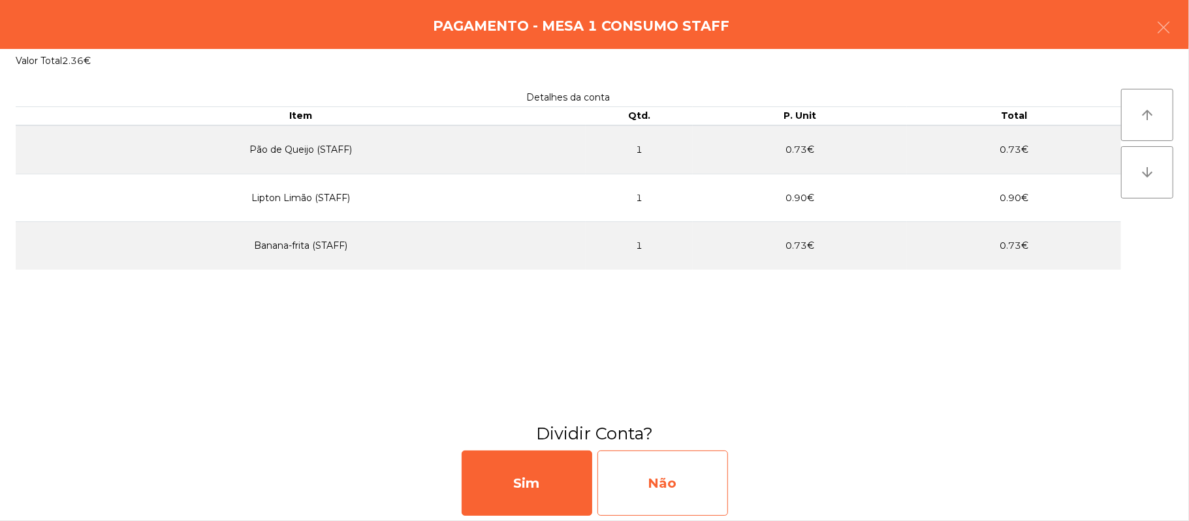
click at [639, 466] on div "Não" at bounding box center [662, 483] width 131 height 65
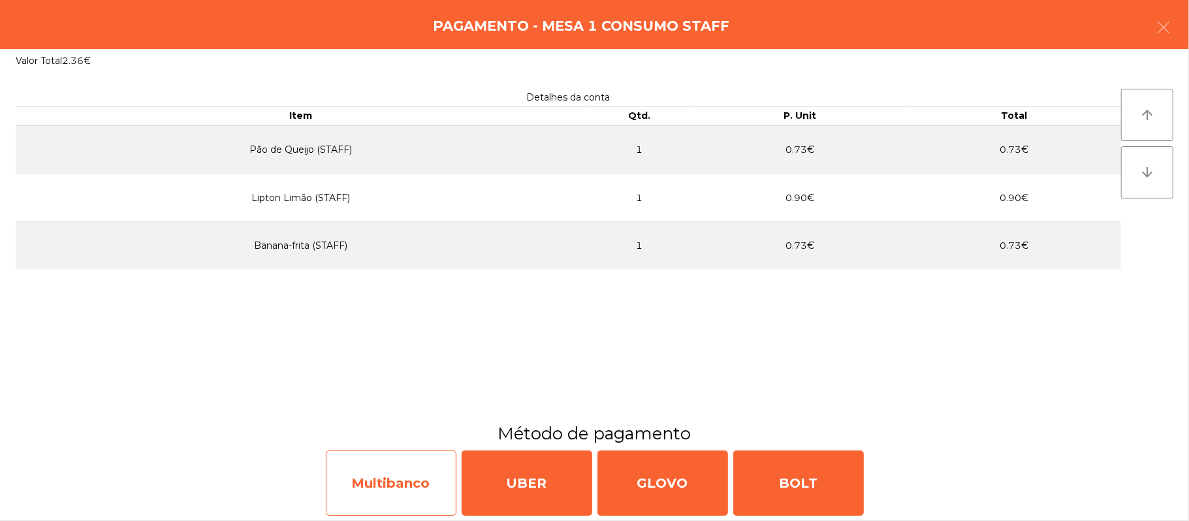
click at [402, 486] on div "Multibanco" at bounding box center [391, 483] width 131 height 65
select select "**"
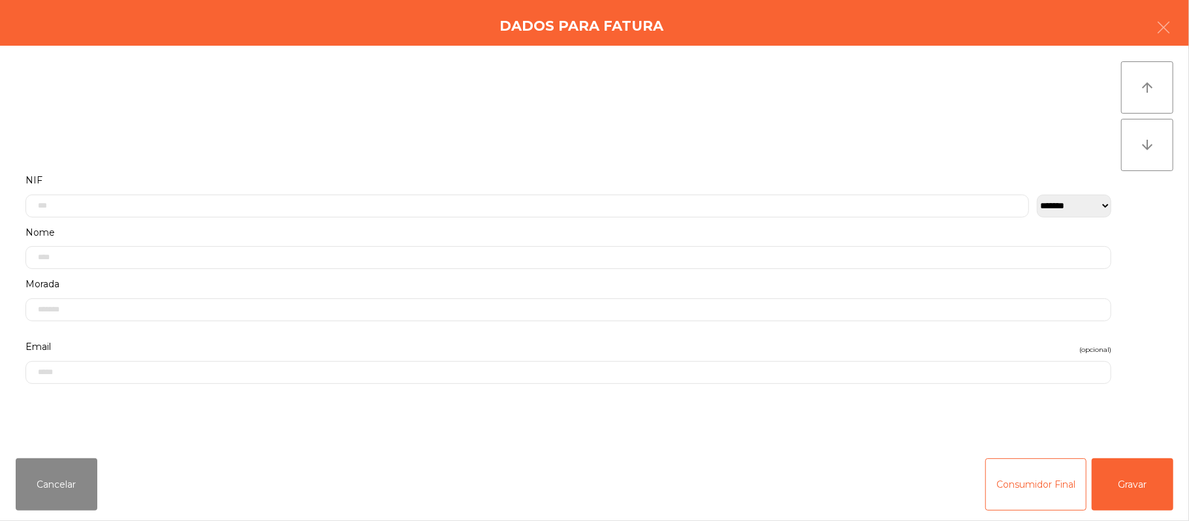
click at [562, 229] on label "Nome" at bounding box center [568, 233] width 1086 height 18
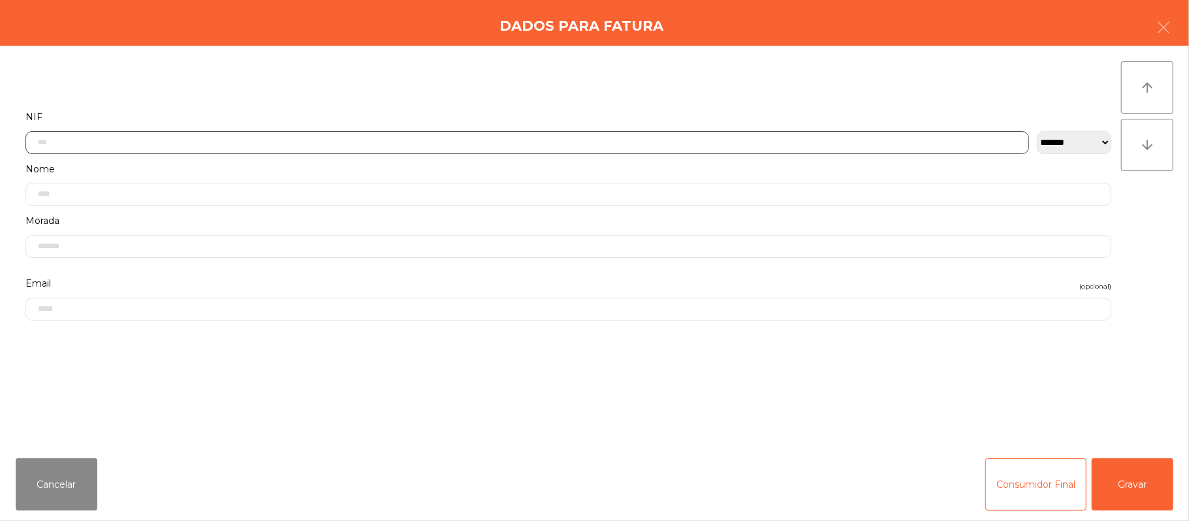
click at [652, 142] on input "text" at bounding box center [527, 142] width 1004 height 23
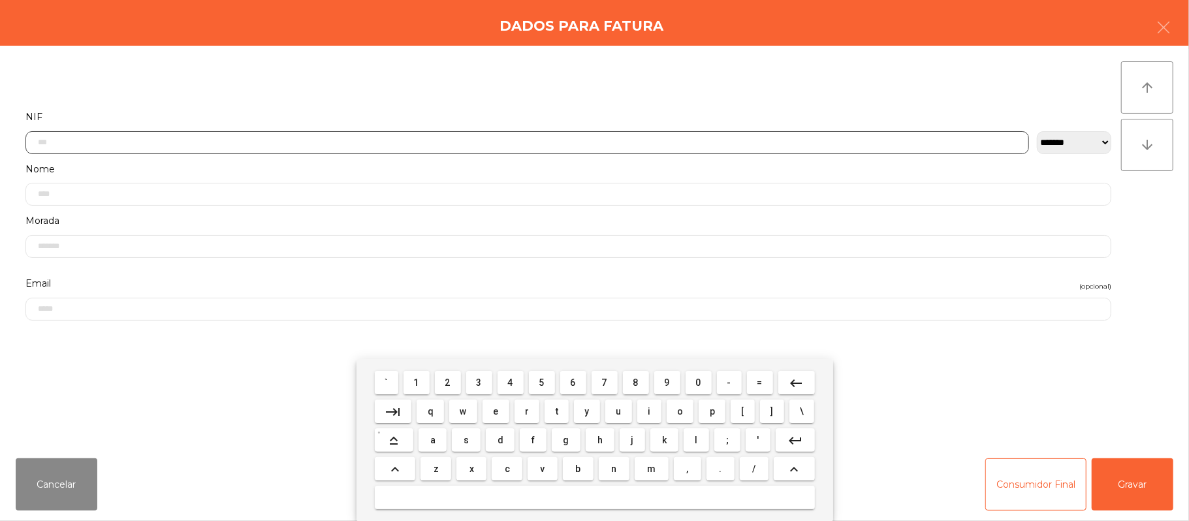
scroll to position [110, 0]
type input "*********"
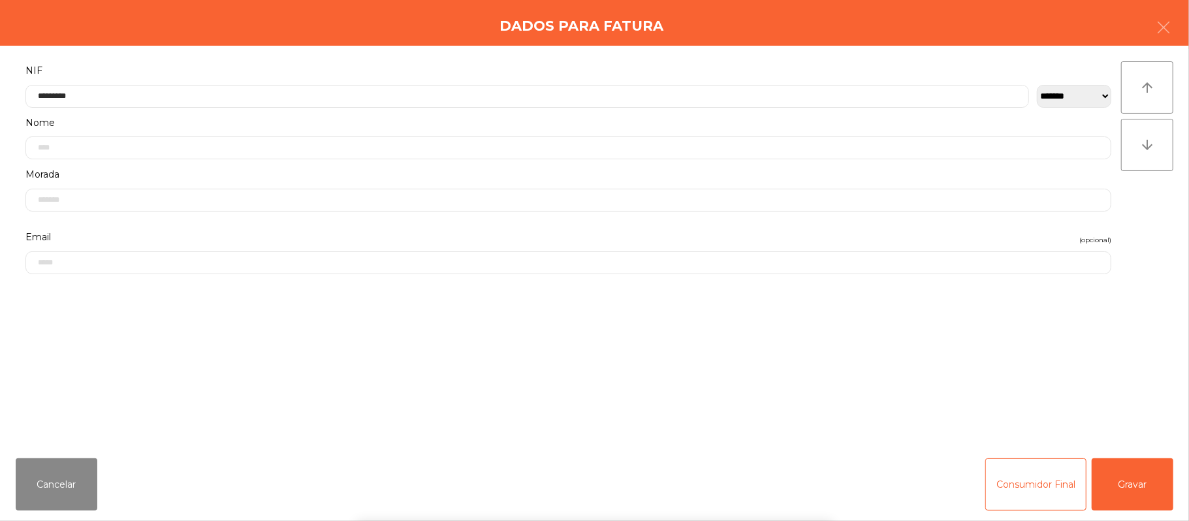
click at [1136, 492] on div "` 1 2 3 4 5 6 7 8 9 0 - = keyboard_backspace keyboard_tab q w e r t y u i o p […" at bounding box center [594, 440] width 1189 height 162
click at [1139, 487] on button "Gravar" at bounding box center [1133, 484] width 82 height 52
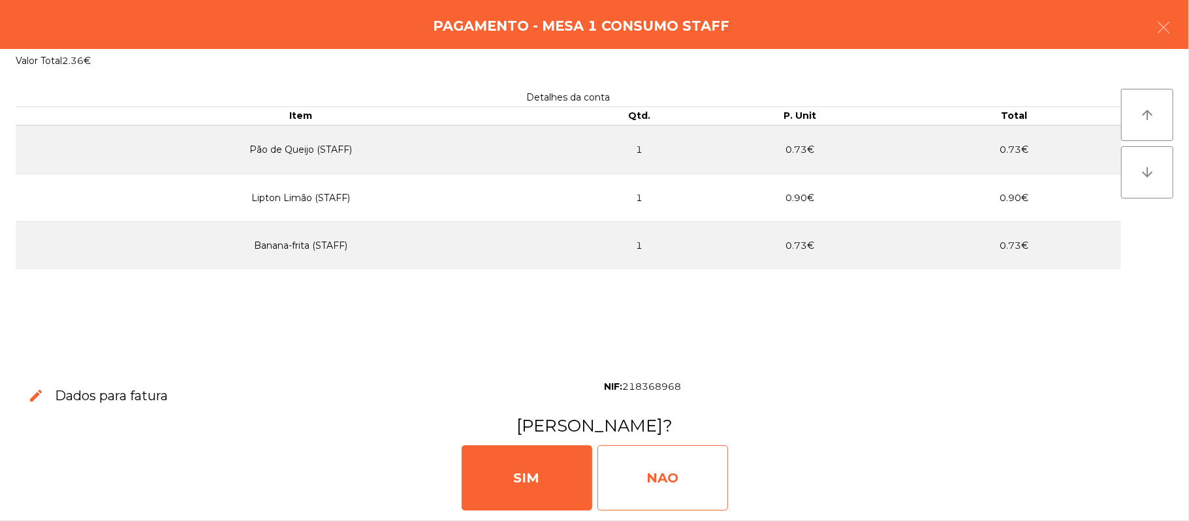
click at [657, 482] on div "NAO" at bounding box center [662, 477] width 131 height 65
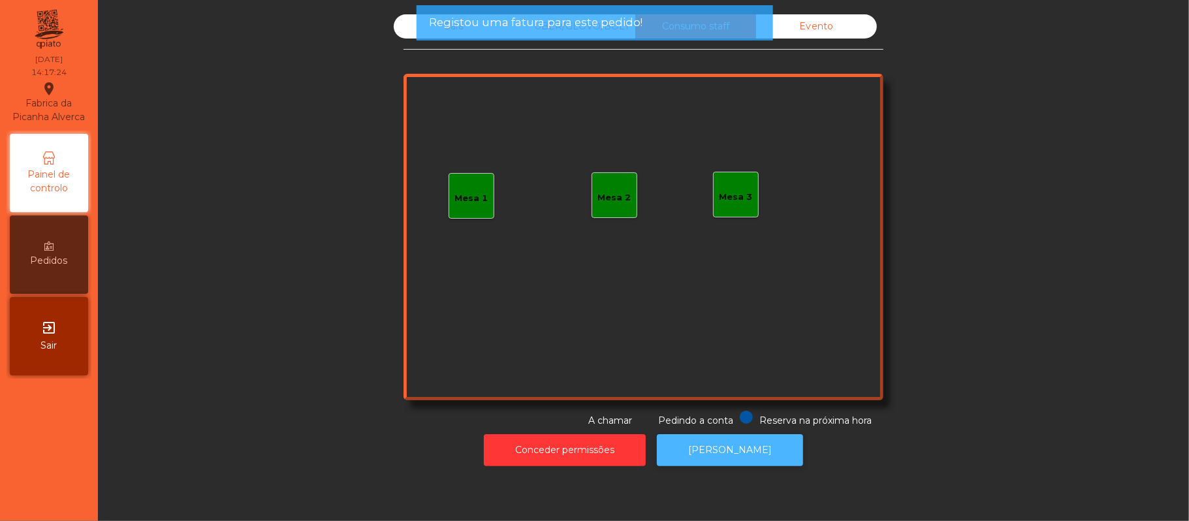
click at [722, 445] on button "[PERSON_NAME]" at bounding box center [730, 450] width 146 height 32
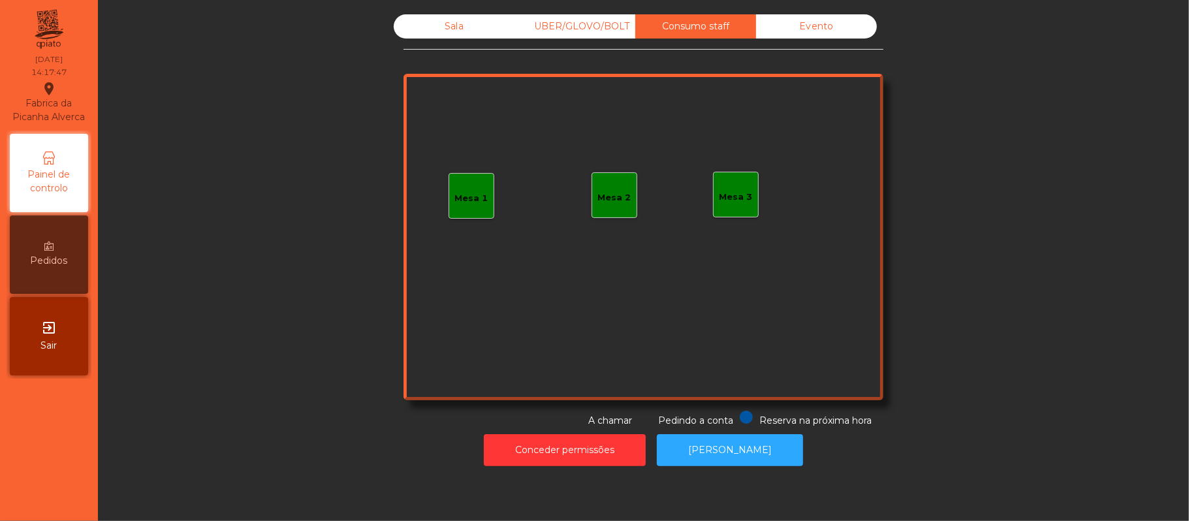
click at [453, 24] on div "Sala" at bounding box center [454, 26] width 121 height 24
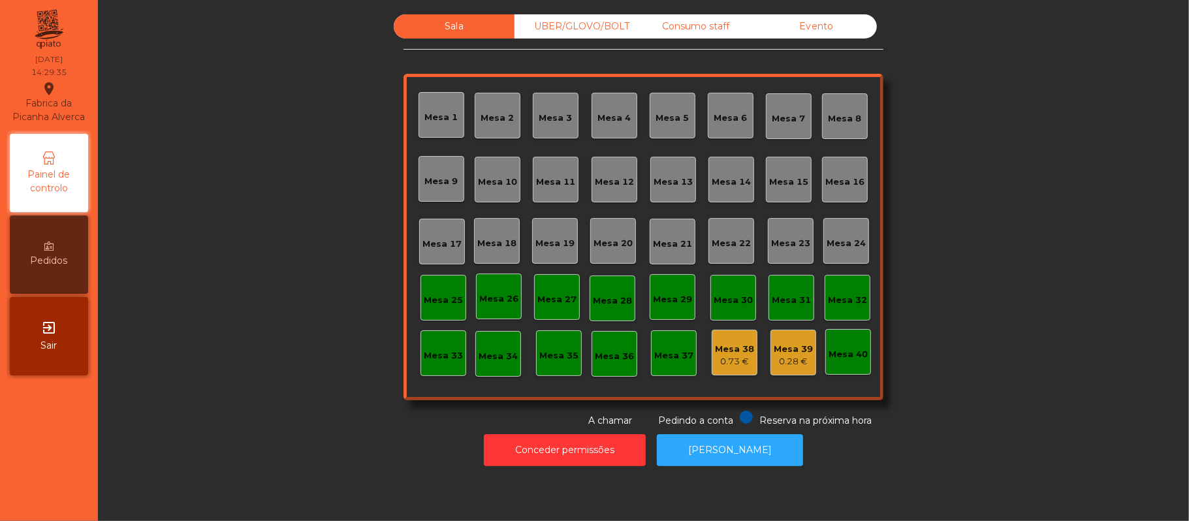
click at [595, 31] on div "UBER/GLOVO/BOLT" at bounding box center [574, 26] width 121 height 24
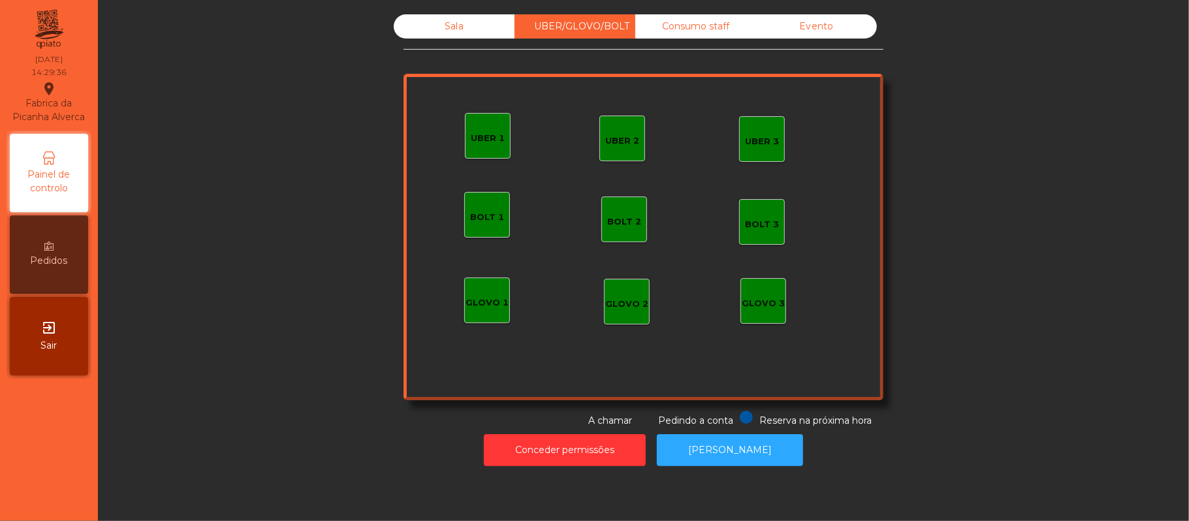
click at [714, 35] on div "Consumo staff" at bounding box center [695, 26] width 121 height 24
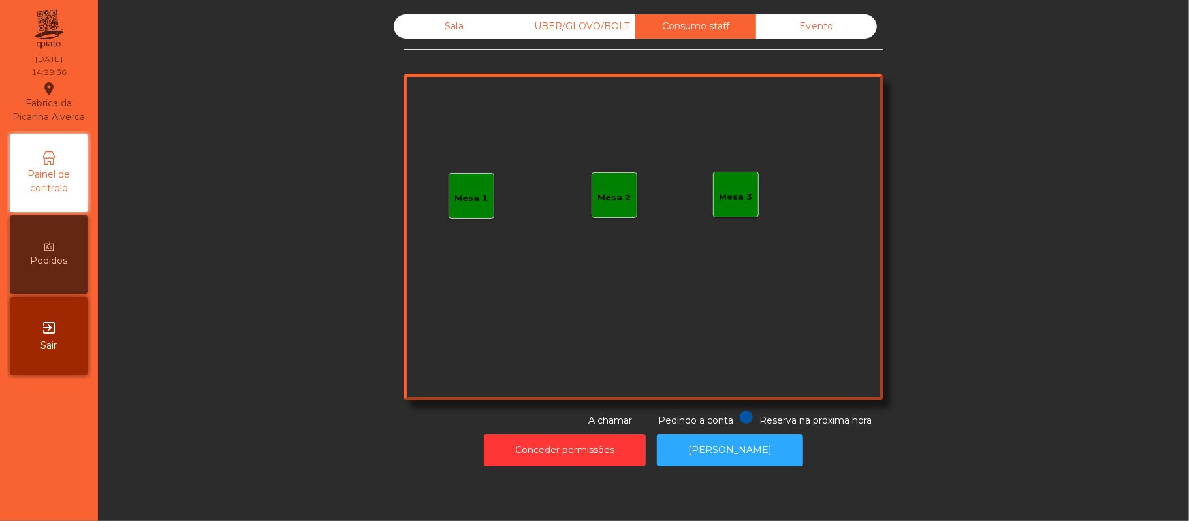
click at [837, 33] on div "Evento" at bounding box center [816, 26] width 121 height 24
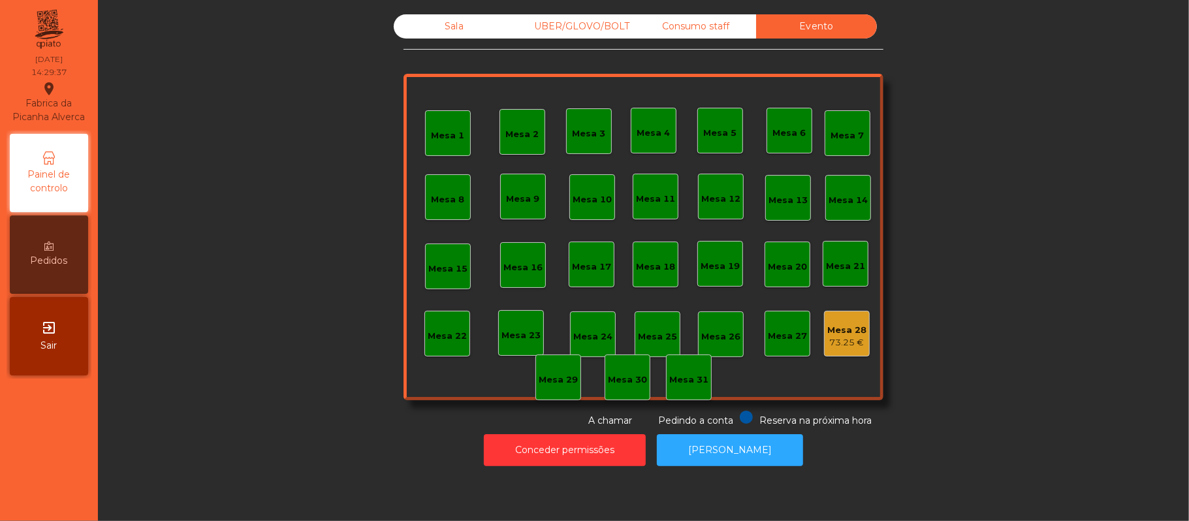
click at [447, 24] on div "Sala" at bounding box center [454, 26] width 121 height 24
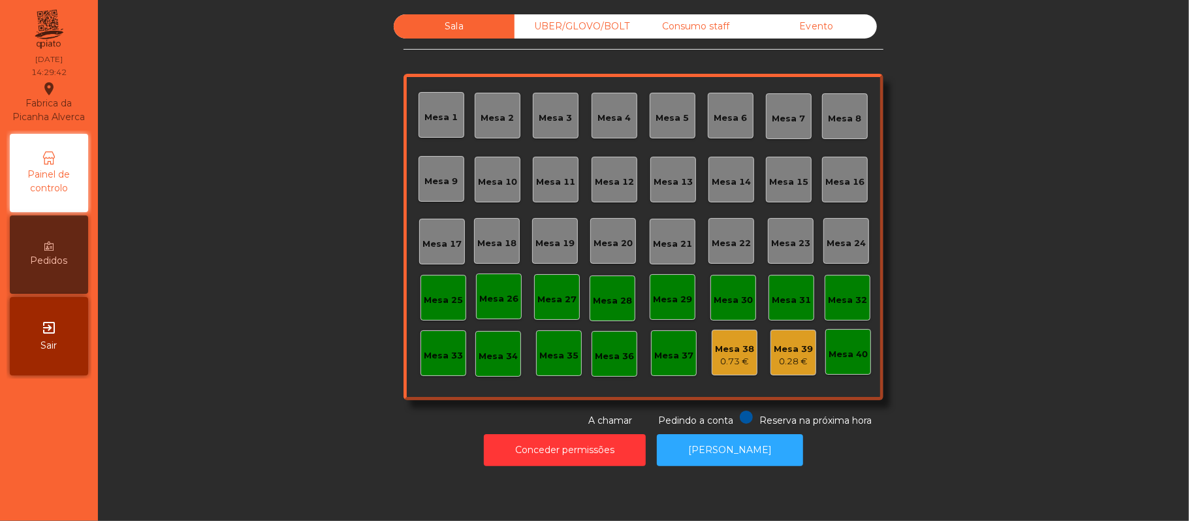
click at [683, 26] on div "Consumo staff" at bounding box center [695, 26] width 121 height 24
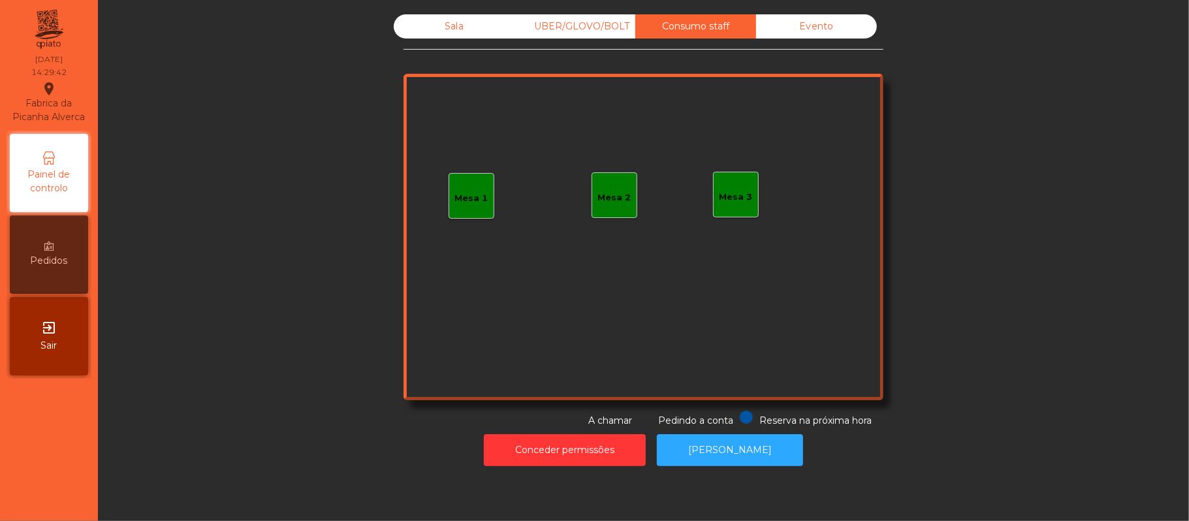
click at [460, 187] on div "Mesa 1" at bounding box center [471, 196] width 33 height 18
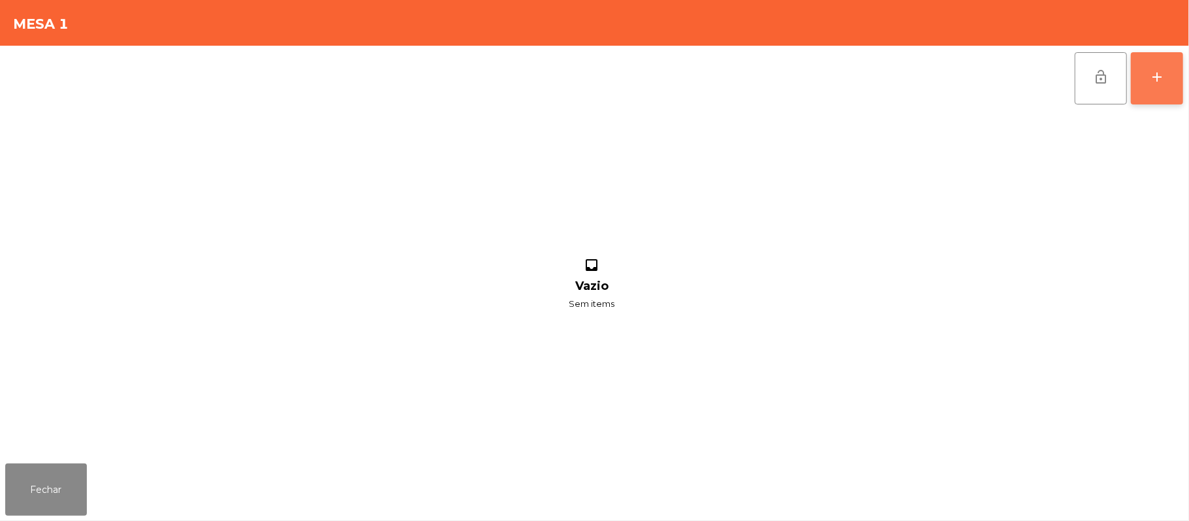
click at [1155, 89] on button "add" at bounding box center [1157, 78] width 52 height 52
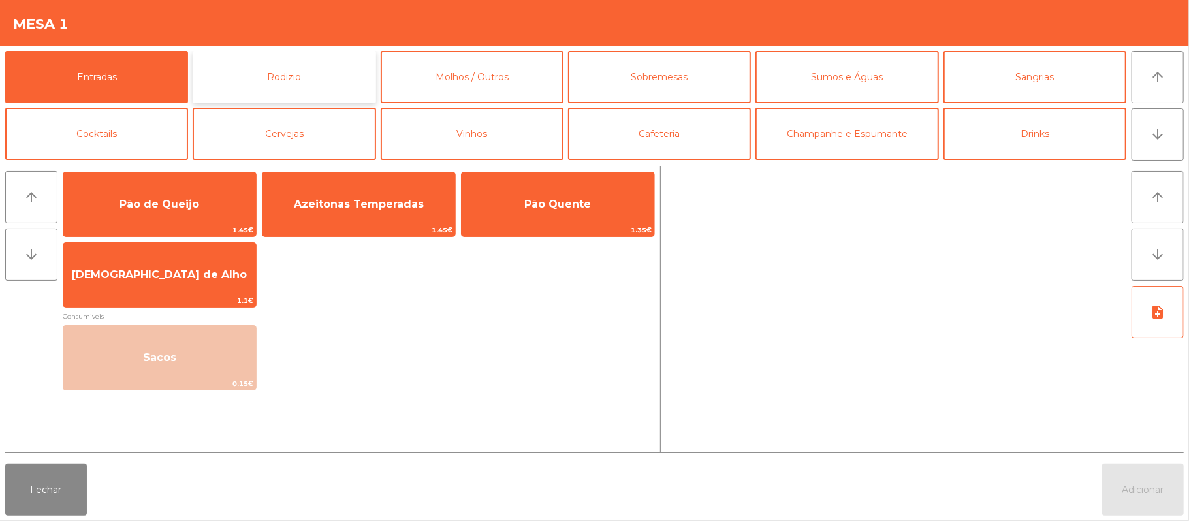
click at [272, 77] on button "Rodizio" at bounding box center [284, 77] width 183 height 52
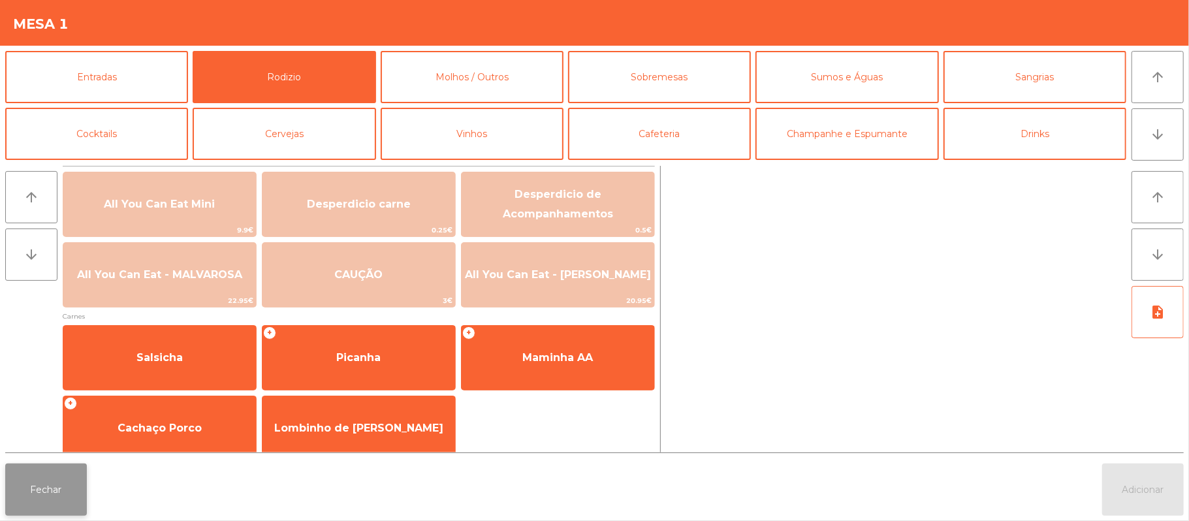
click at [48, 484] on button "Fechar" at bounding box center [46, 490] width 82 height 52
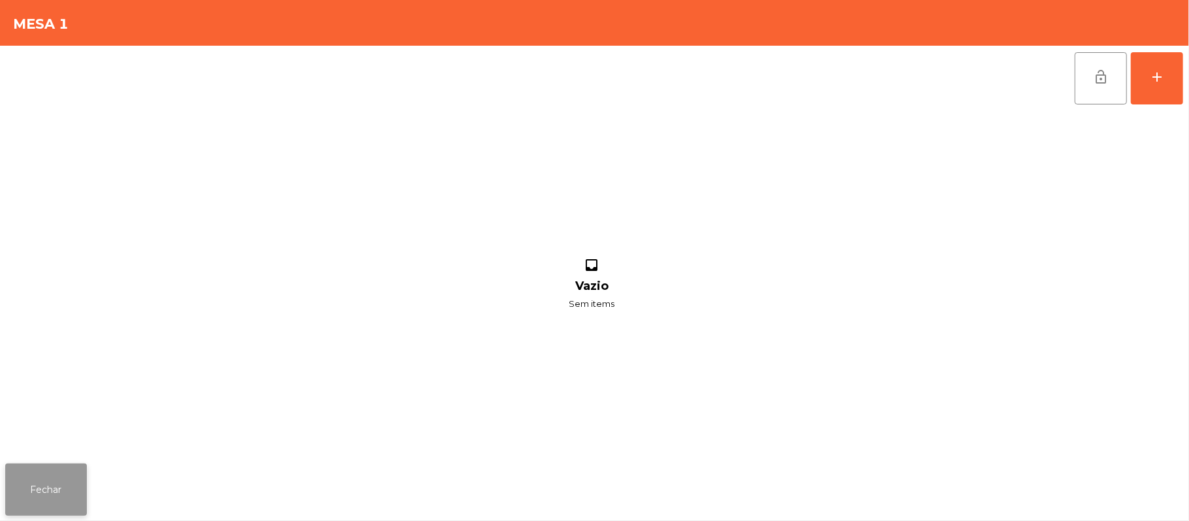
click at [7, 486] on button "Fechar" at bounding box center [46, 490] width 82 height 52
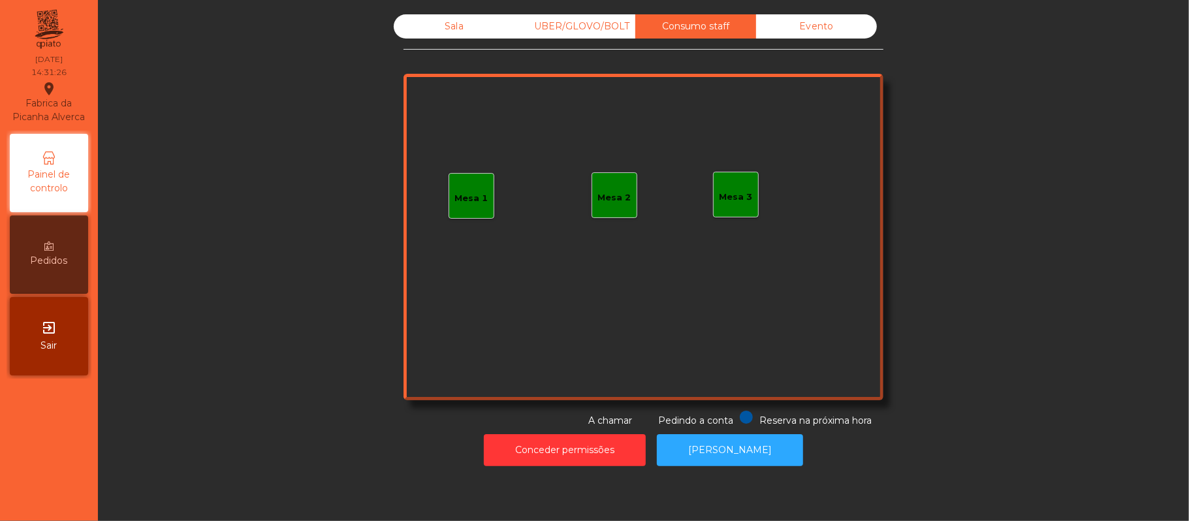
click at [462, 201] on div "Mesa 1" at bounding box center [471, 198] width 33 height 13
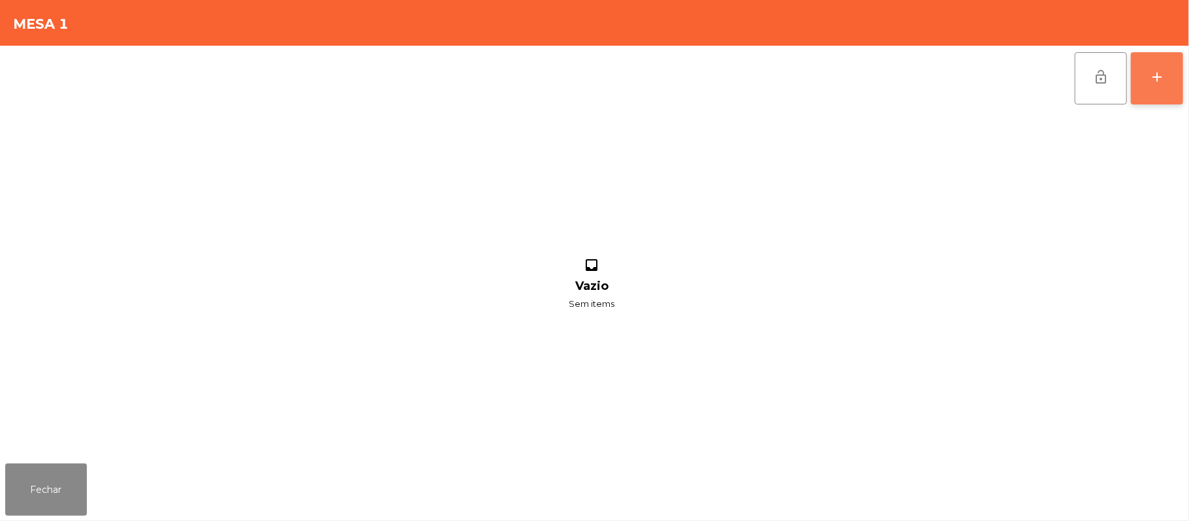
click at [1155, 86] on button "add" at bounding box center [1157, 78] width 52 height 52
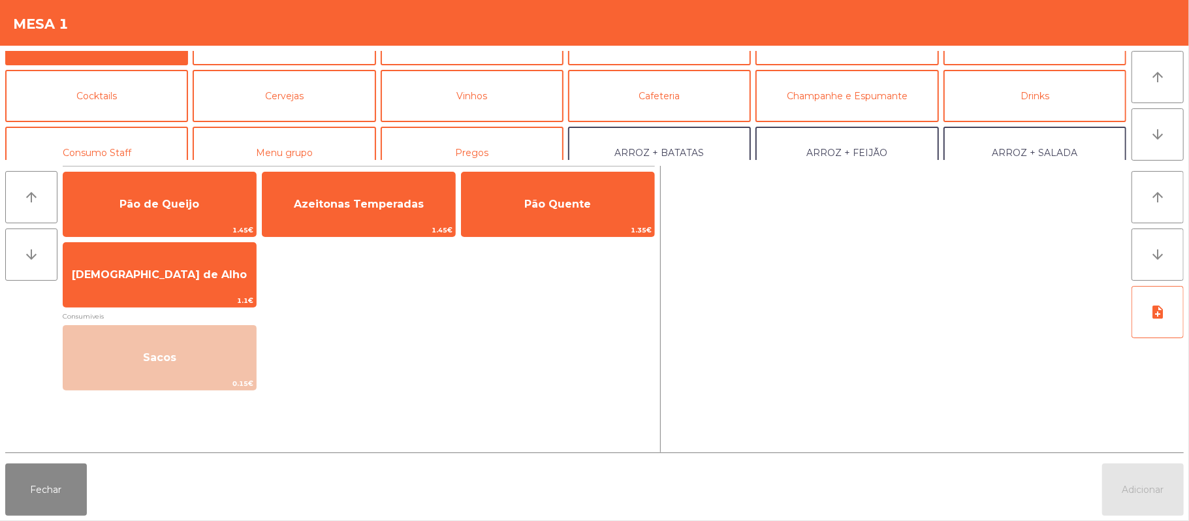
scroll to position [58, 0]
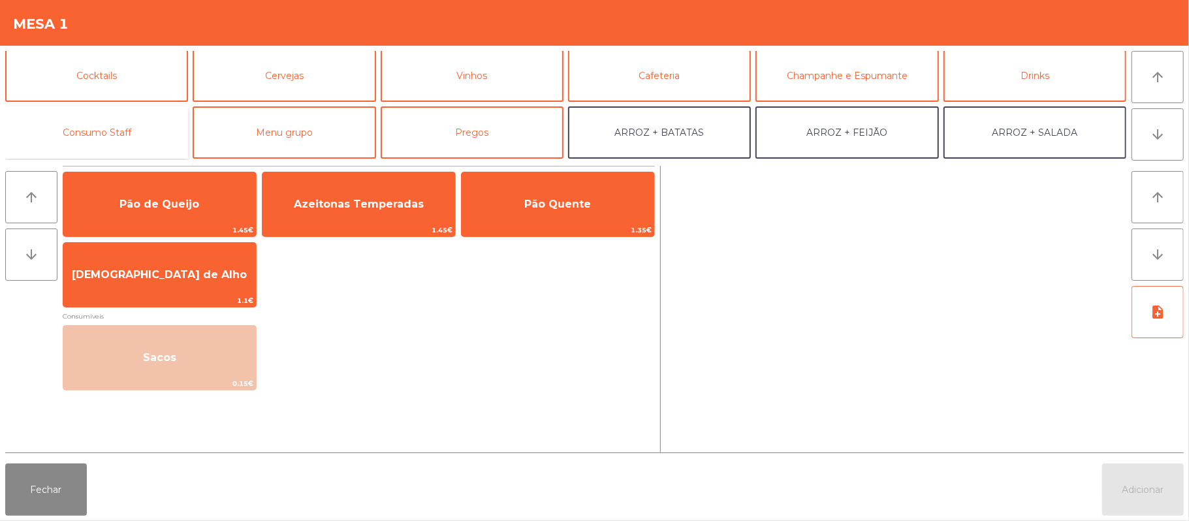
click at [99, 112] on button "Consumo Staff" at bounding box center [96, 132] width 183 height 52
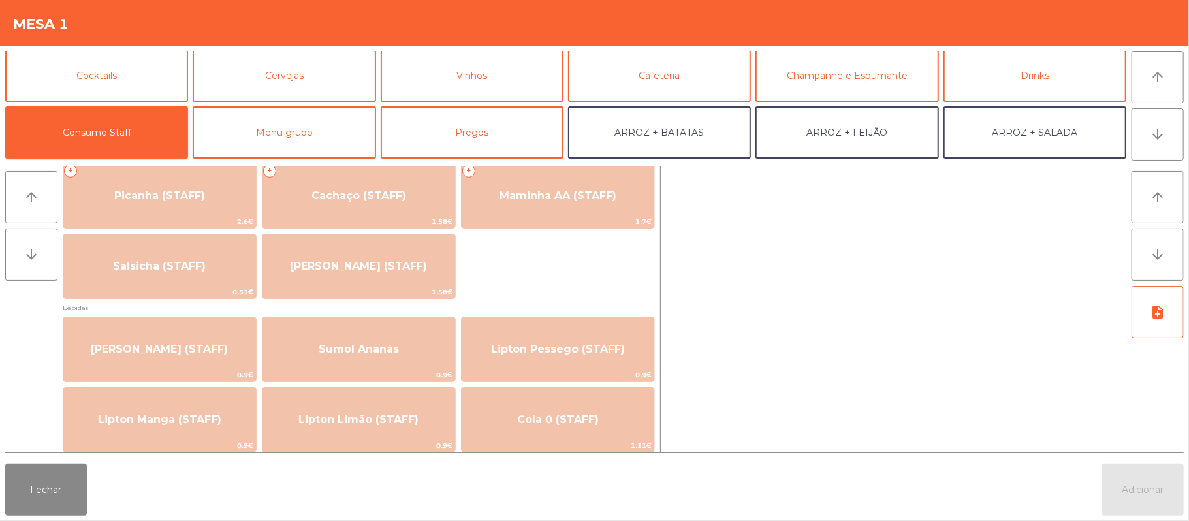
scroll to position [0, 0]
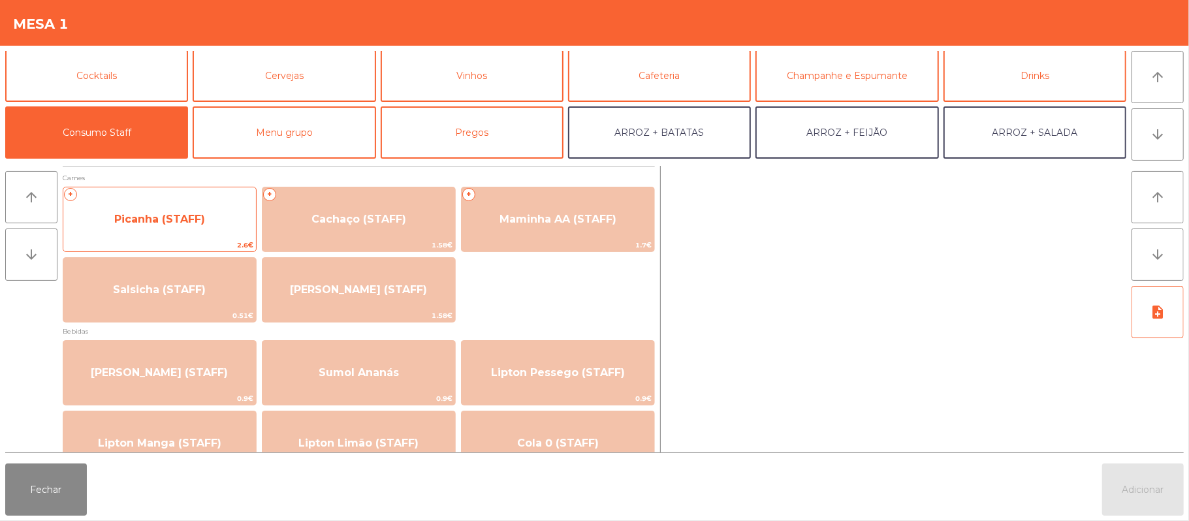
click at [180, 226] on span "Picanha (STAFF)" at bounding box center [159, 219] width 193 height 35
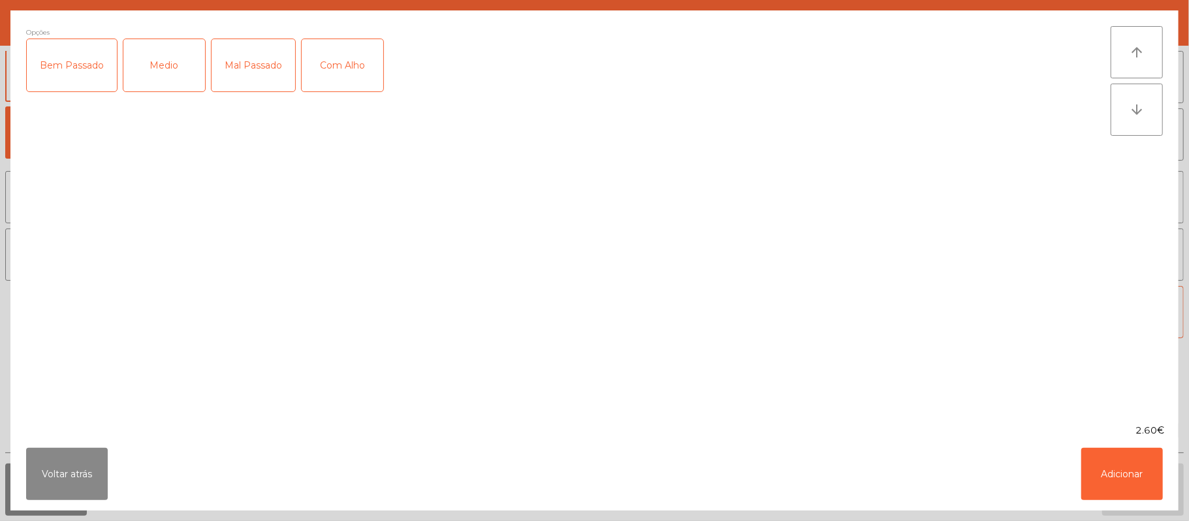
click at [265, 74] on div "Mal Passado" at bounding box center [254, 65] width 84 height 52
click at [1102, 491] on button "Adicionar" at bounding box center [1122, 474] width 82 height 52
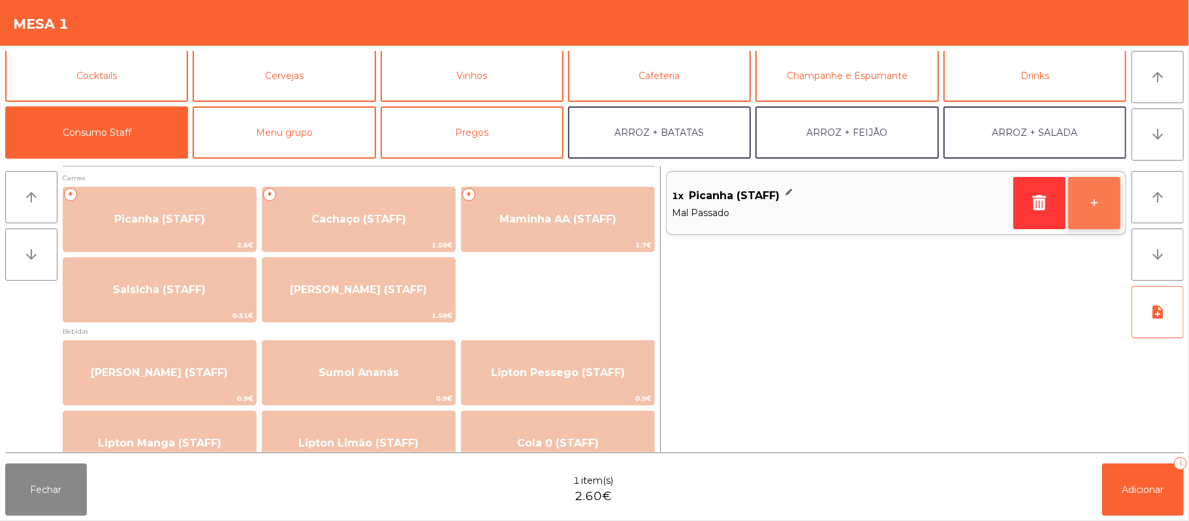
click at [1090, 215] on button "+" at bounding box center [1094, 203] width 52 height 52
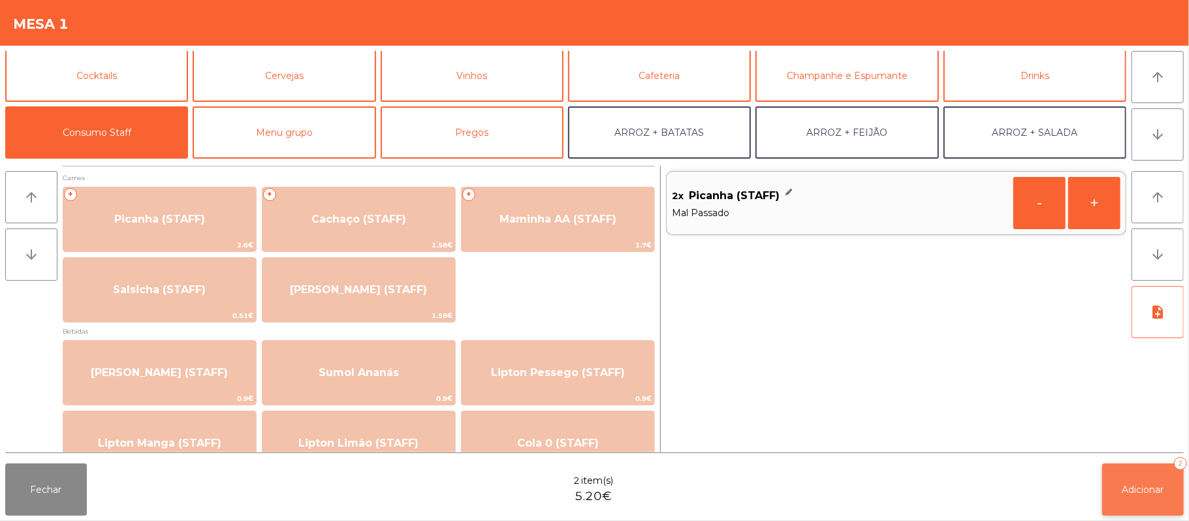
click at [1144, 494] on span "Adicionar" at bounding box center [1143, 490] width 42 height 12
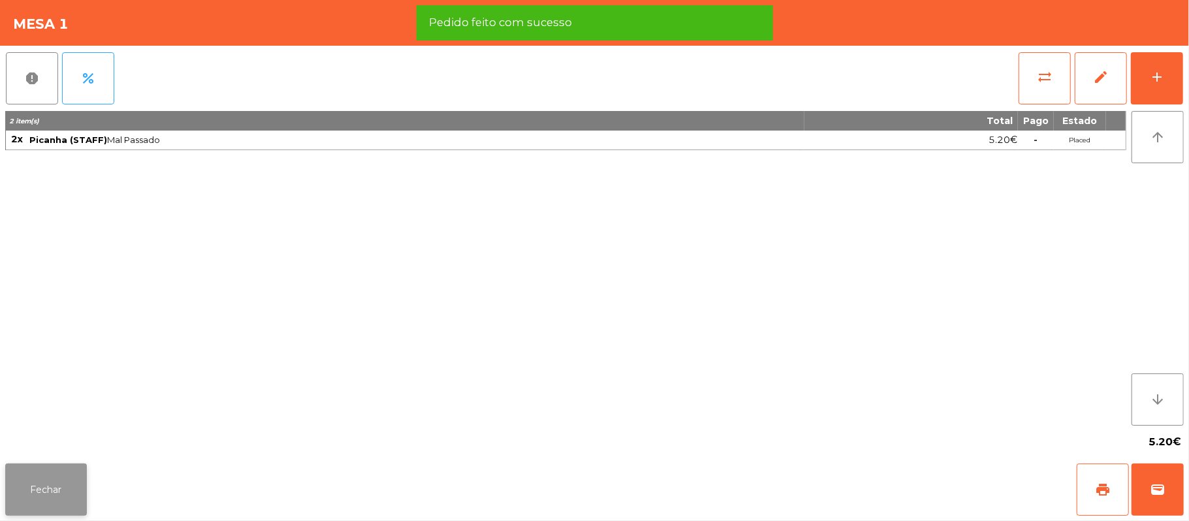
click at [37, 495] on button "Fechar" at bounding box center [46, 490] width 82 height 52
